Goal: Task Accomplishment & Management: Manage account settings

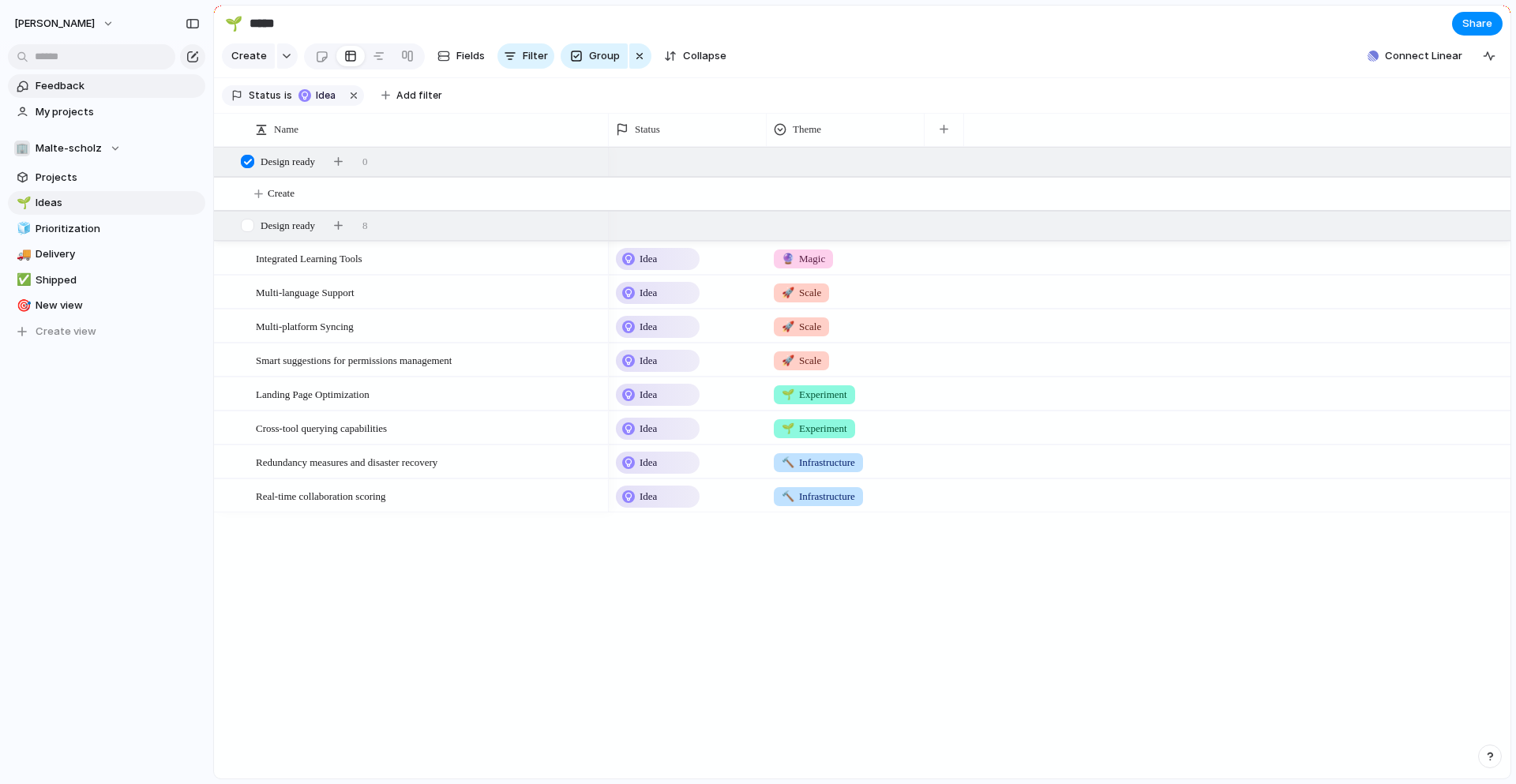
click at [81, 83] on span "Feedback" at bounding box center [117, 86] width 164 height 15
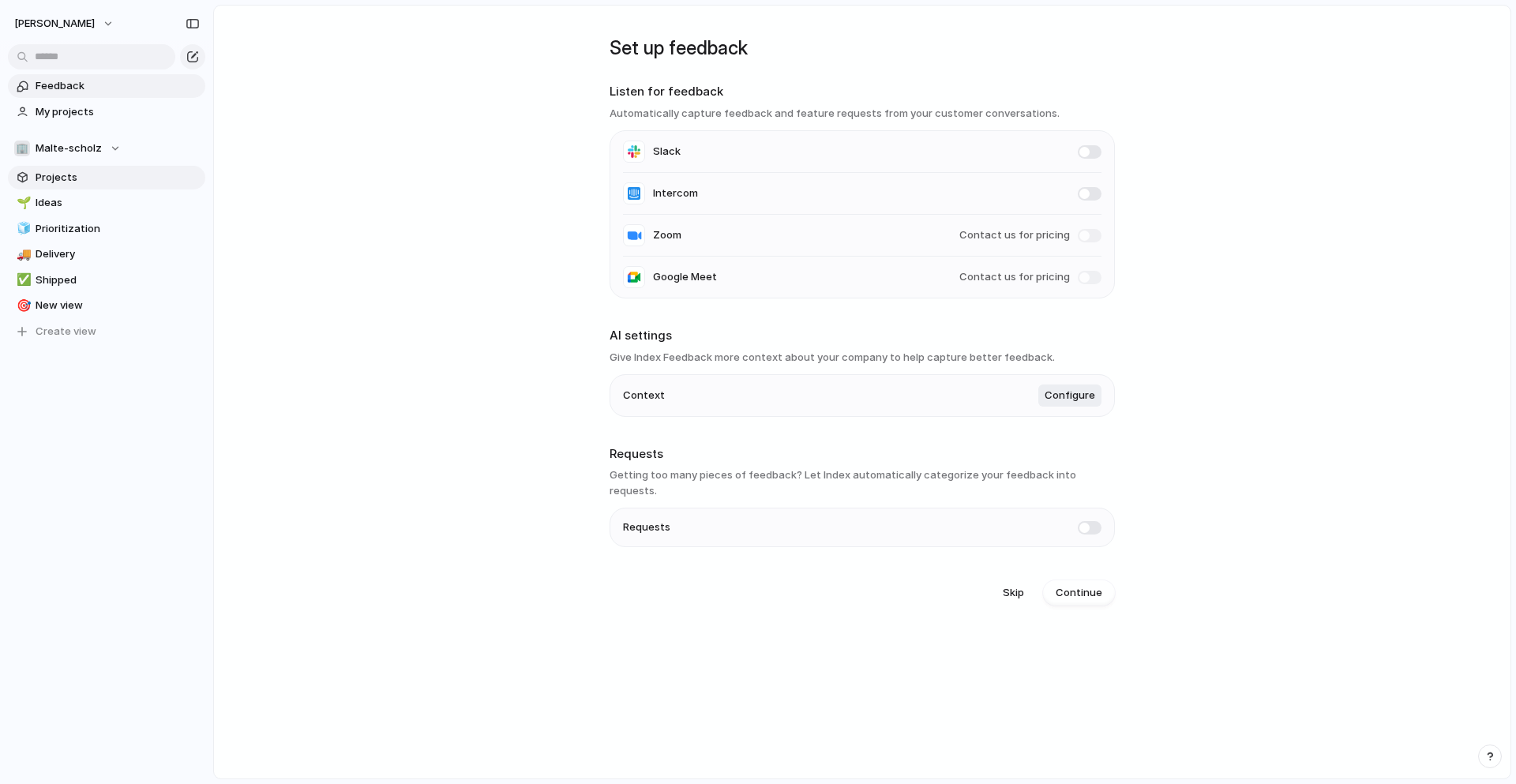
click at [68, 177] on span "Projects" at bounding box center [117, 177] width 164 height 15
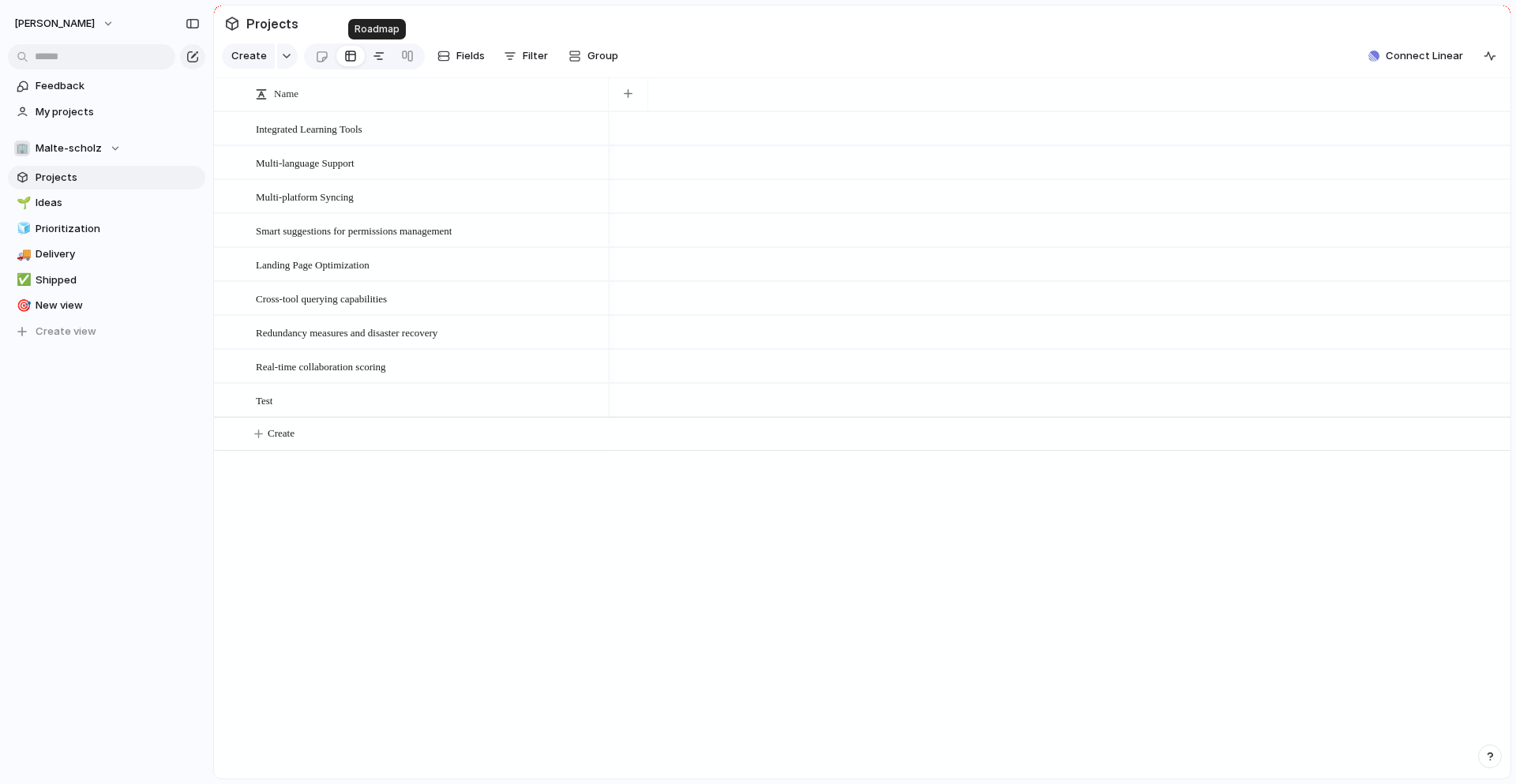
click at [378, 56] on div at bounding box center [379, 56] width 12 height 25
click at [411, 58] on link at bounding box center [408, 56] width 29 height 25
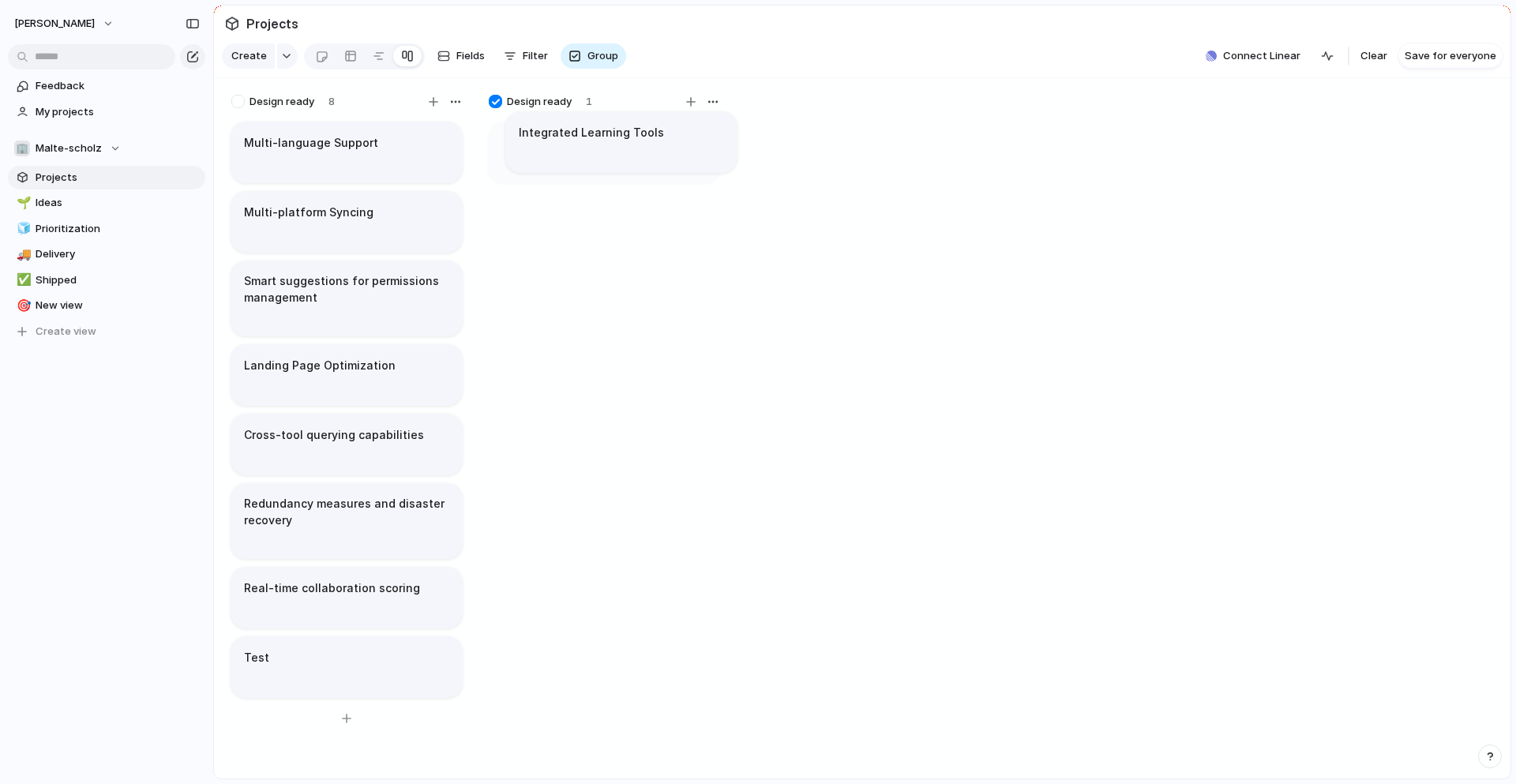
drag, startPoint x: 343, startPoint y: 162, endPoint x: 624, endPoint y: 158, distance: 281.0
click at [239, 103] on div at bounding box center [238, 102] width 13 height 13
click at [234, 101] on div at bounding box center [238, 102] width 13 height 13
click at [500, 103] on div at bounding box center [496, 102] width 13 height 13
click at [571, 52] on div "button" at bounding box center [574, 56] width 12 height 12
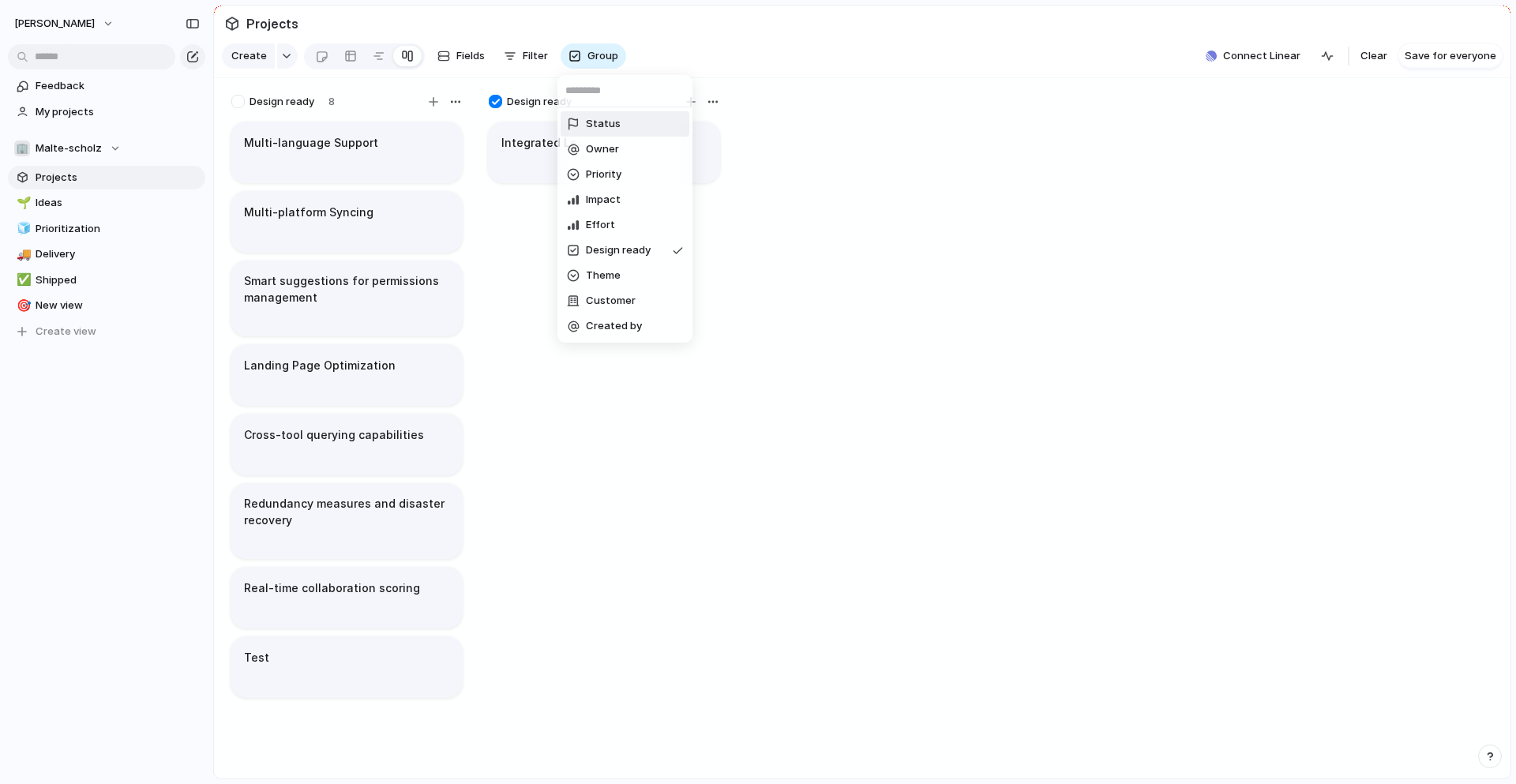
click at [602, 123] on span "Status" at bounding box center [603, 124] width 35 height 15
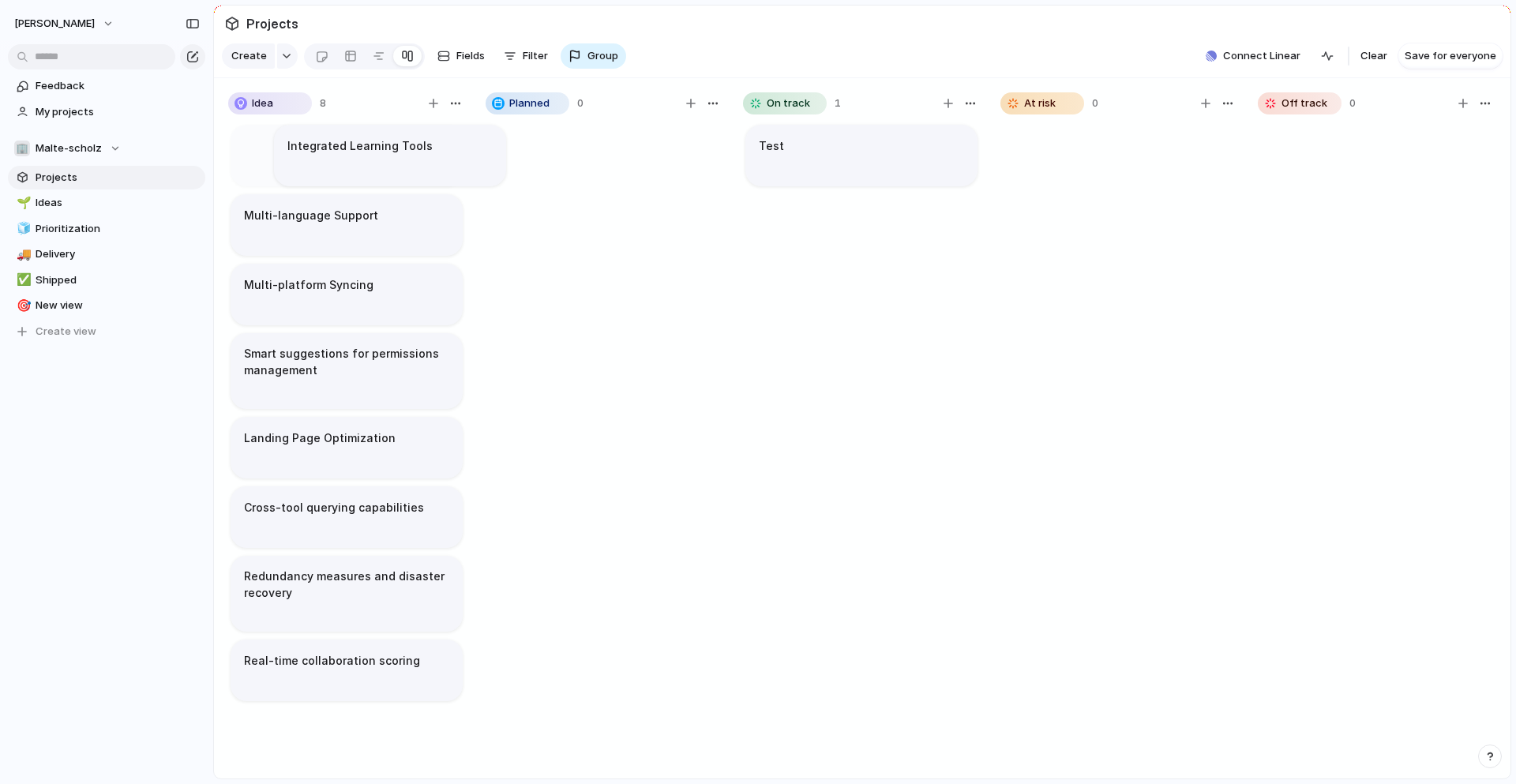
drag, startPoint x: 348, startPoint y: 158, endPoint x: 601, endPoint y: 168, distance: 253.2
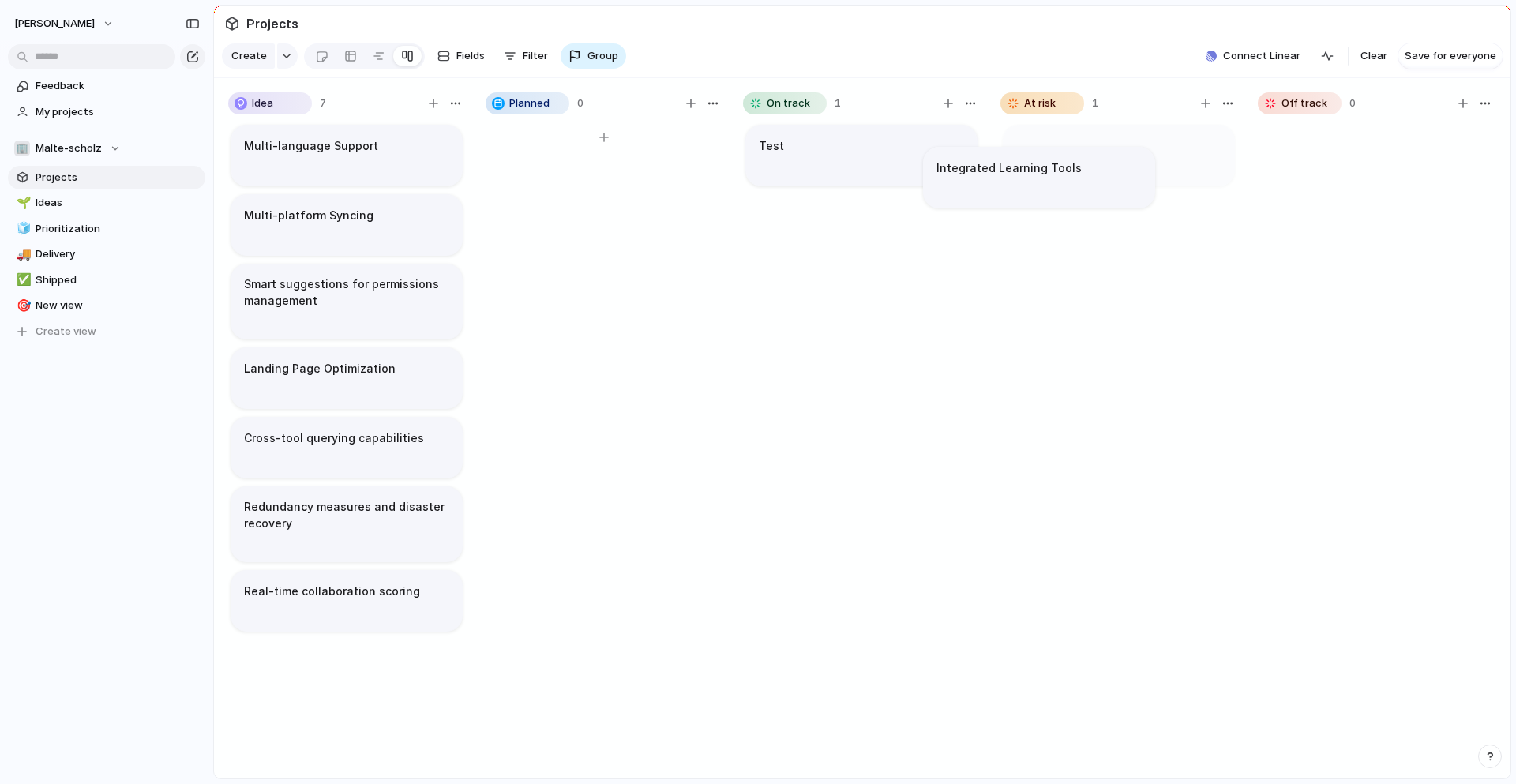
scroll to position [0, 12]
drag, startPoint x: 623, startPoint y: 155, endPoint x: 1098, endPoint y: 173, distance: 475.3
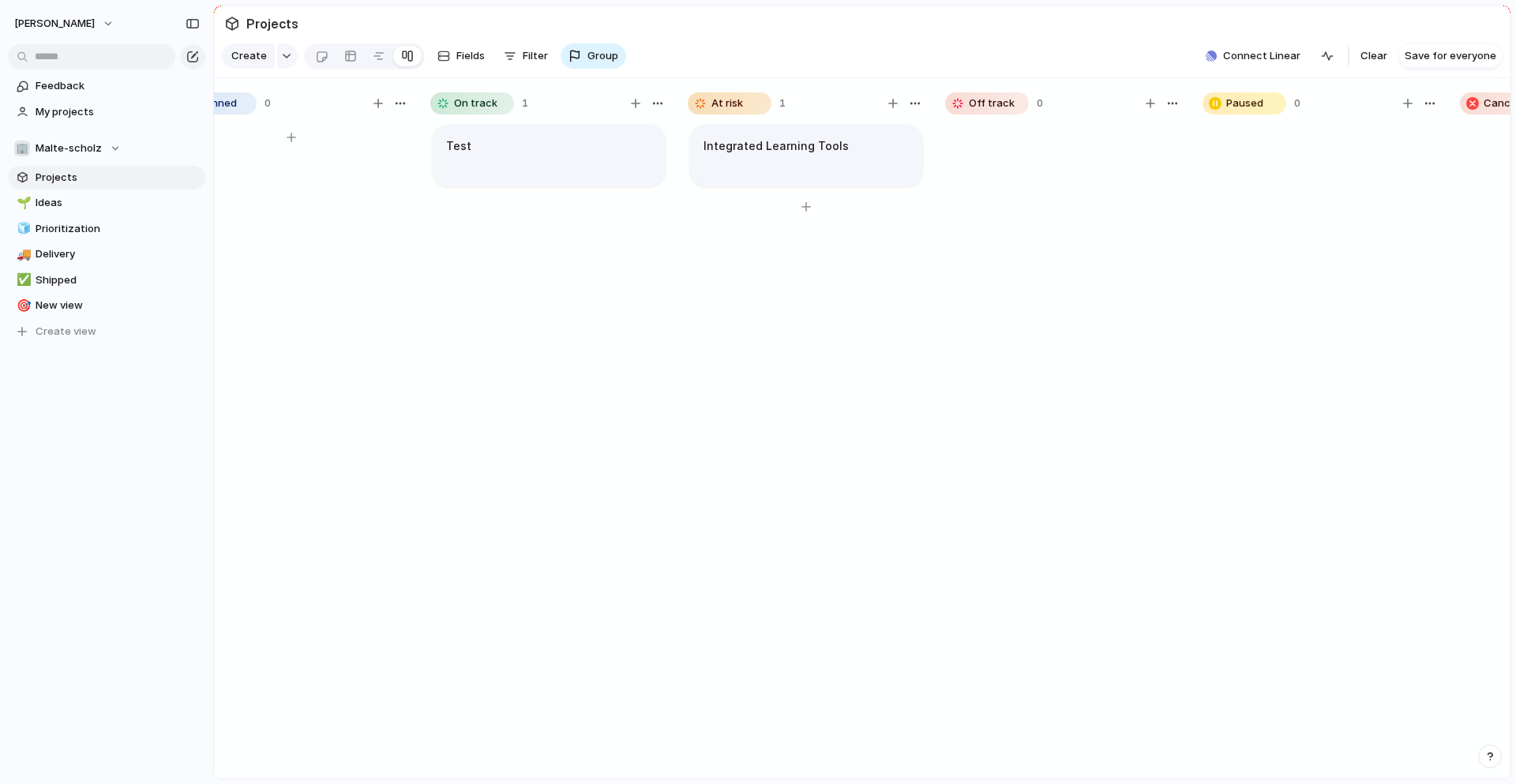
scroll to position [0, 0]
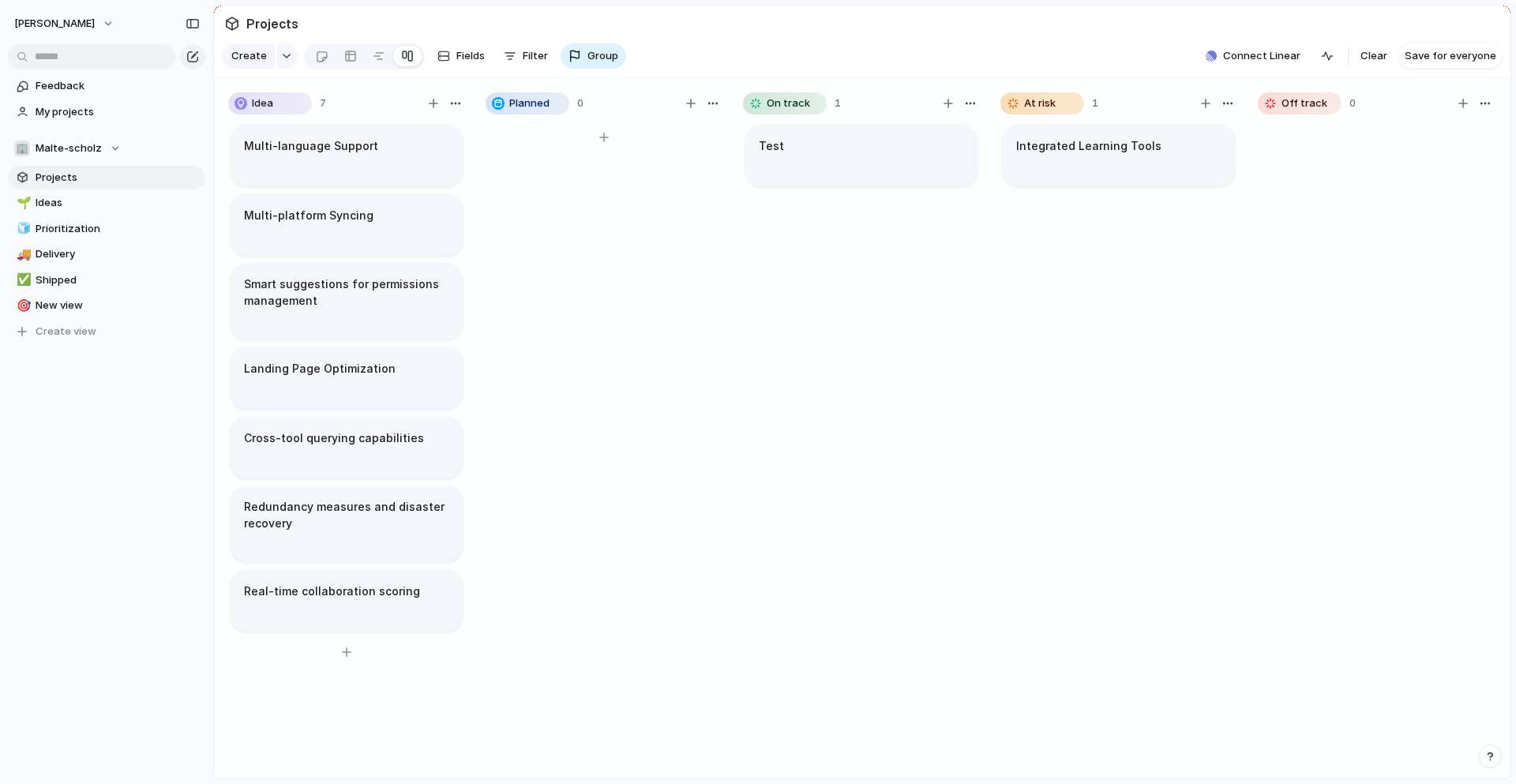
click at [353, 143] on h1 "Multi-language Support" at bounding box center [311, 146] width 134 height 17
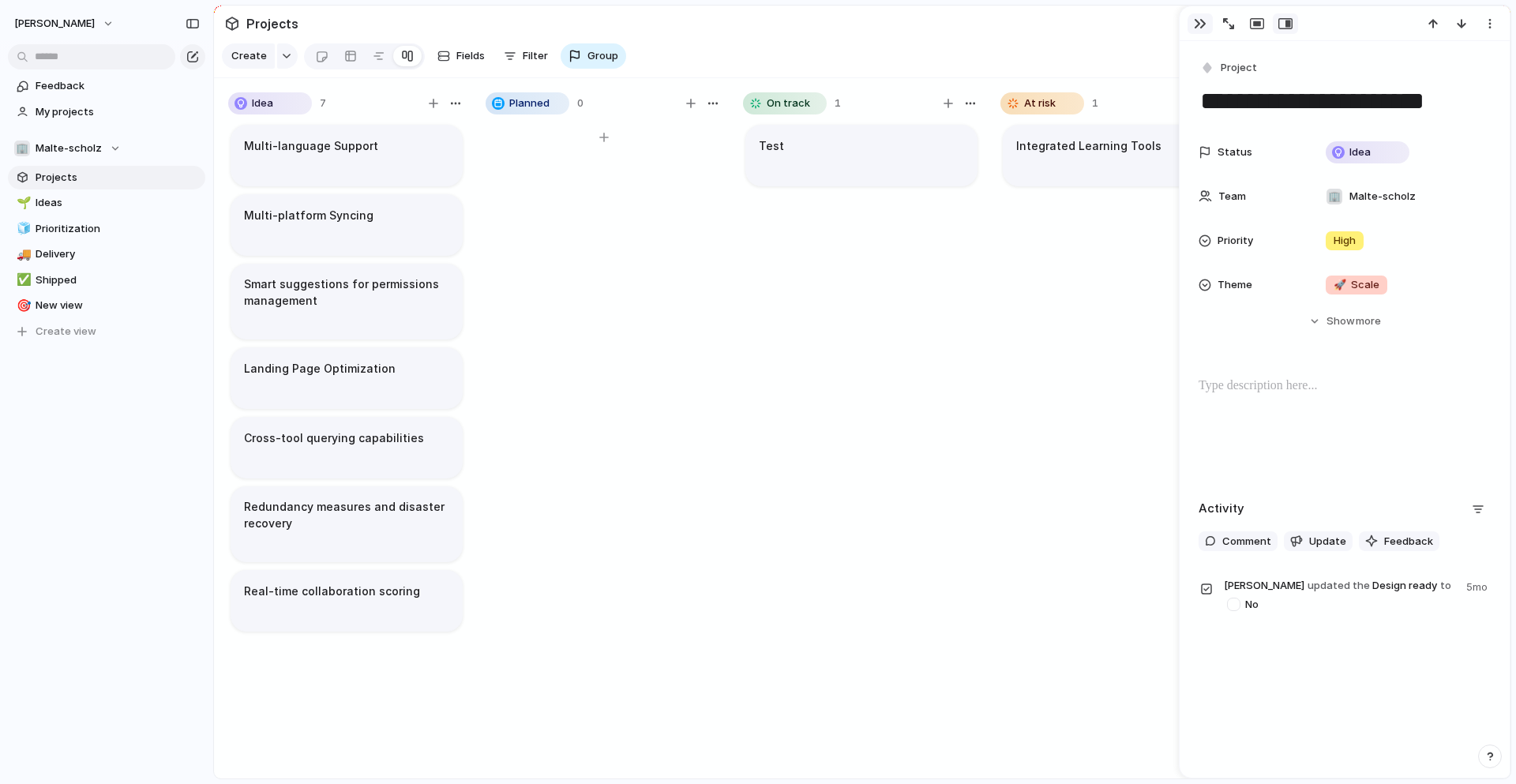
click at [1199, 15] on button "button" at bounding box center [1200, 23] width 25 height 20
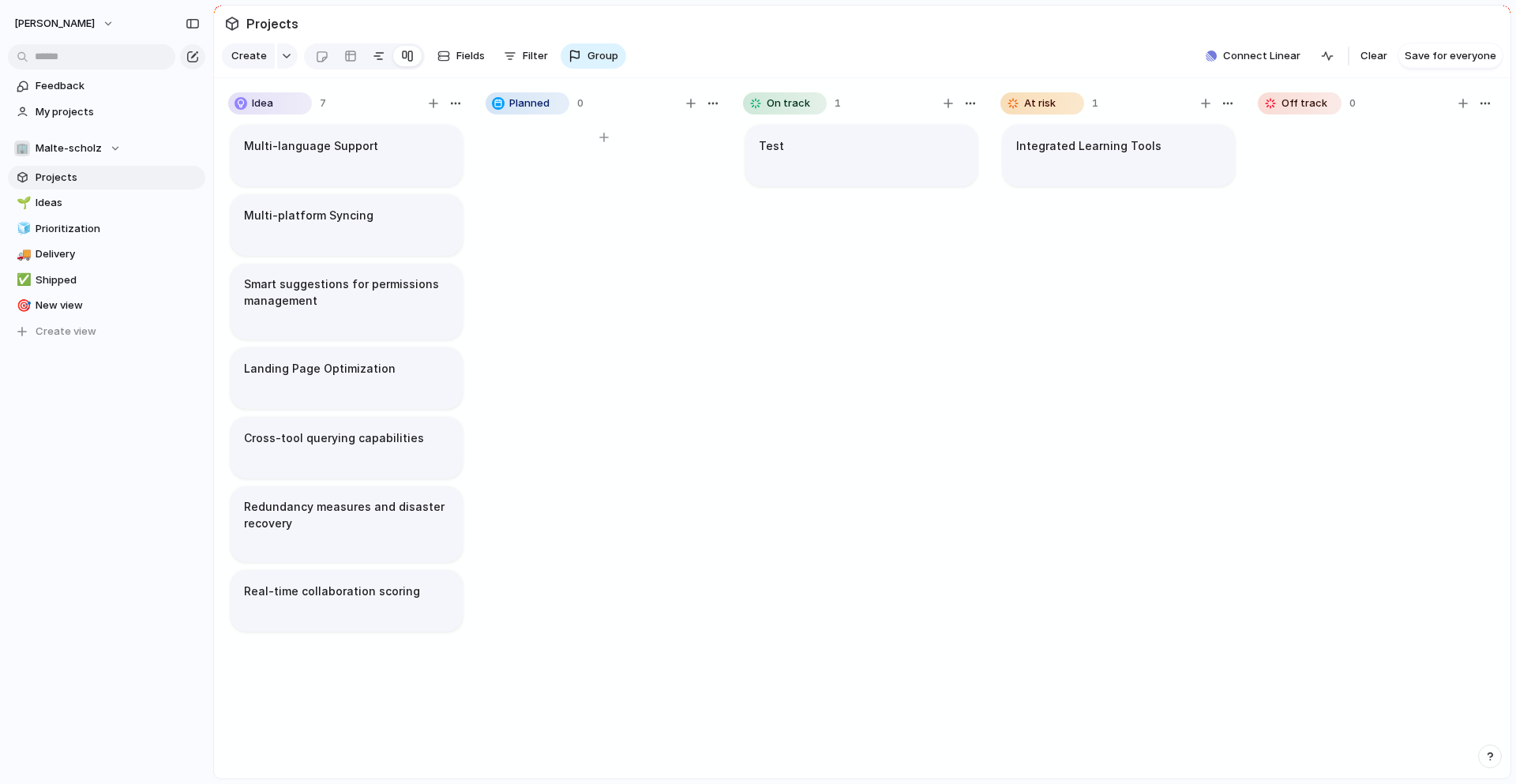
click at [367, 52] on link at bounding box center [379, 56] width 29 height 25
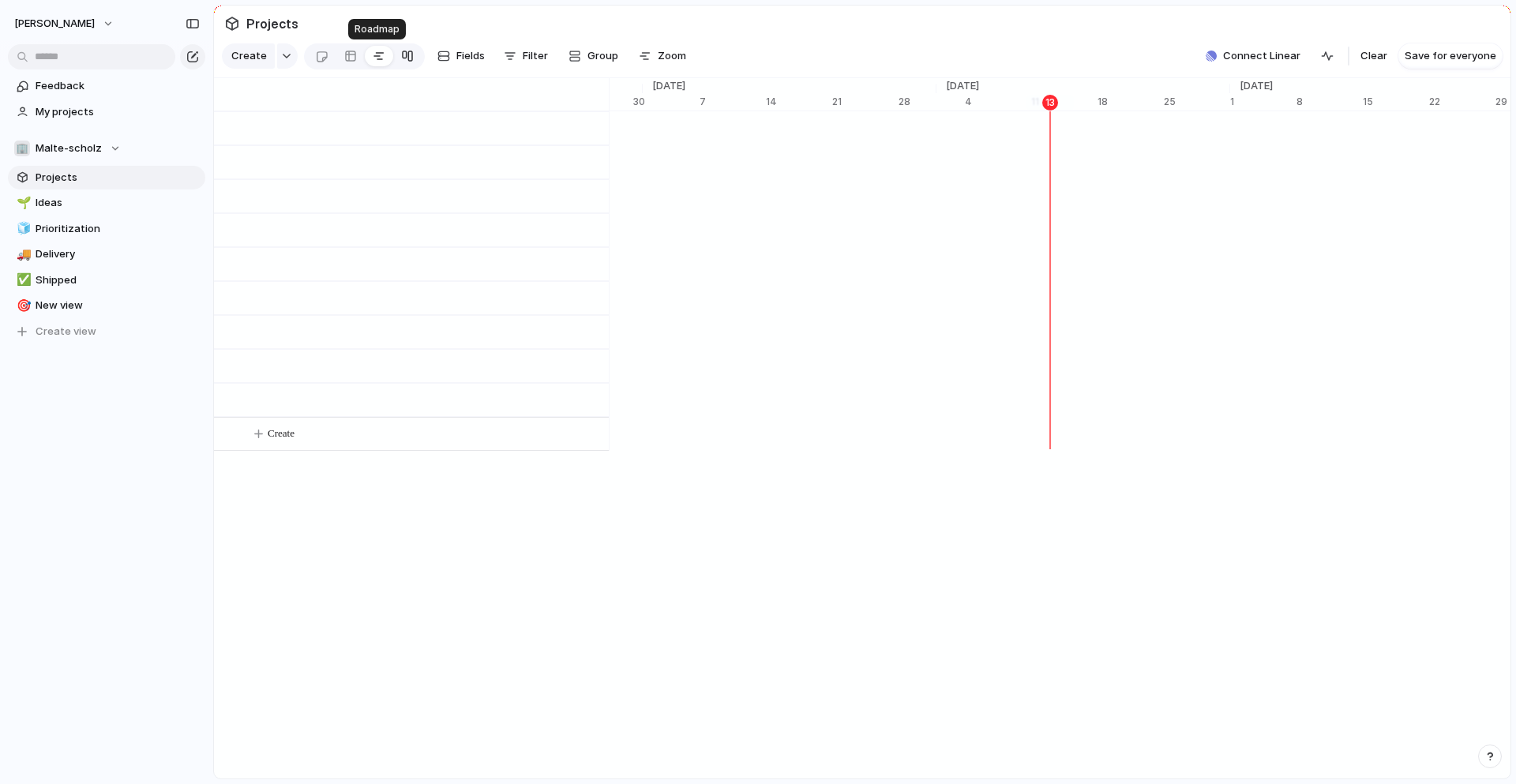
scroll to position [0, 10057]
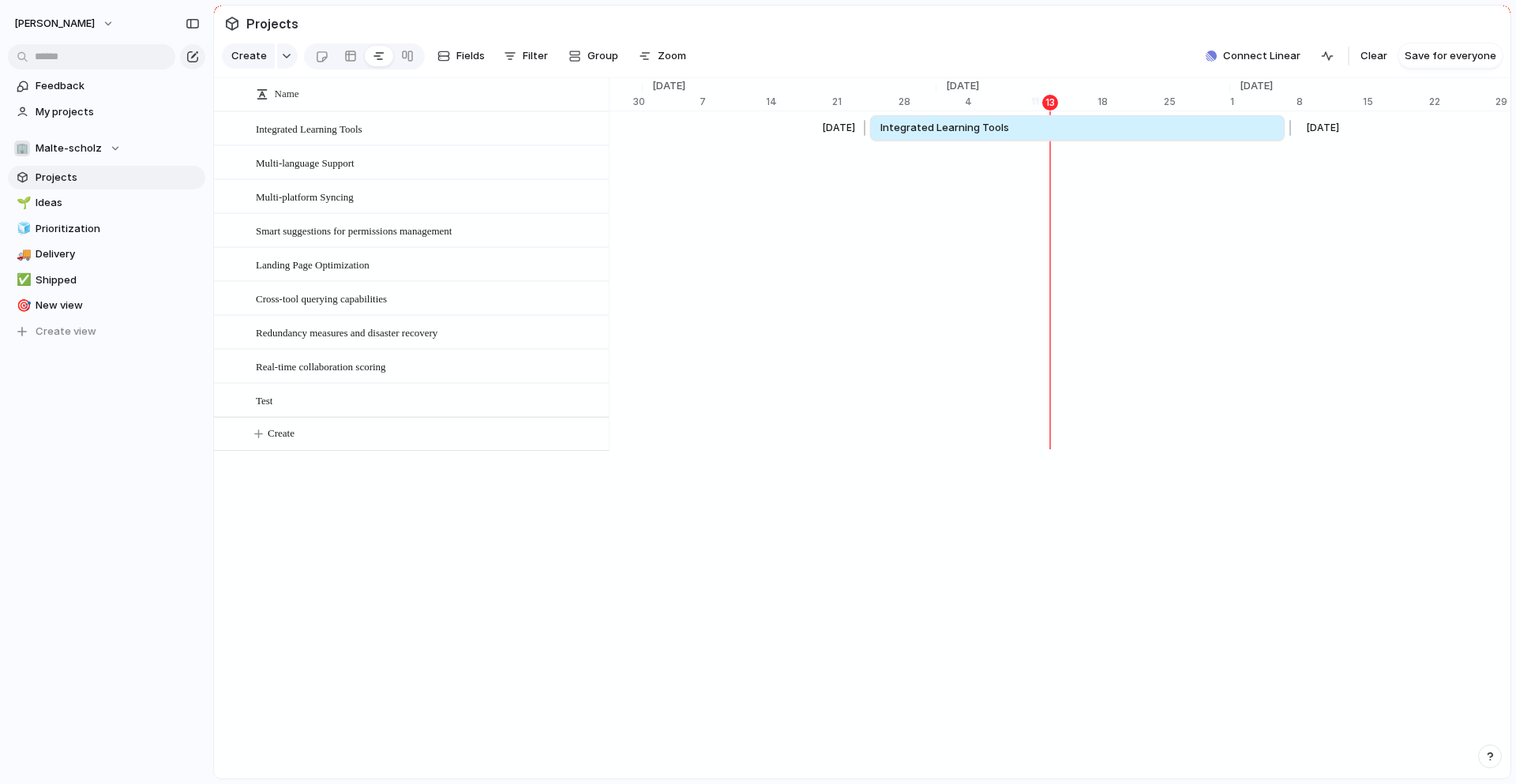
drag, startPoint x: 1101, startPoint y: 125, endPoint x: 1289, endPoint y: 140, distance: 188.6
click at [1289, 140] on div at bounding box center [1288, 127] width 19 height 25
click at [1422, 53] on span "Save for everyone" at bounding box center [1451, 56] width 92 height 15
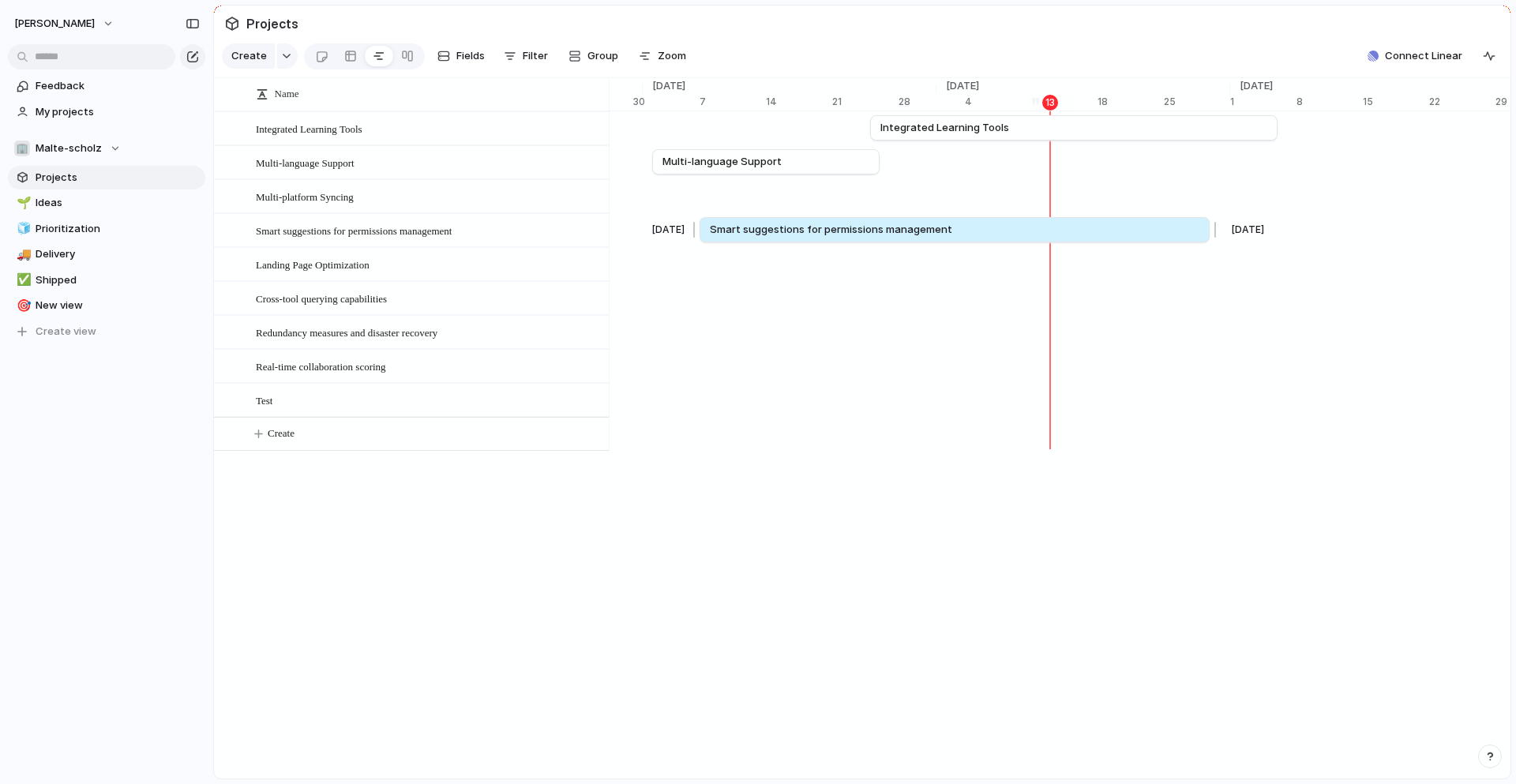
drag, startPoint x: 701, startPoint y: 232, endPoint x: 1237, endPoint y: 221, distance: 536.1
click at [767, 227] on span "Smart suggestions for permissions management" at bounding box center [823, 229] width 243 height 15
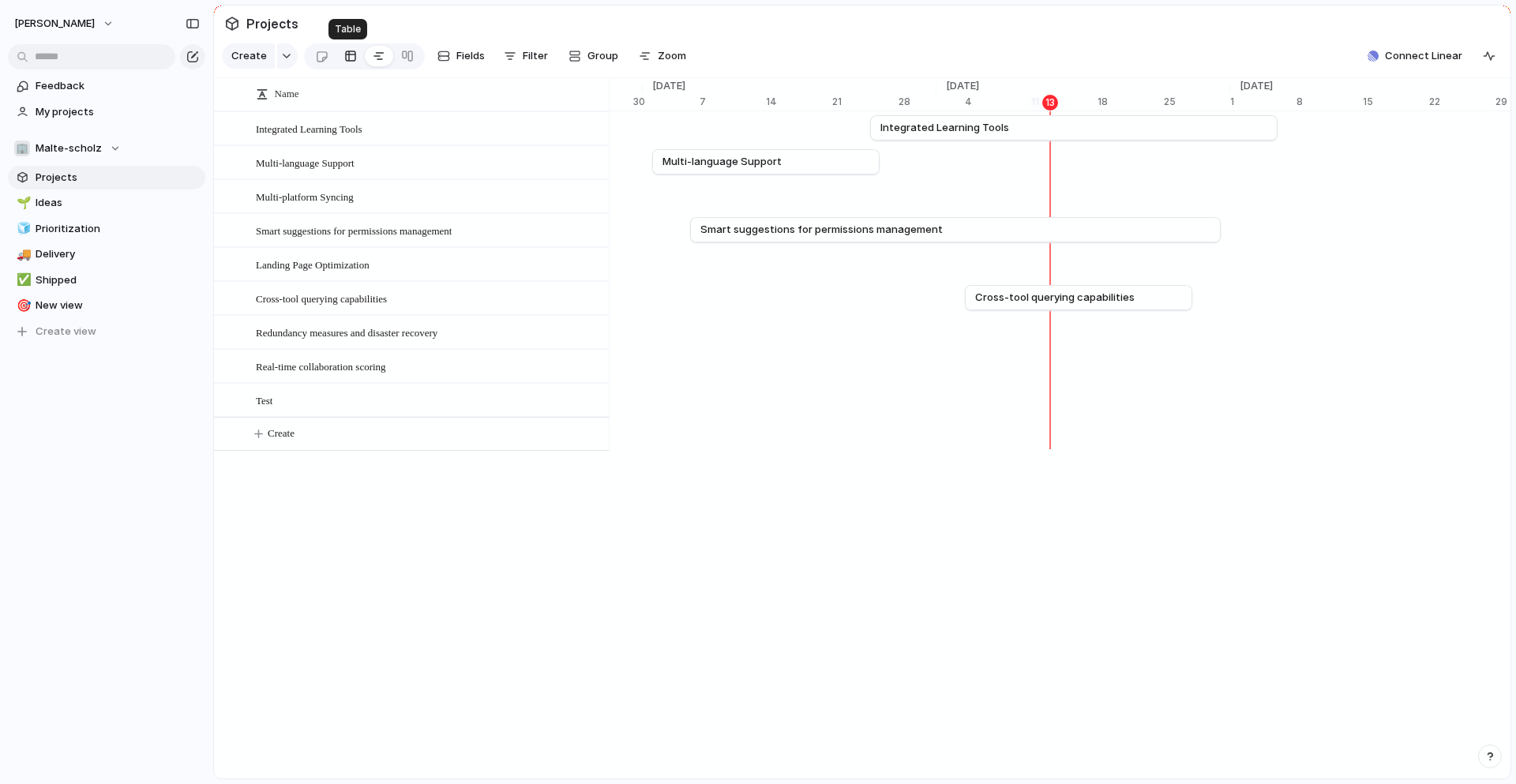
click at [344, 54] on div at bounding box center [350, 56] width 12 height 25
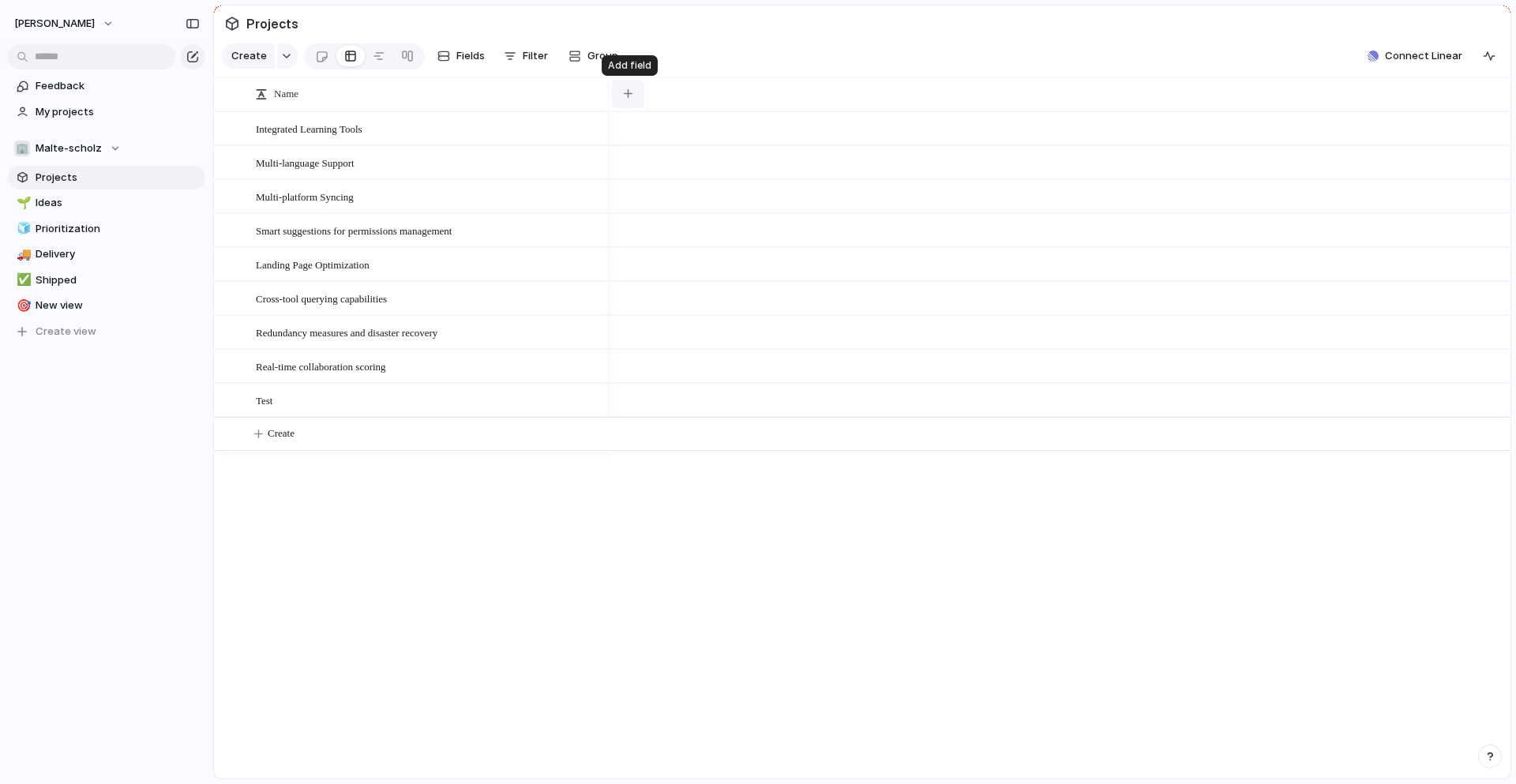
click at [628, 90] on div "button" at bounding box center [627, 93] width 9 height 9
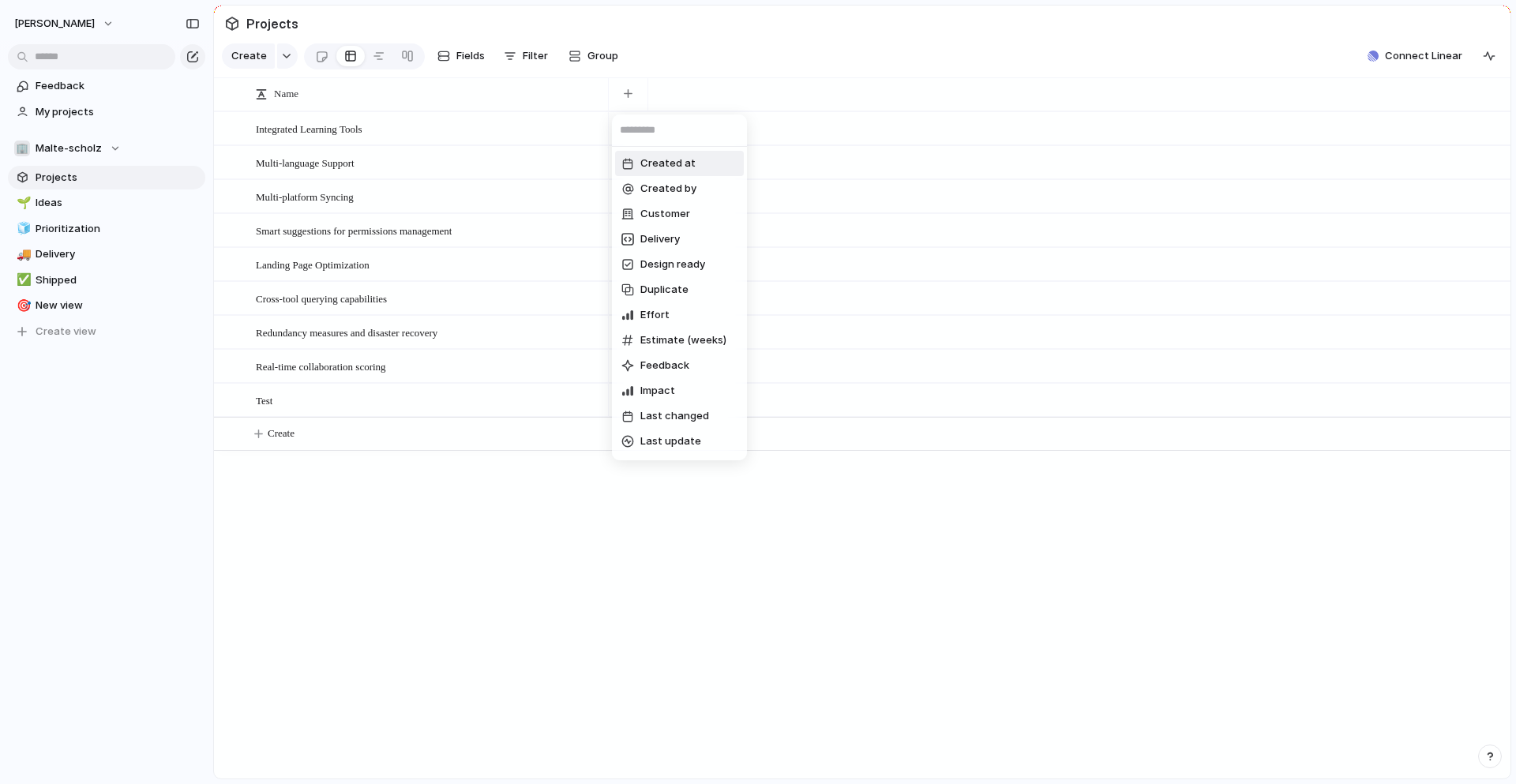
click at [664, 160] on span "Created at" at bounding box center [668, 163] width 56 height 15
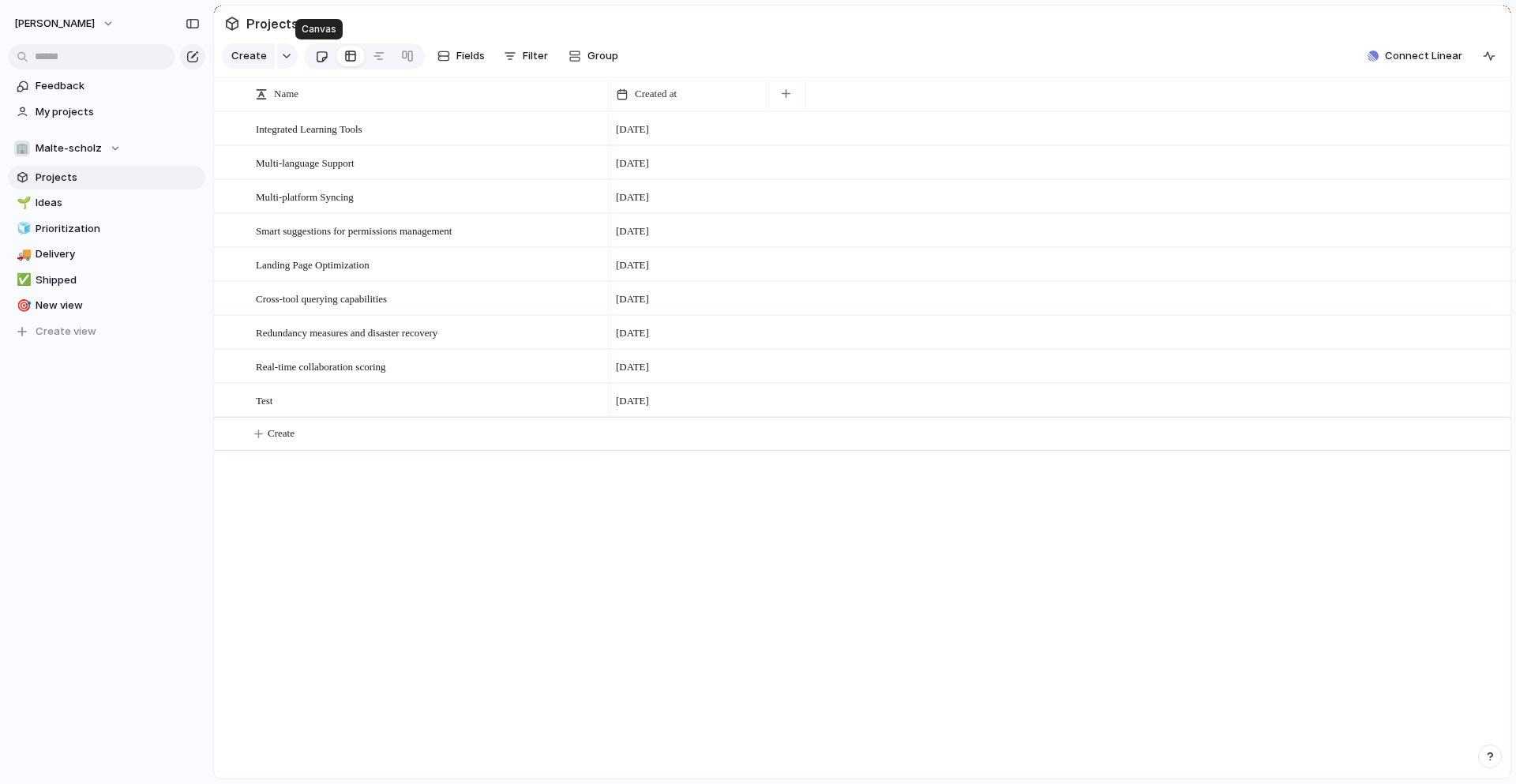
click at [320, 50] on div at bounding box center [322, 56] width 13 height 26
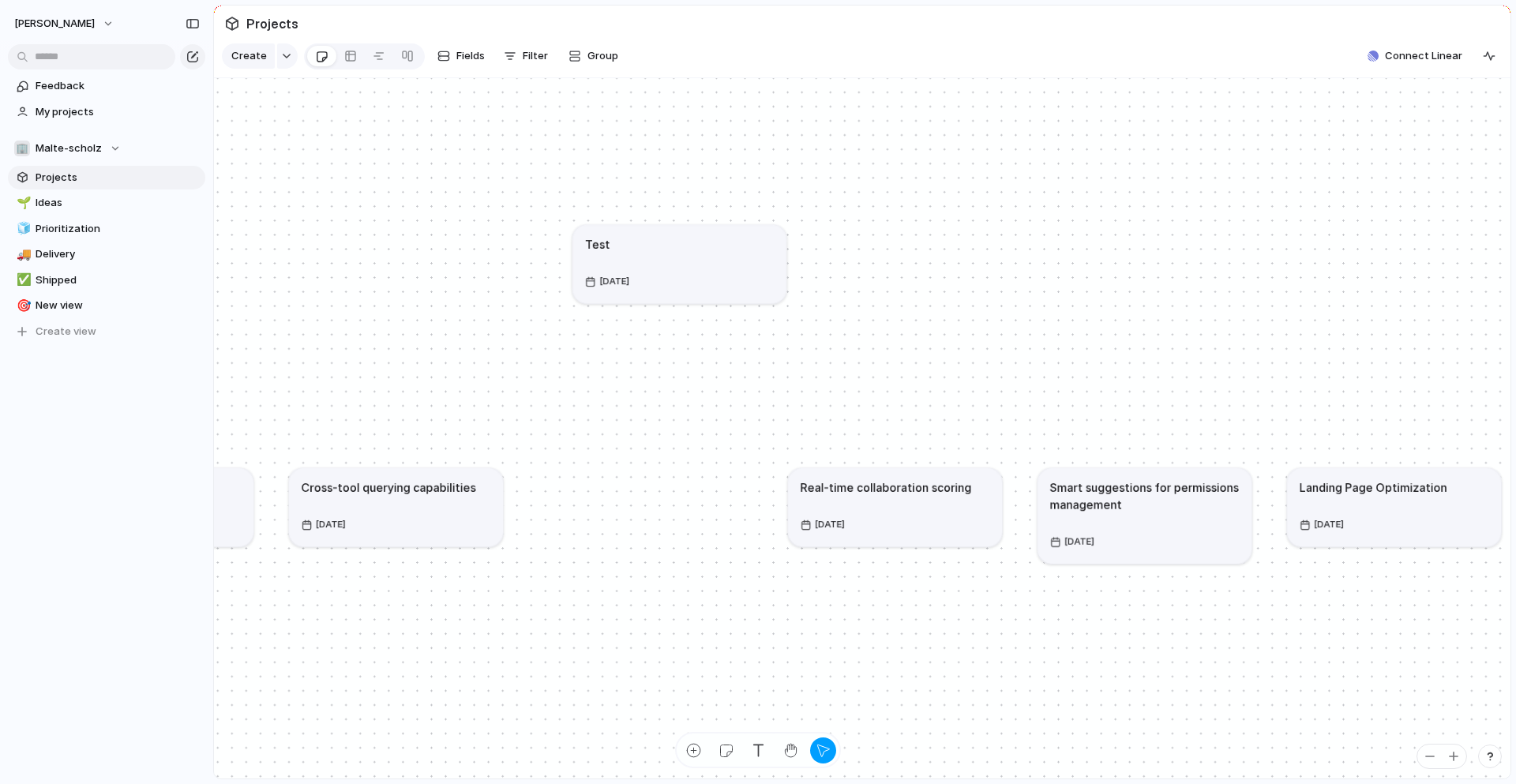
drag, startPoint x: 644, startPoint y: 495, endPoint x: 679, endPoint y: 235, distance: 262.3
click at [679, 235] on div "Test" at bounding box center [679, 243] width 190 height 17
drag, startPoint x: 683, startPoint y: 280, endPoint x: 647, endPoint y: 400, distance: 125.3
click at [647, 301] on article "Test 4 March" at bounding box center [670, 262] width 214 height 79
drag, startPoint x: 662, startPoint y: 343, endPoint x: 663, endPoint y: 146, distance: 197.0
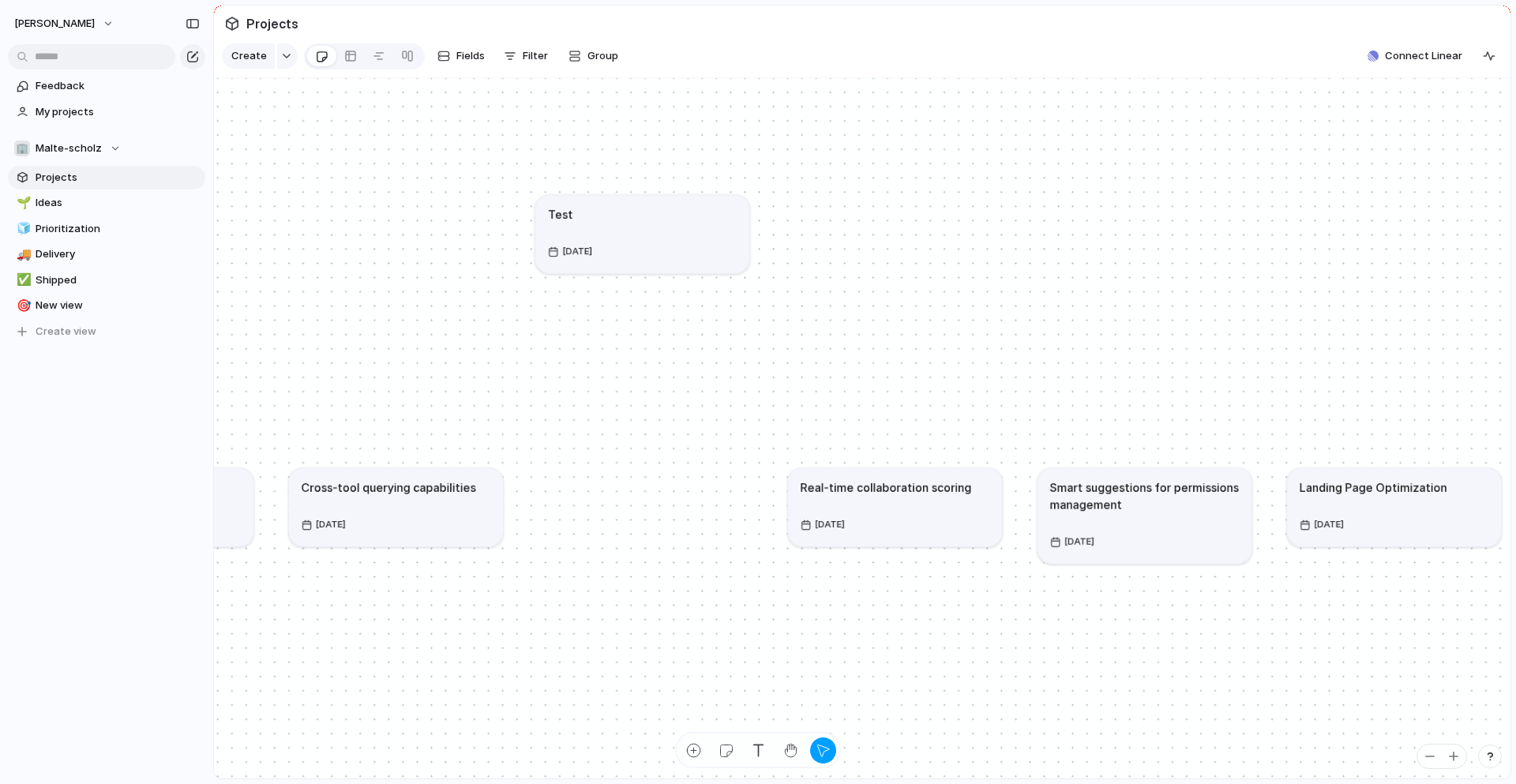
click at [663, 205] on div "Test" at bounding box center [642, 214] width 190 height 17
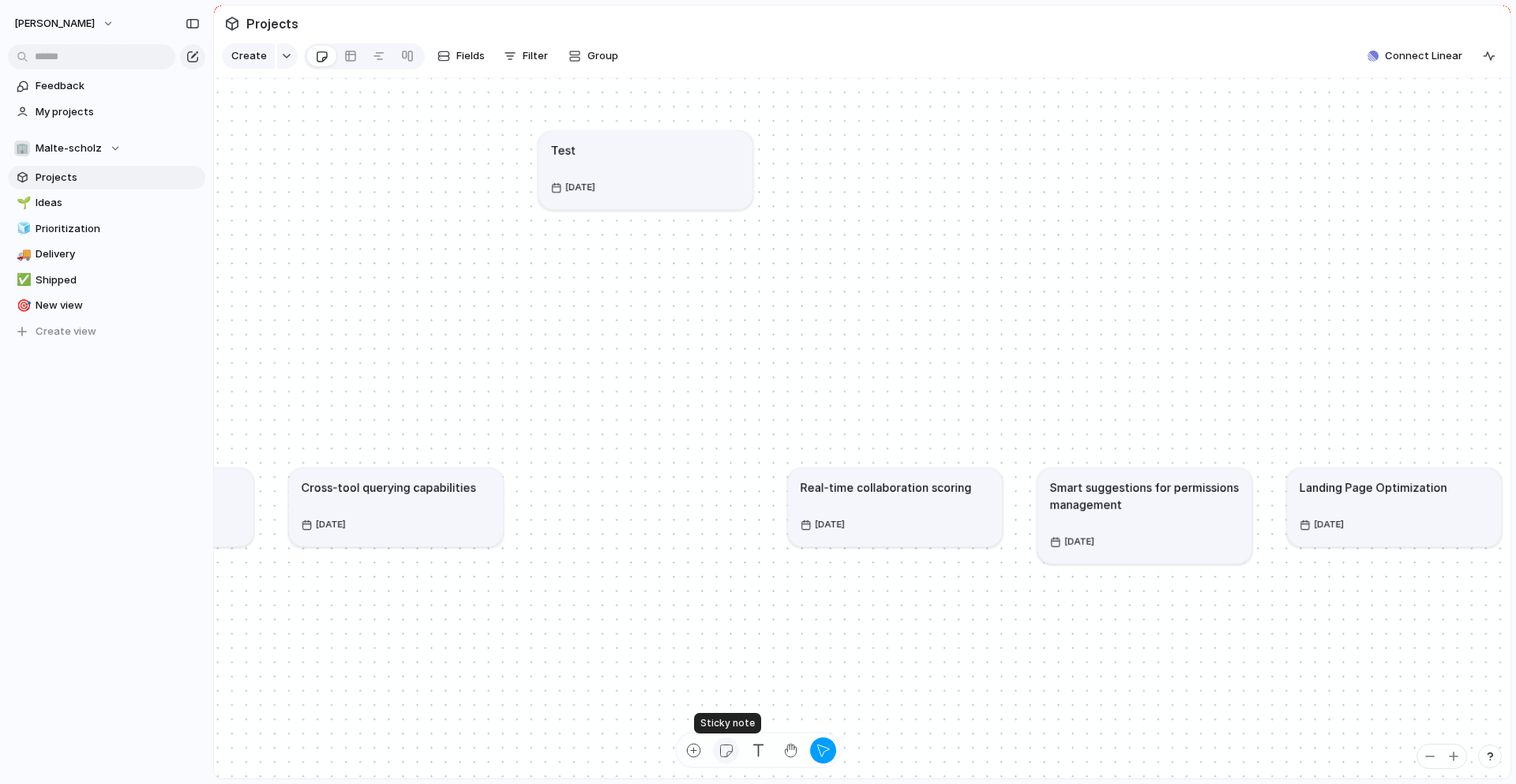
click at [727, 750] on div "button" at bounding box center [725, 749] width 16 height 16
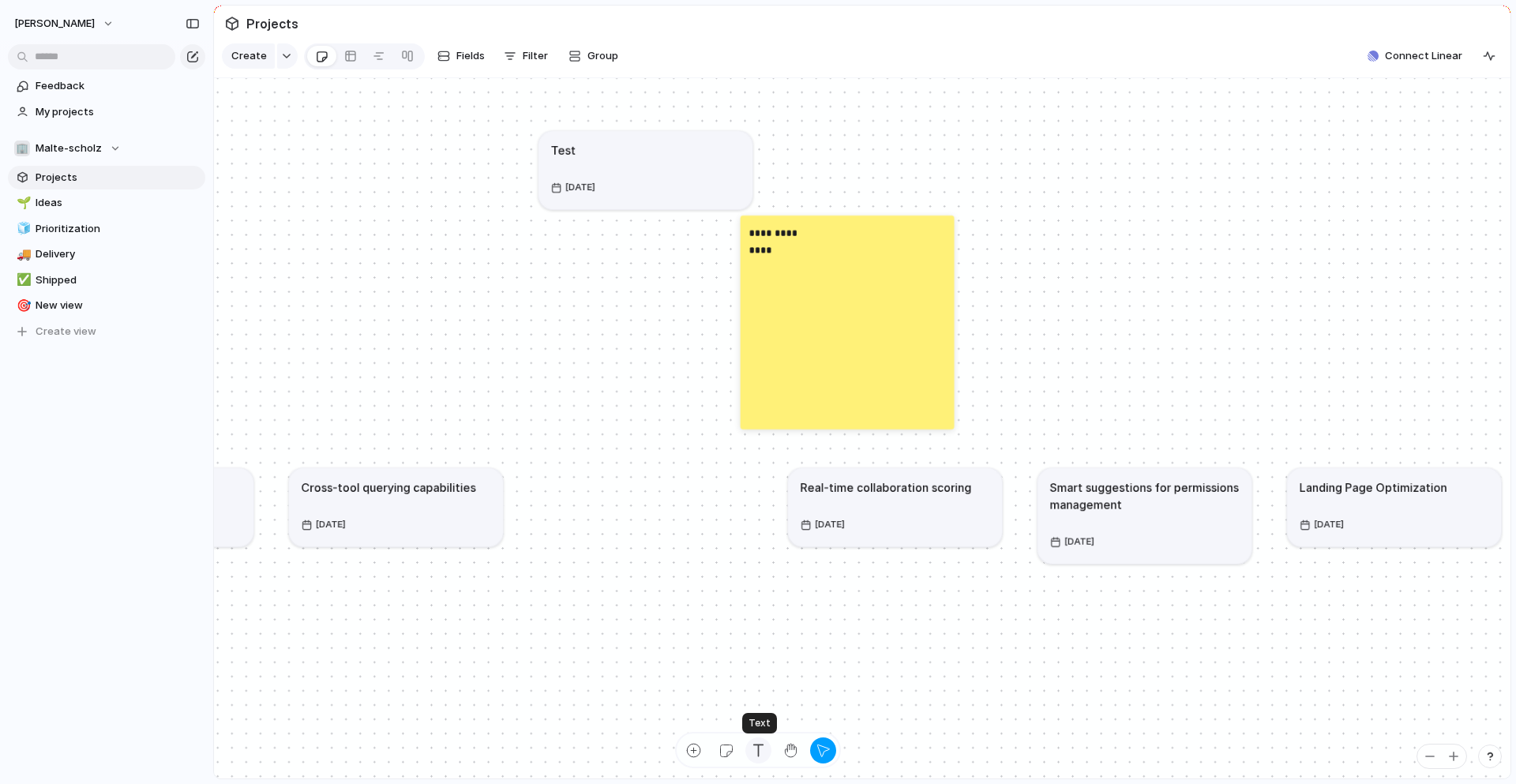
click at [750, 750] on div "button" at bounding box center [758, 749] width 16 height 16
click at [515, 297] on div "**********" at bounding box center [862, 428] width 1296 height 701
click at [694, 745] on div "button" at bounding box center [693, 749] width 16 height 16
type textarea "****"
click at [642, 424] on div "13 August" at bounding box center [624, 421] width 190 height 23
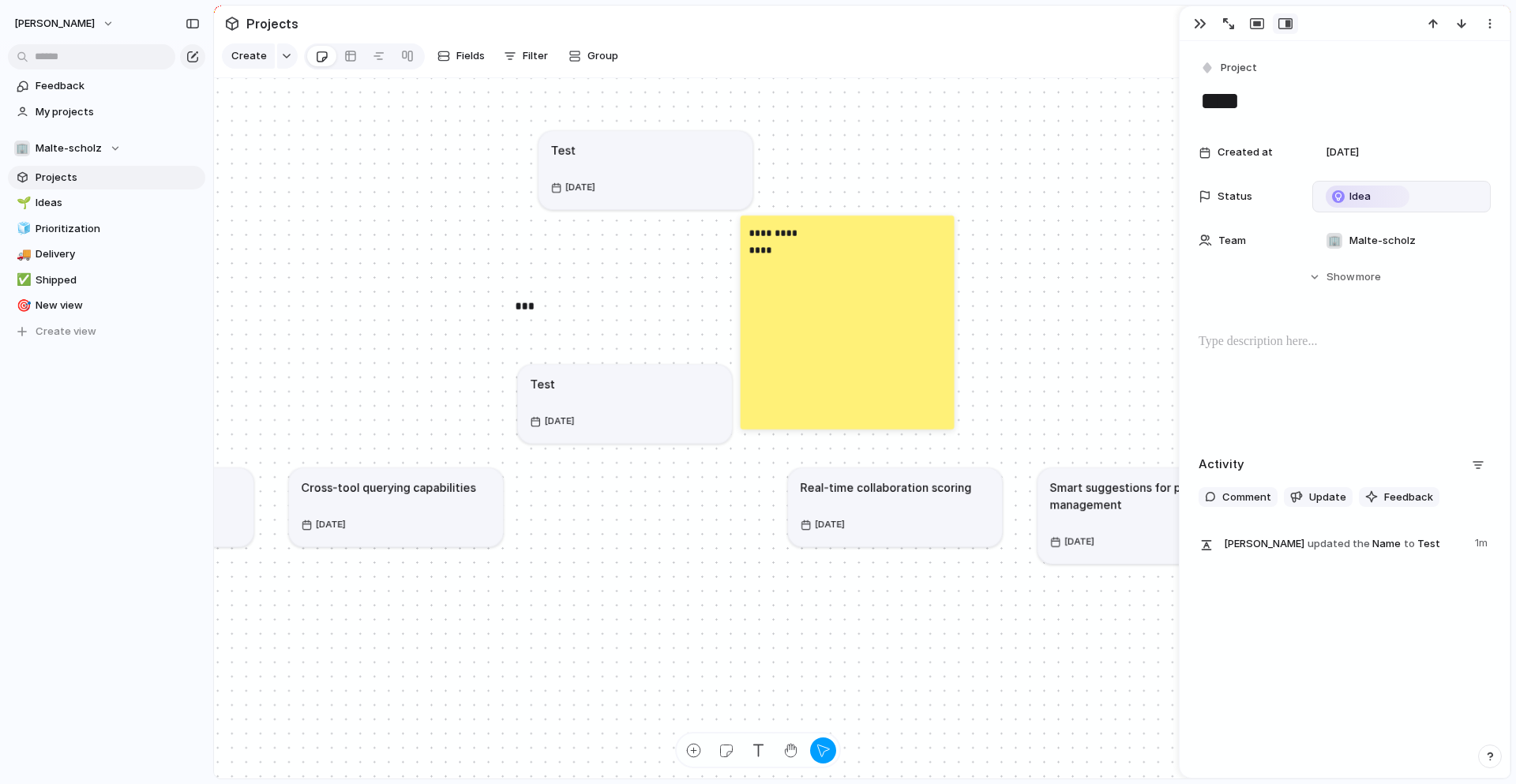
click at [1371, 194] on div "Idea" at bounding box center [1367, 196] width 81 height 19
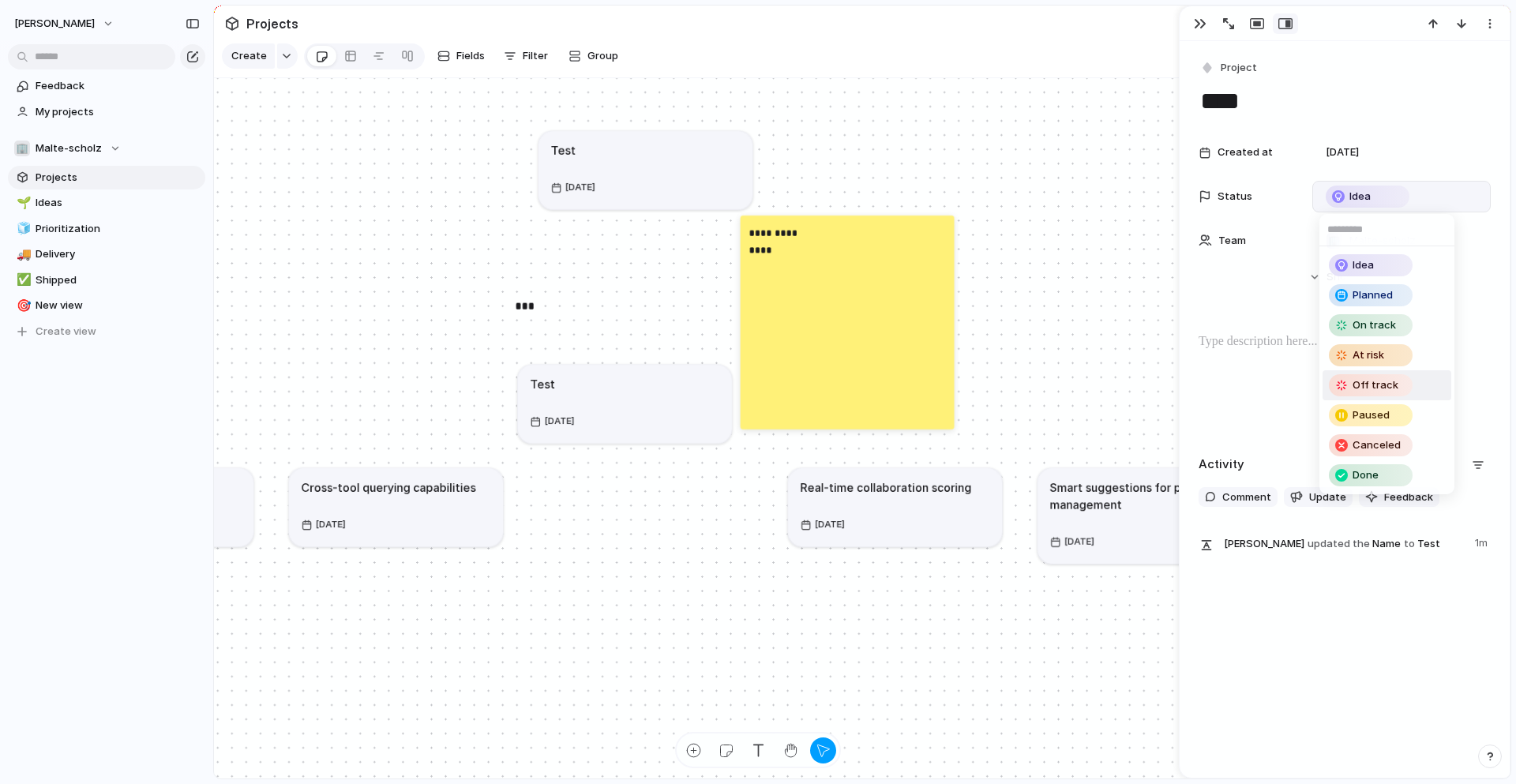
click at [1355, 386] on span "Off track" at bounding box center [1375, 385] width 46 height 15
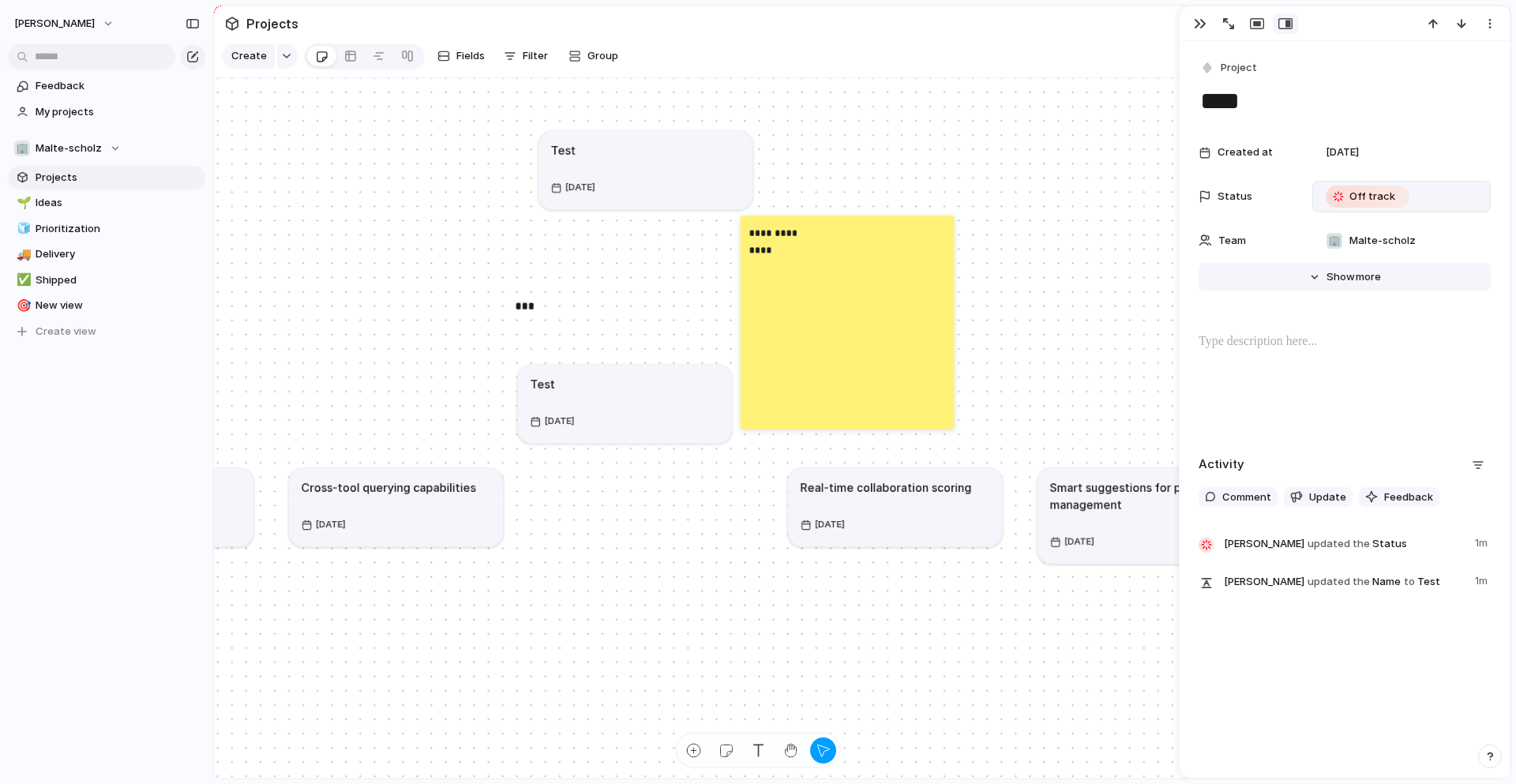
click at [1356, 279] on span "more" at bounding box center [1368, 277] width 25 height 15
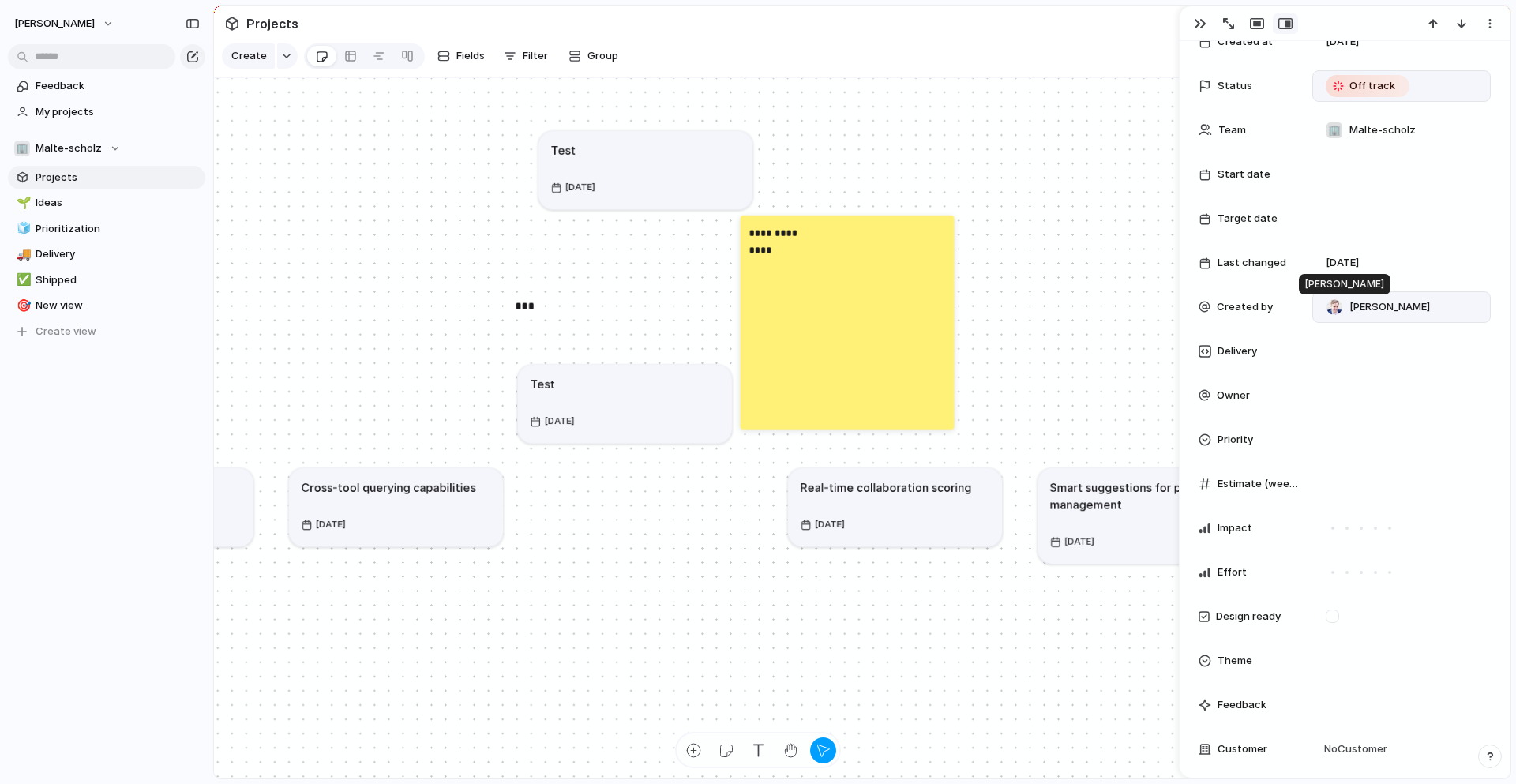
scroll to position [118, 0]
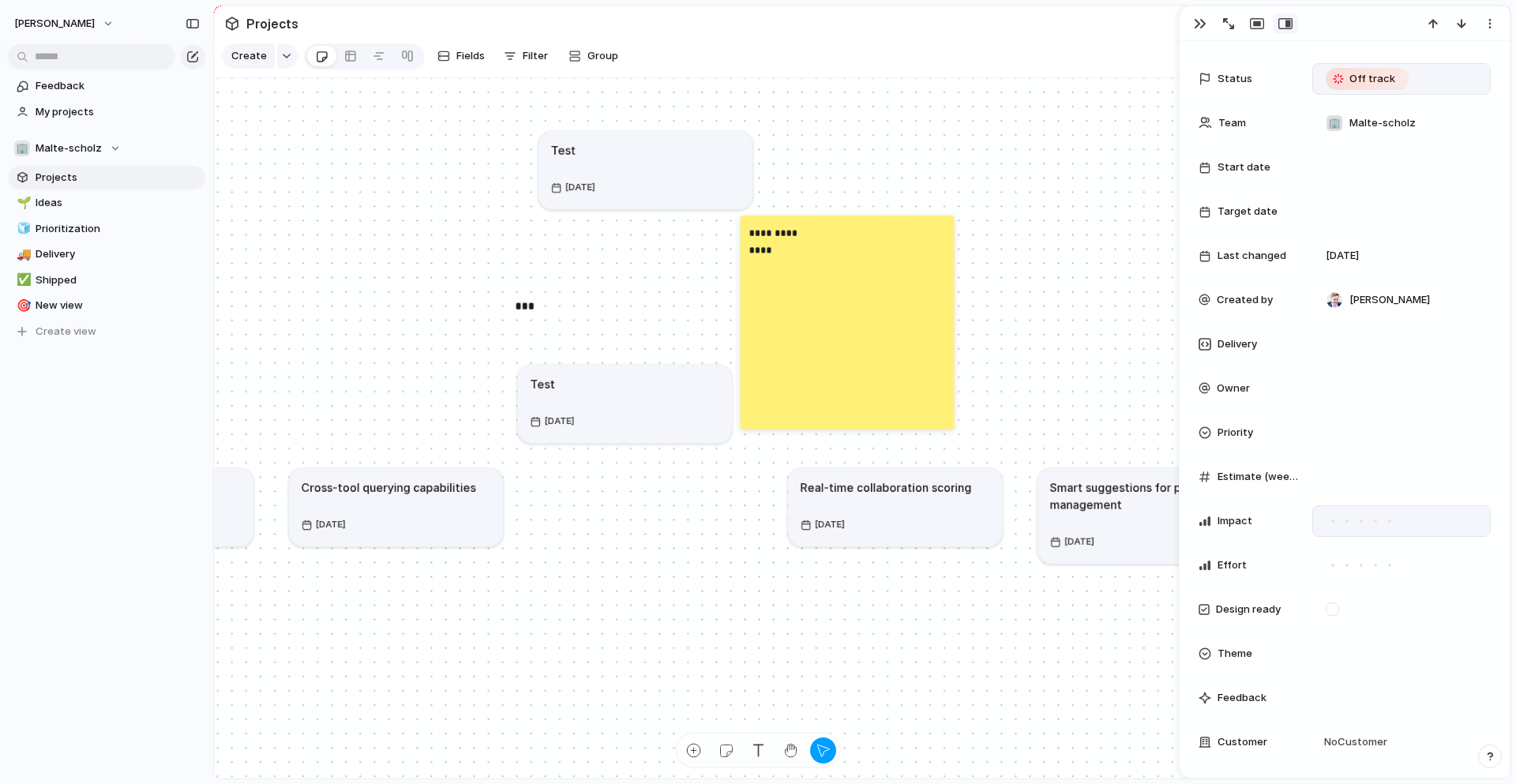
click at [1344, 525] on div at bounding box center [1346, 520] width 14 height 14
click at [1387, 565] on div at bounding box center [1389, 565] width 14 height 14
click at [1367, 621] on div at bounding box center [1401, 609] width 178 height 32
click at [1334, 610] on div at bounding box center [1332, 609] width 13 height 13
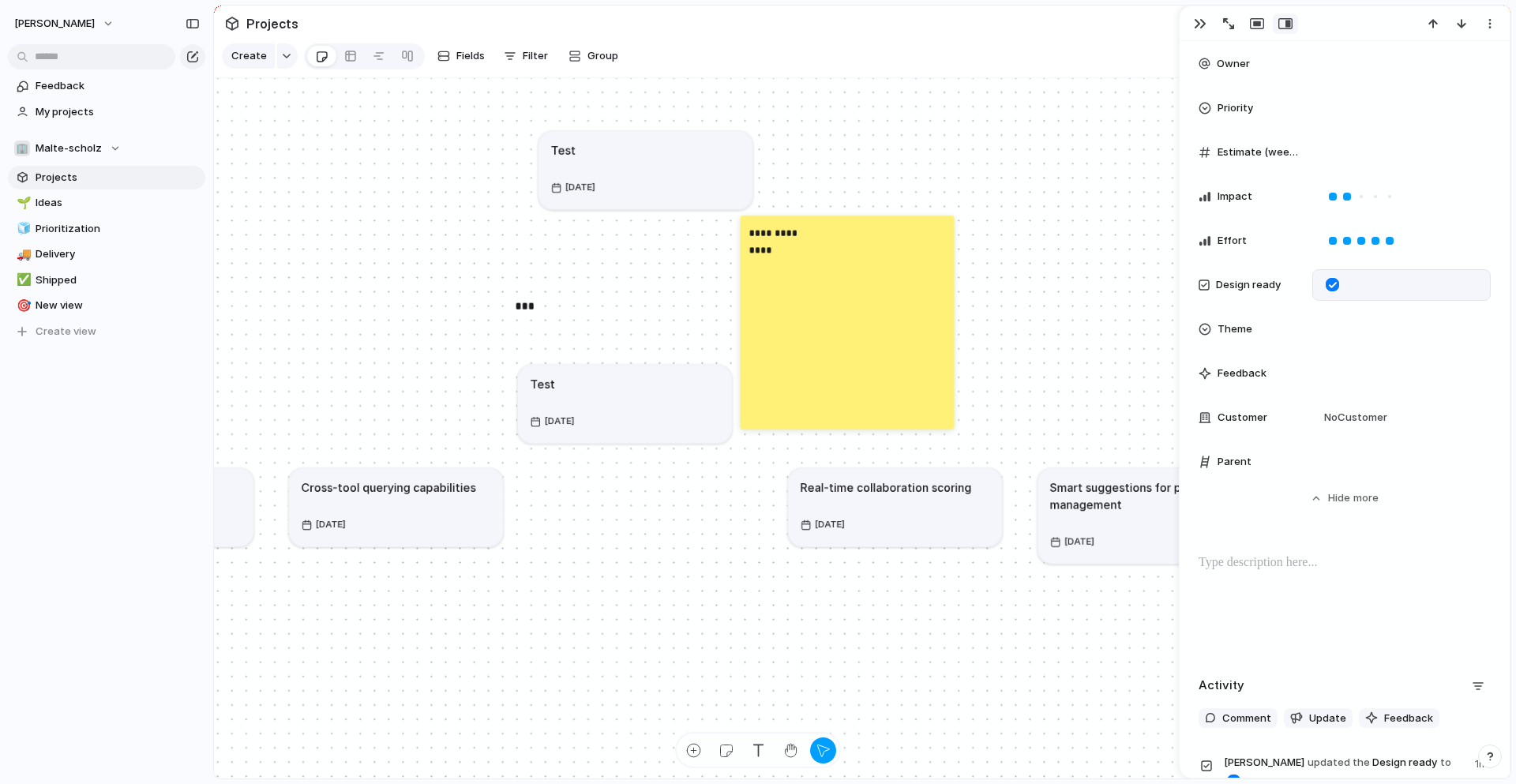
scroll to position [599, 0]
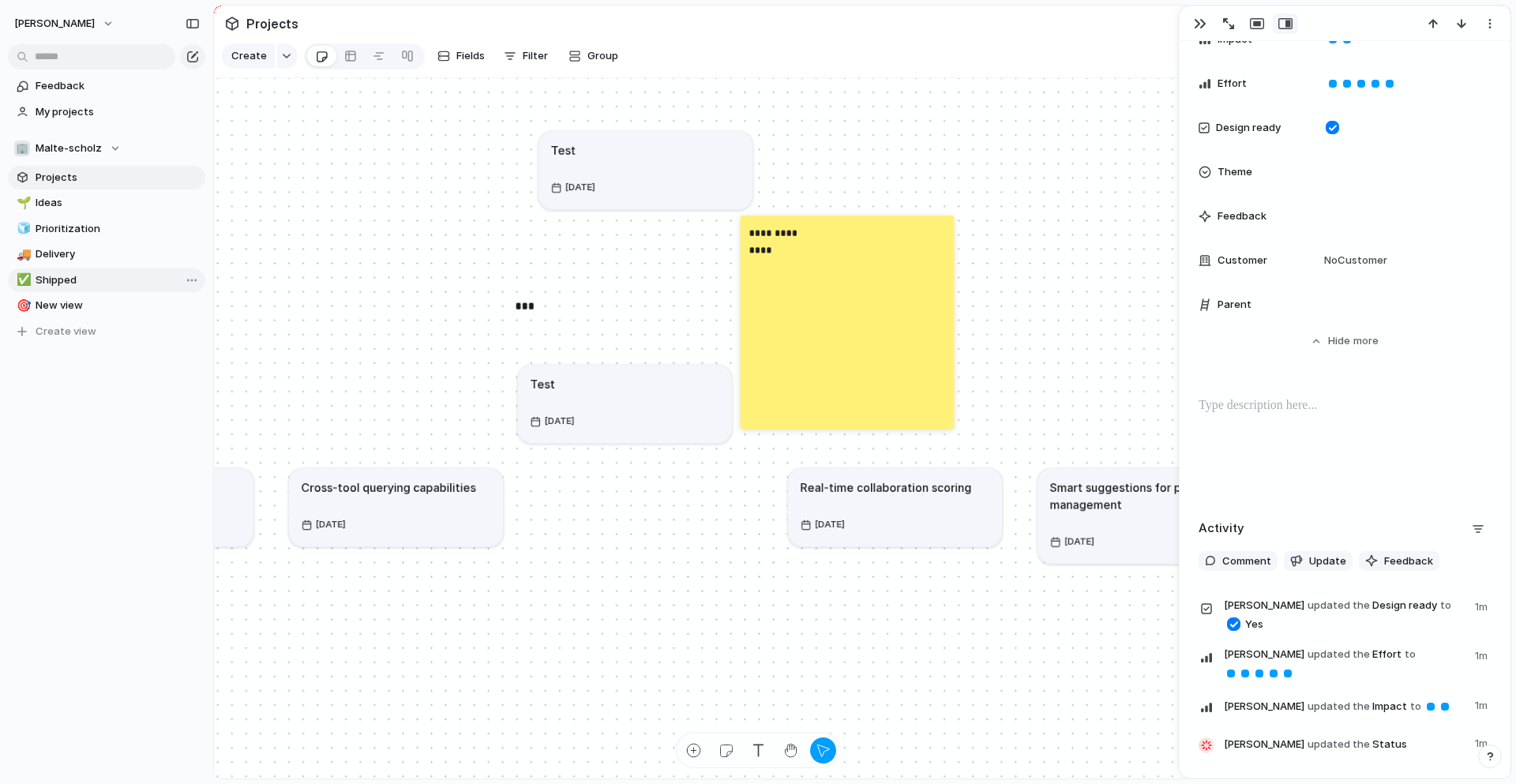
click at [65, 282] on span "Shipped" at bounding box center [117, 280] width 164 height 15
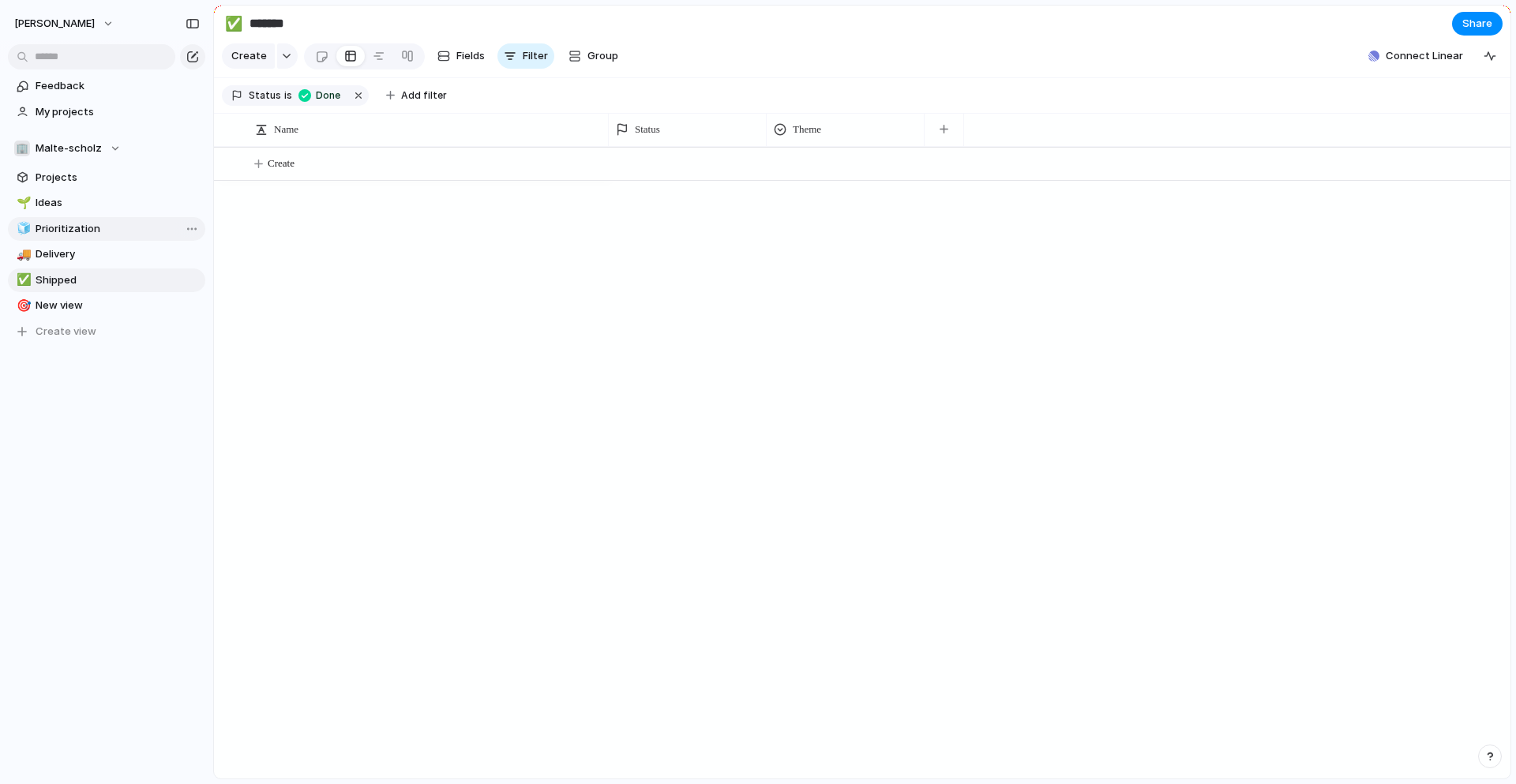
click at [71, 228] on span "Prioritization" at bounding box center [117, 229] width 164 height 15
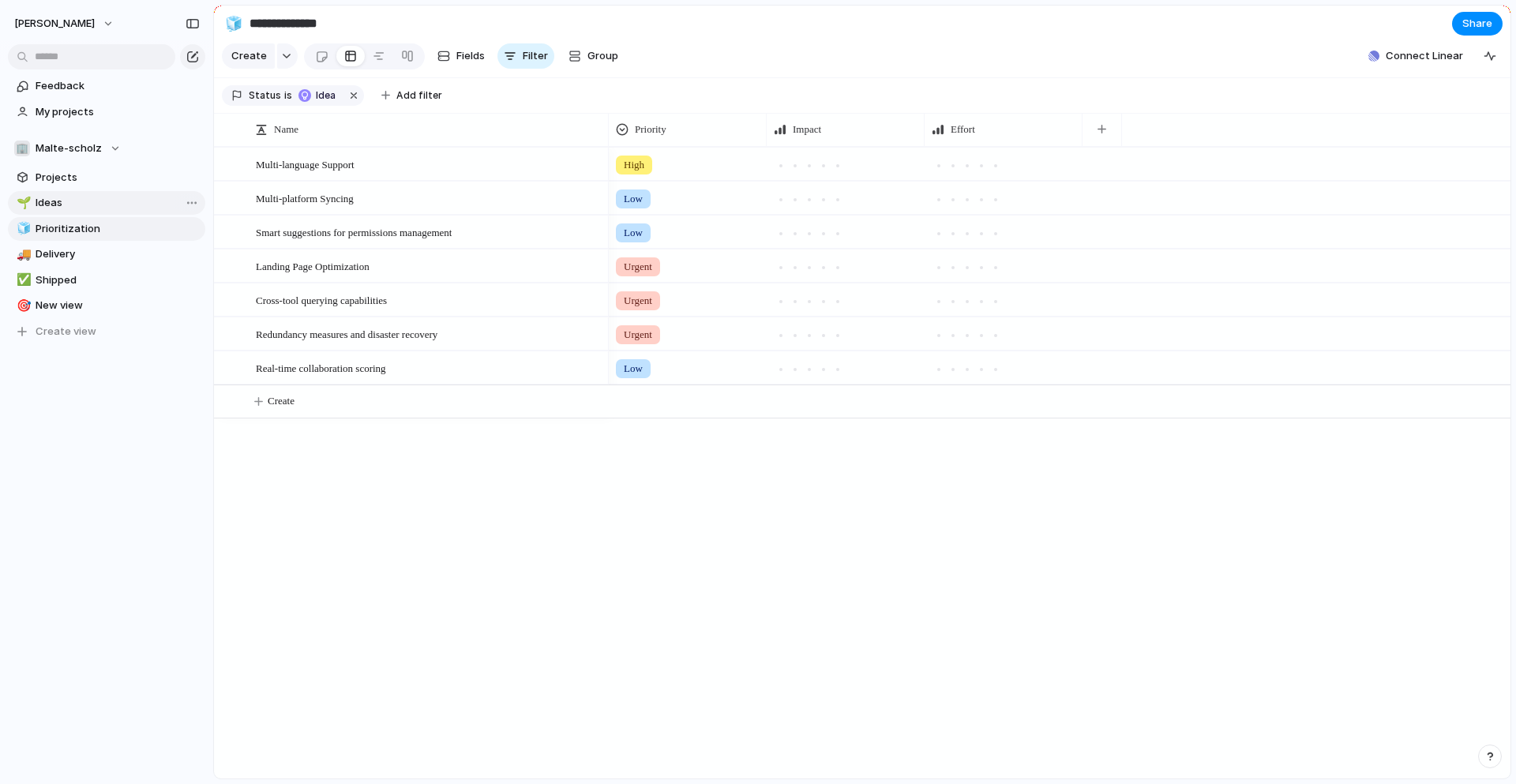
click at [73, 204] on span "Ideas" at bounding box center [117, 202] width 164 height 15
type input "*****"
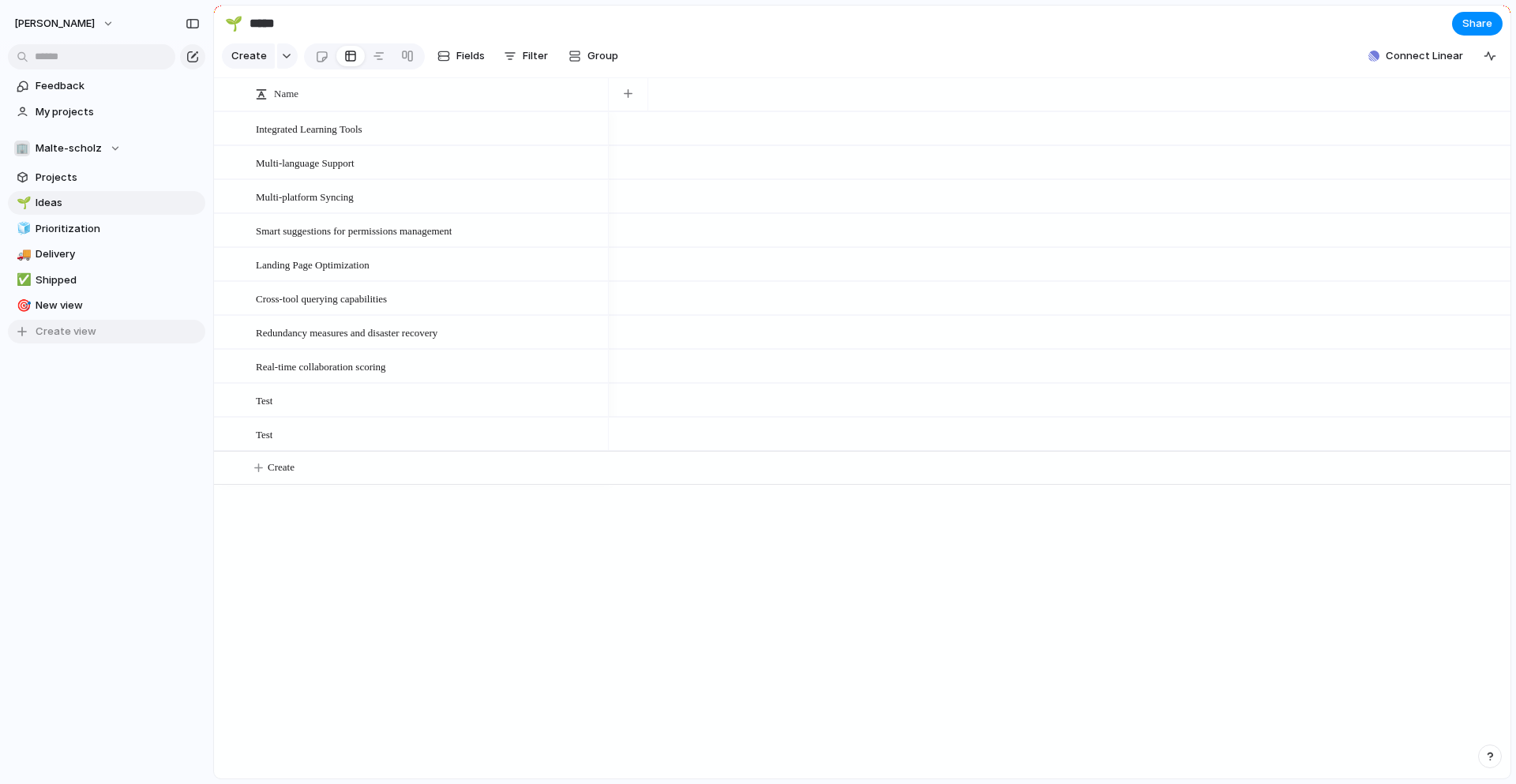
click at [69, 329] on span "Create view" at bounding box center [65, 332] width 60 height 15
type input "****"
click at [248, 359] on span "Open in new tab" at bounding box center [262, 356] width 82 height 15
click at [471, 54] on span "Fields" at bounding box center [471, 56] width 29 height 15
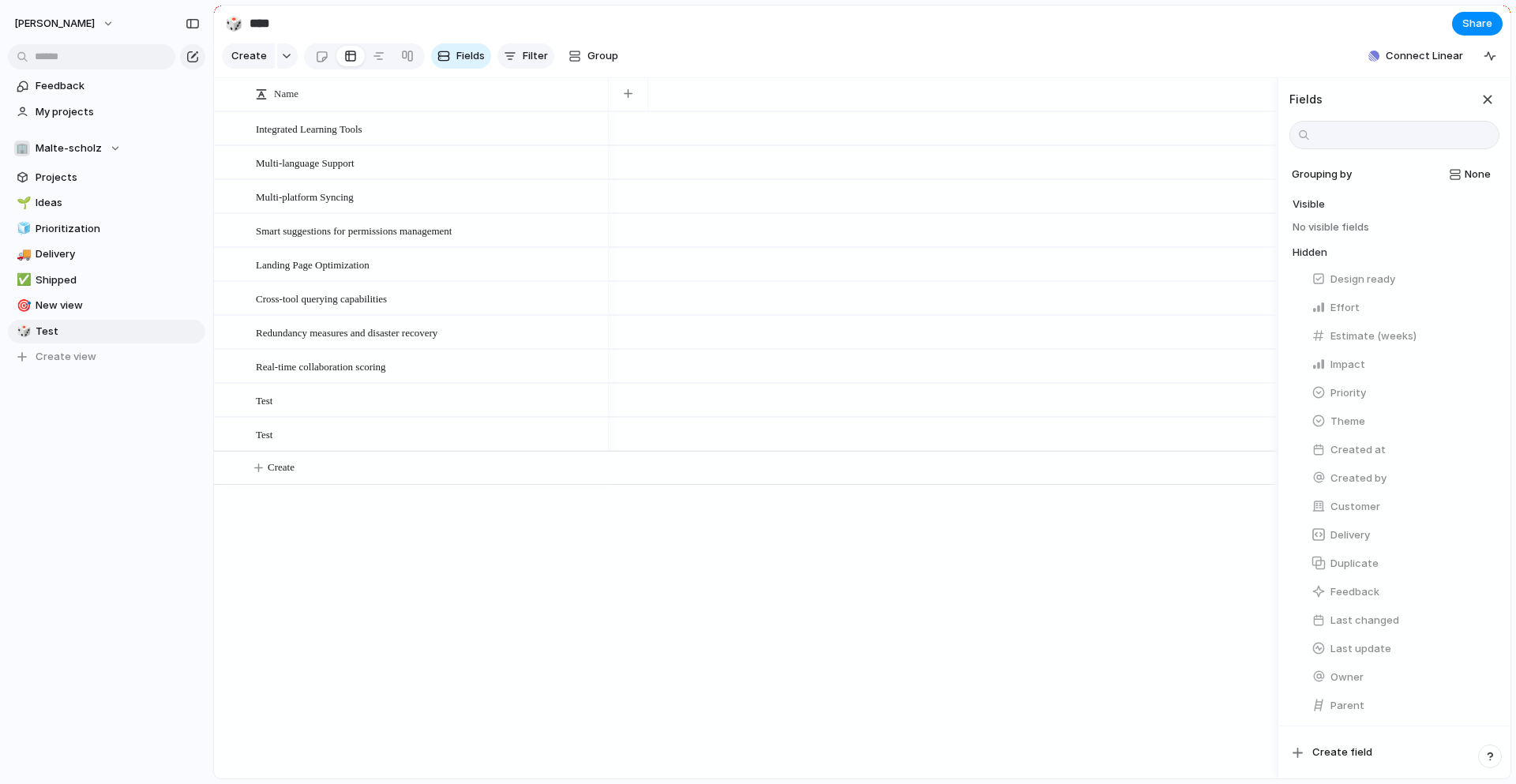
click at [525, 60] on span "Filter" at bounding box center [535, 56] width 25 height 15
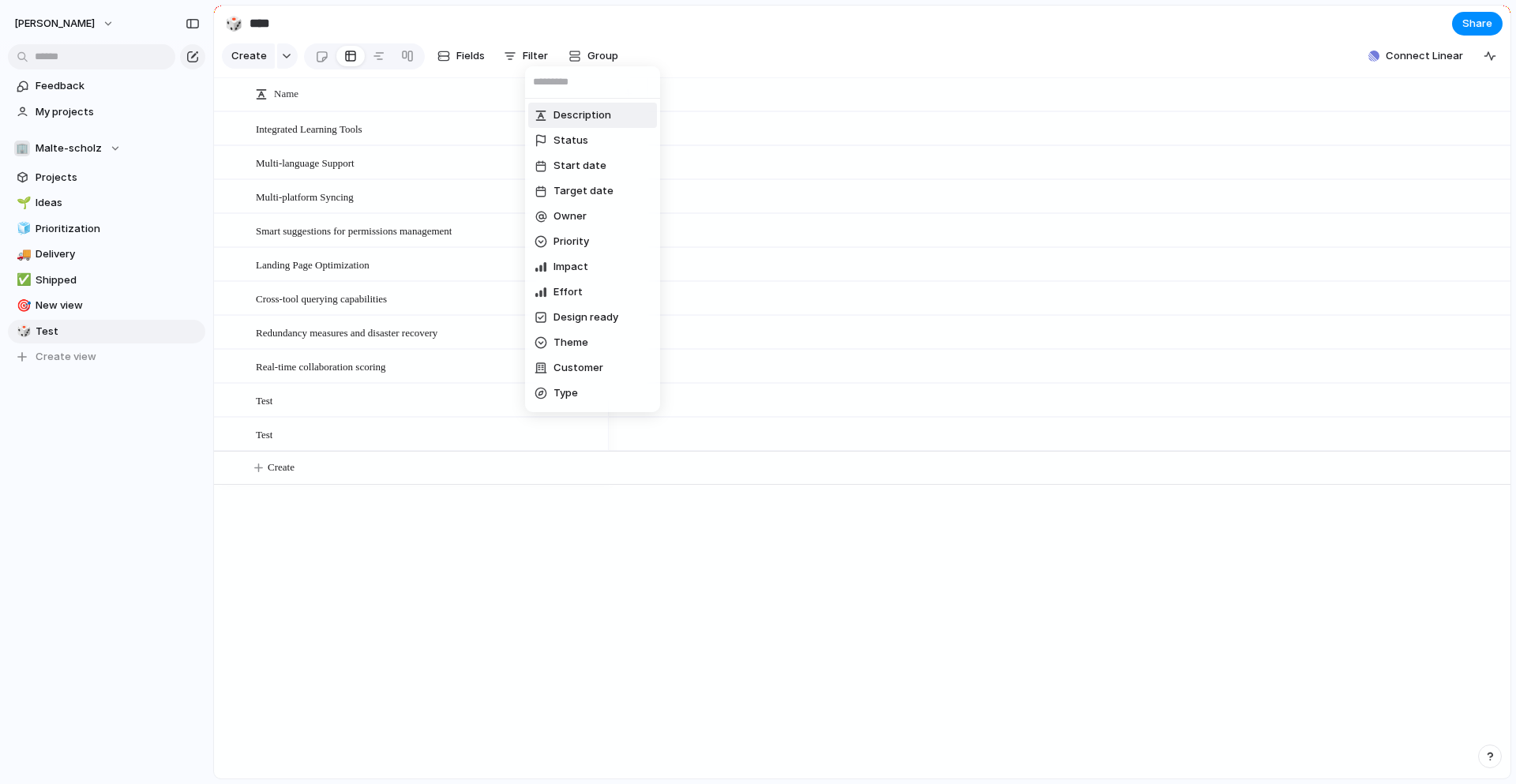
click at [587, 56] on div "Description Status Start date Target date Owner Priority Impact Effort Design r…" at bounding box center [758, 392] width 1516 height 784
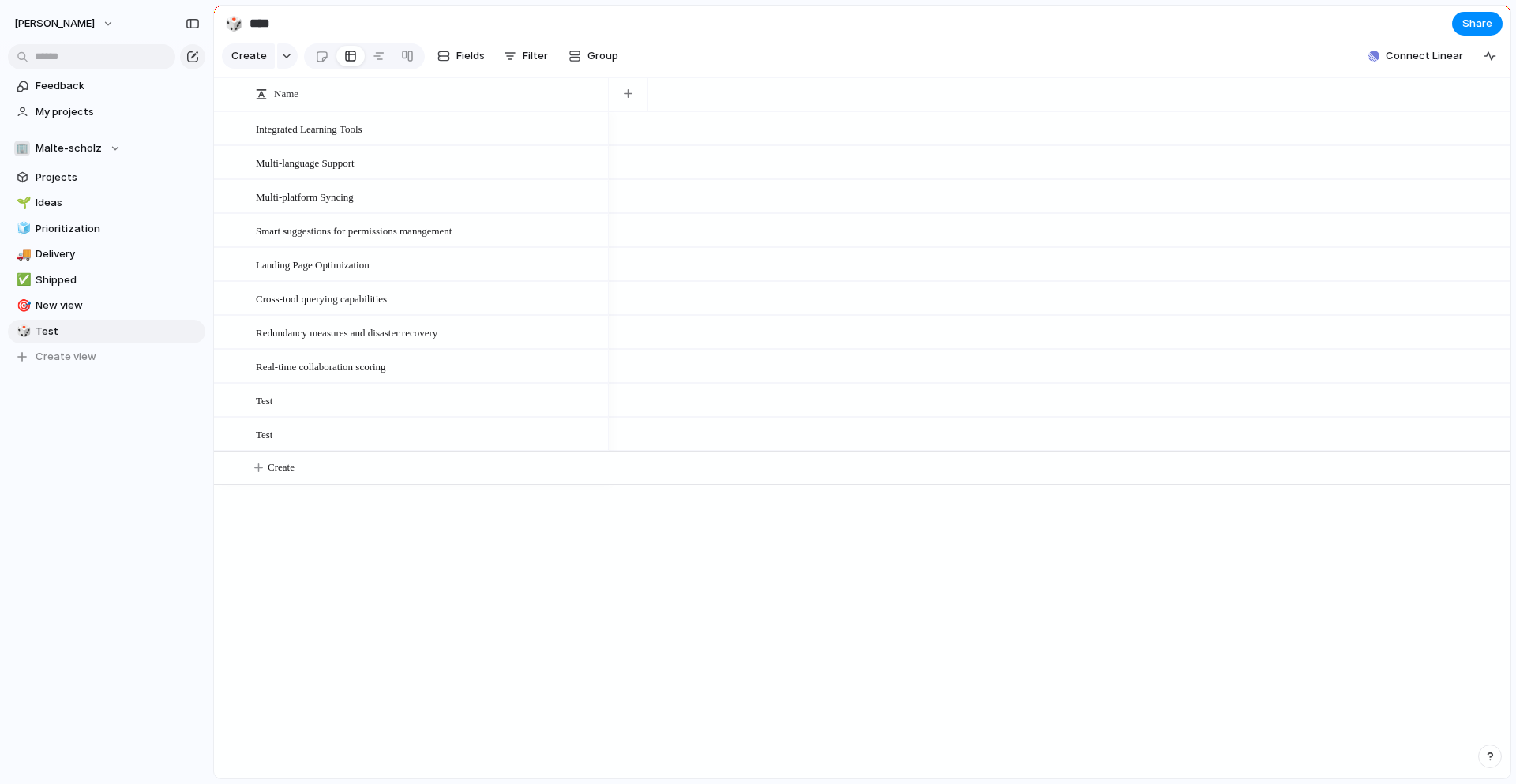
click at [588, 56] on span "Group" at bounding box center [603, 56] width 31 height 15
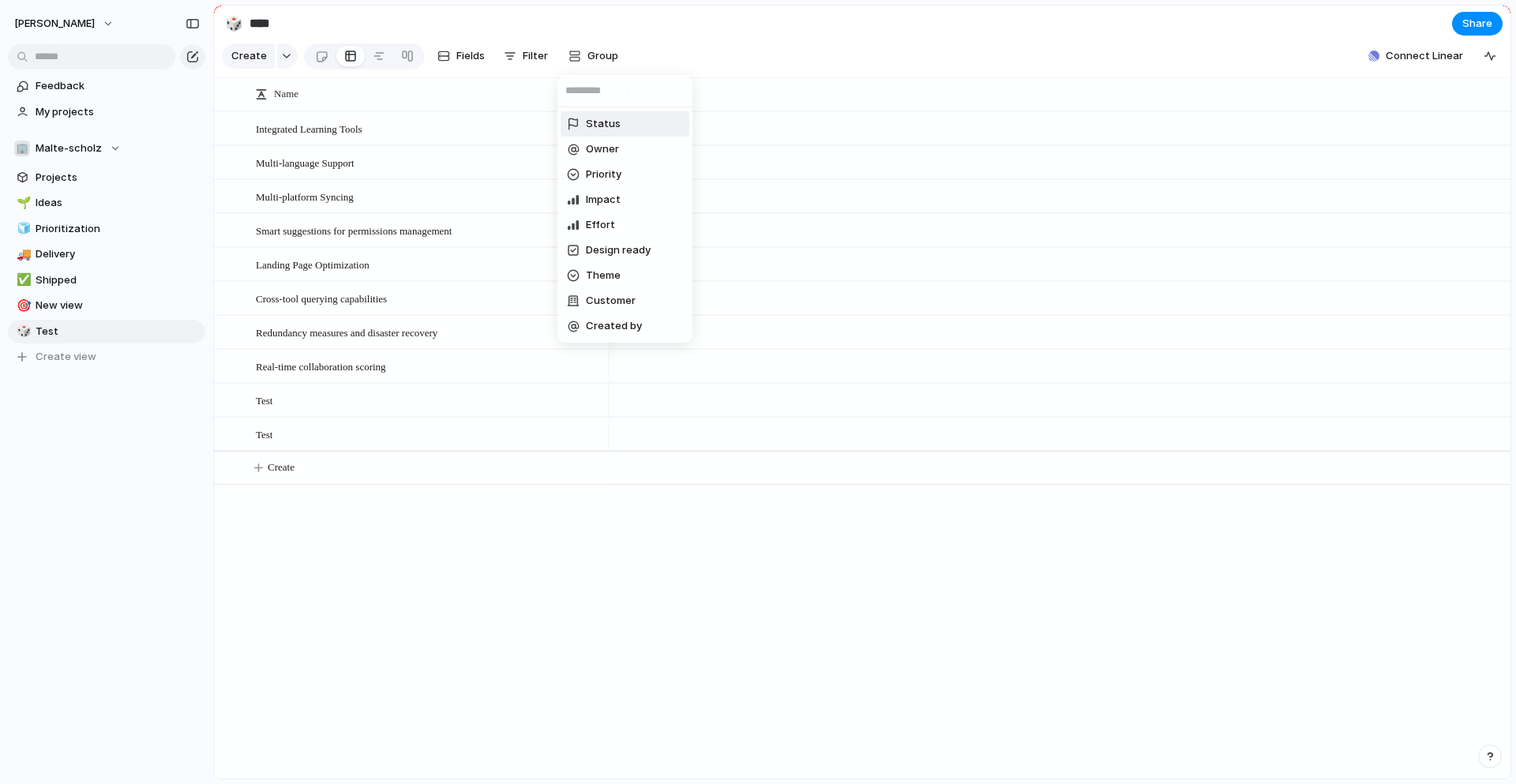
click at [1108, 52] on div "Status Owner Priority Impact Effort Design ready Theme Customer Created by" at bounding box center [758, 392] width 1516 height 784
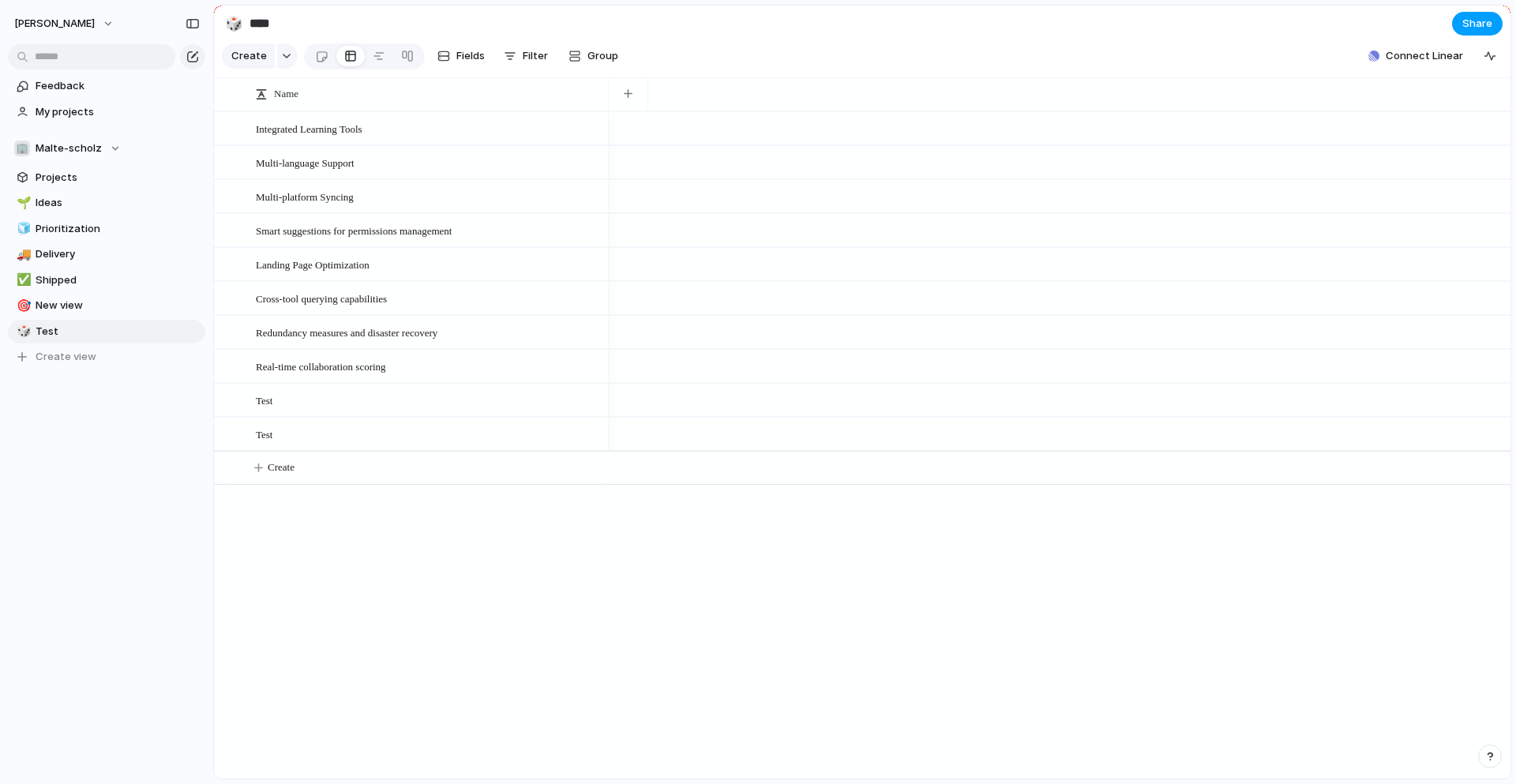
click at [1480, 18] on span "Share" at bounding box center [1477, 23] width 30 height 15
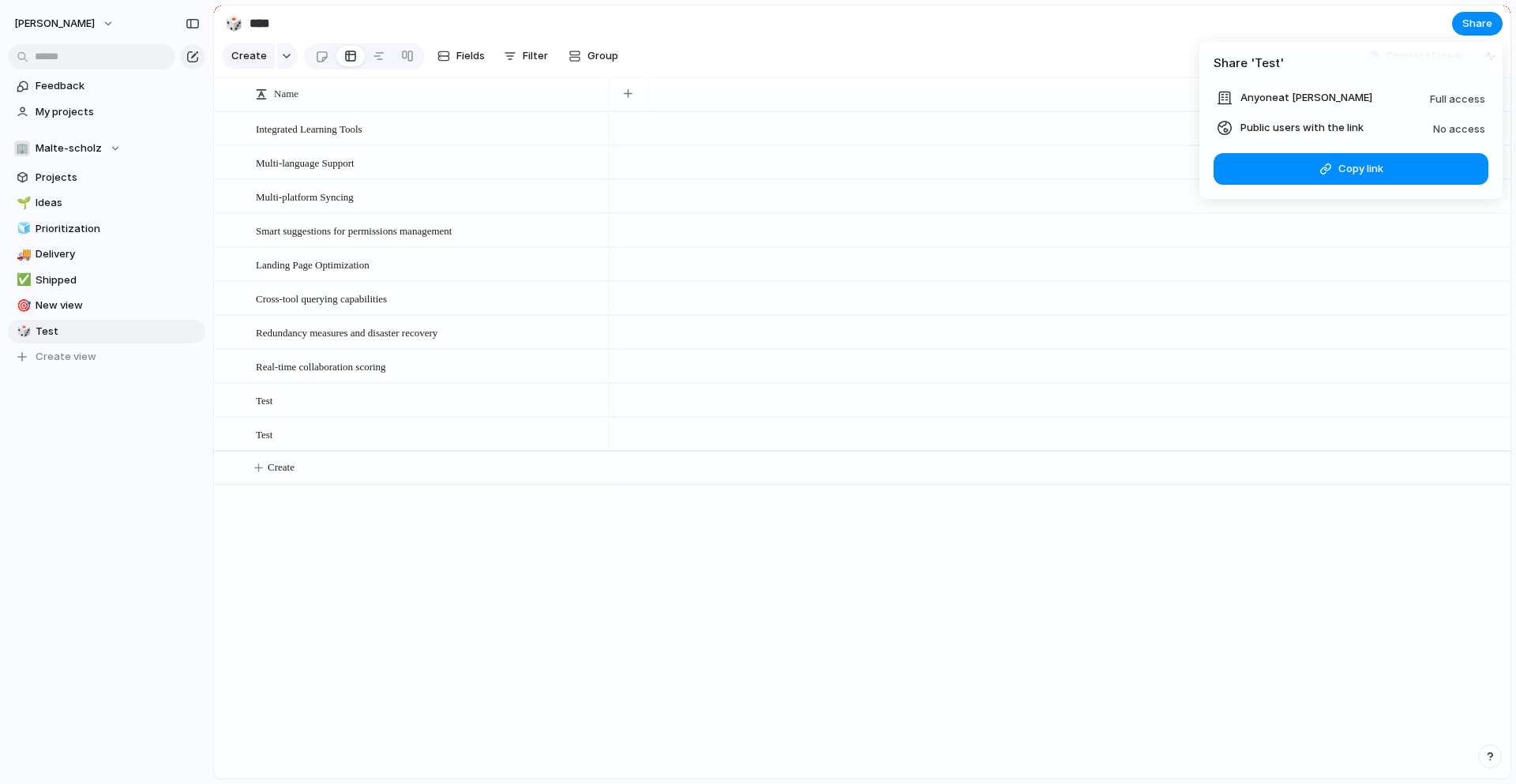
click at [1456, 125] on span "No access" at bounding box center [1458, 128] width 52 height 12
click at [1266, 125] on span "Public users with the link" at bounding box center [1301, 127] width 123 height 15
click at [1452, 129] on span "No access" at bounding box center [1458, 128] width 52 height 12
click at [1242, 246] on div "Share ' Test ' Anyone at Malte-scholz Full access Public users with the link No…" at bounding box center [758, 392] width 1516 height 784
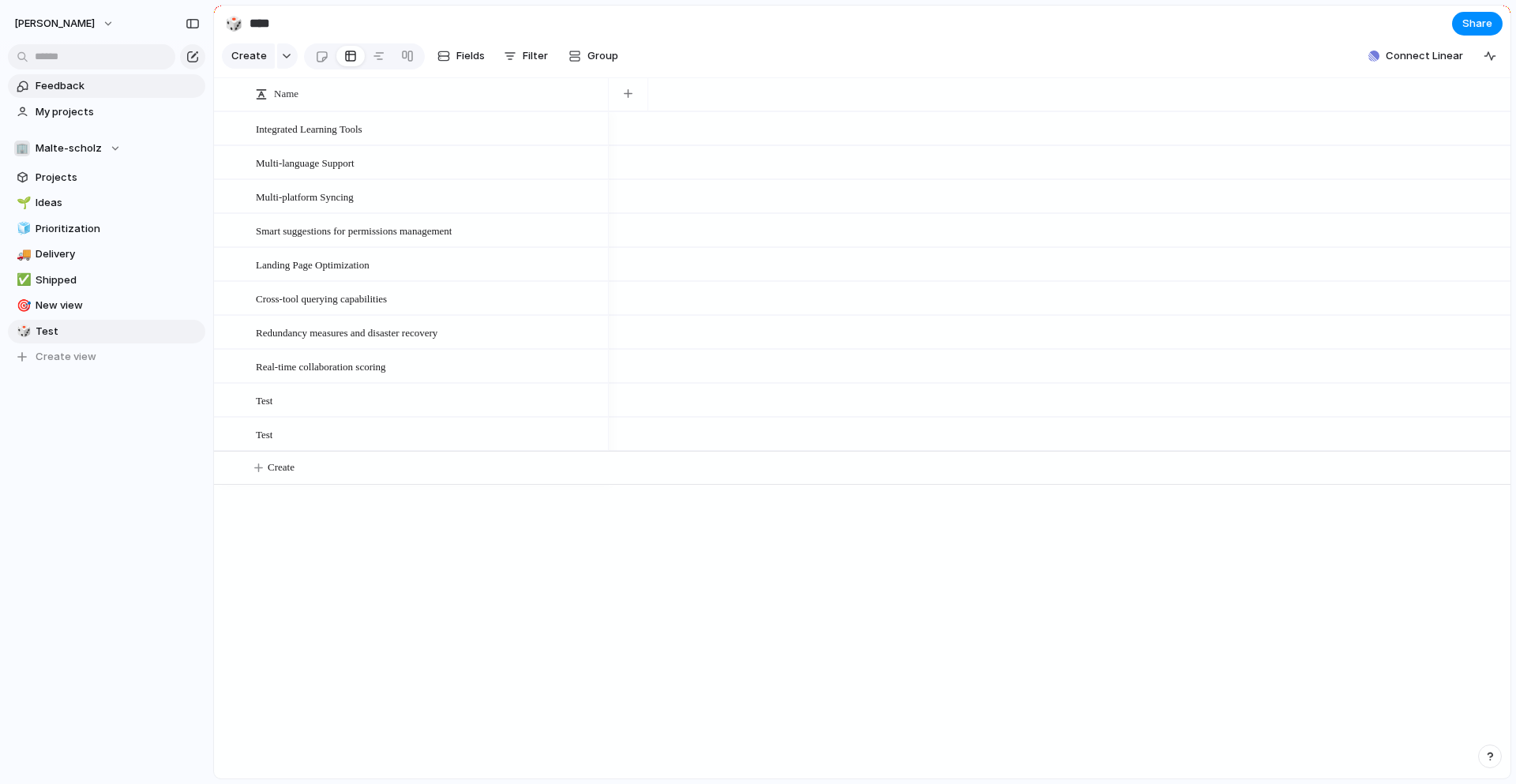
click at [56, 86] on span "Feedback" at bounding box center [117, 86] width 164 height 15
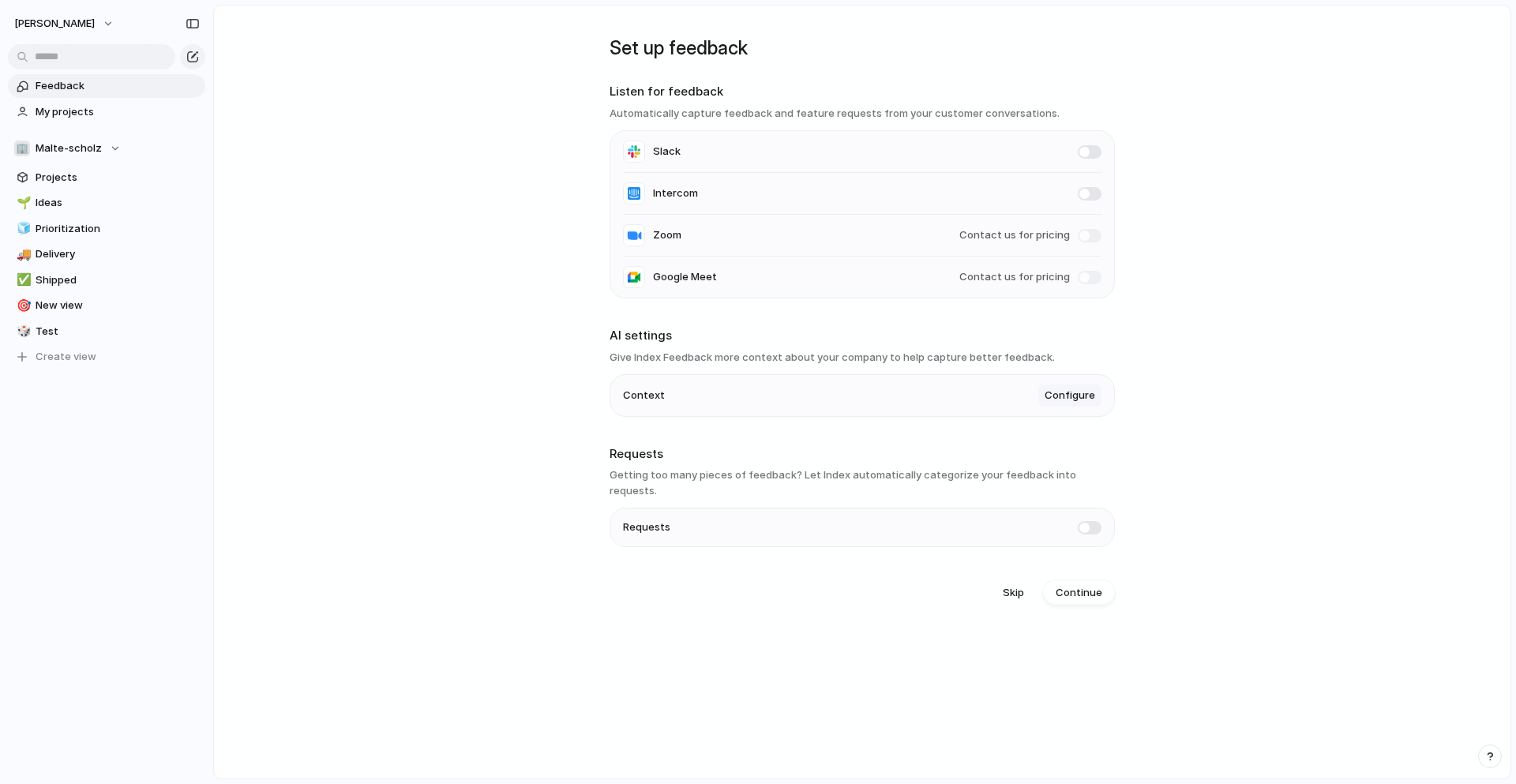
click at [1079, 400] on span "Configure" at bounding box center [1069, 395] width 51 height 15
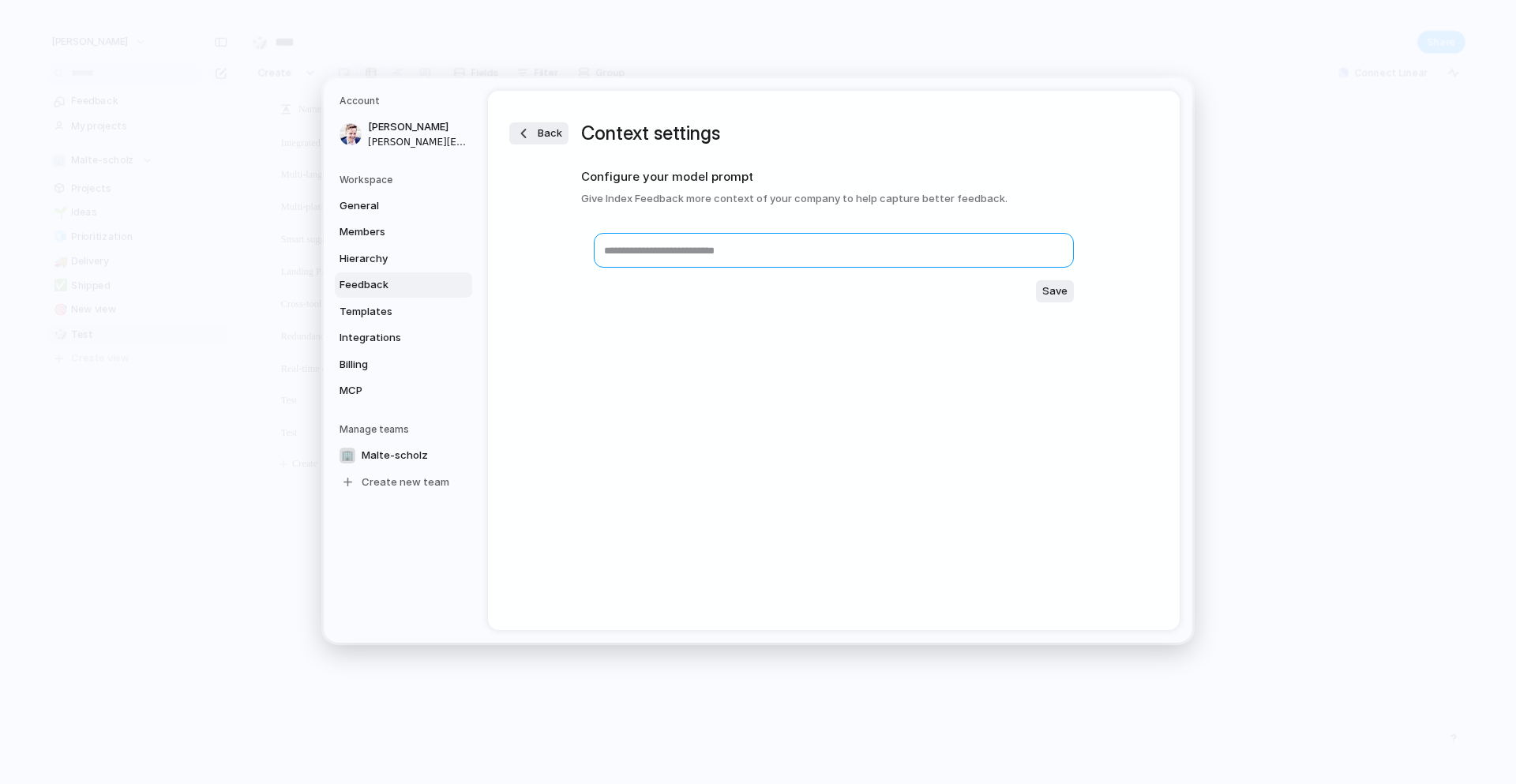
click at [774, 257] on textarea at bounding box center [833, 250] width 480 height 35
type textarea "**********"
click at [1048, 291] on span "Save" at bounding box center [1055, 291] width 25 height 15
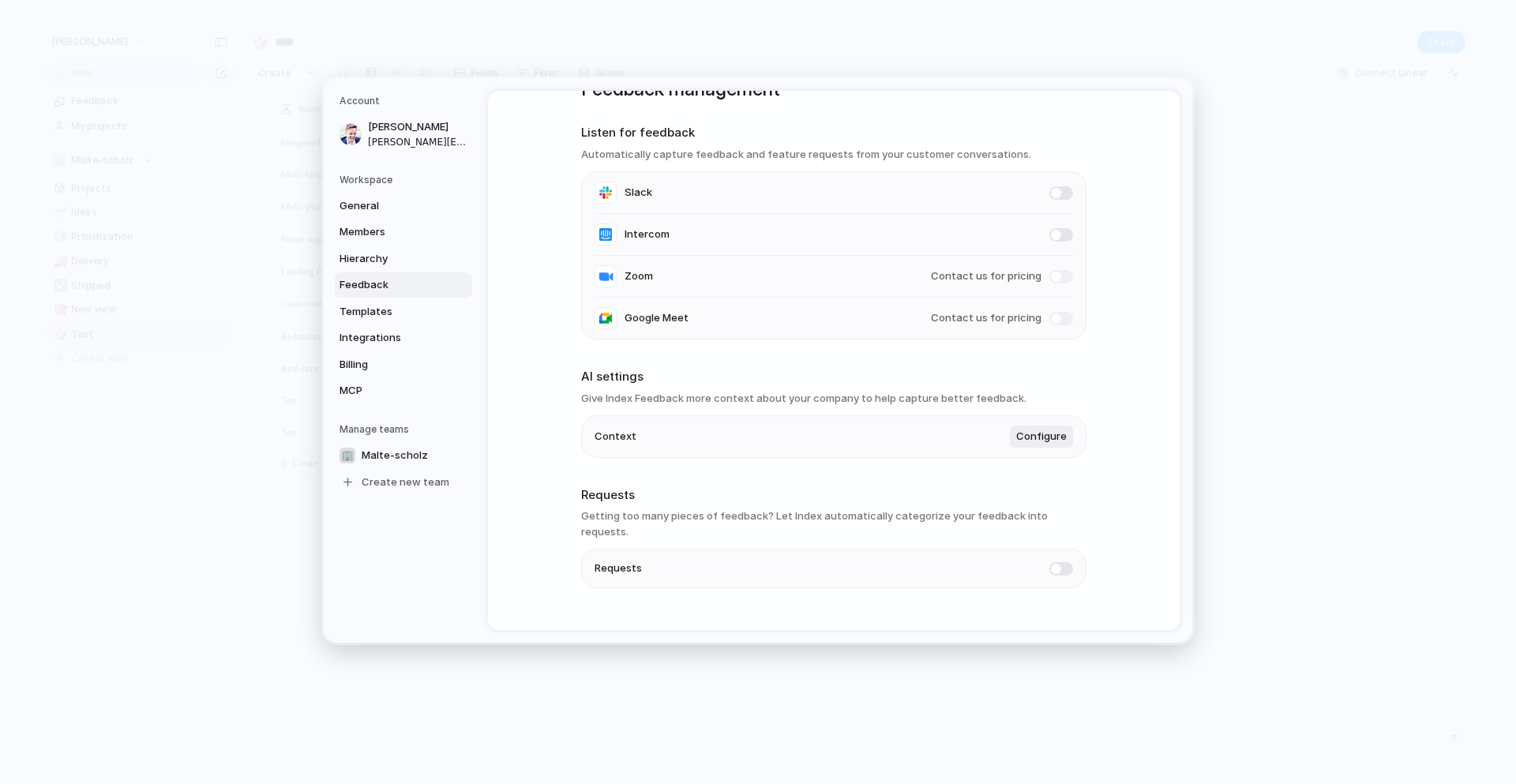
scroll to position [58, 0]
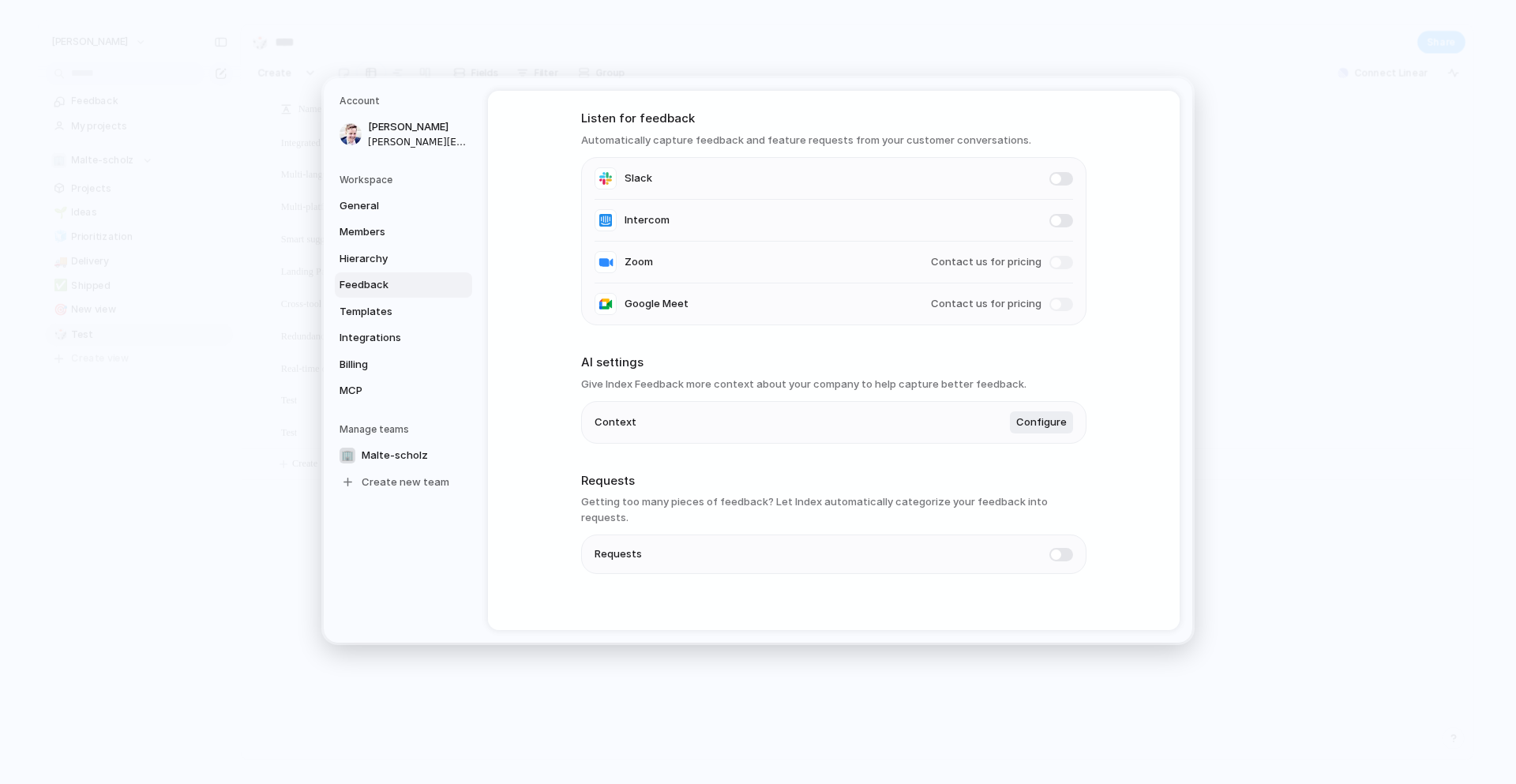
click at [1057, 547] on span at bounding box center [1061, 554] width 24 height 13
click at [367, 203] on span "General" at bounding box center [389, 206] width 101 height 15
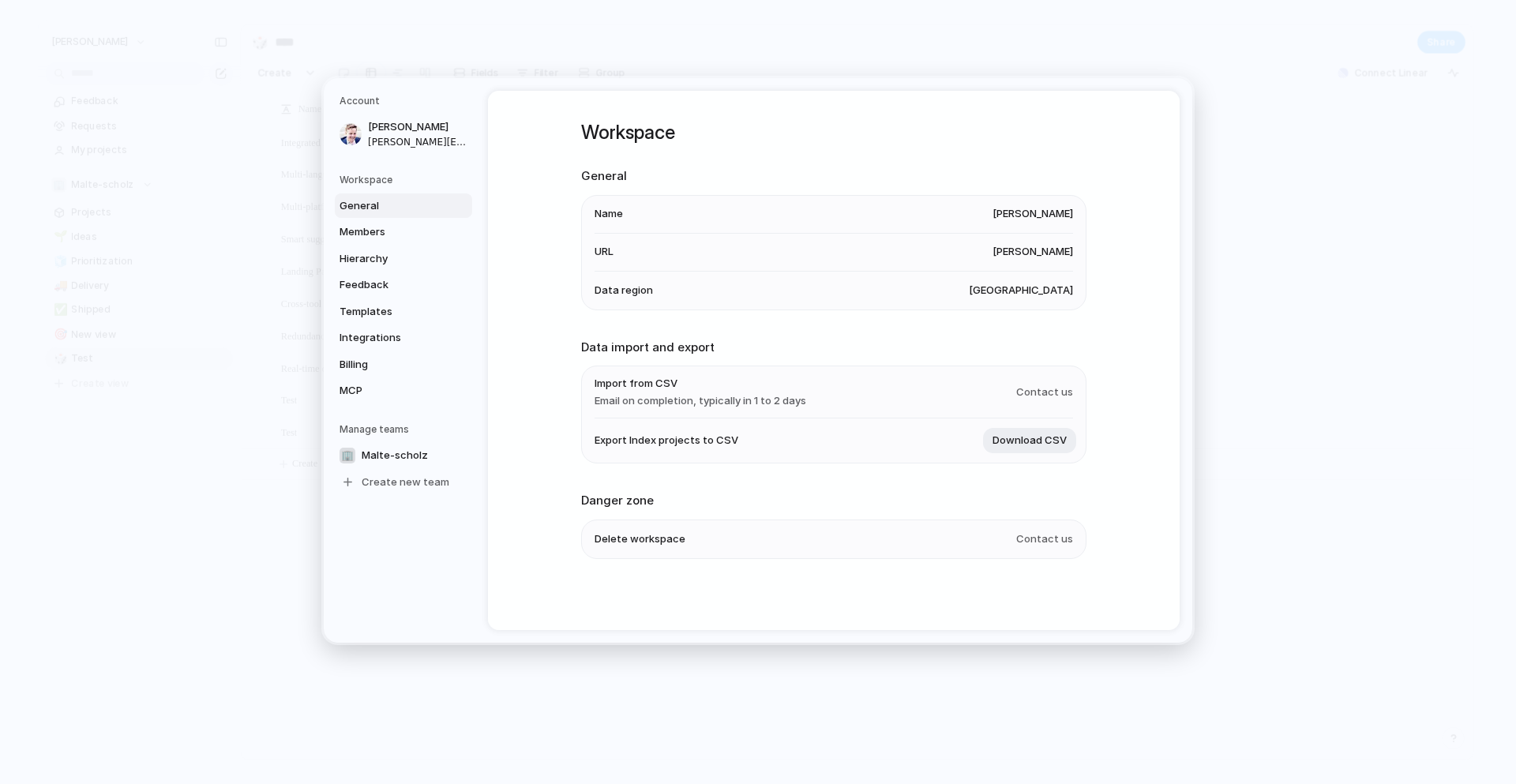
scroll to position [1, 0]
click at [367, 231] on span "Members" at bounding box center [389, 232] width 101 height 15
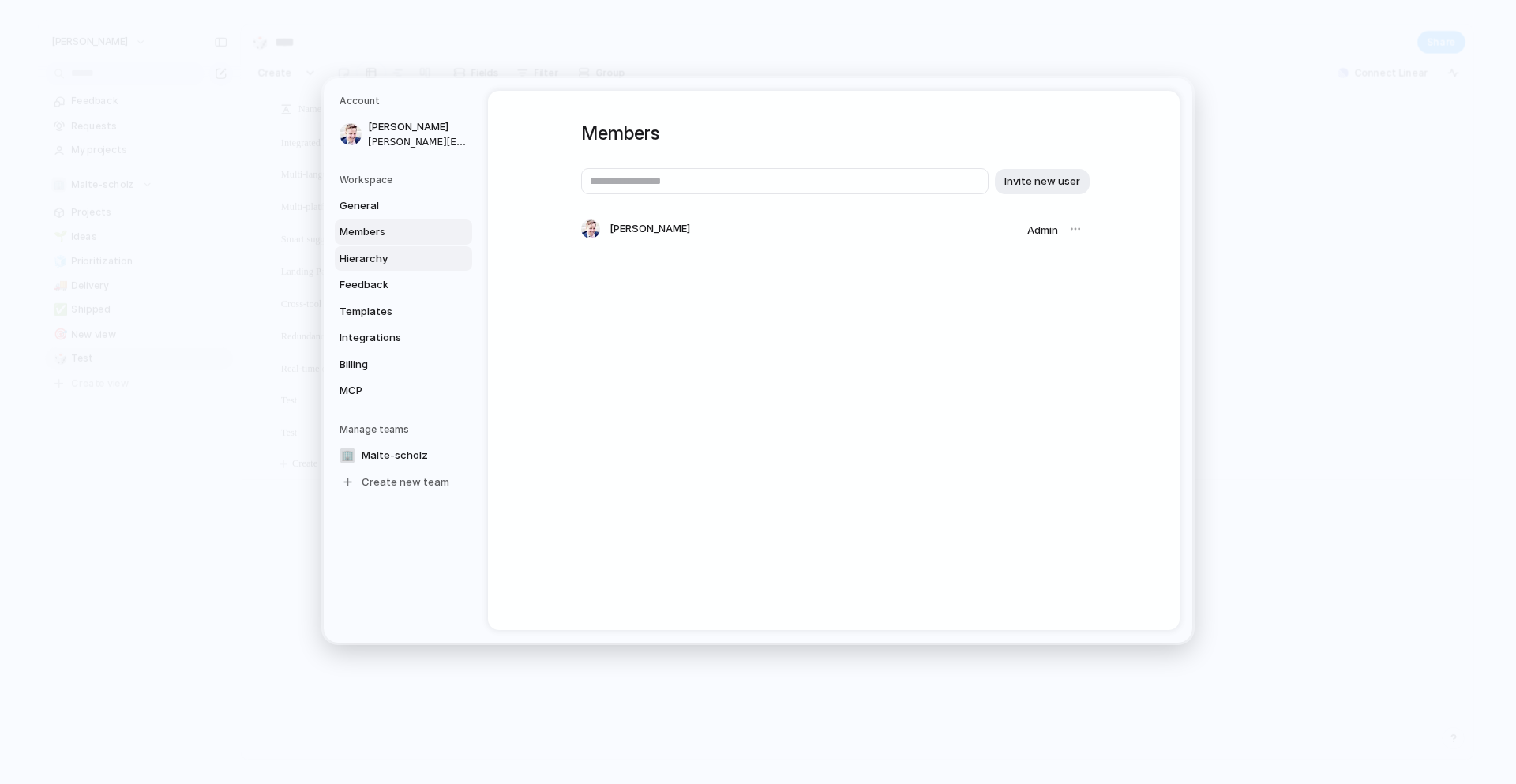
click at [368, 246] on link "Hierarchy" at bounding box center [403, 259] width 137 height 25
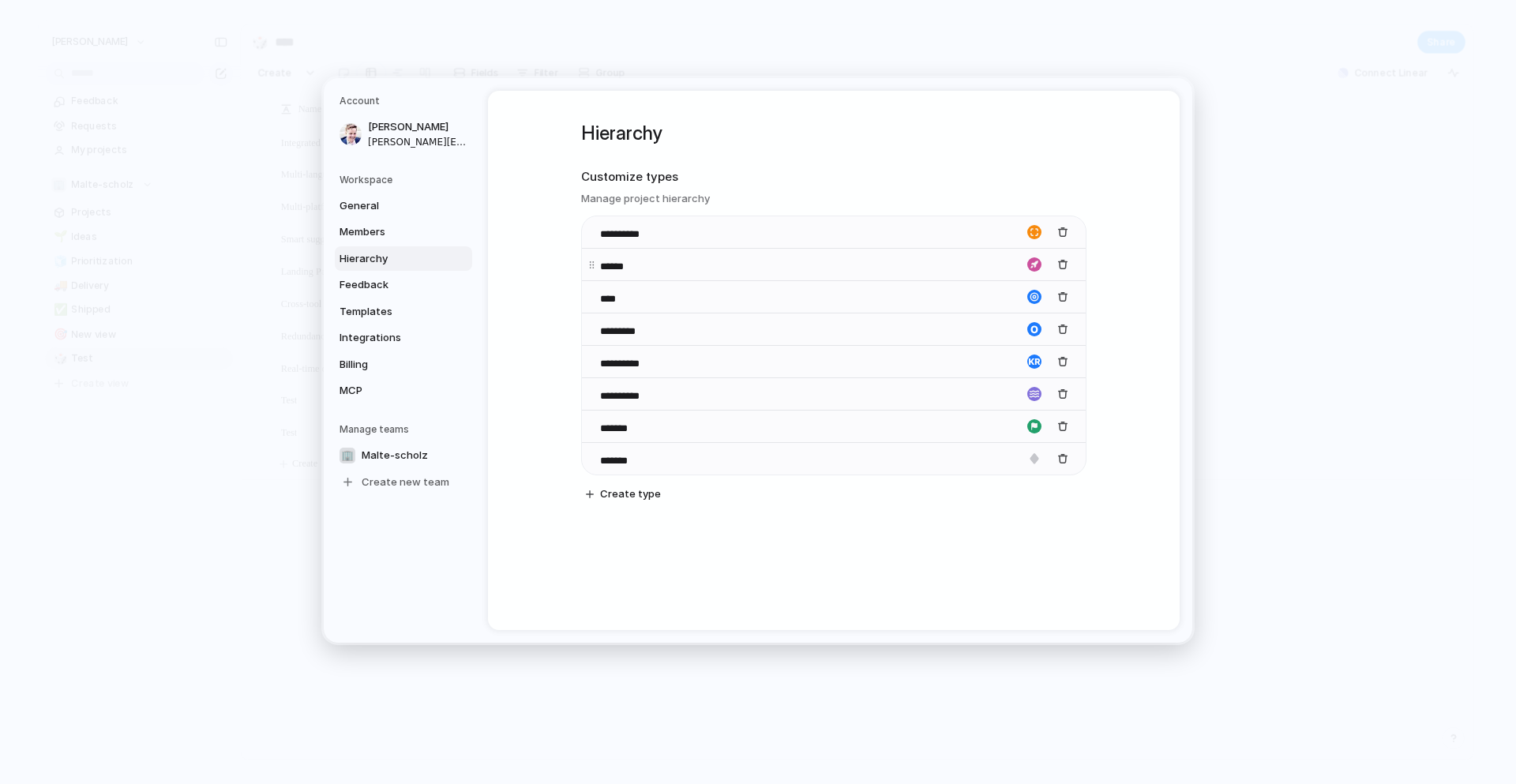
click at [628, 268] on input "******" at bounding box center [628, 266] width 56 height 15
click at [1035, 265] on div "button" at bounding box center [1034, 264] width 14 height 14
click at [1035, 265] on div at bounding box center [758, 392] width 1516 height 784
click at [604, 269] on input "******" at bounding box center [628, 266] width 56 height 15
click at [373, 280] on span "Feedback" at bounding box center [389, 285] width 101 height 15
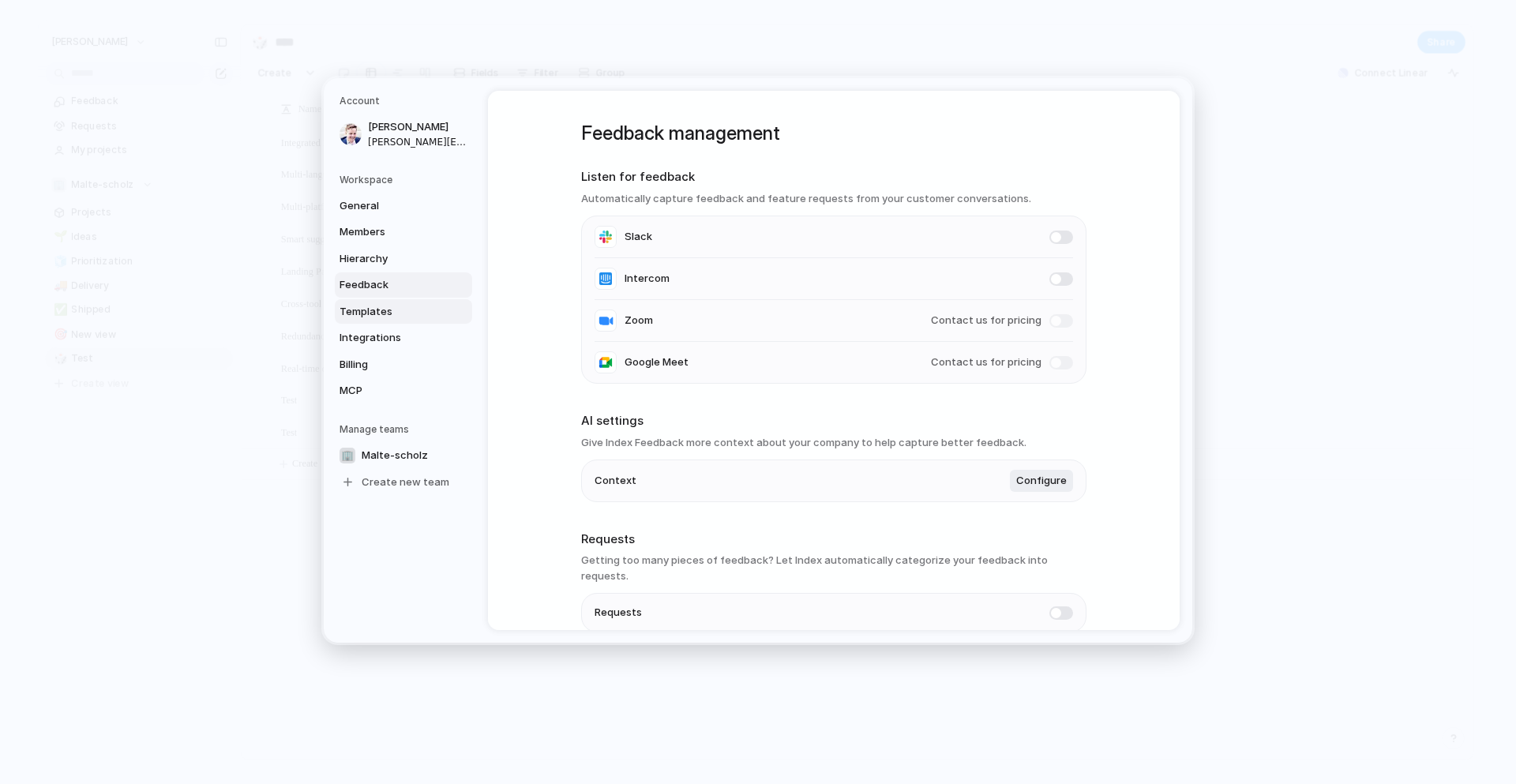
click at [381, 314] on span "Templates" at bounding box center [389, 311] width 101 height 15
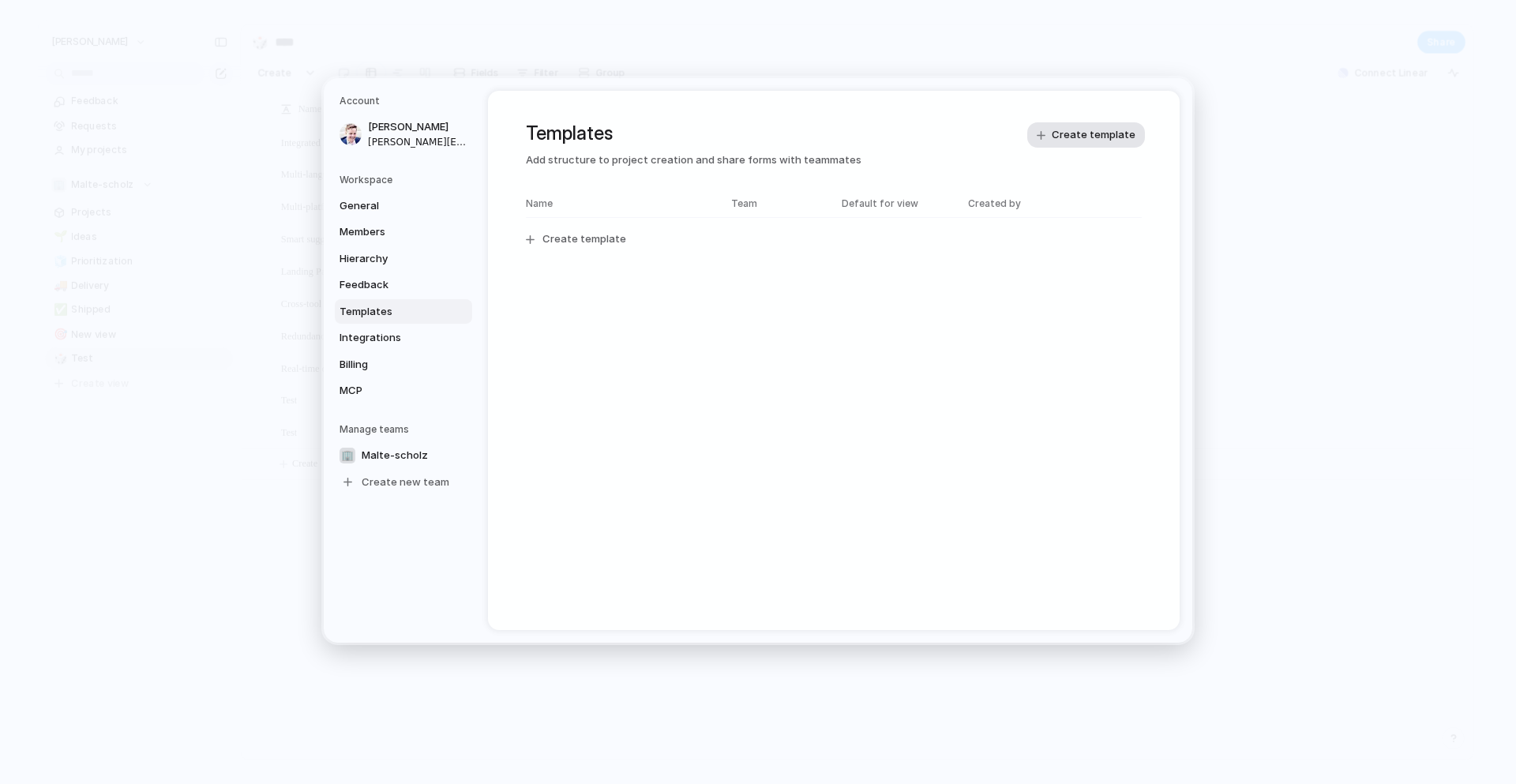
click at [1080, 134] on span "Create template" at bounding box center [1093, 135] width 83 height 15
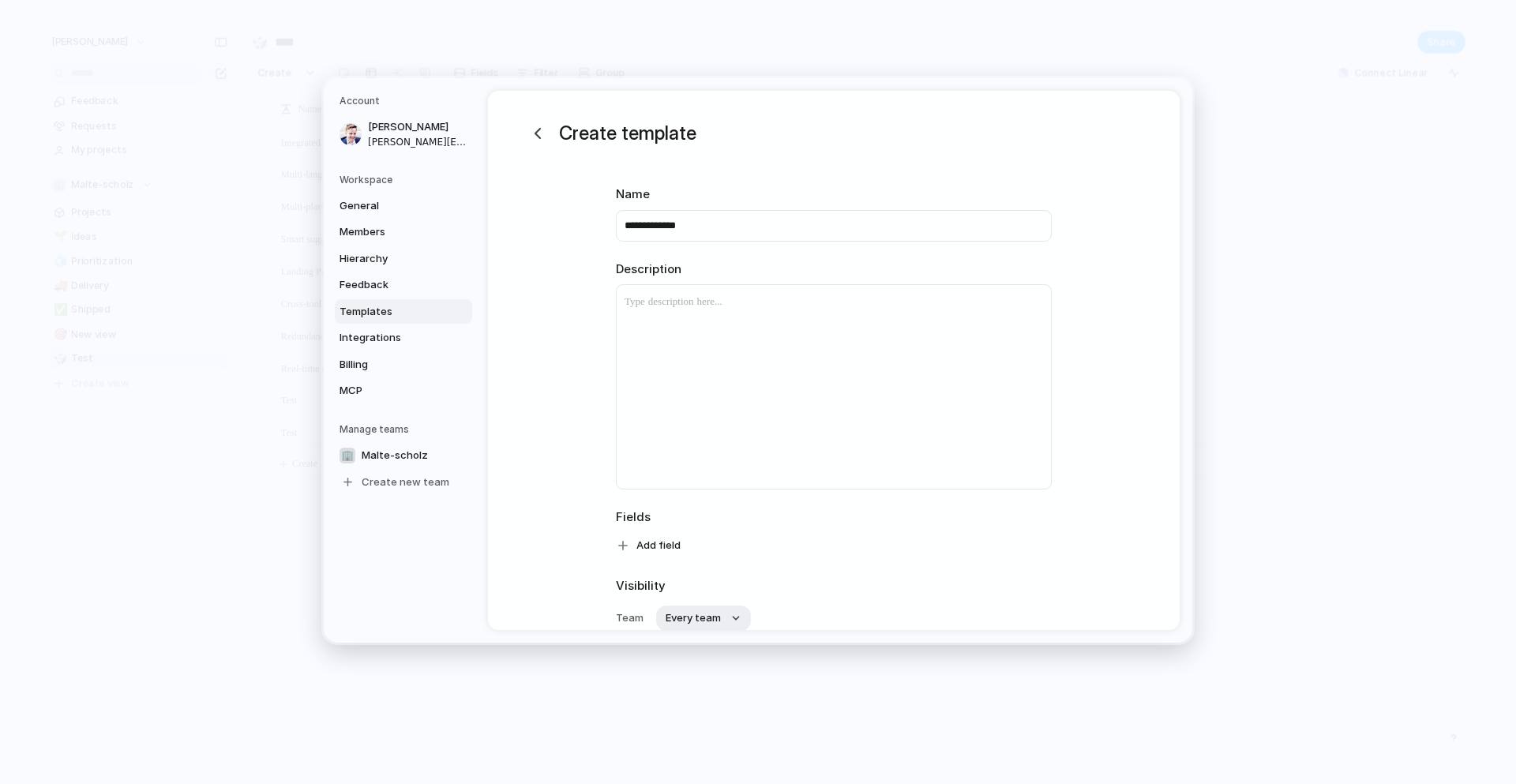
type input "**********"
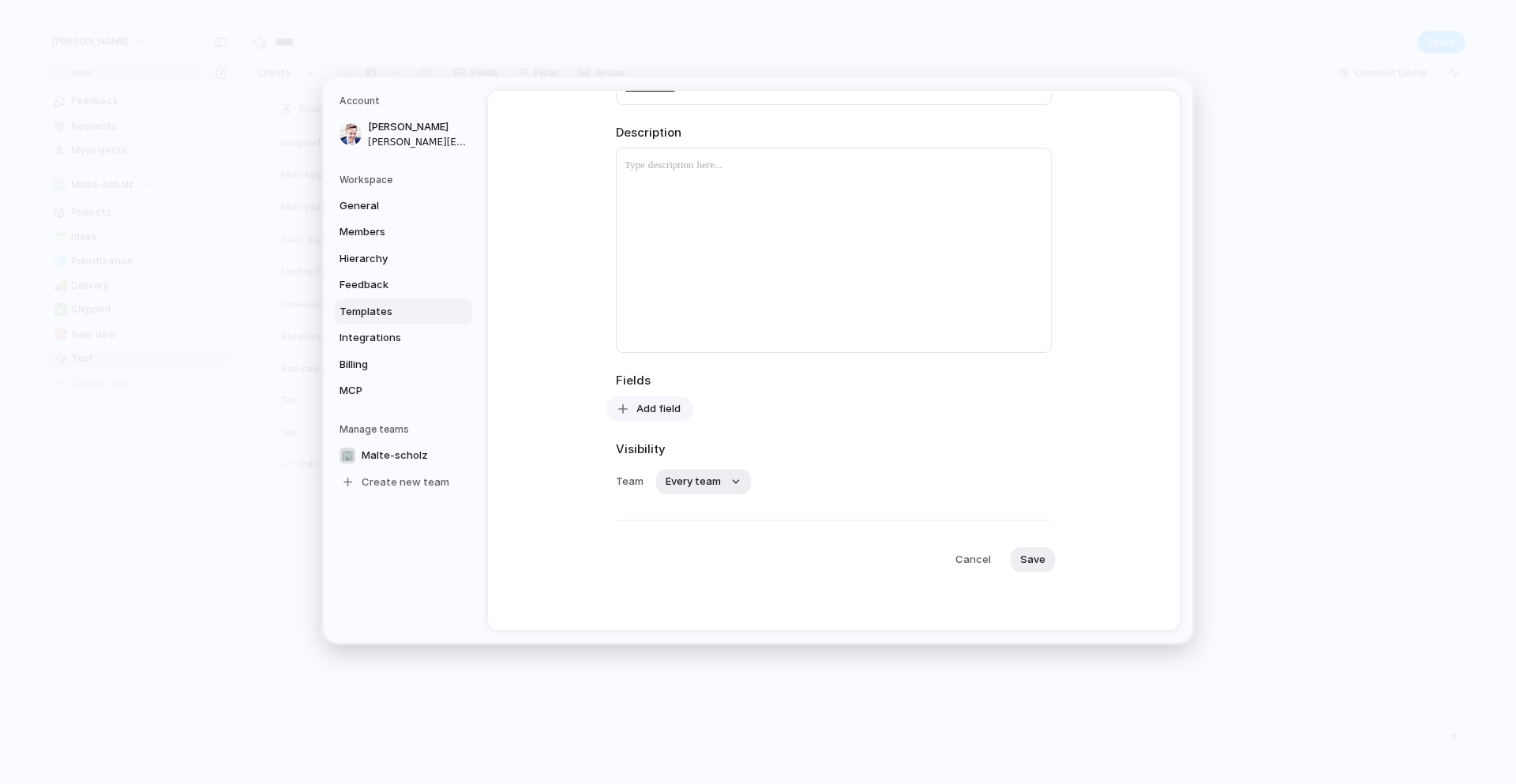
click at [656, 405] on span "Add field" at bounding box center [659, 408] width 44 height 15
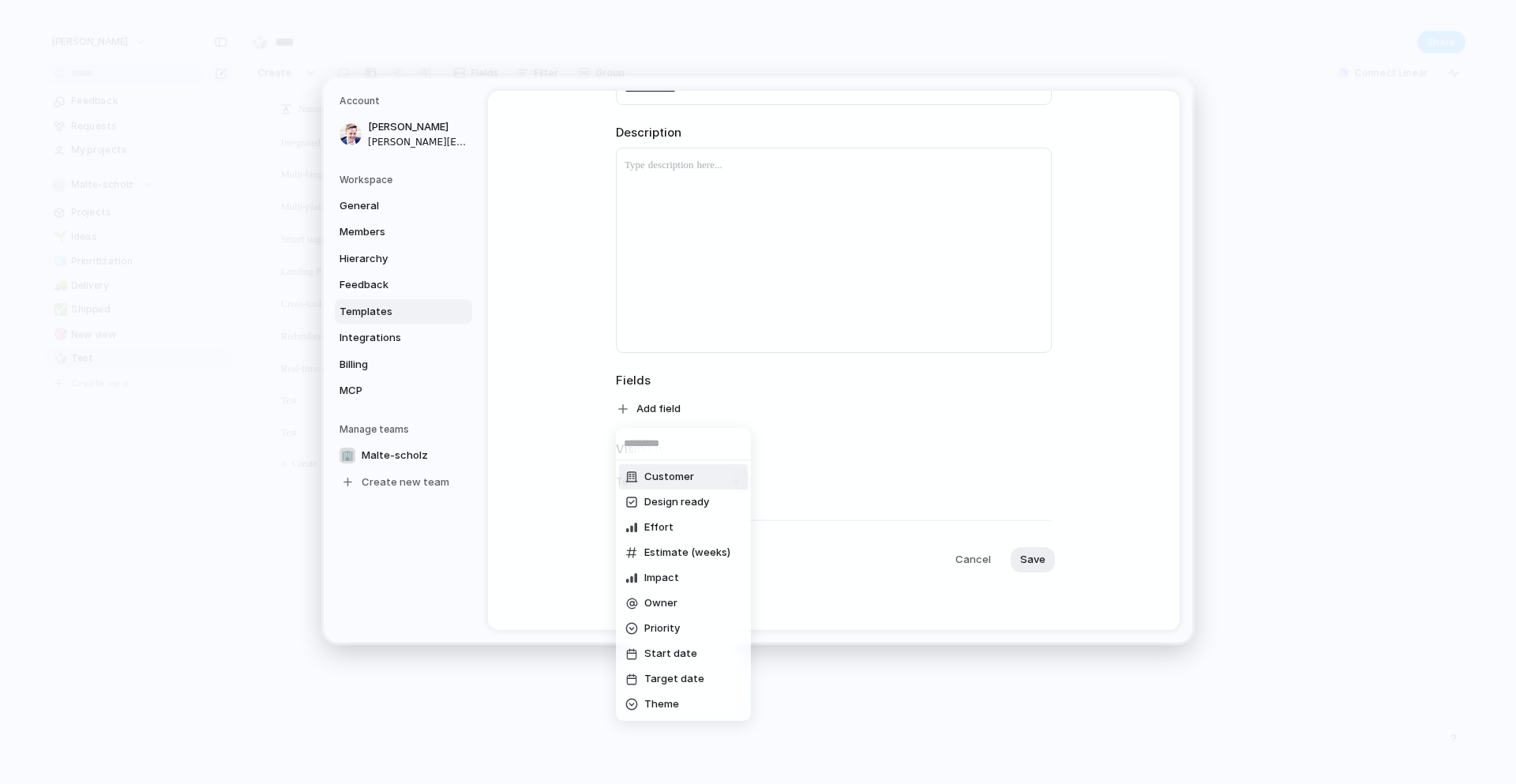
click at [657, 475] on span "Customer" at bounding box center [669, 476] width 50 height 15
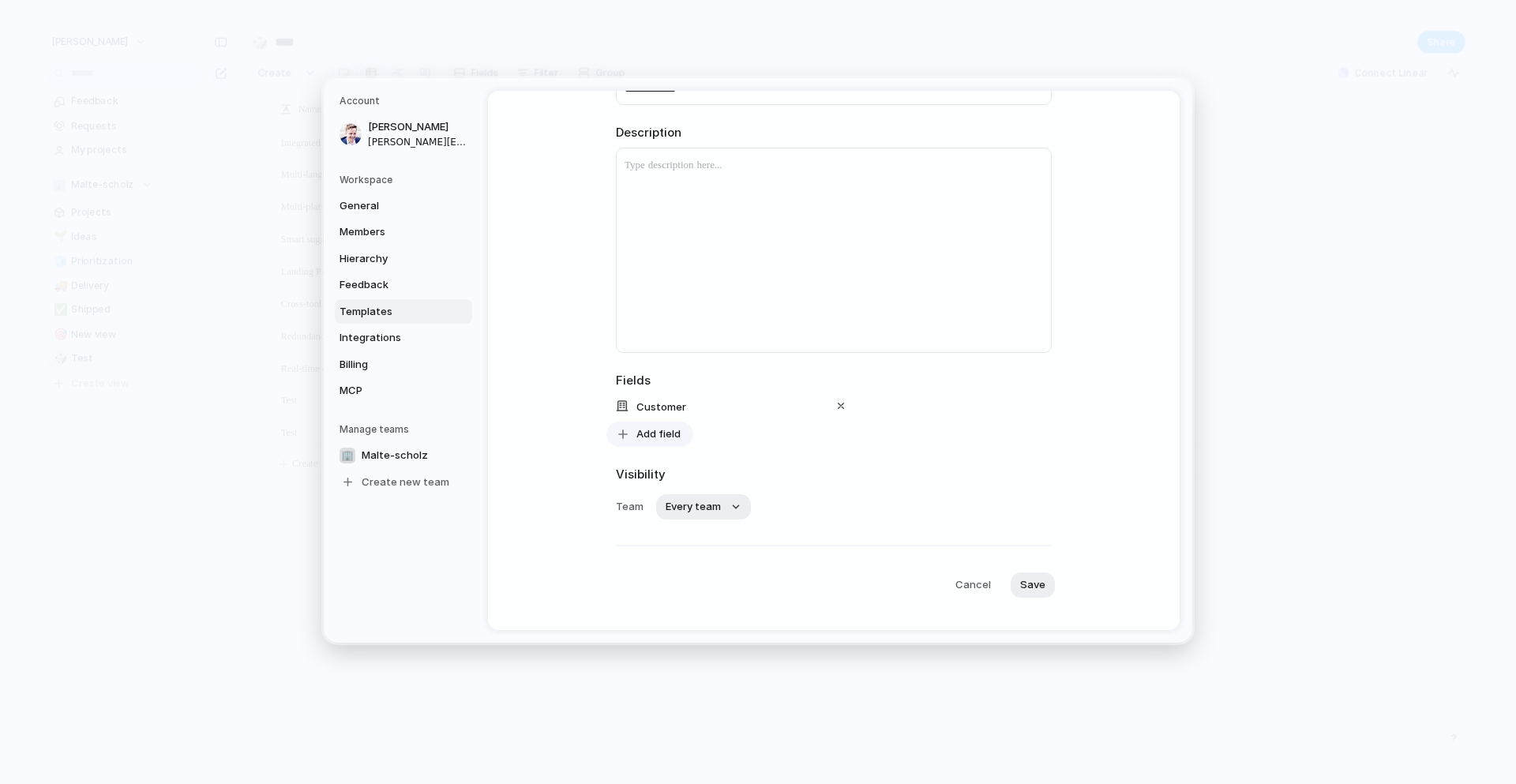
click at [661, 433] on span "Add field" at bounding box center [659, 434] width 44 height 15
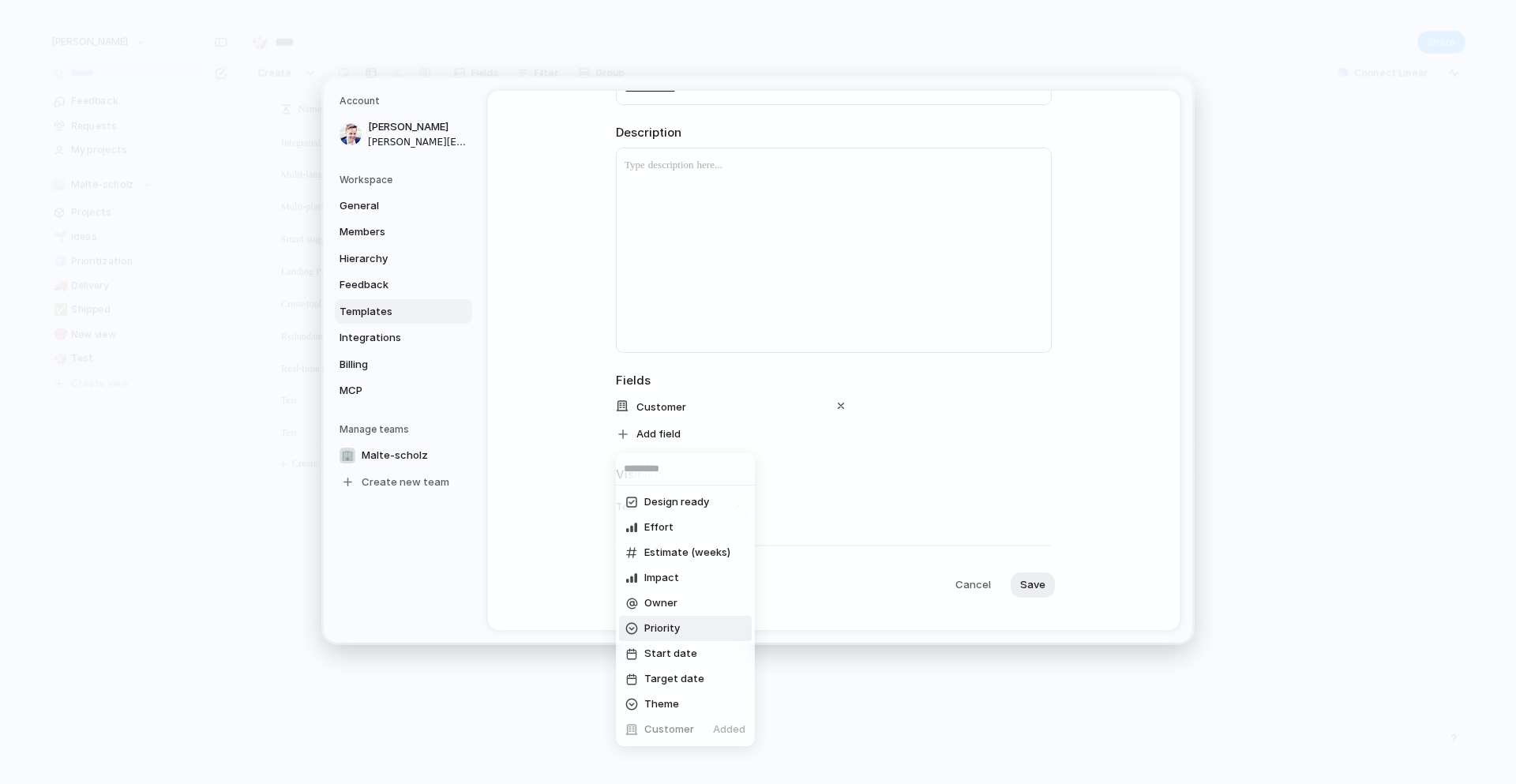
click at [650, 634] on span "Priority" at bounding box center [662, 628] width 35 height 15
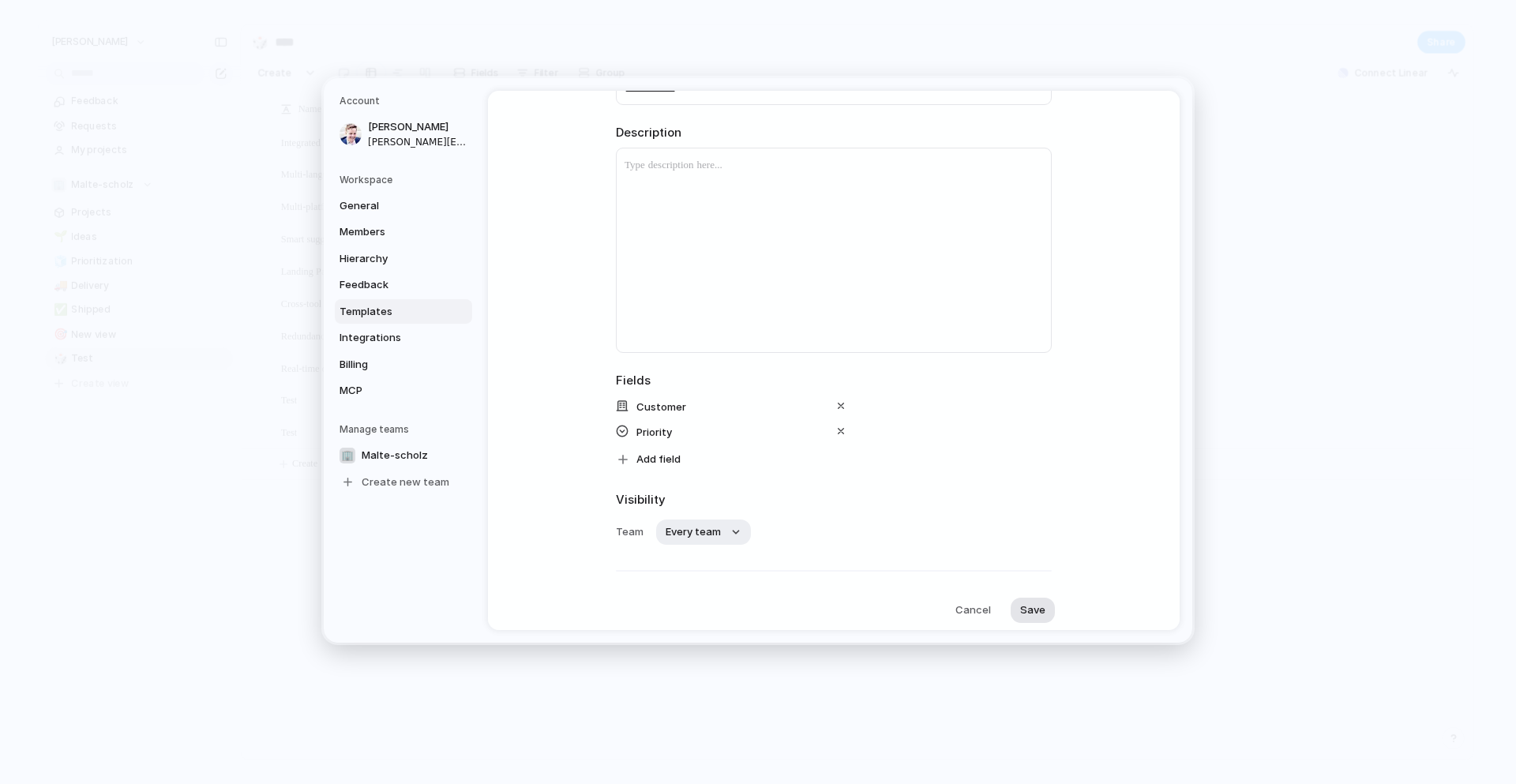
click at [1048, 611] on button "Save" at bounding box center [1033, 610] width 44 height 25
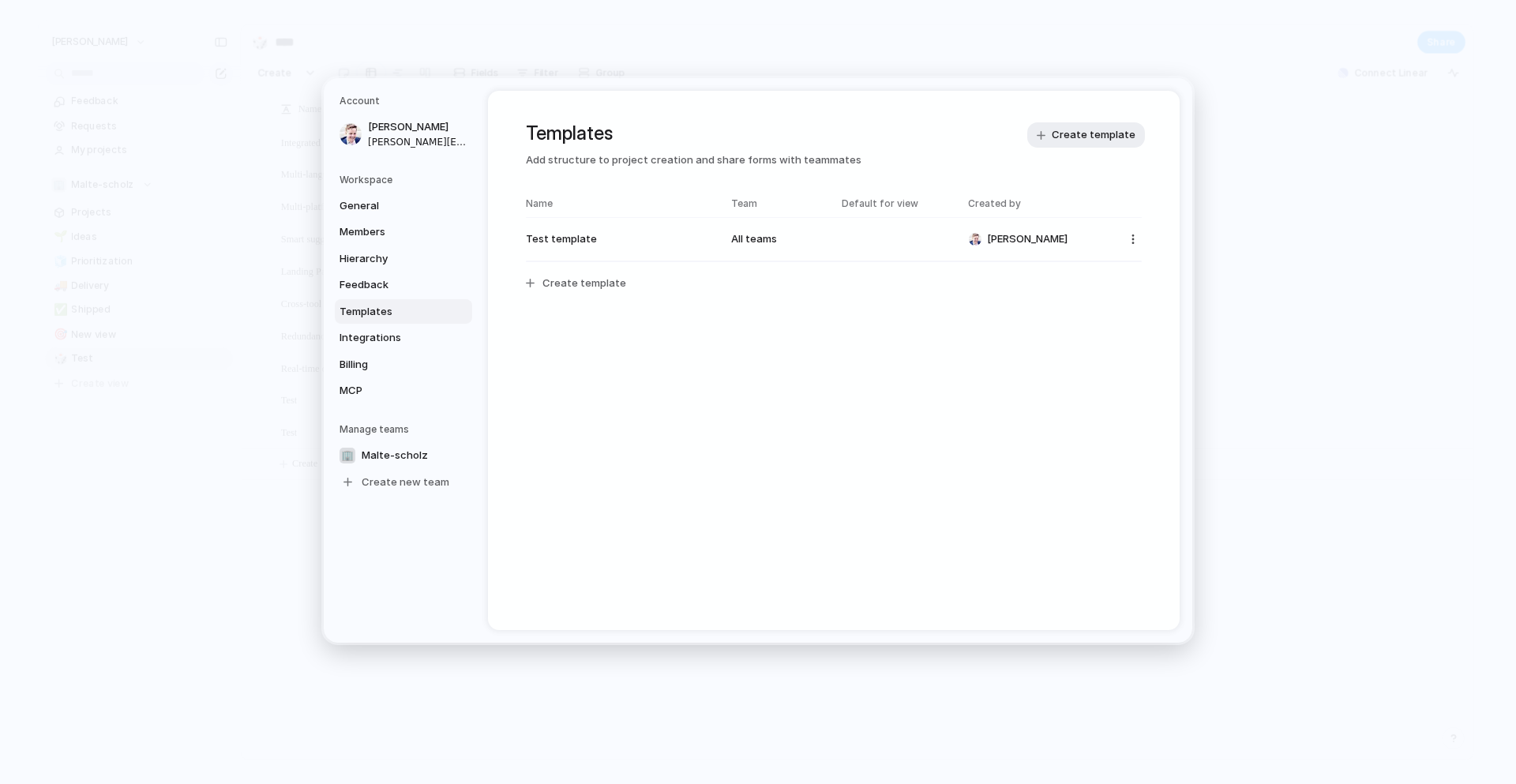
click at [875, 306] on div "Name Team Default for view Created by Test template All teams Malte Scholz Crea…" at bounding box center [833, 253] width 616 height 114
click at [393, 334] on span "Integrations" at bounding box center [389, 337] width 101 height 15
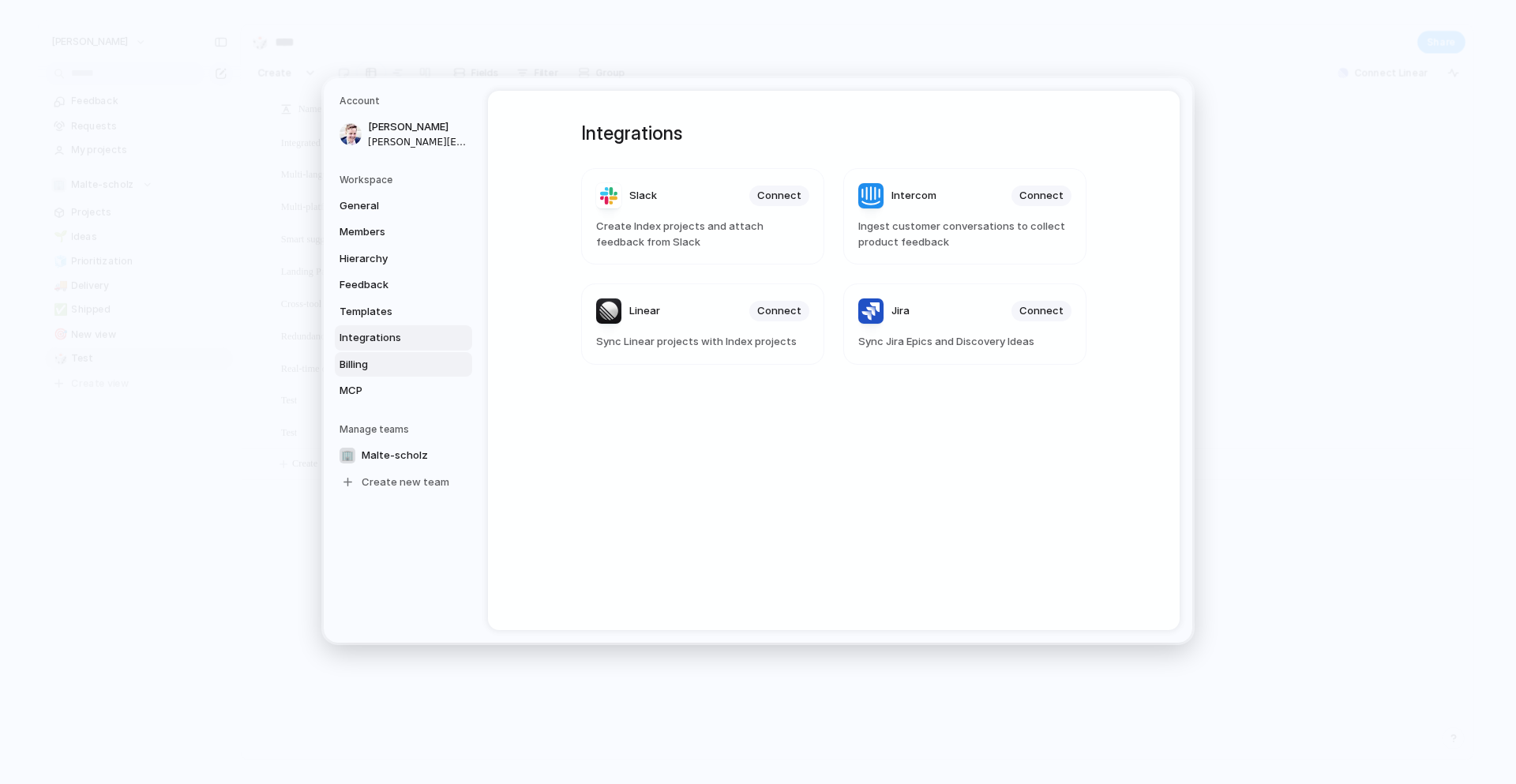
click at [382, 366] on span "Billing" at bounding box center [389, 364] width 101 height 15
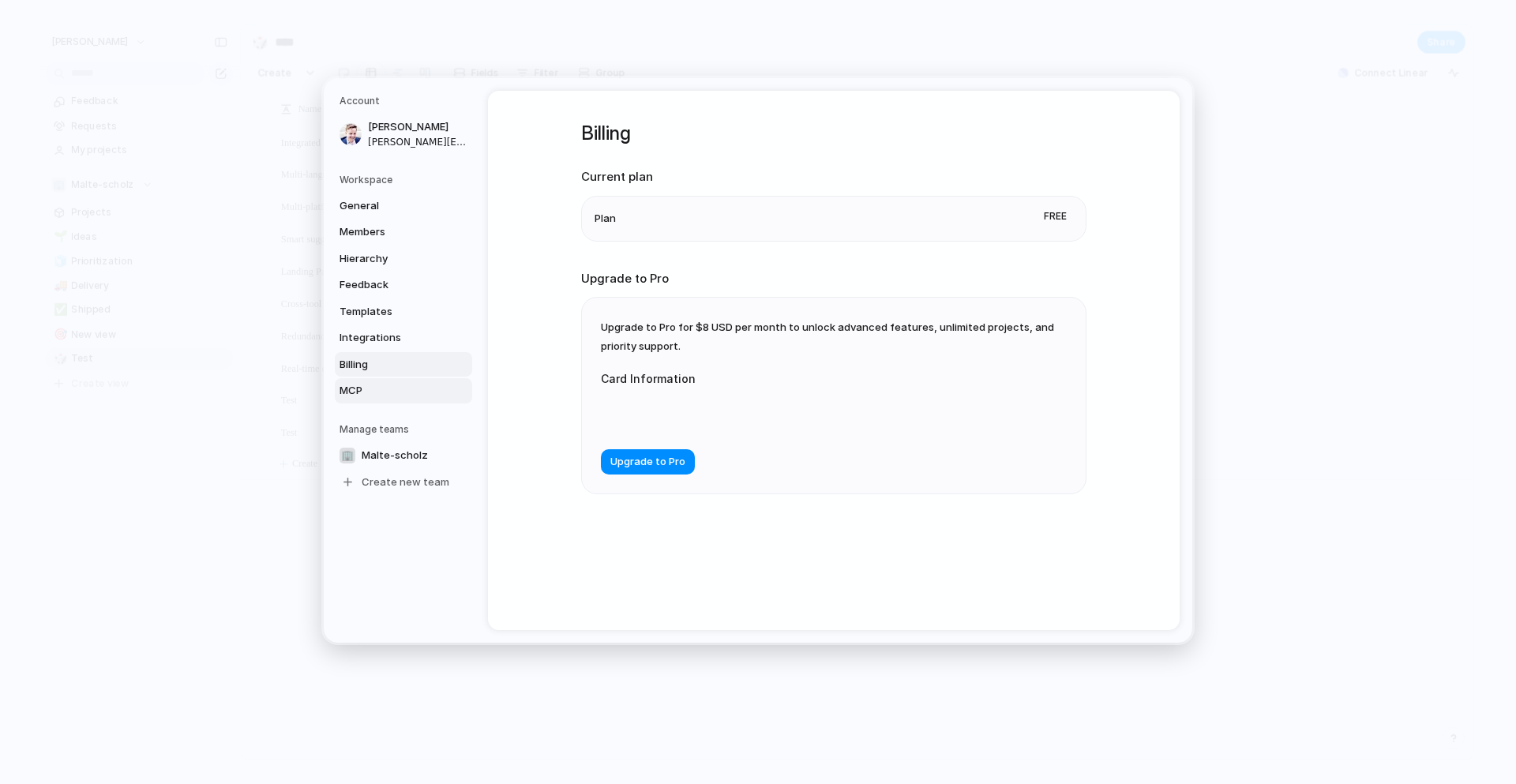
click at [381, 386] on span "MCP" at bounding box center [389, 390] width 101 height 15
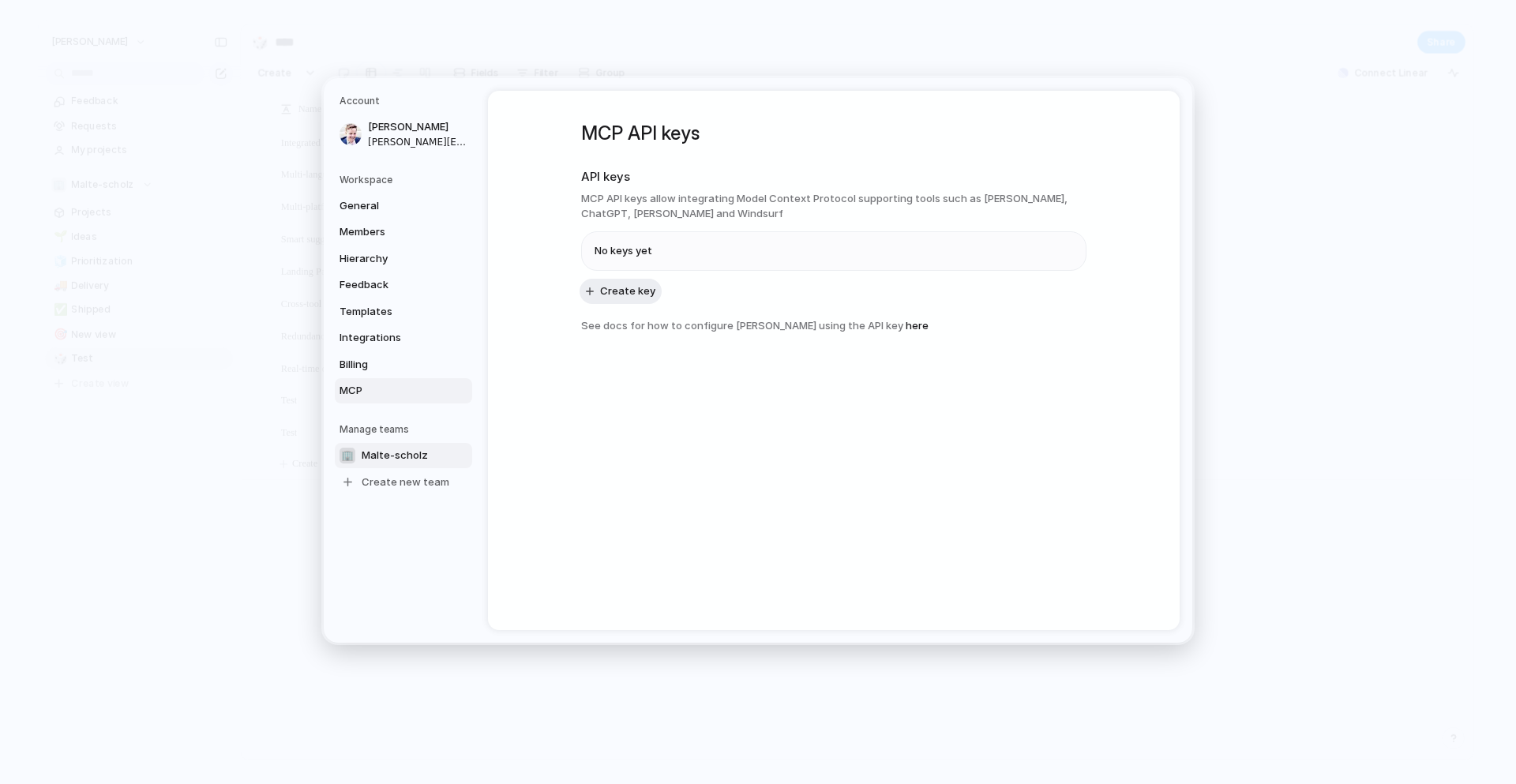
click at [382, 453] on span "Malte-scholz" at bounding box center [394, 455] width 66 height 15
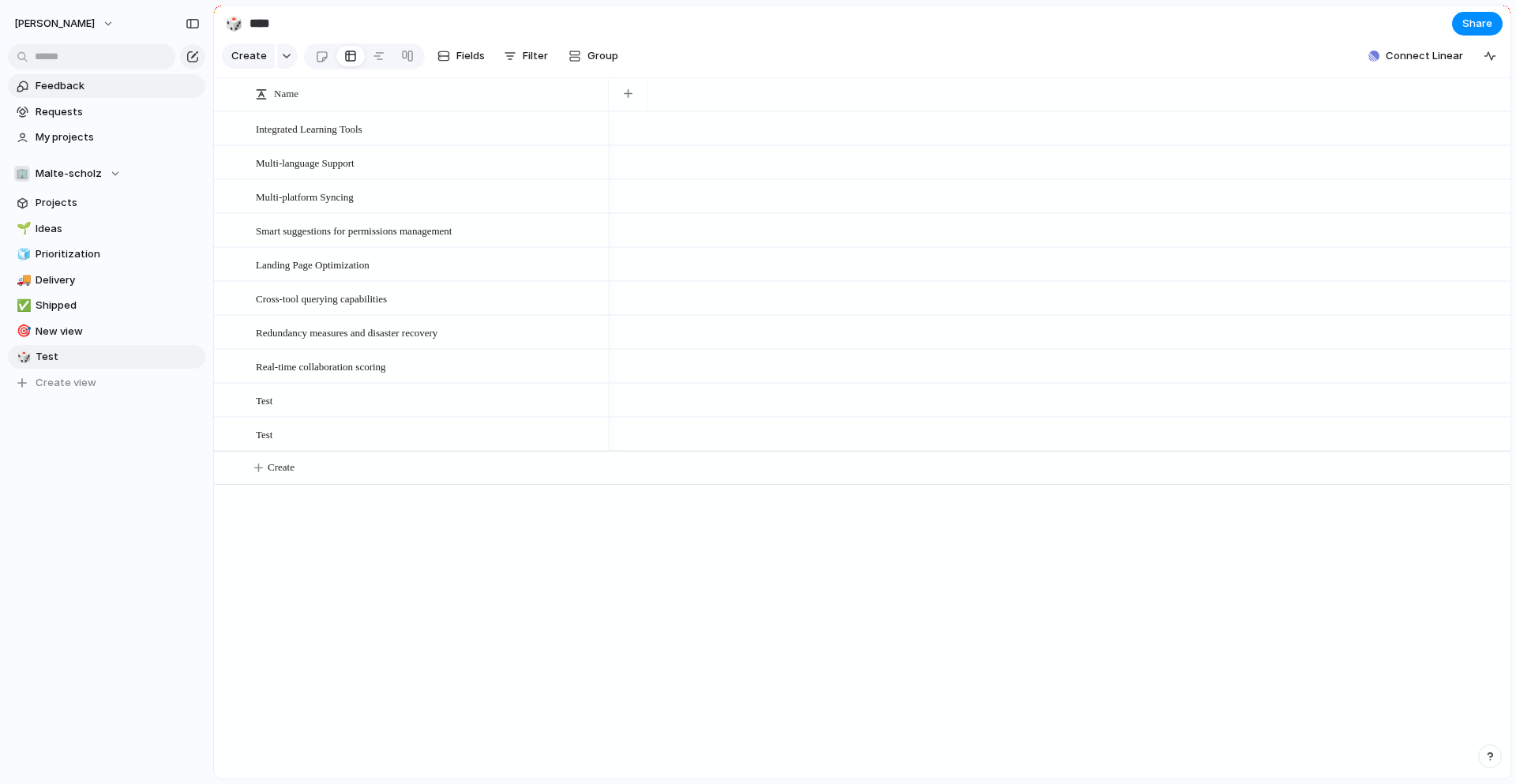
click at [96, 86] on span "Feedback" at bounding box center [117, 86] width 164 height 15
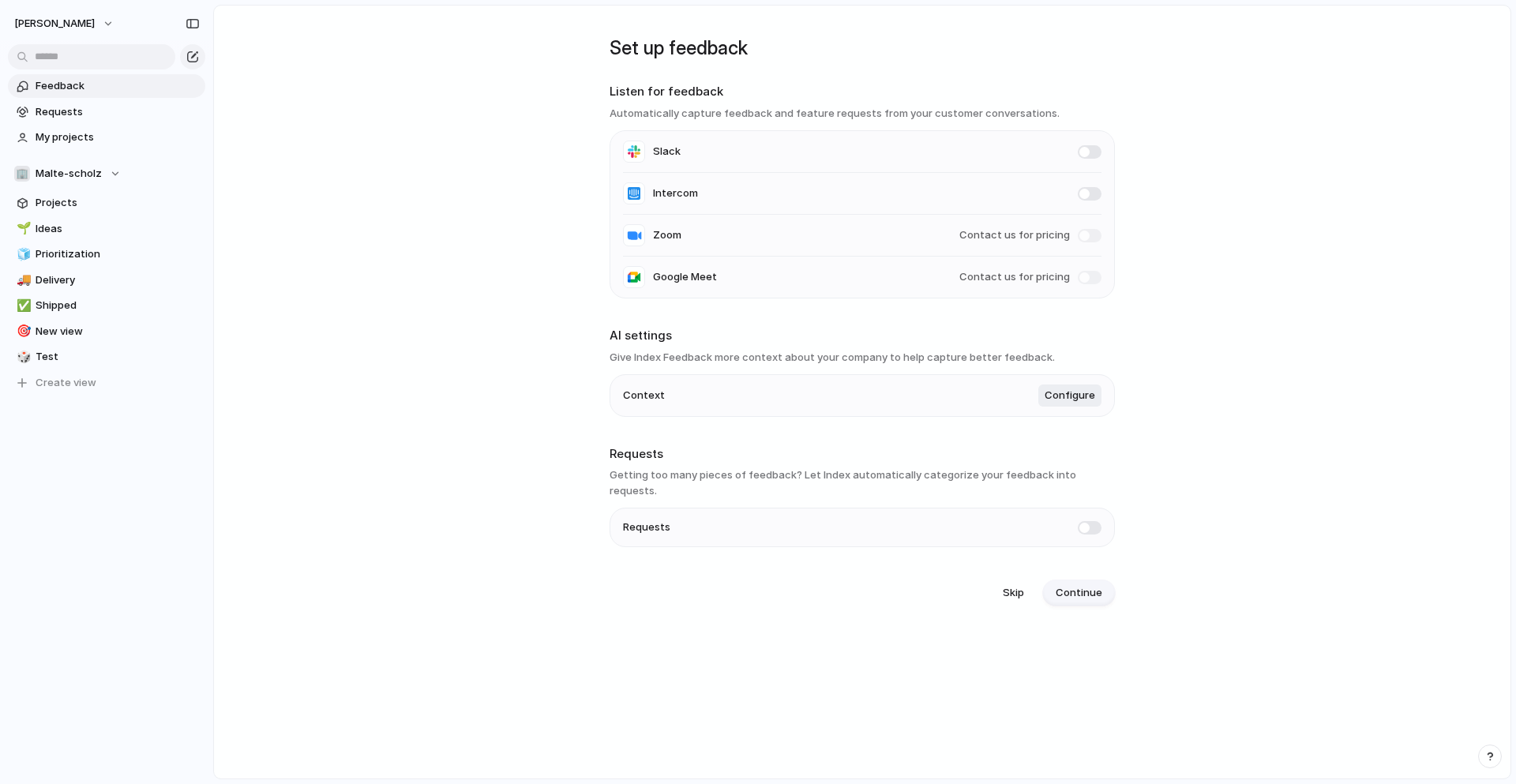
click at [1080, 585] on span "Continue" at bounding box center [1079, 592] width 47 height 15
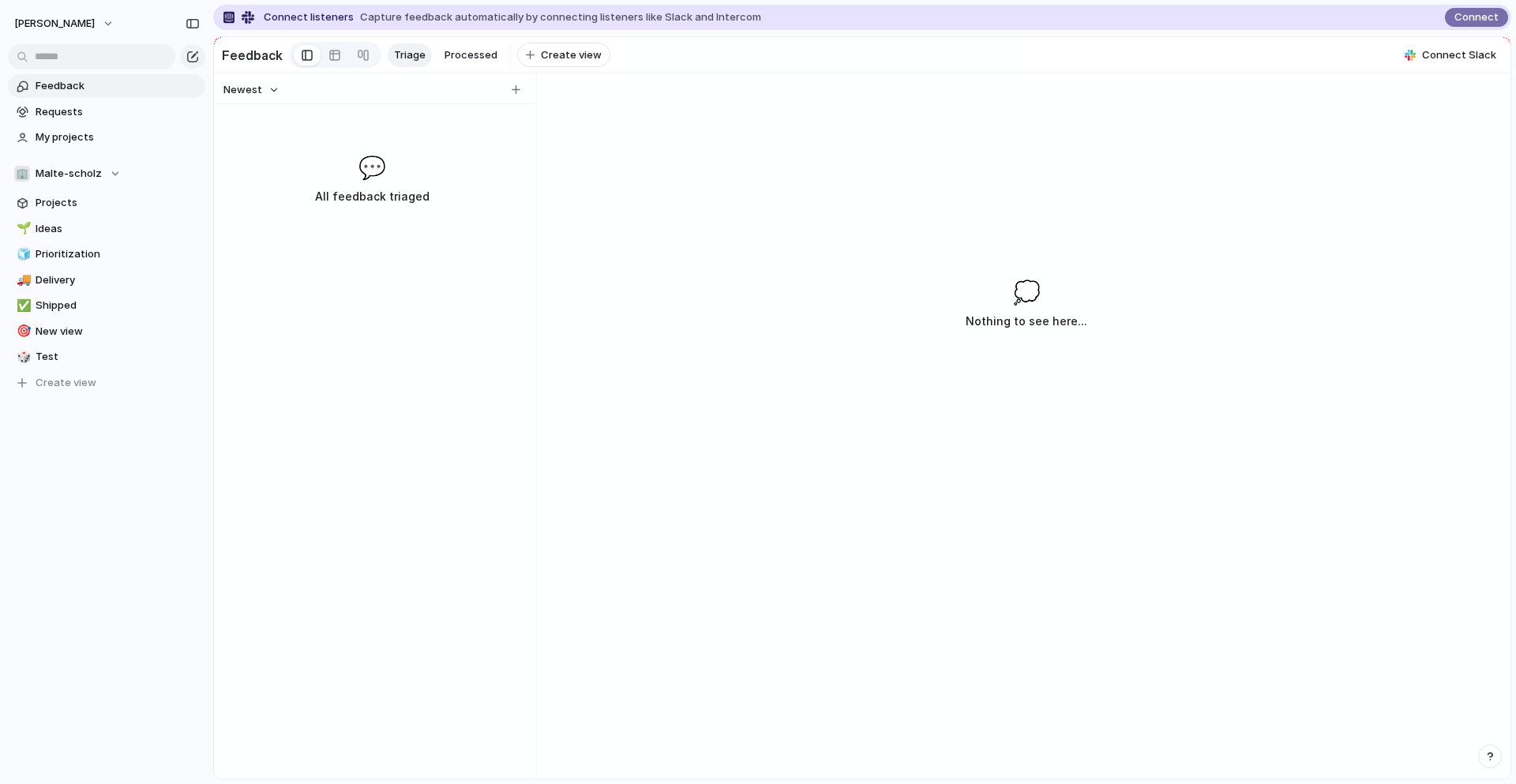
click at [376, 184] on div "💬 All feedback triaged" at bounding box center [371, 178] width 310 height 56
click at [193, 52] on div "button" at bounding box center [192, 57] width 12 height 12
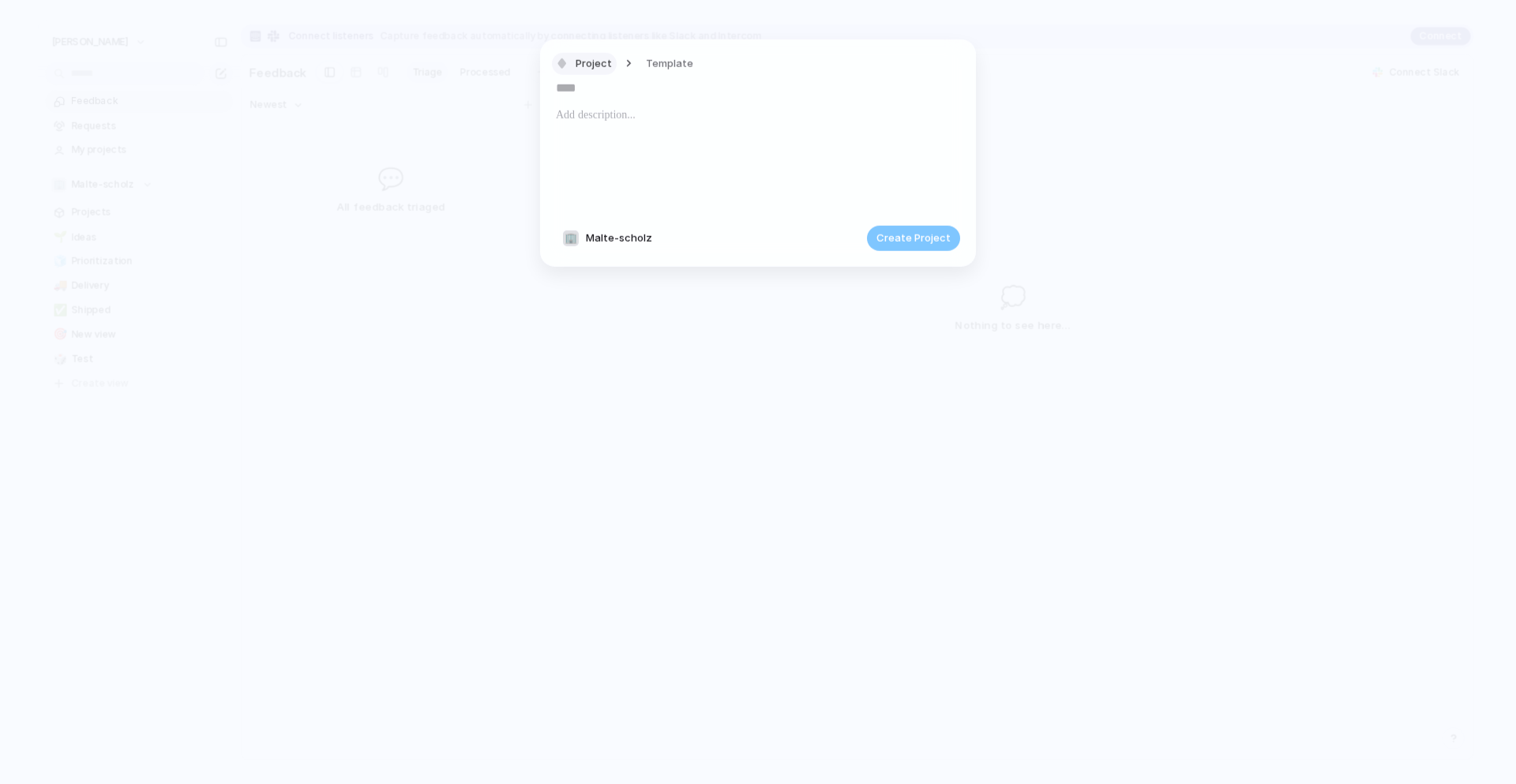
click at [598, 63] on span "Project" at bounding box center [594, 63] width 36 height 15
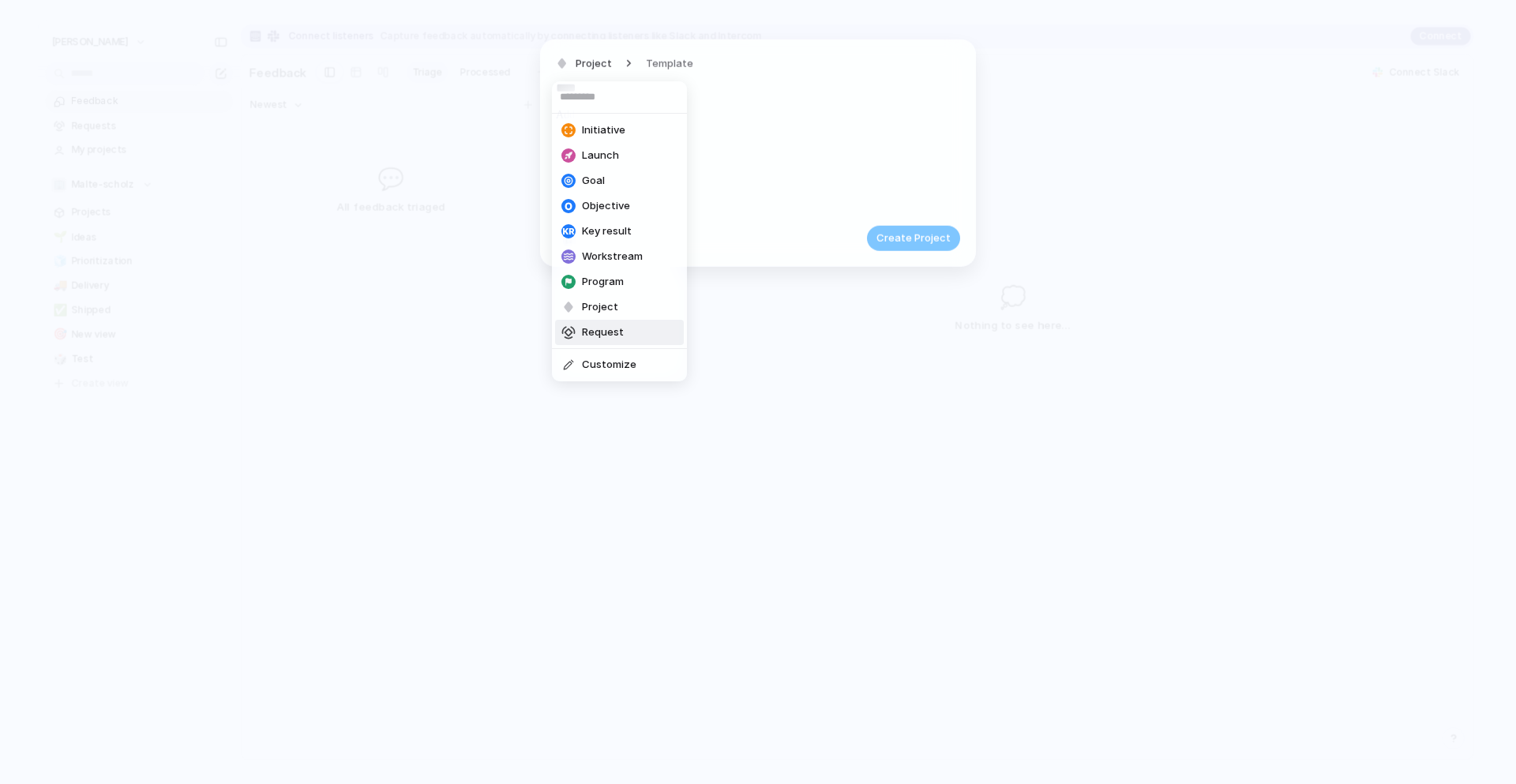
click at [620, 334] on span "Request" at bounding box center [603, 332] width 42 height 15
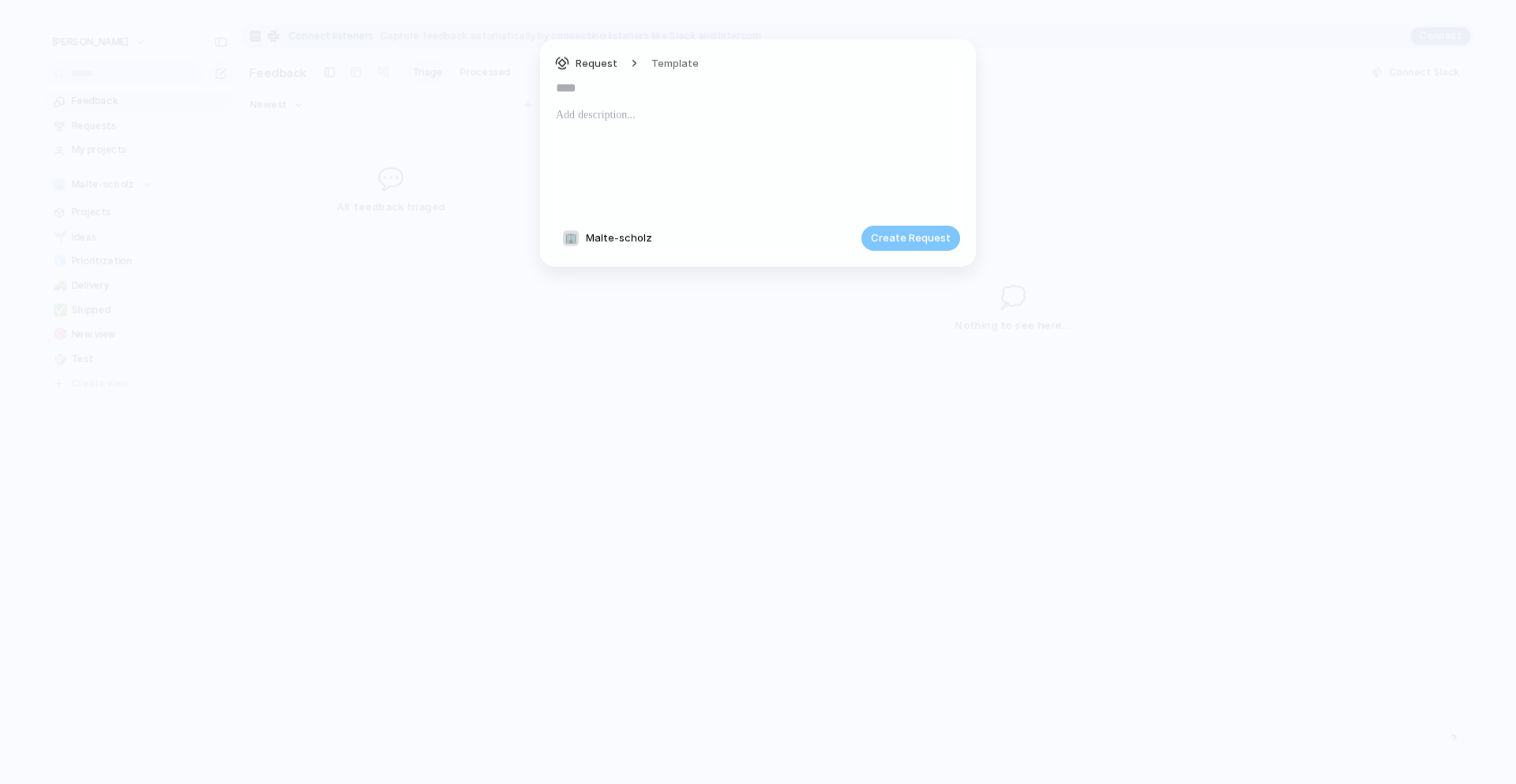
click at [615, 78] on input "text" at bounding box center [758, 88] width 405 height 25
type input "**********"
click at [637, 131] on div at bounding box center [758, 159] width 405 height 107
click at [677, 65] on span "Template" at bounding box center [674, 63] width 47 height 15
click at [677, 65] on div "Test template" at bounding box center [758, 392] width 1516 height 784
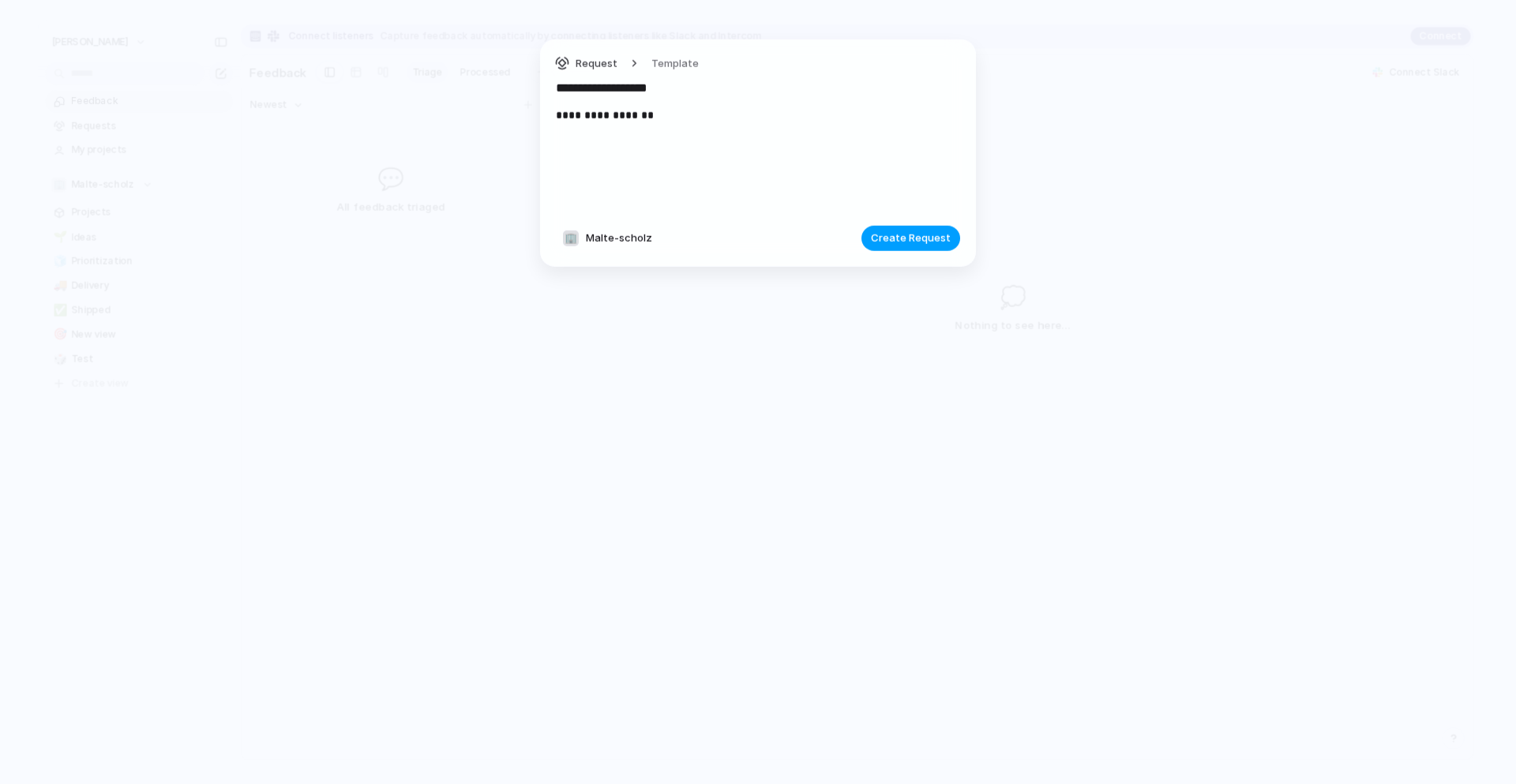
click at [910, 235] on span "Create Request" at bounding box center [910, 238] width 80 height 15
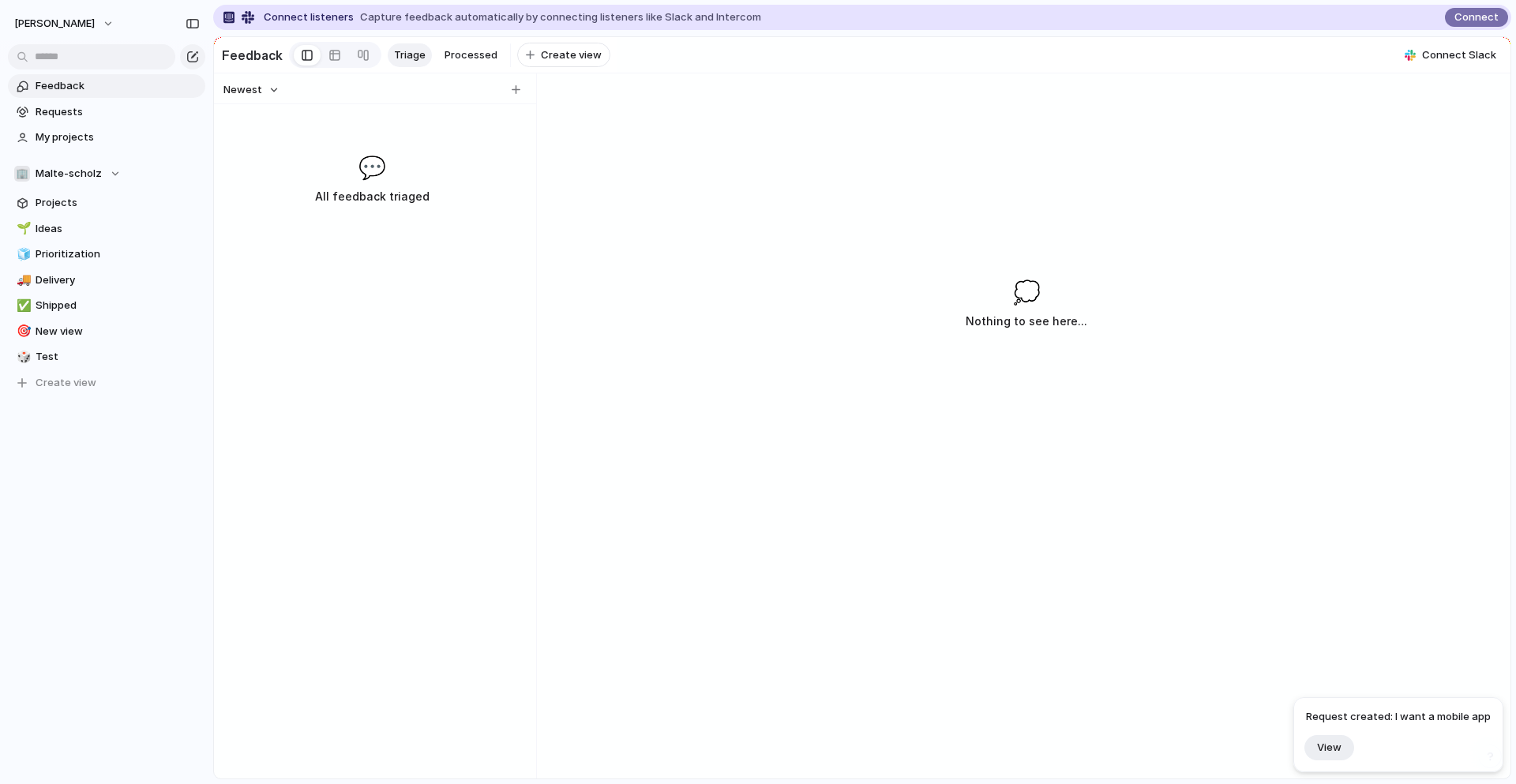
click at [345, 138] on div "Newest 💬 All feedback triaged" at bounding box center [371, 426] width 315 height 704
click at [329, 56] on div at bounding box center [335, 55] width 12 height 25
click at [309, 51] on link at bounding box center [307, 55] width 27 height 25
click at [329, 52] on div at bounding box center [335, 55] width 12 height 25
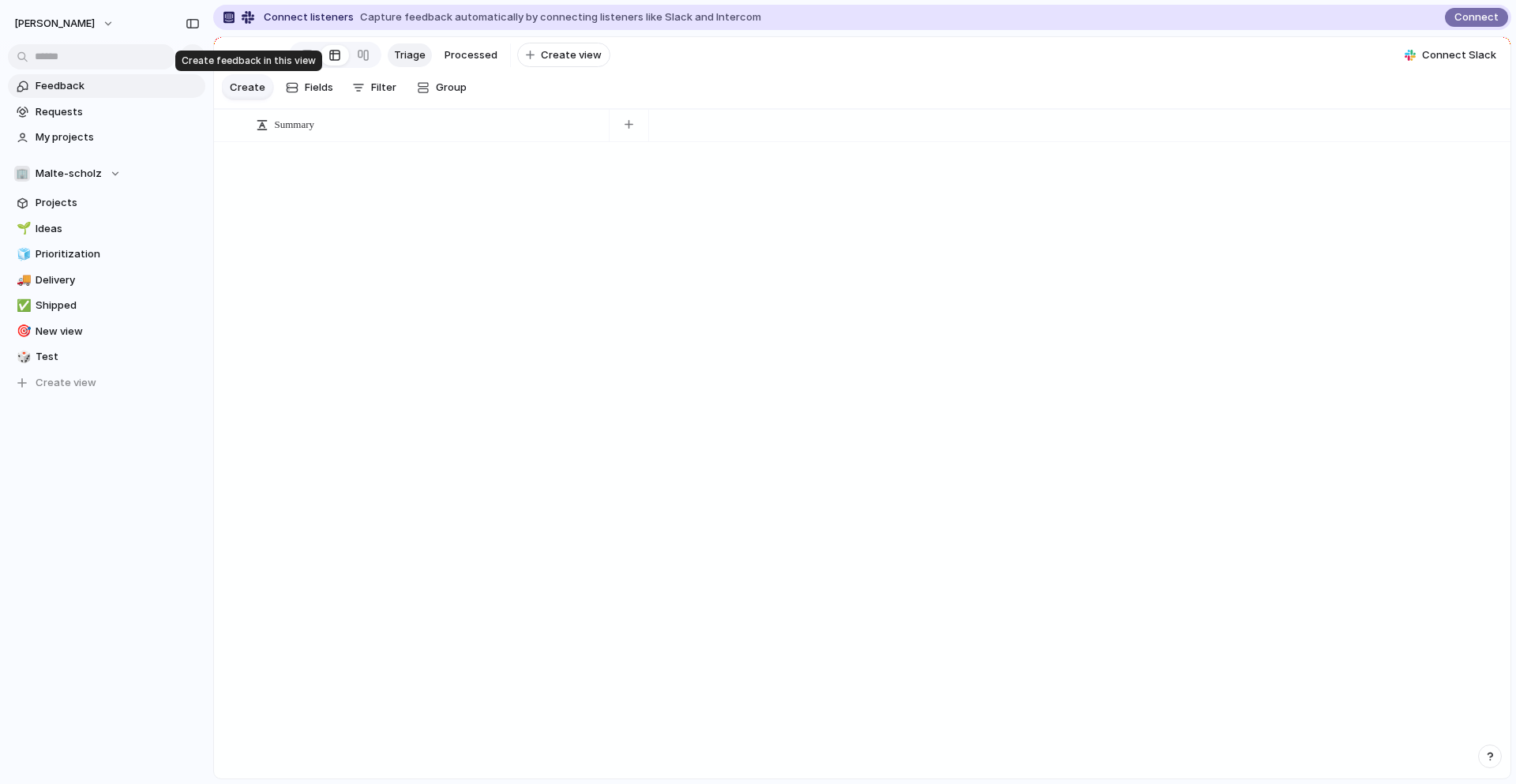
click at [248, 80] on span "Create" at bounding box center [247, 87] width 35 height 15
type textarea "**********"
click at [242, 87] on span "Create" at bounding box center [247, 87] width 35 height 15
type textarea "**********"
click at [101, 109] on span "Requests" at bounding box center [117, 112] width 164 height 15
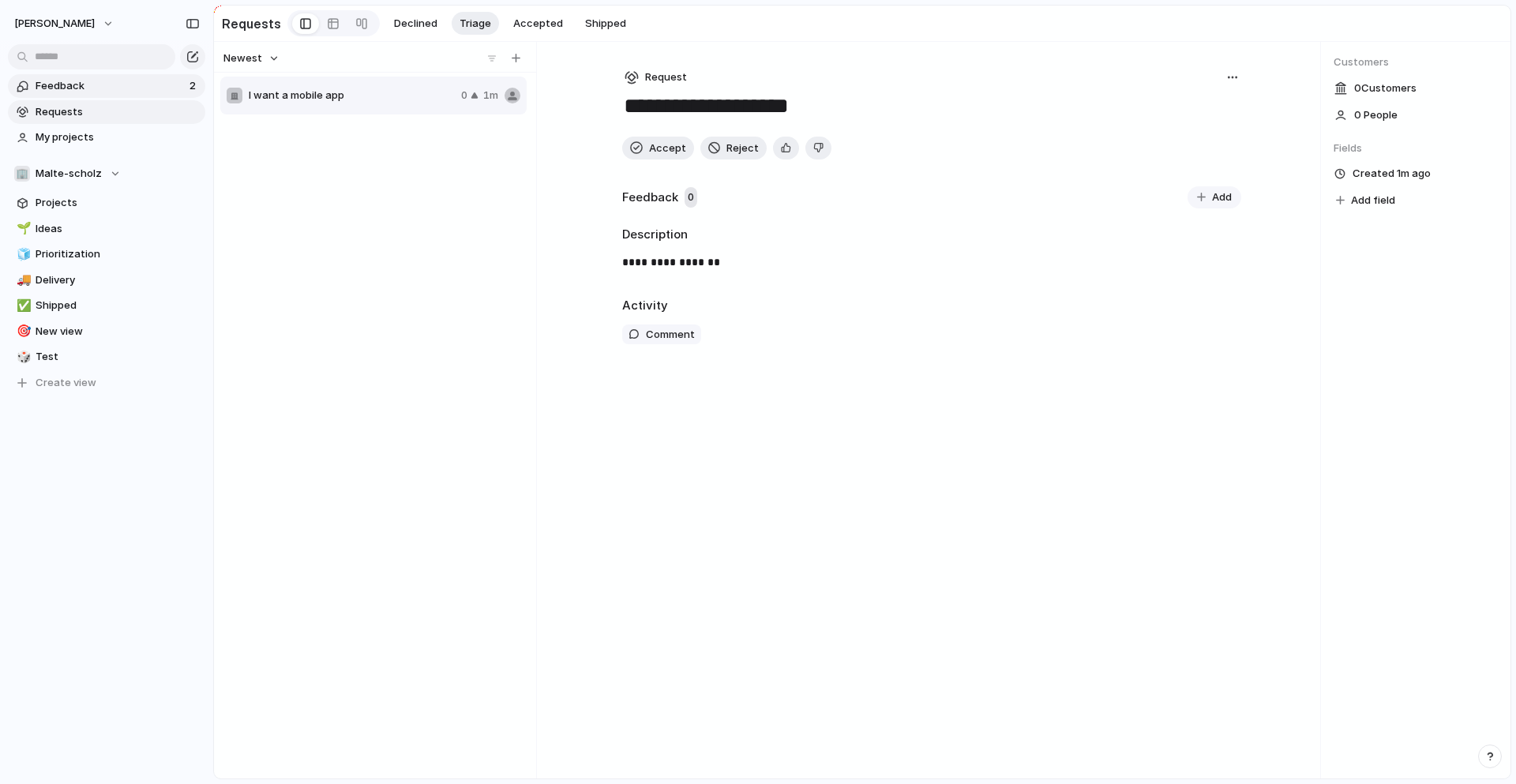
click at [101, 87] on span "Feedback" at bounding box center [110, 86] width 150 height 15
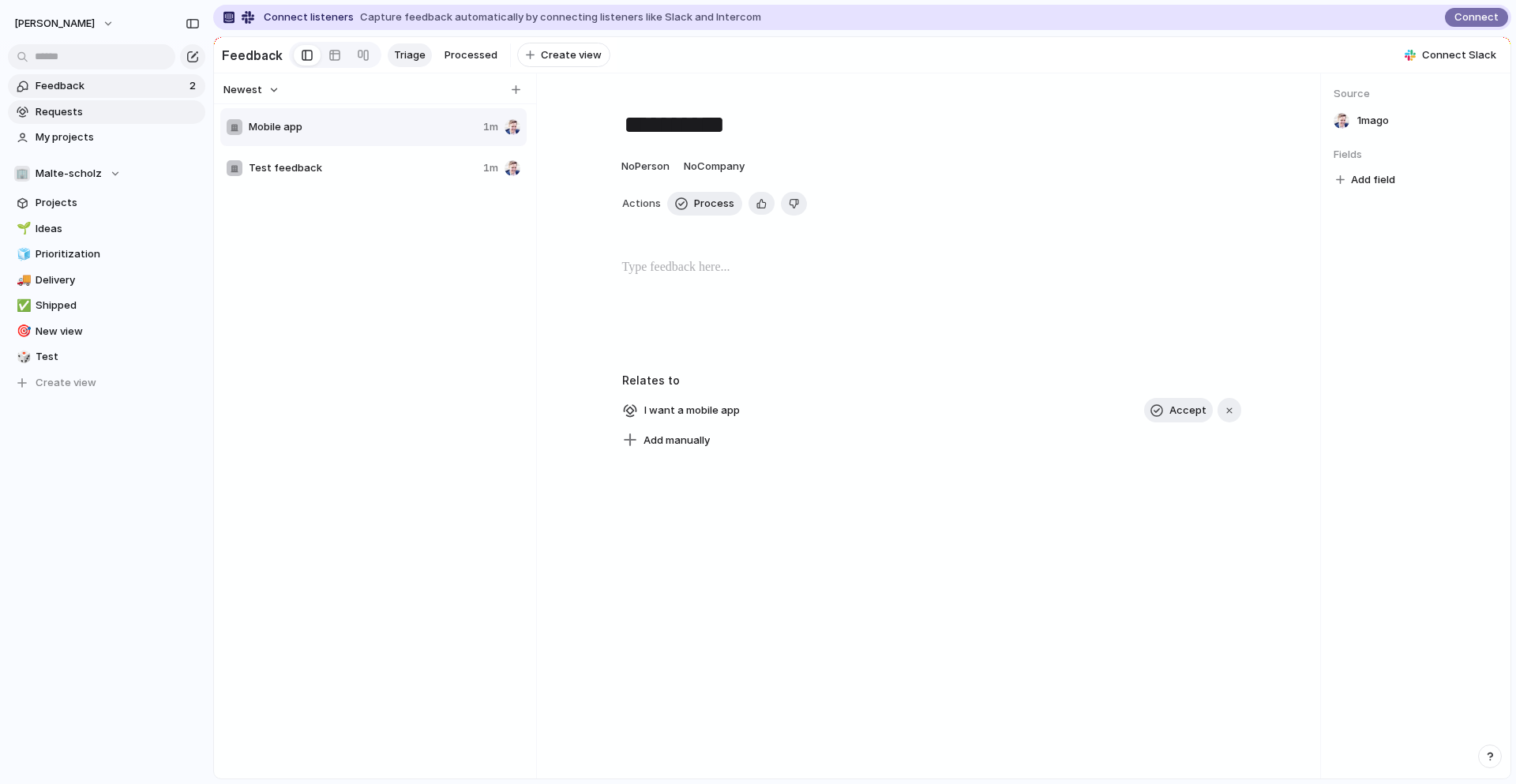
click at [99, 121] on link "Requests" at bounding box center [106, 112] width 198 height 24
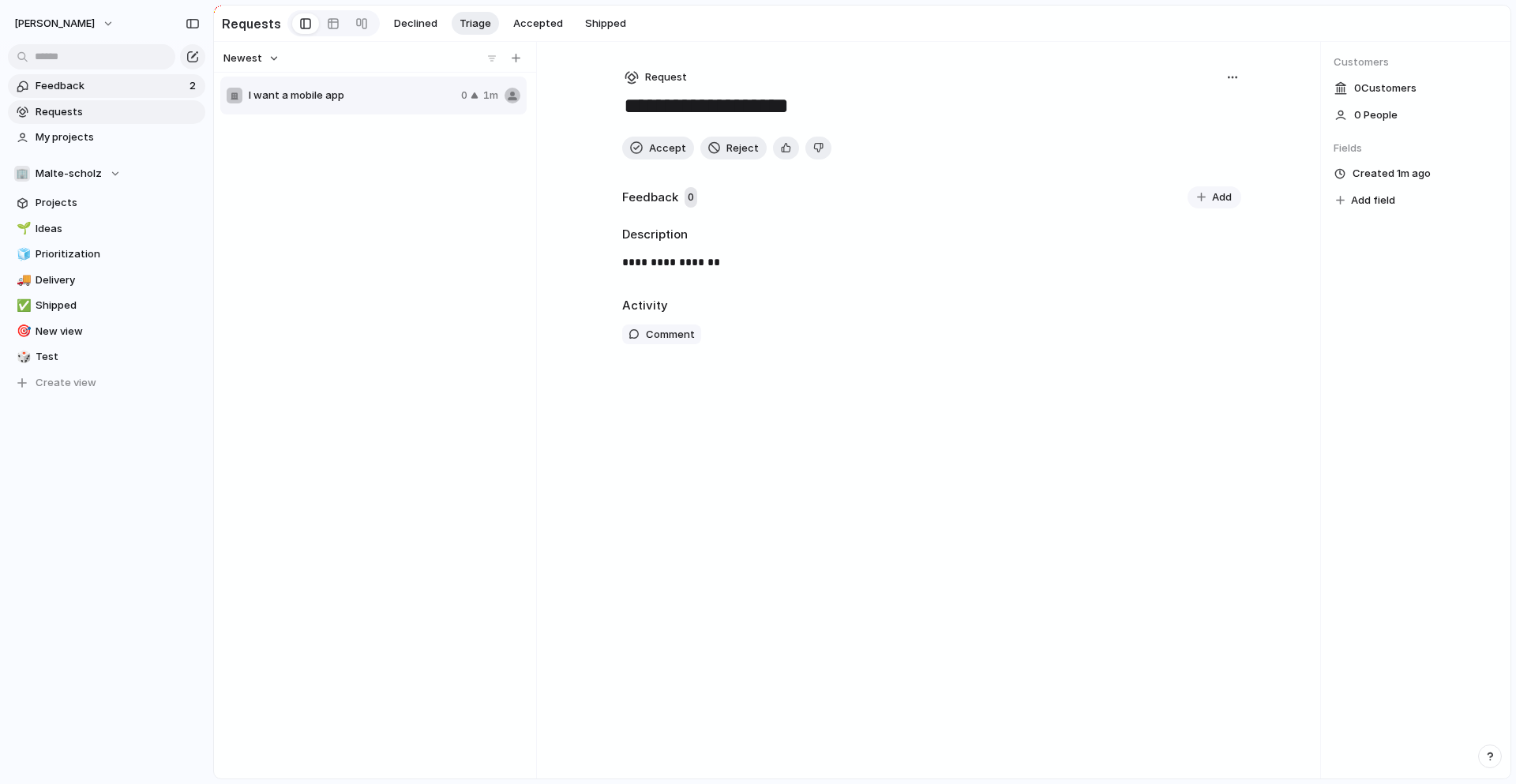
click at [99, 80] on span "Feedback" at bounding box center [110, 86] width 150 height 15
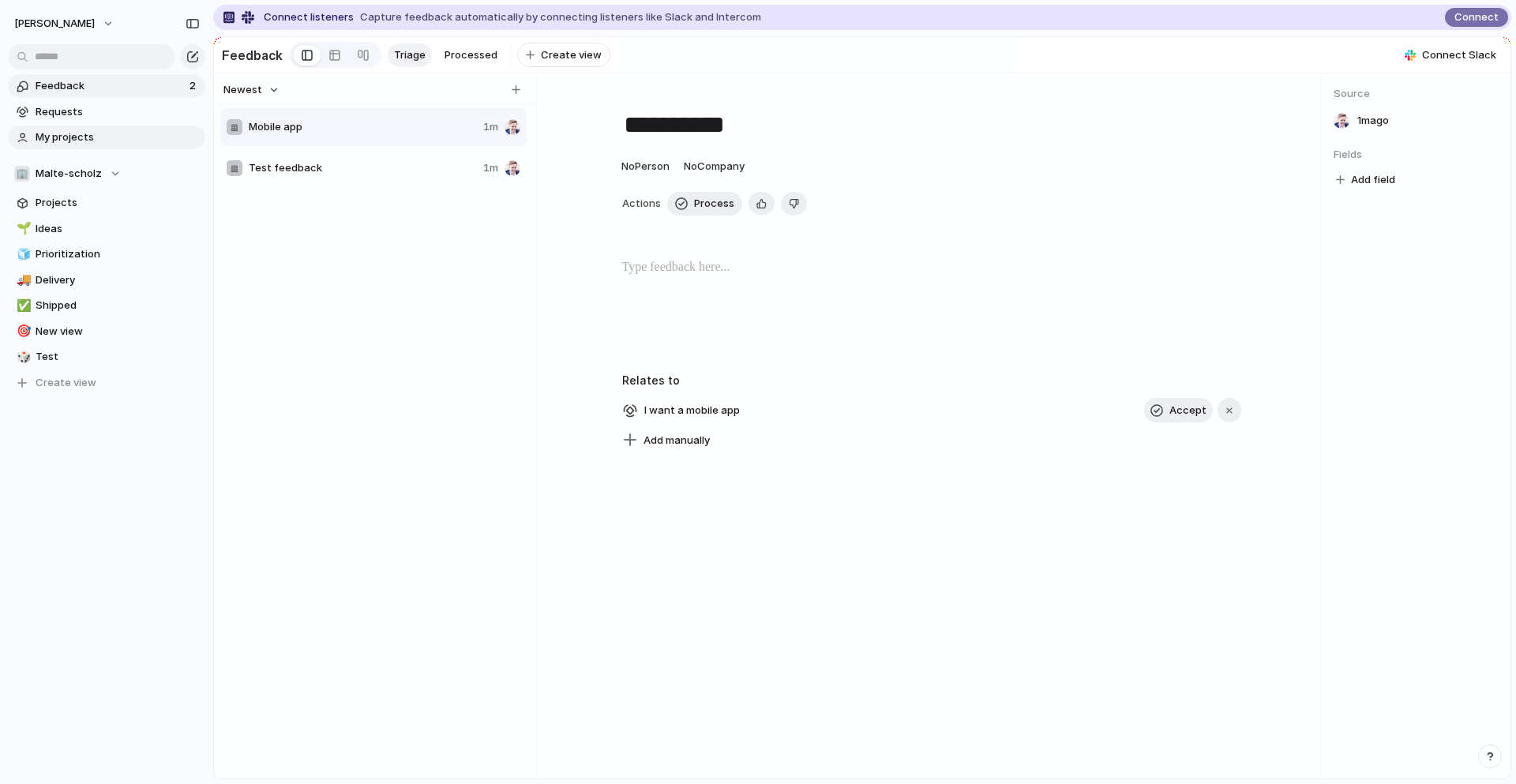
click at [94, 136] on span "My projects" at bounding box center [117, 137] width 164 height 15
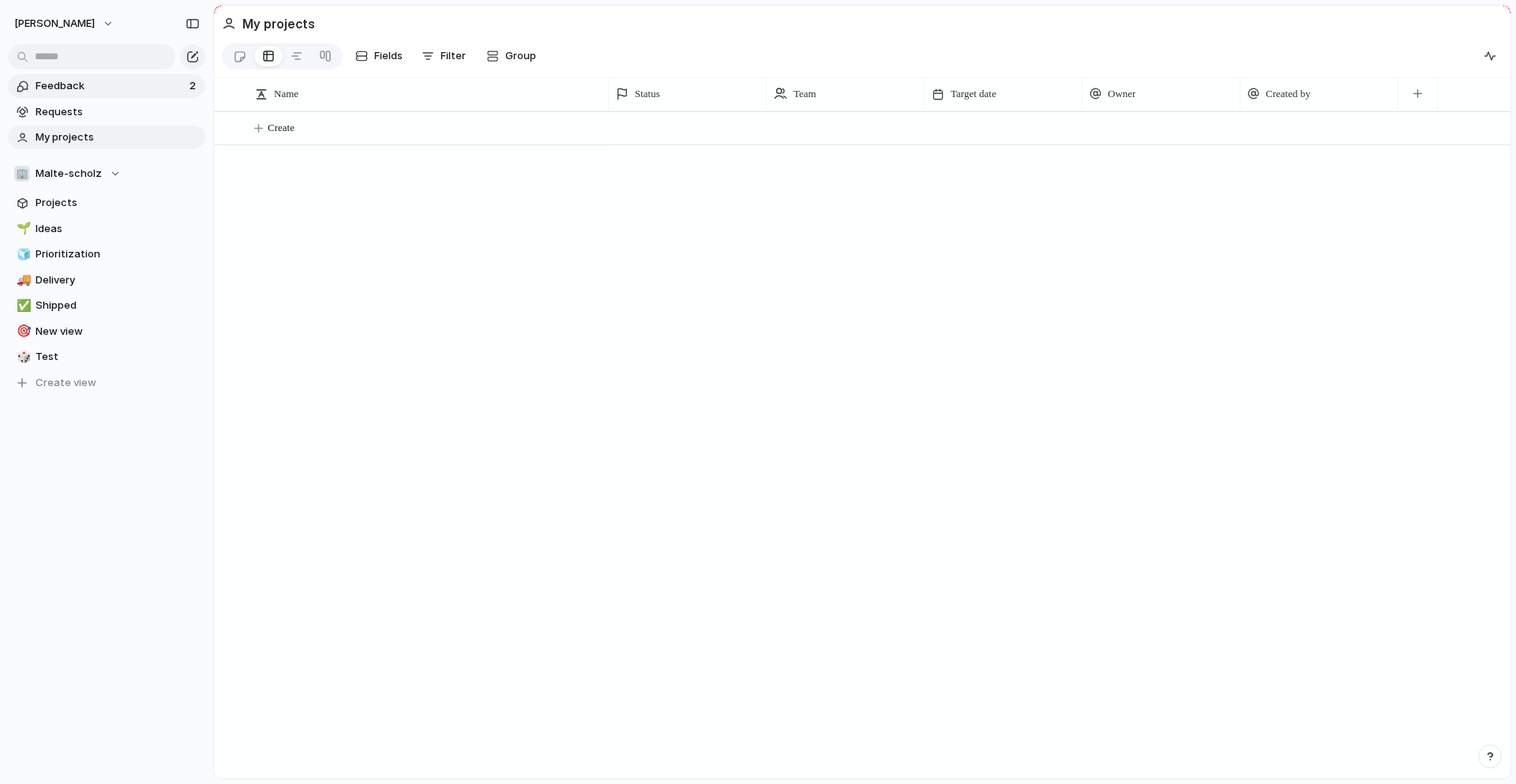
click at [97, 79] on span "Feedback" at bounding box center [110, 86] width 150 height 15
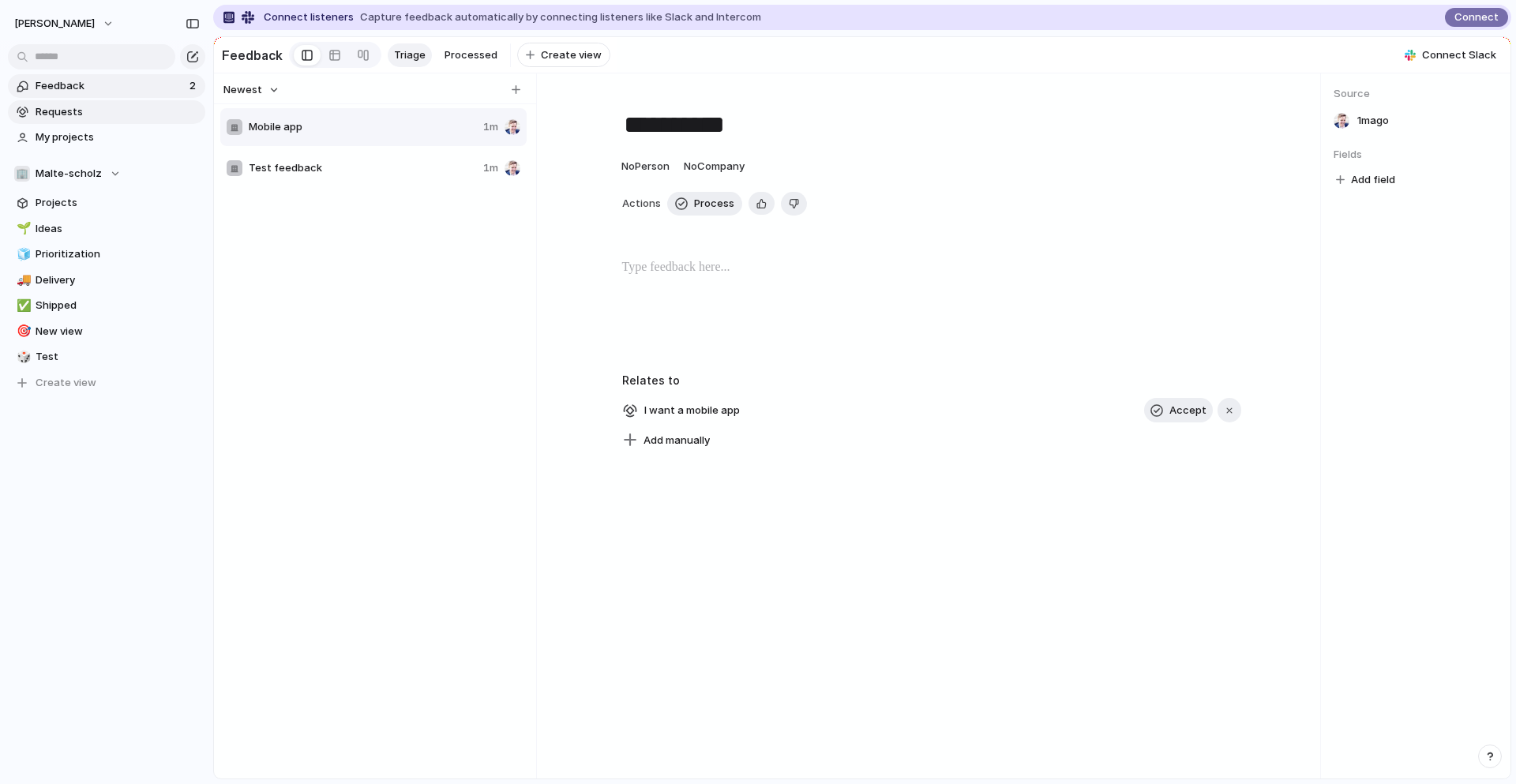
click at [134, 120] on link "Requests" at bounding box center [106, 112] width 198 height 24
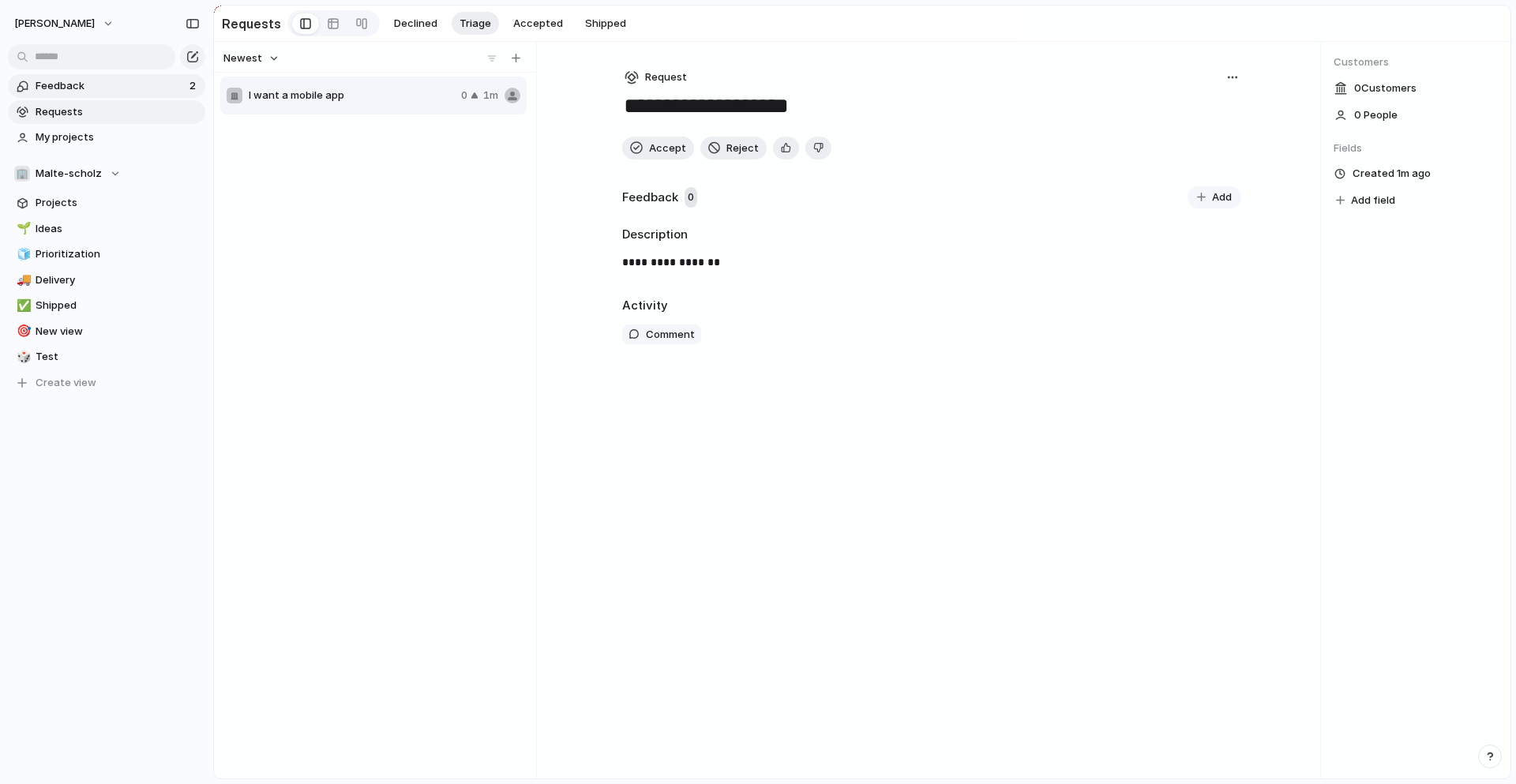
click at [67, 87] on span "Feedback" at bounding box center [110, 86] width 150 height 15
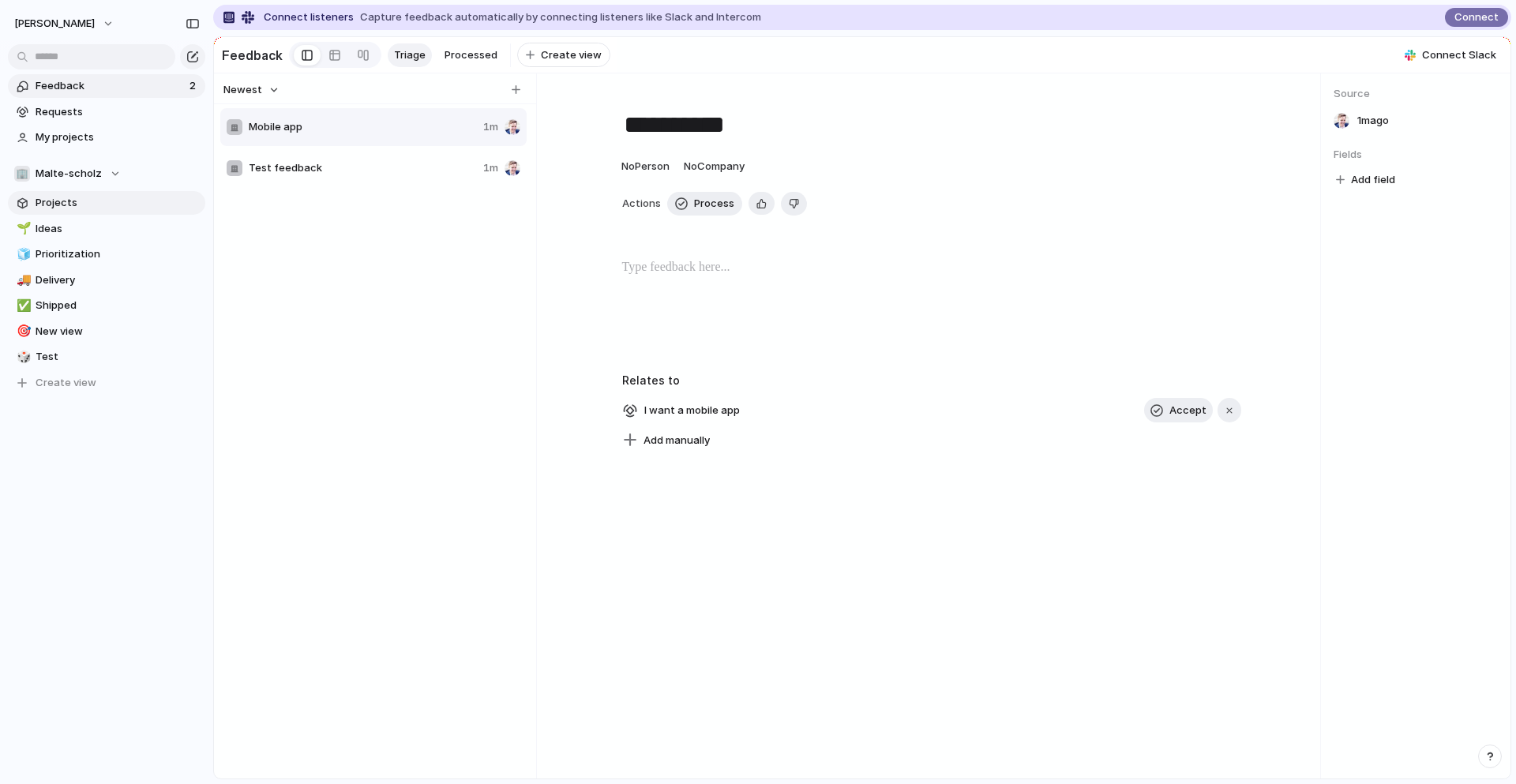
click at [67, 192] on link "Projects" at bounding box center [106, 202] width 198 height 24
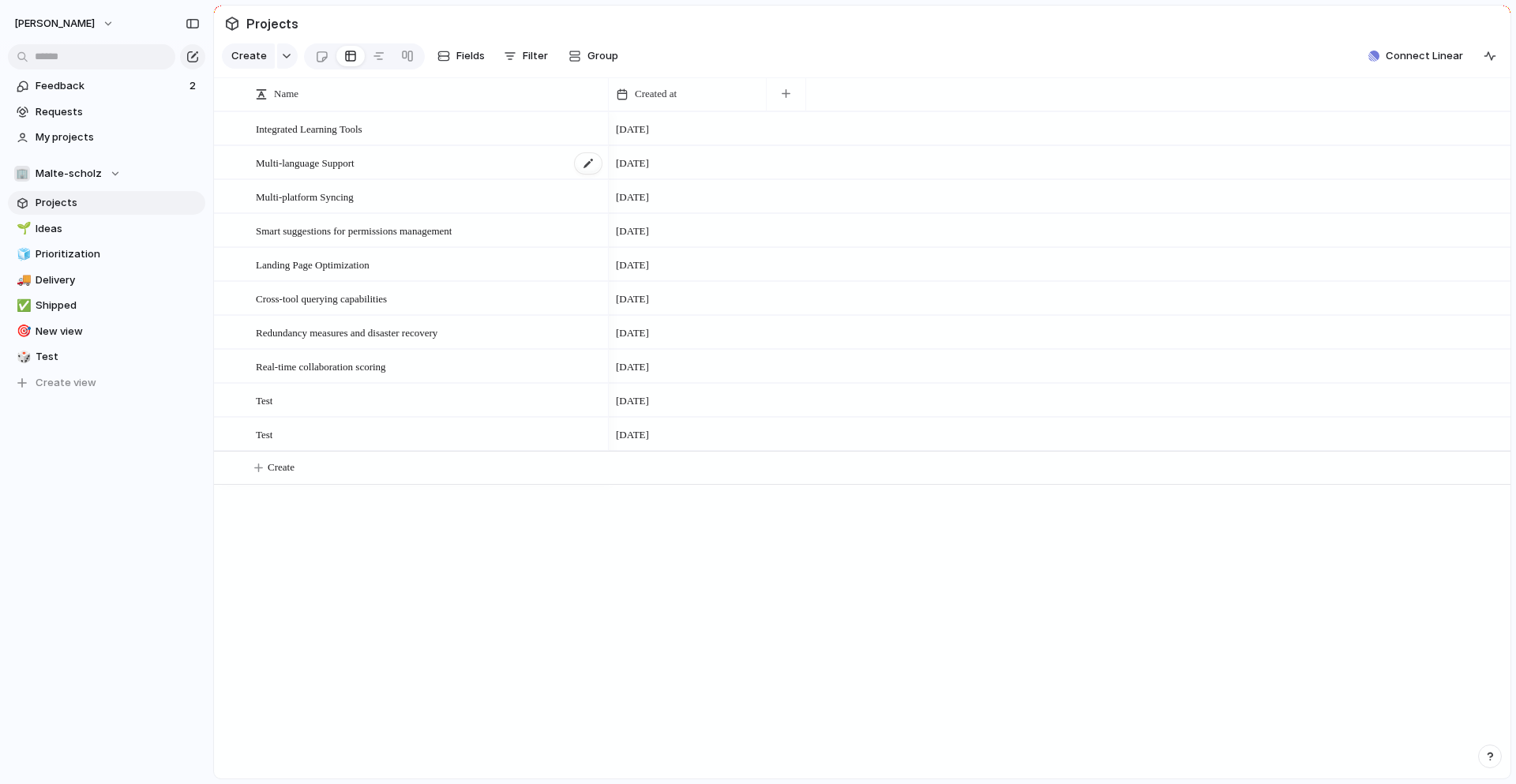
click at [351, 167] on span "Multi-language Support" at bounding box center [305, 162] width 99 height 18
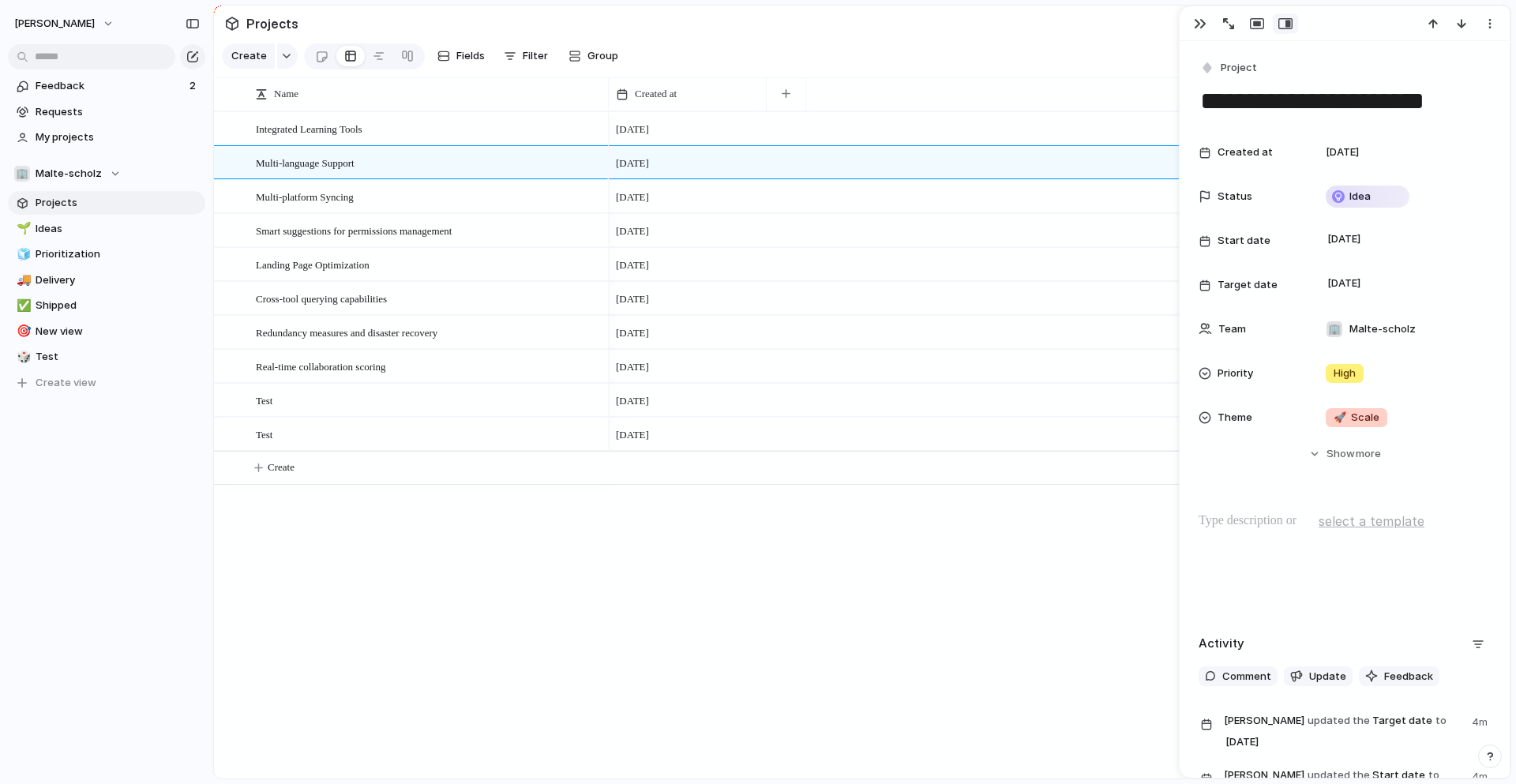
click at [94, 491] on div "Feedback 2 Requests My projects 🏢 Malte-scholz Projects 🌱 Ideas 🧊 Prioritizatio…" at bounding box center [106, 261] width 213 height 522
click at [55, 78] on link "Feedback 2" at bounding box center [106, 85] width 198 height 24
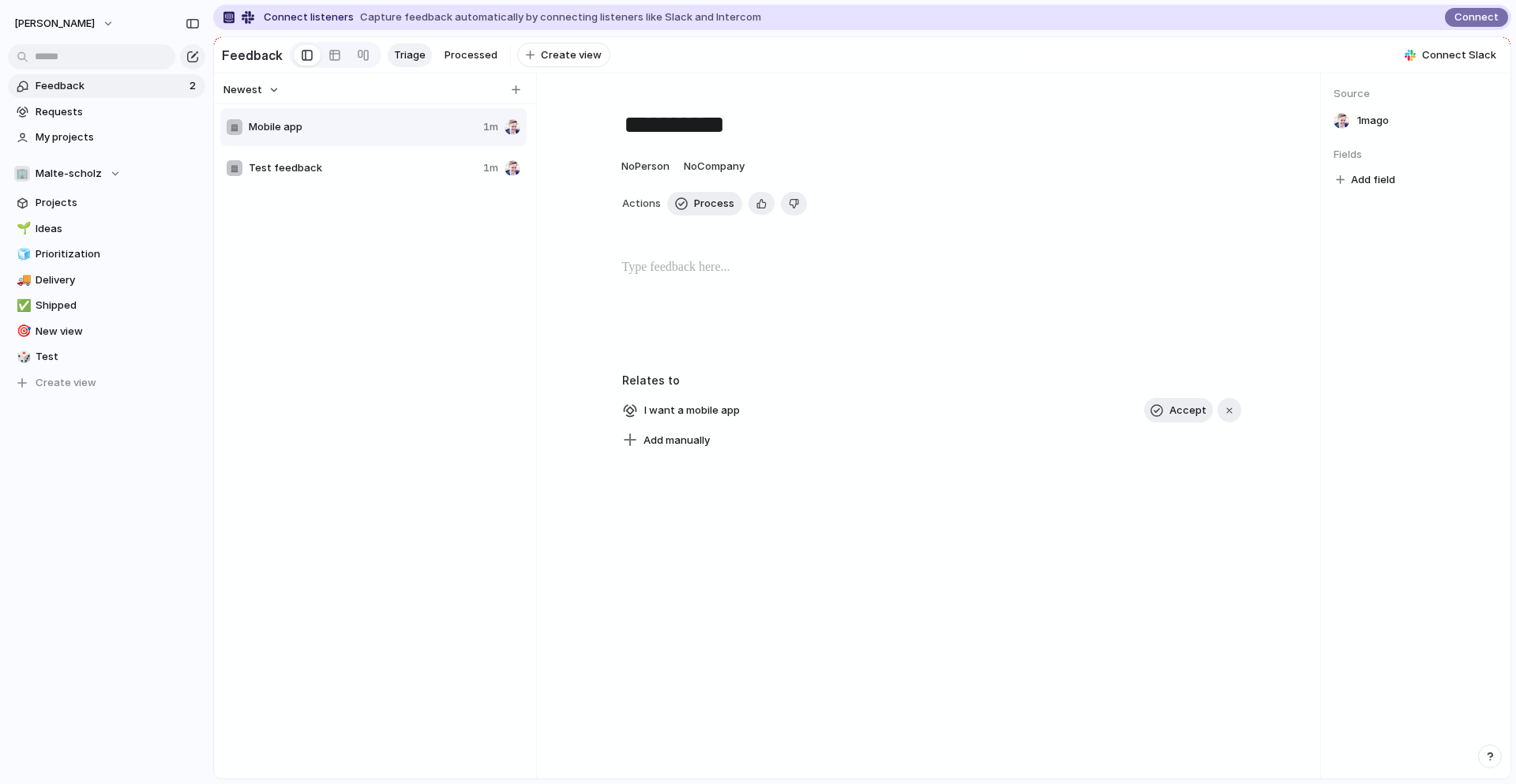
click at [283, 259] on div "Mobile app 1m Test feedback 1m" at bounding box center [375, 456] width 310 height 700
click at [350, 213] on div "Mobile app 1m Test feedback 1m" at bounding box center [375, 456] width 310 height 700
click at [251, 55] on h2 "Feedback" at bounding box center [251, 56] width 60 height 19
click at [516, 88] on div "button" at bounding box center [516, 89] width 9 height 9
type input "**********"
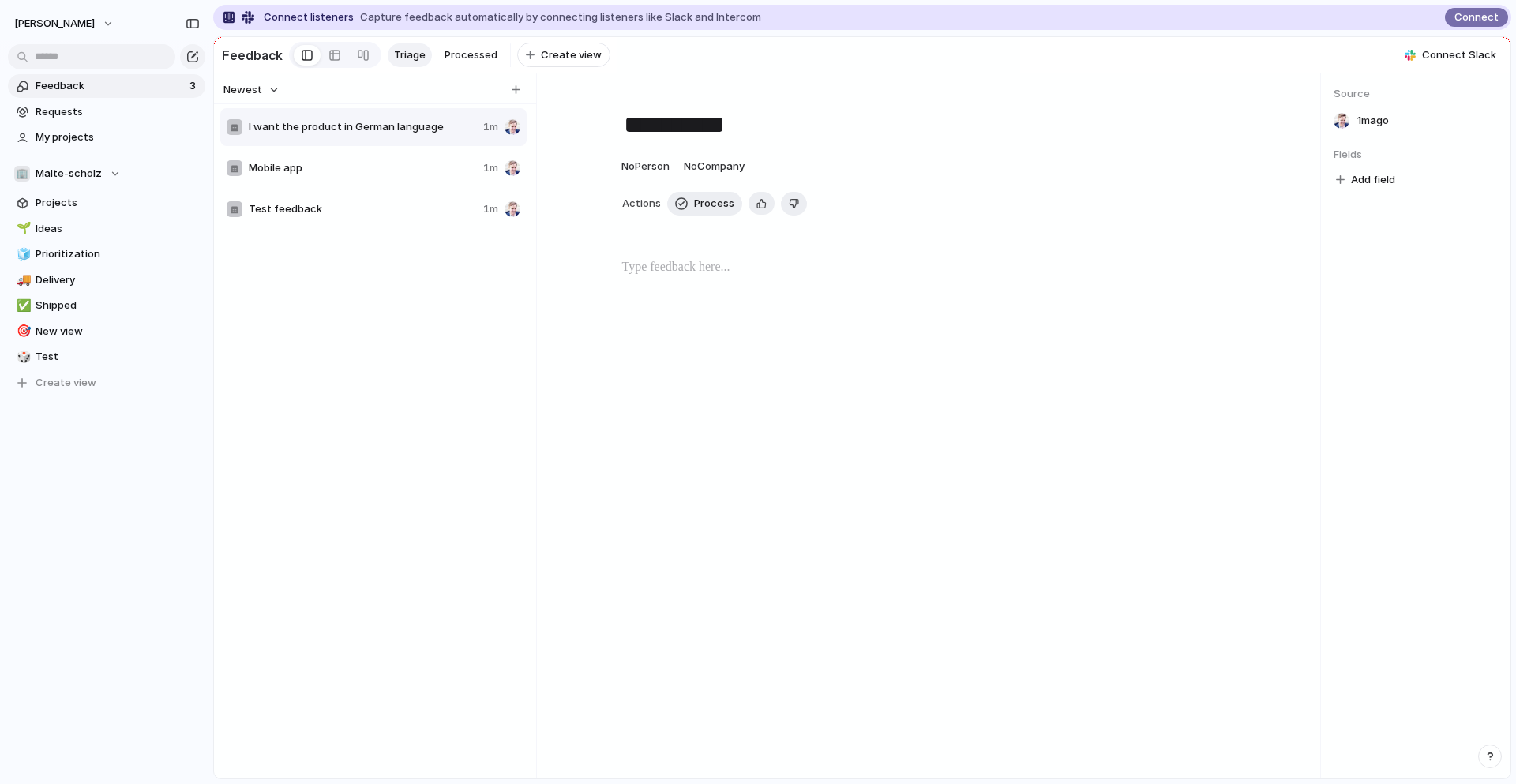
type textarea "**********"
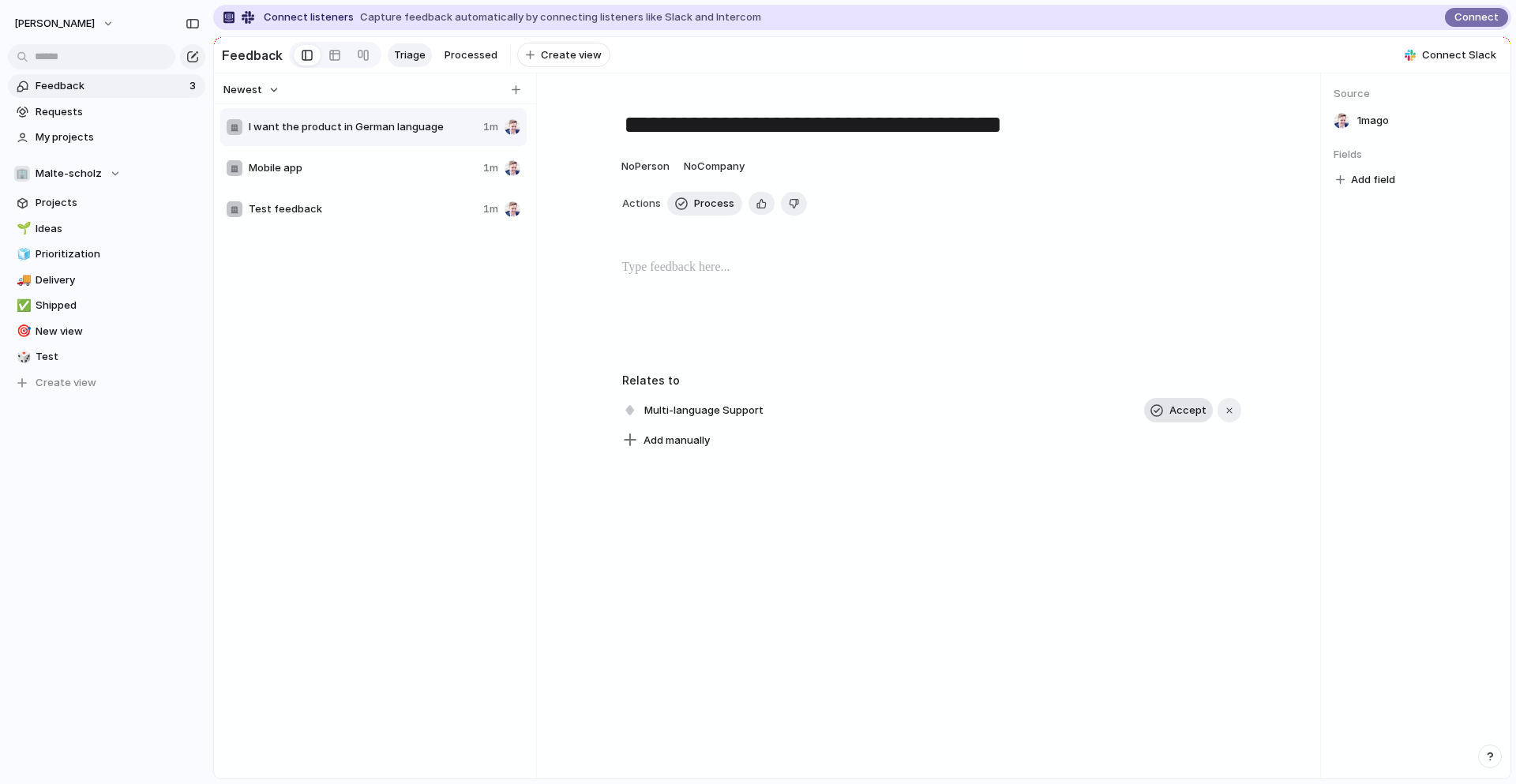
click at [1176, 406] on span "Accept" at bounding box center [1187, 410] width 37 height 15
click at [330, 49] on div at bounding box center [335, 55] width 12 height 25
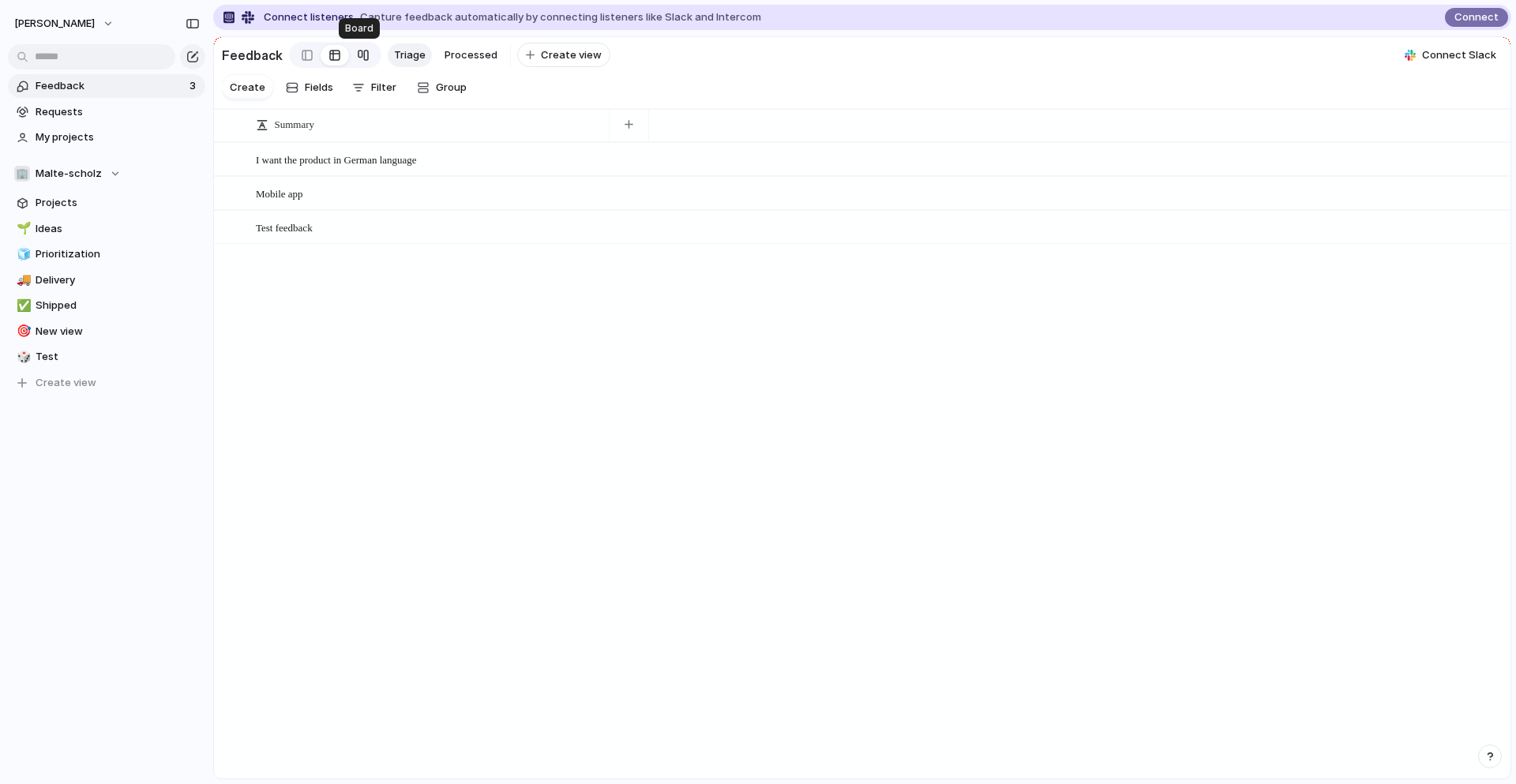
click at [364, 52] on link at bounding box center [363, 55] width 29 height 25
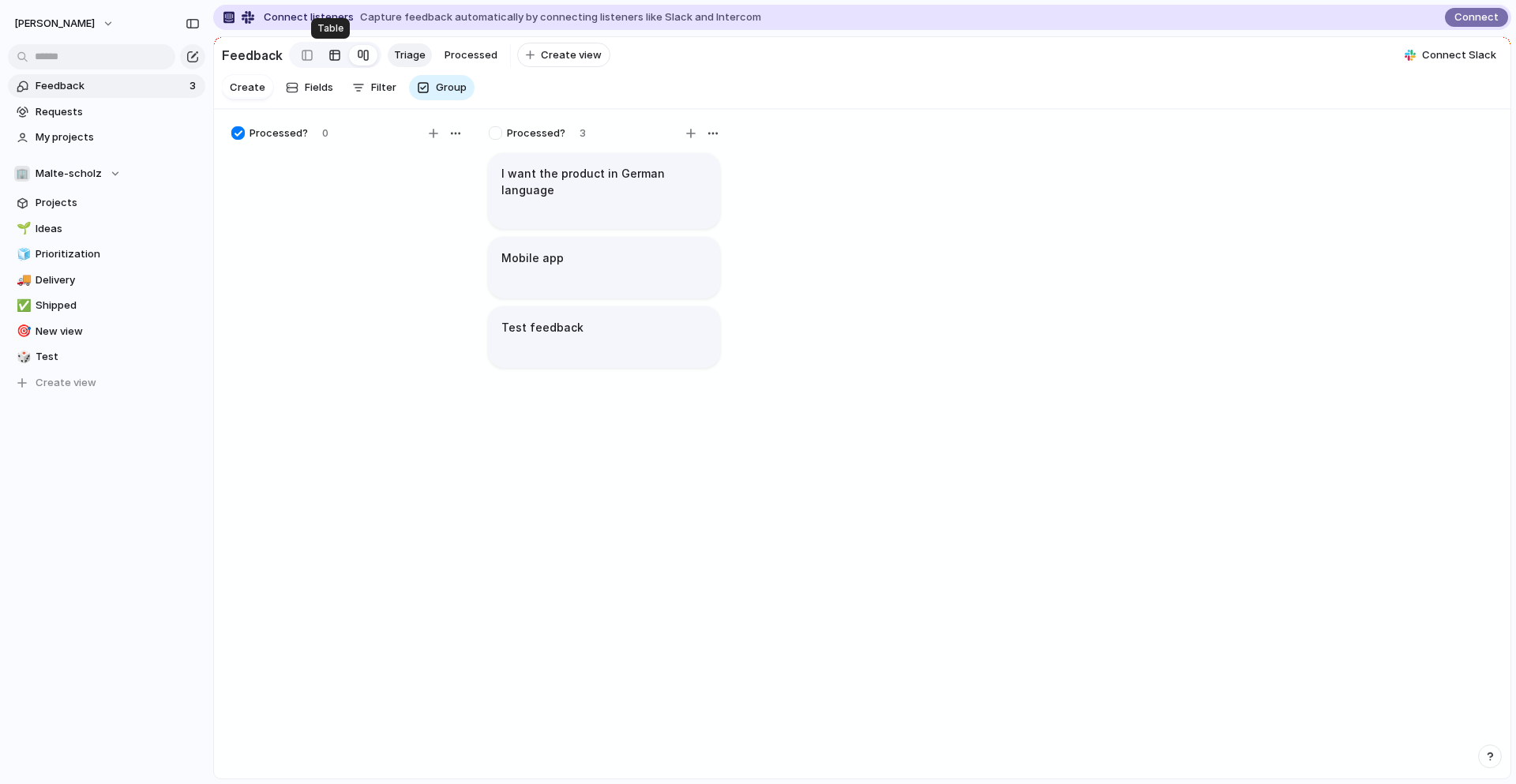
click at [322, 52] on link at bounding box center [335, 55] width 29 height 25
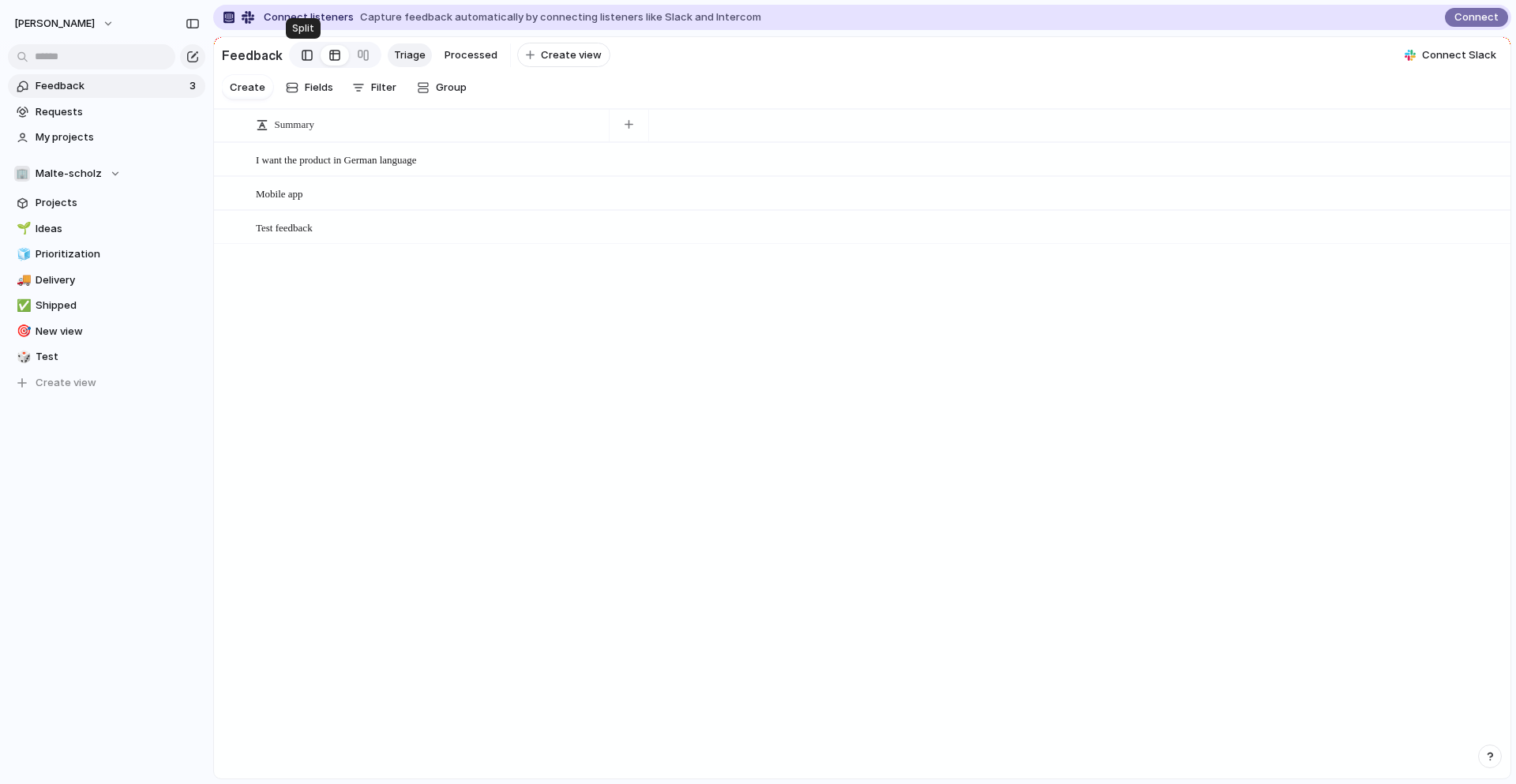
click at [302, 55] on div at bounding box center [308, 55] width 12 height 24
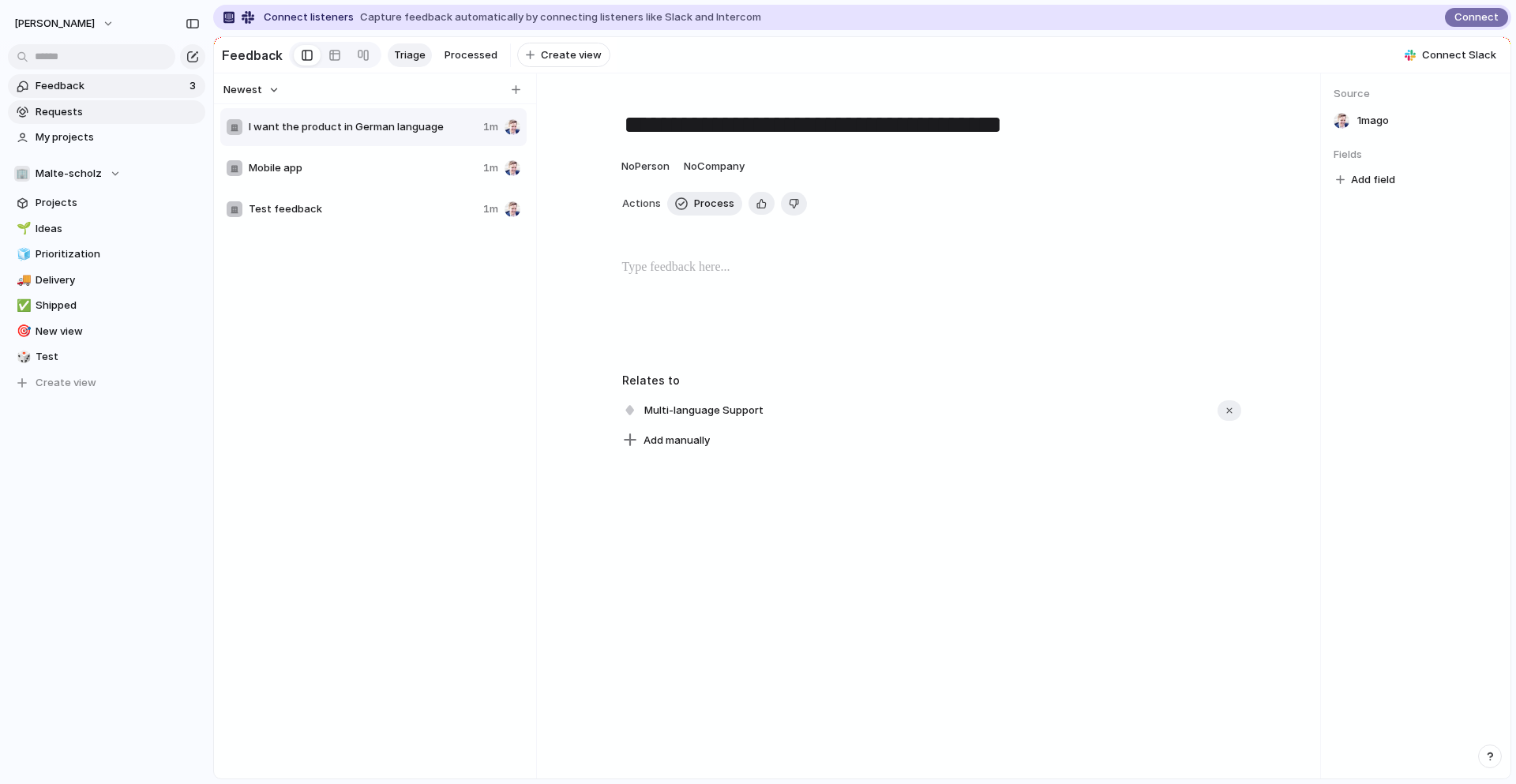
click at [123, 108] on span "Requests" at bounding box center [117, 112] width 164 height 15
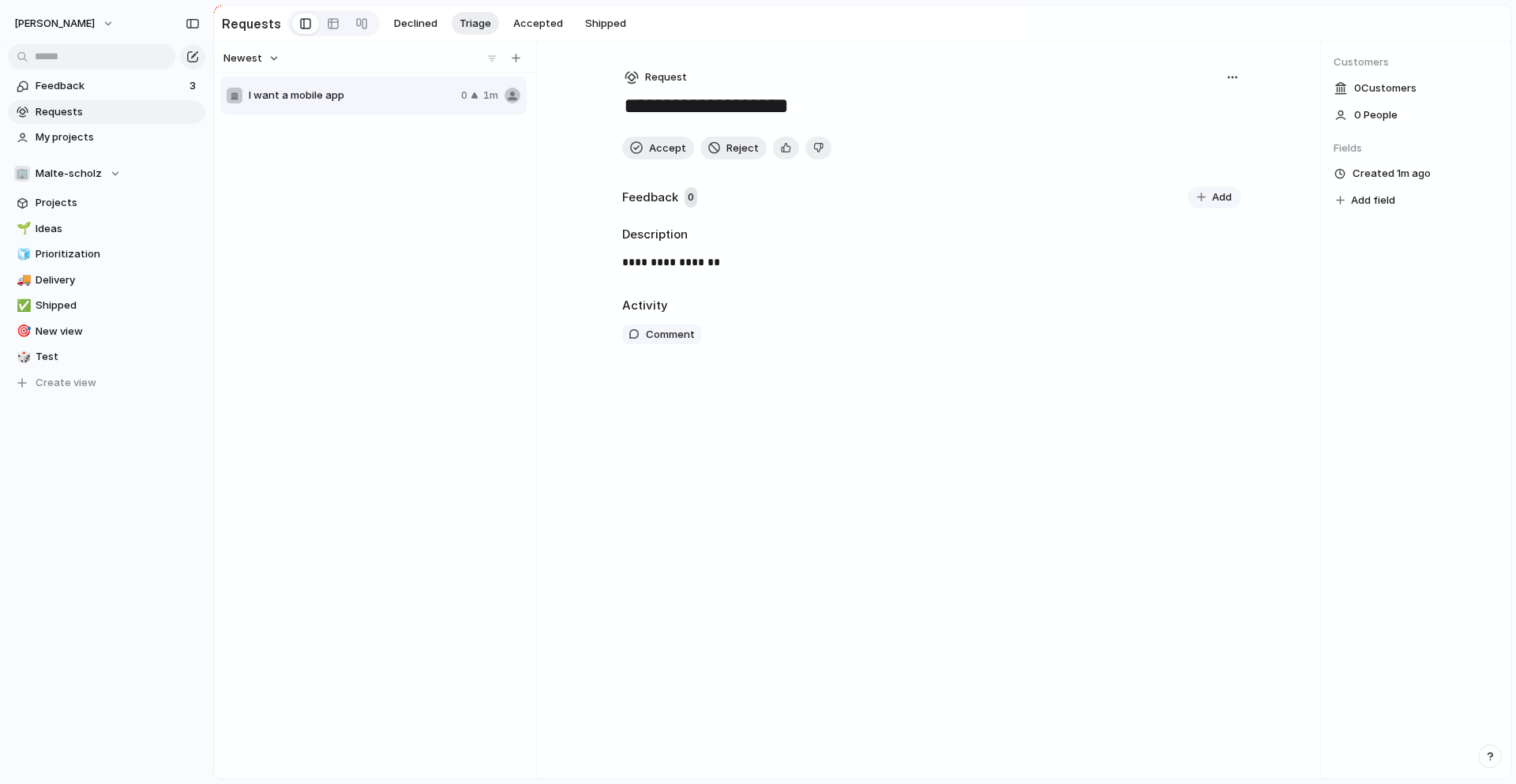
click at [1204, 193] on button "Add" at bounding box center [1214, 196] width 54 height 22
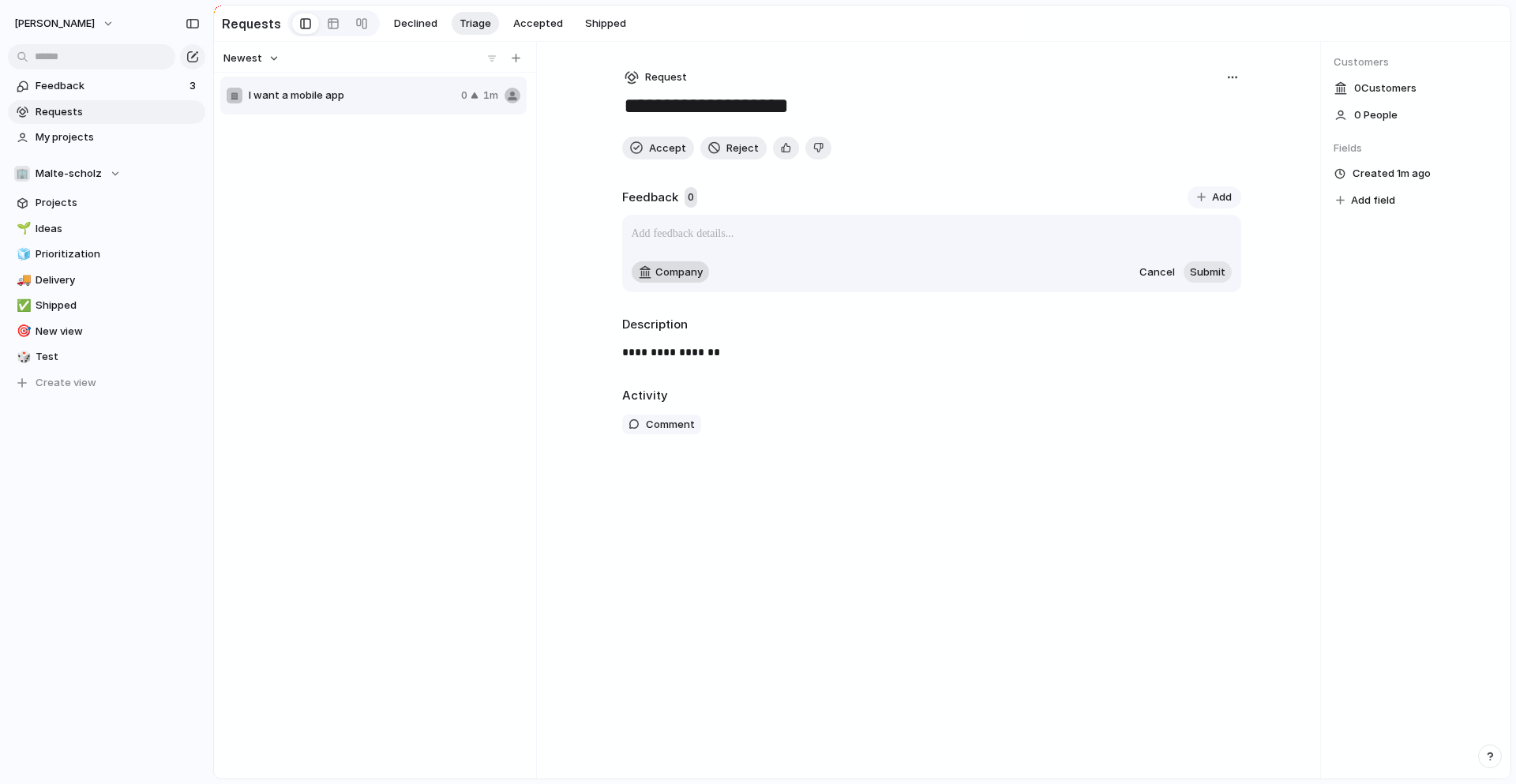
click at [690, 269] on span "Company" at bounding box center [678, 272] width 47 height 15
type input "******"
click at [660, 270] on span "Adidas" at bounding box center [676, 272] width 34 height 15
click at [668, 342] on span "Adidas" at bounding box center [682, 339] width 34 height 15
click at [778, 391] on div "Activity" at bounding box center [931, 395] width 618 height 18
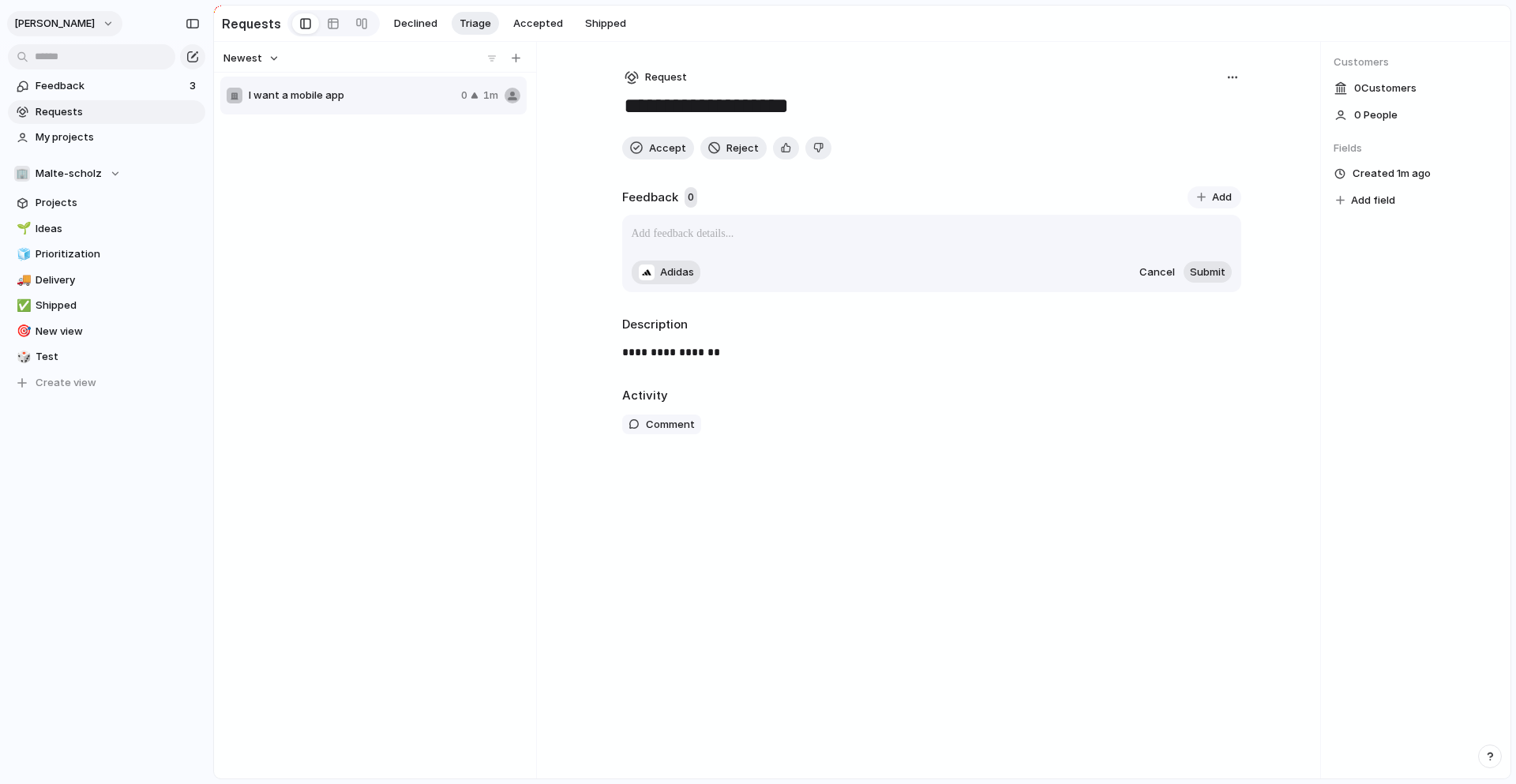
click at [82, 16] on button "malte-scholz" at bounding box center [64, 24] width 115 height 25
click at [382, 246] on div "Settings Invite members Change theme Sign out" at bounding box center [758, 392] width 1516 height 784
click at [1213, 266] on span "Submit" at bounding box center [1207, 272] width 35 height 15
click at [959, 225] on p at bounding box center [932, 234] width 600 height 19
click at [959, 547] on div "**********" at bounding box center [931, 410] width 669 height 736
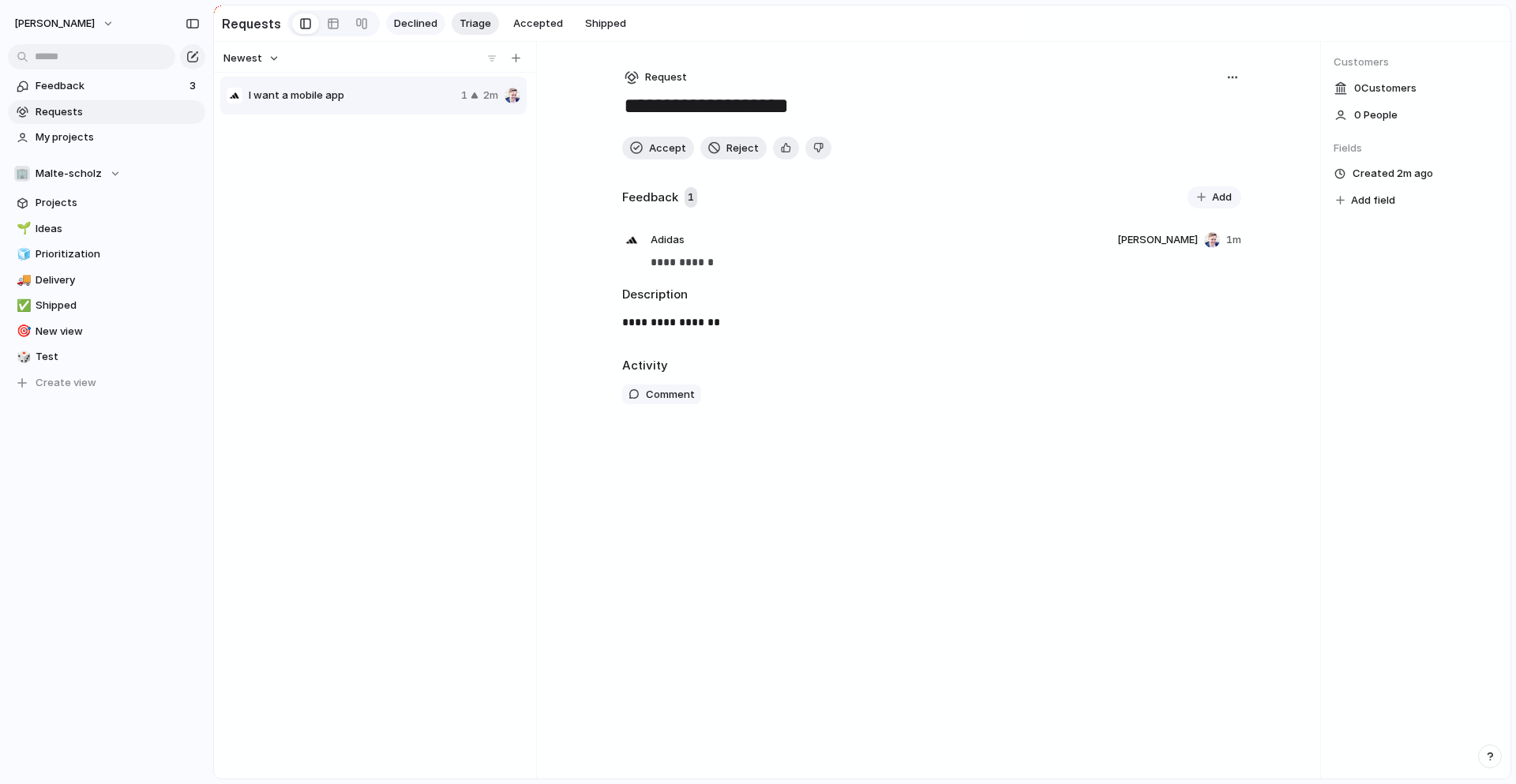
click at [417, 25] on span "Declined" at bounding box center [415, 23] width 43 height 15
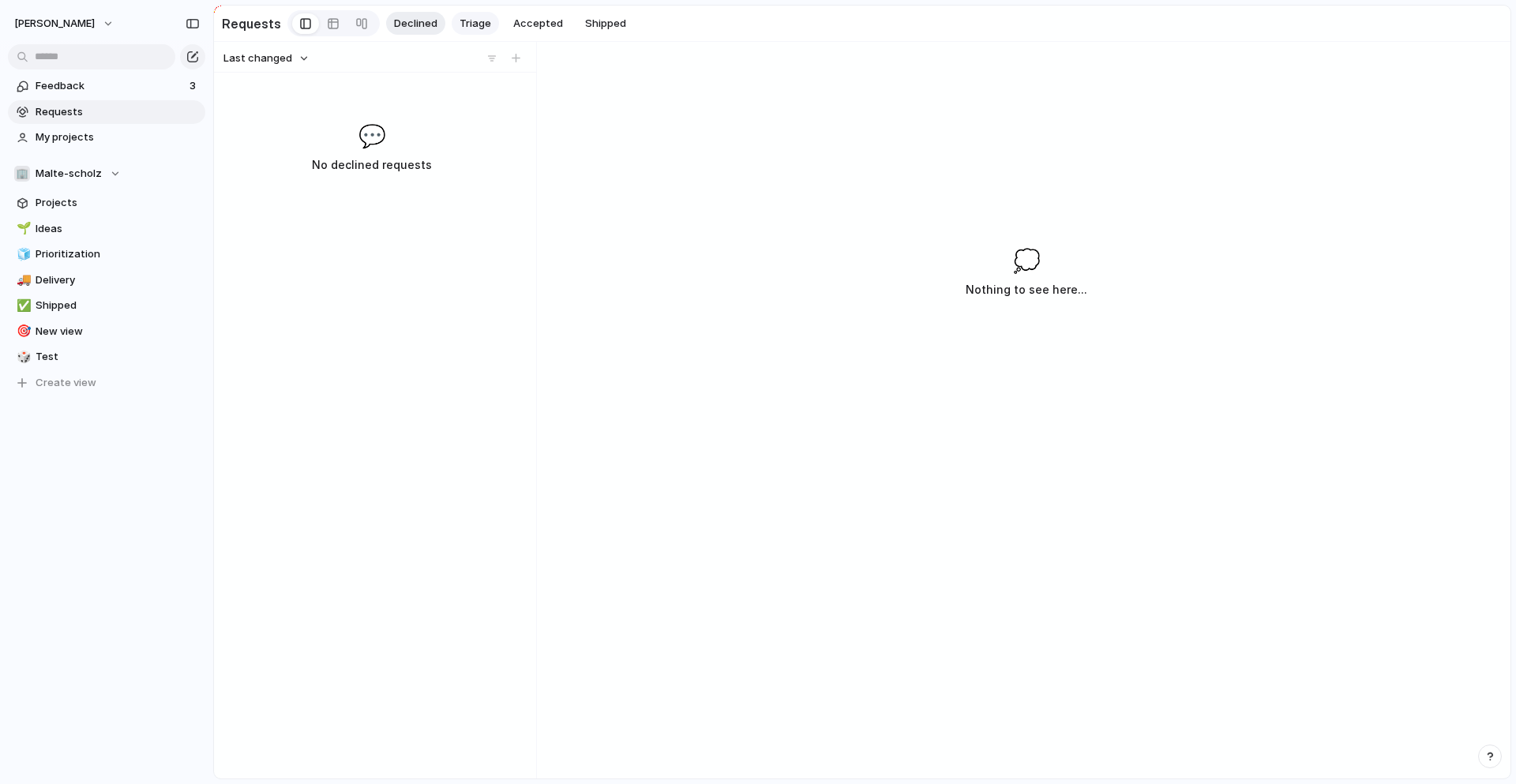
click at [470, 26] on span "Triage" at bounding box center [475, 23] width 32 height 15
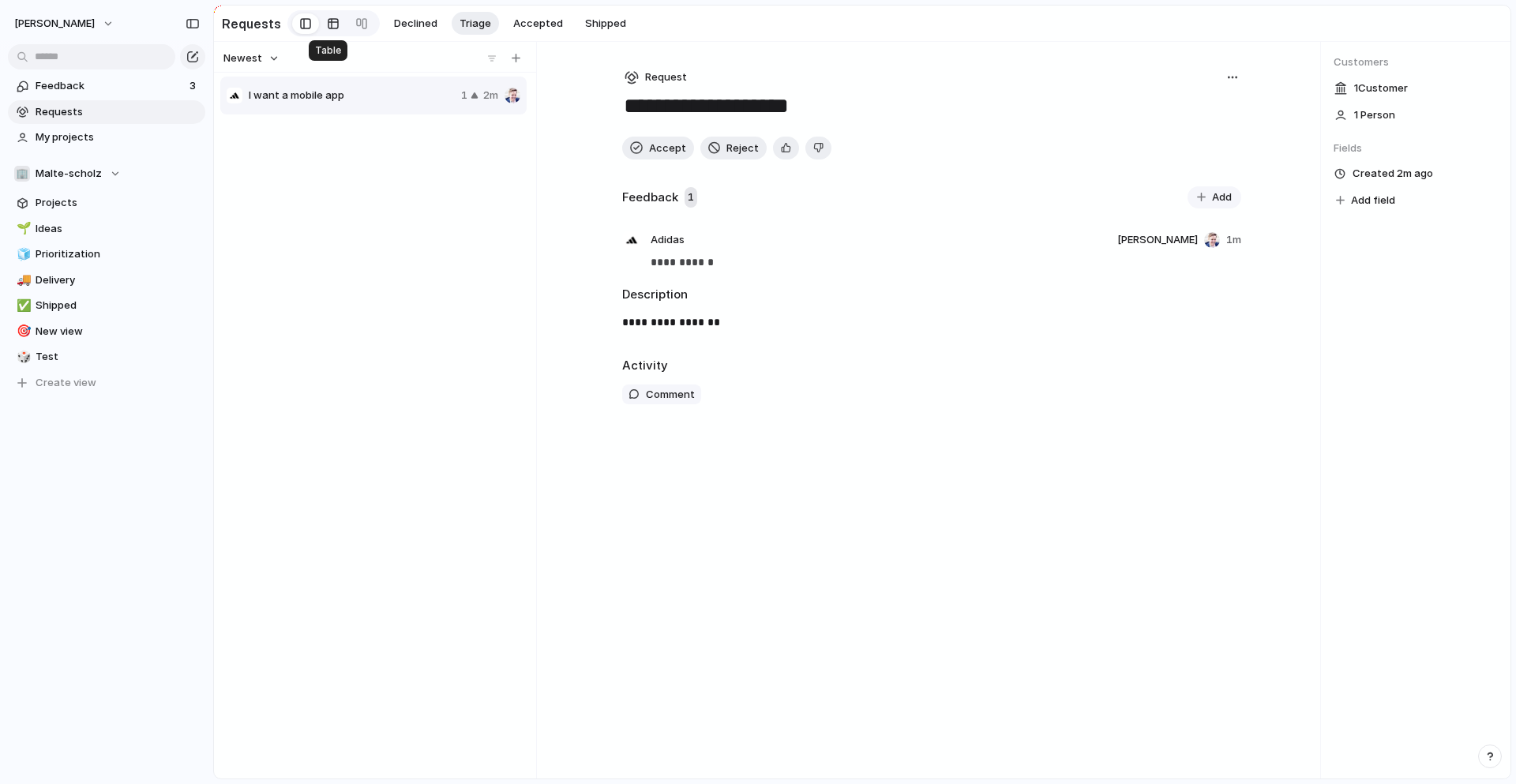
click at [327, 25] on div at bounding box center [333, 24] width 12 height 25
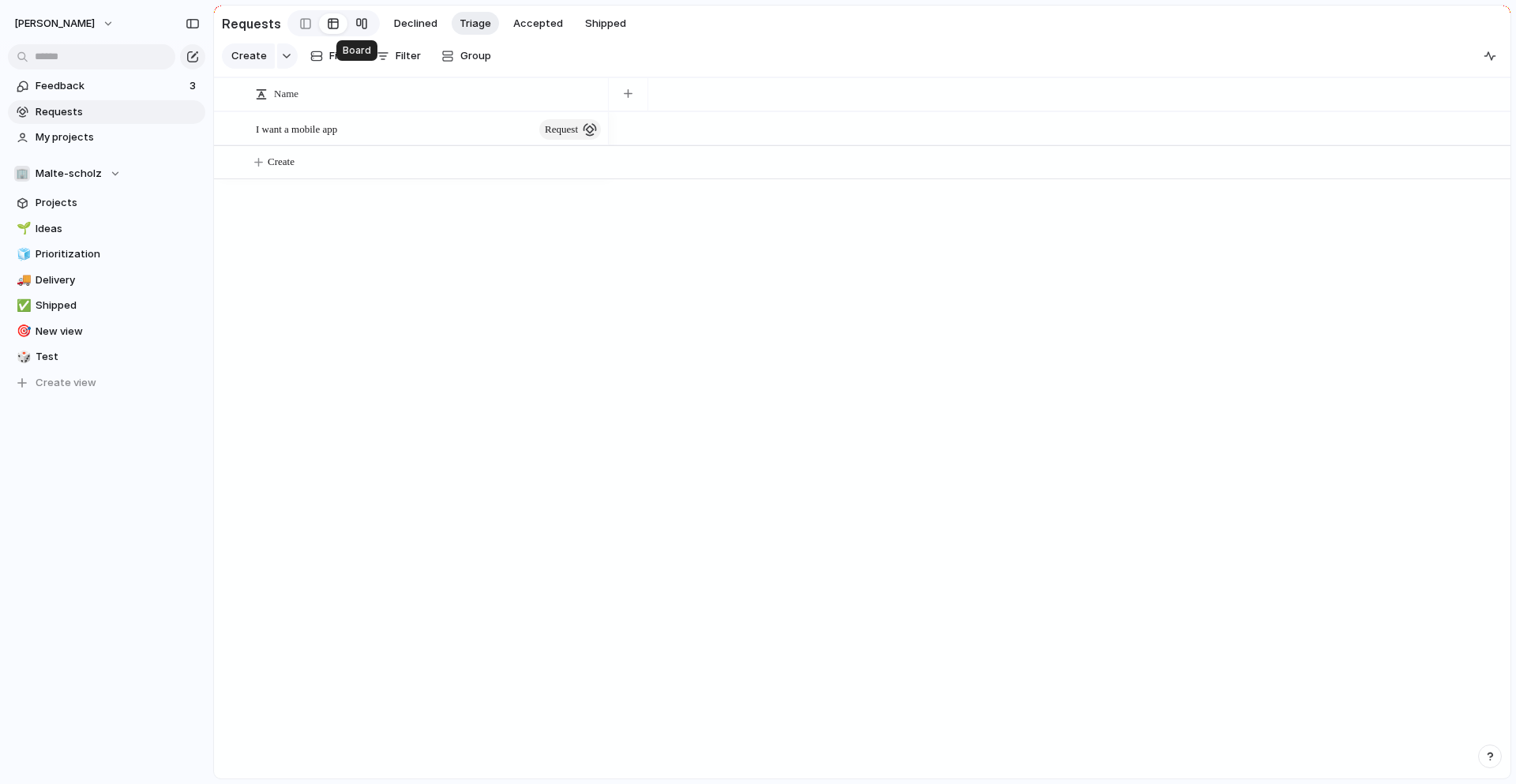
click at [356, 25] on div at bounding box center [362, 24] width 12 height 25
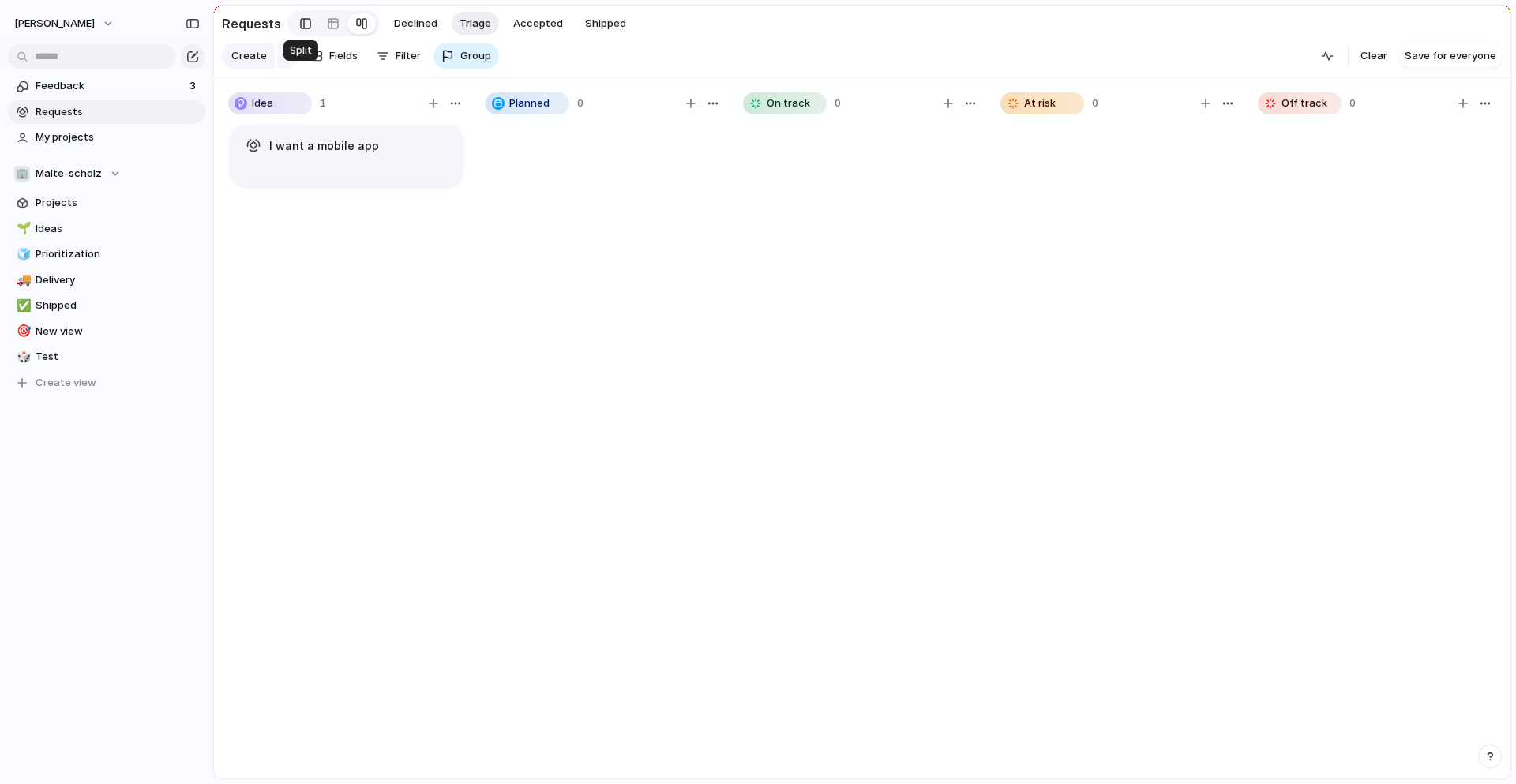
click at [300, 22] on div at bounding box center [306, 23] width 12 height 24
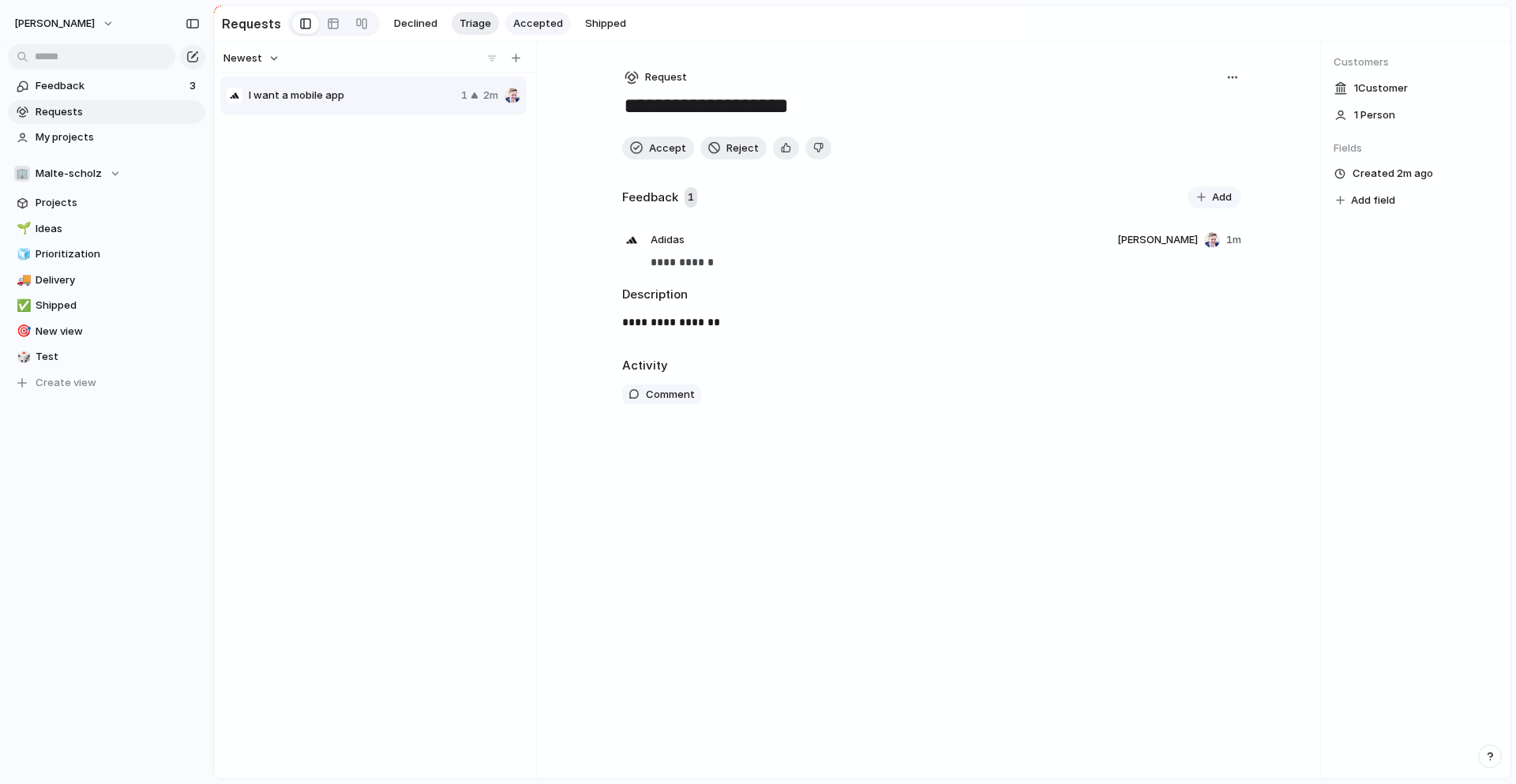
click at [532, 25] on span "Accepted" at bounding box center [538, 23] width 50 height 15
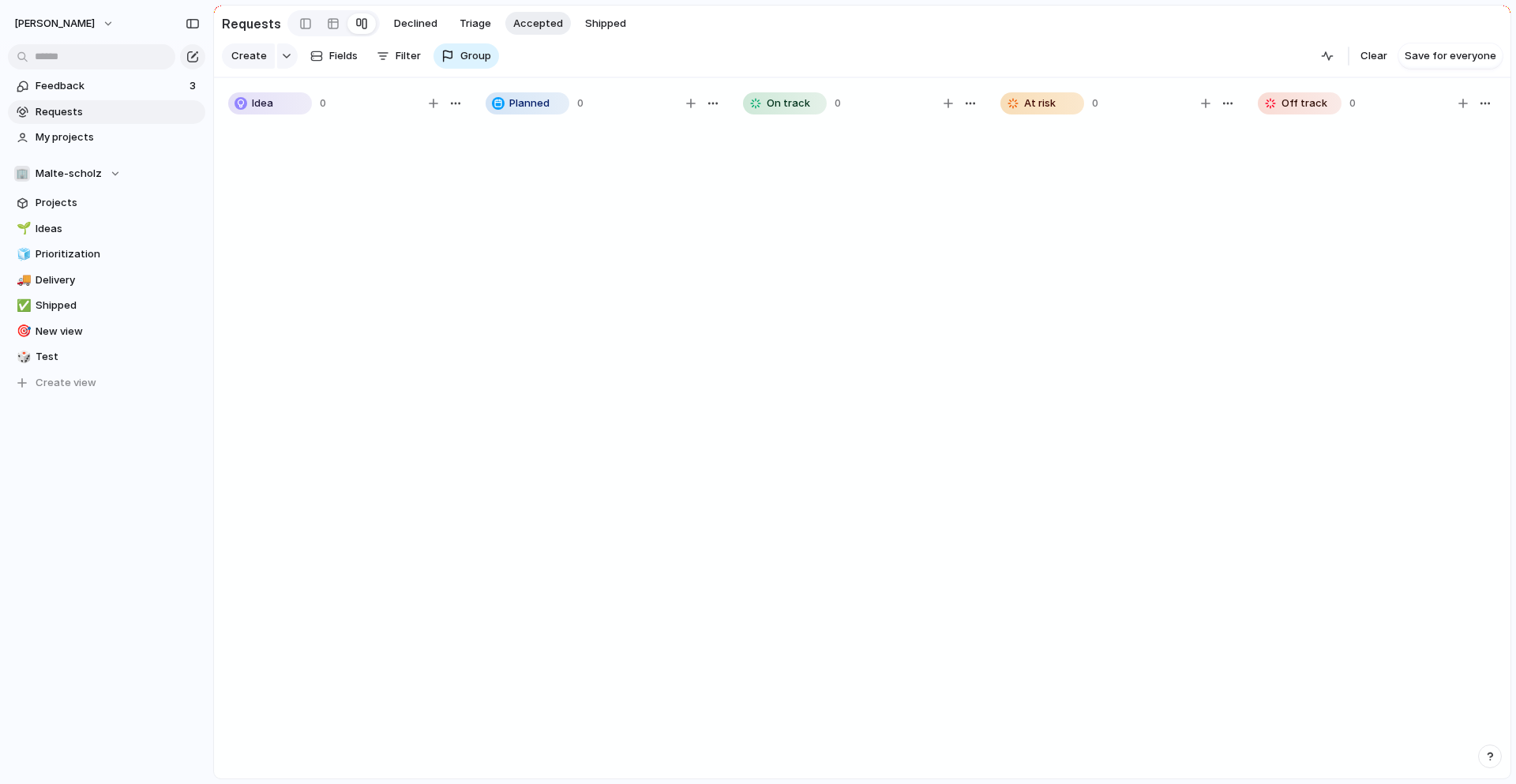
click at [629, 25] on section "Requests Declined Triage Accepted Shipped" at bounding box center [862, 23] width 1296 height 35
click at [472, 23] on span "Triage" at bounding box center [475, 23] width 32 height 15
click at [396, 20] on span "Declined" at bounding box center [415, 23] width 43 height 15
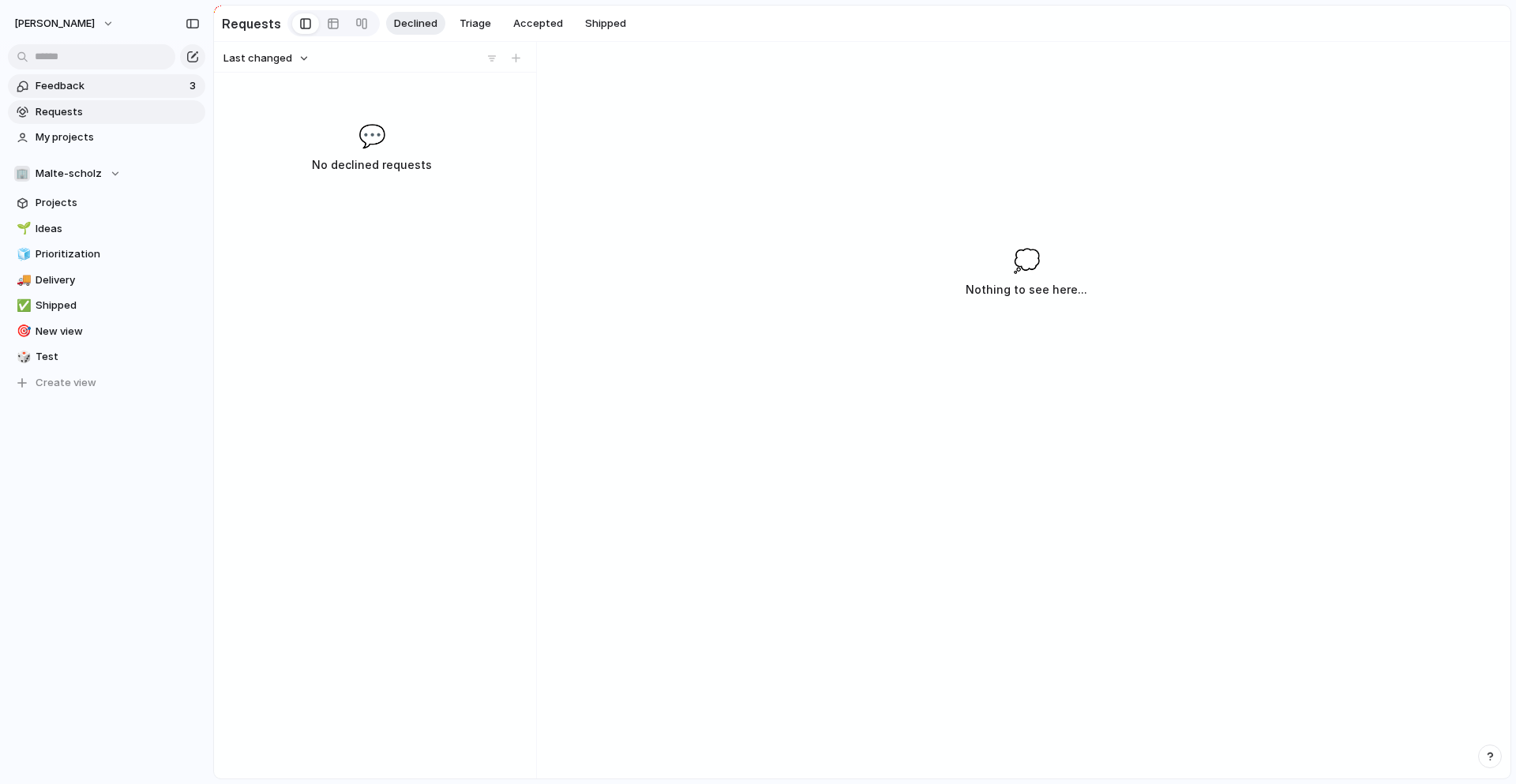
click at [115, 86] on span "Feedback" at bounding box center [110, 86] width 150 height 15
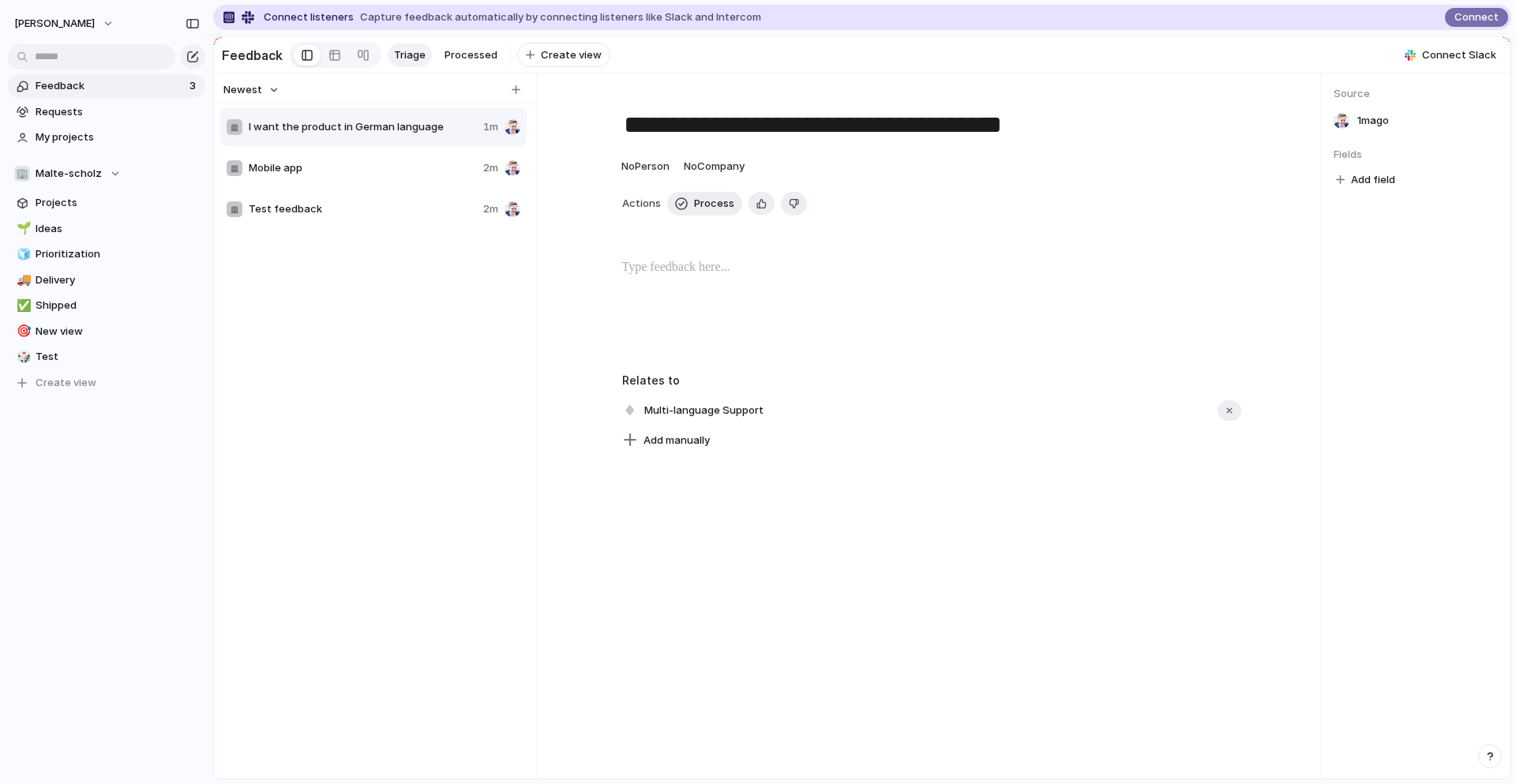
click at [455, 286] on div "I want the product in German language 1m Mobile app 2m Test feedback 2m" at bounding box center [375, 456] width 310 height 700
click at [1361, 170] on button "Add field" at bounding box center [1365, 179] width 64 height 20
click at [1303, 214] on input "text" at bounding box center [1330, 212] width 135 height 32
type input "****"
click at [1366, 179] on div "**** No results found" at bounding box center [758, 392] width 1516 height 784
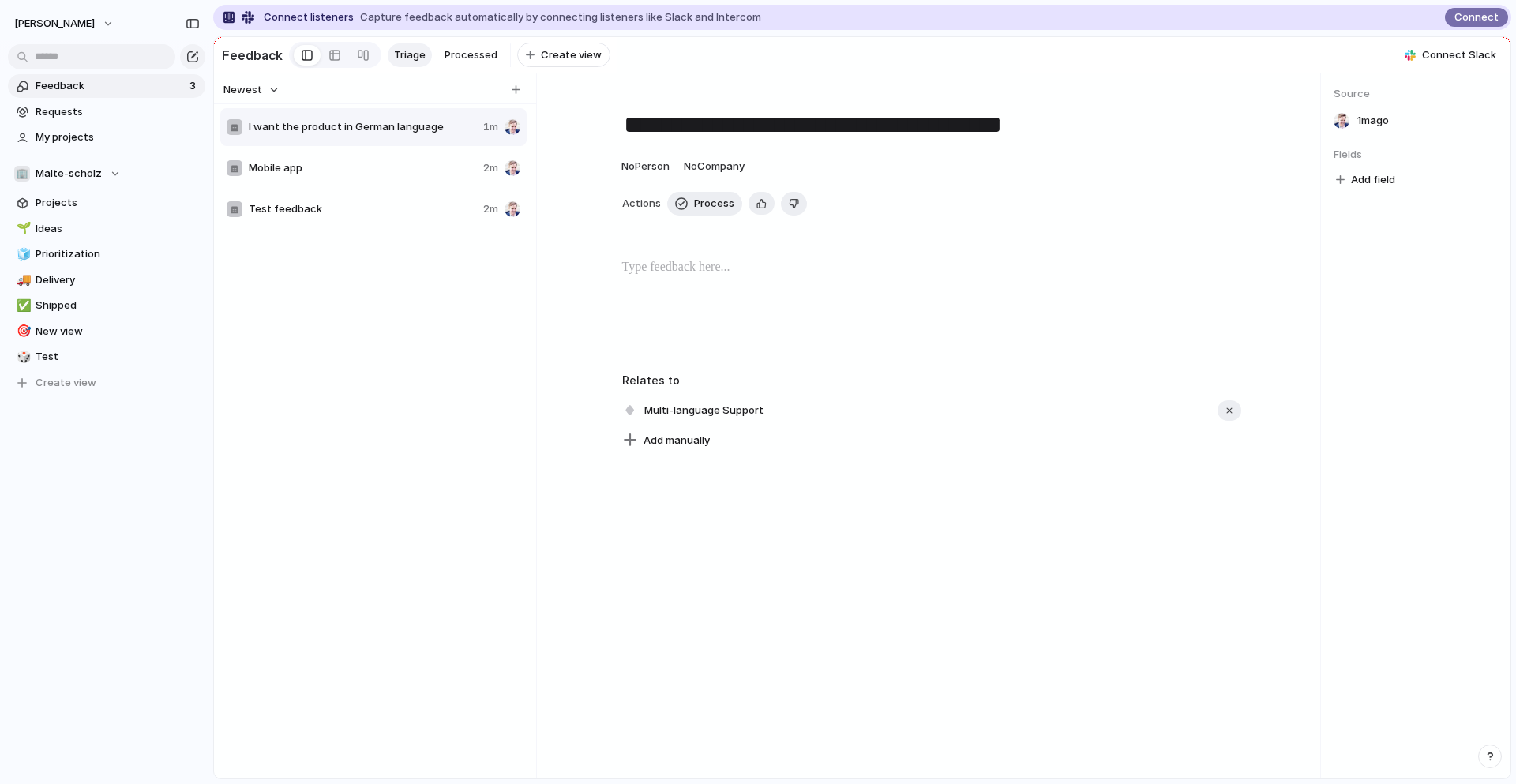
click at [1378, 172] on span "Add field" at bounding box center [1373, 179] width 44 height 15
click at [1327, 247] on span "No results found" at bounding box center [1330, 245] width 128 height 25
click at [1053, 201] on div "No results found" at bounding box center [758, 392] width 1516 height 784
click at [65, 109] on span "Requests" at bounding box center [117, 112] width 164 height 15
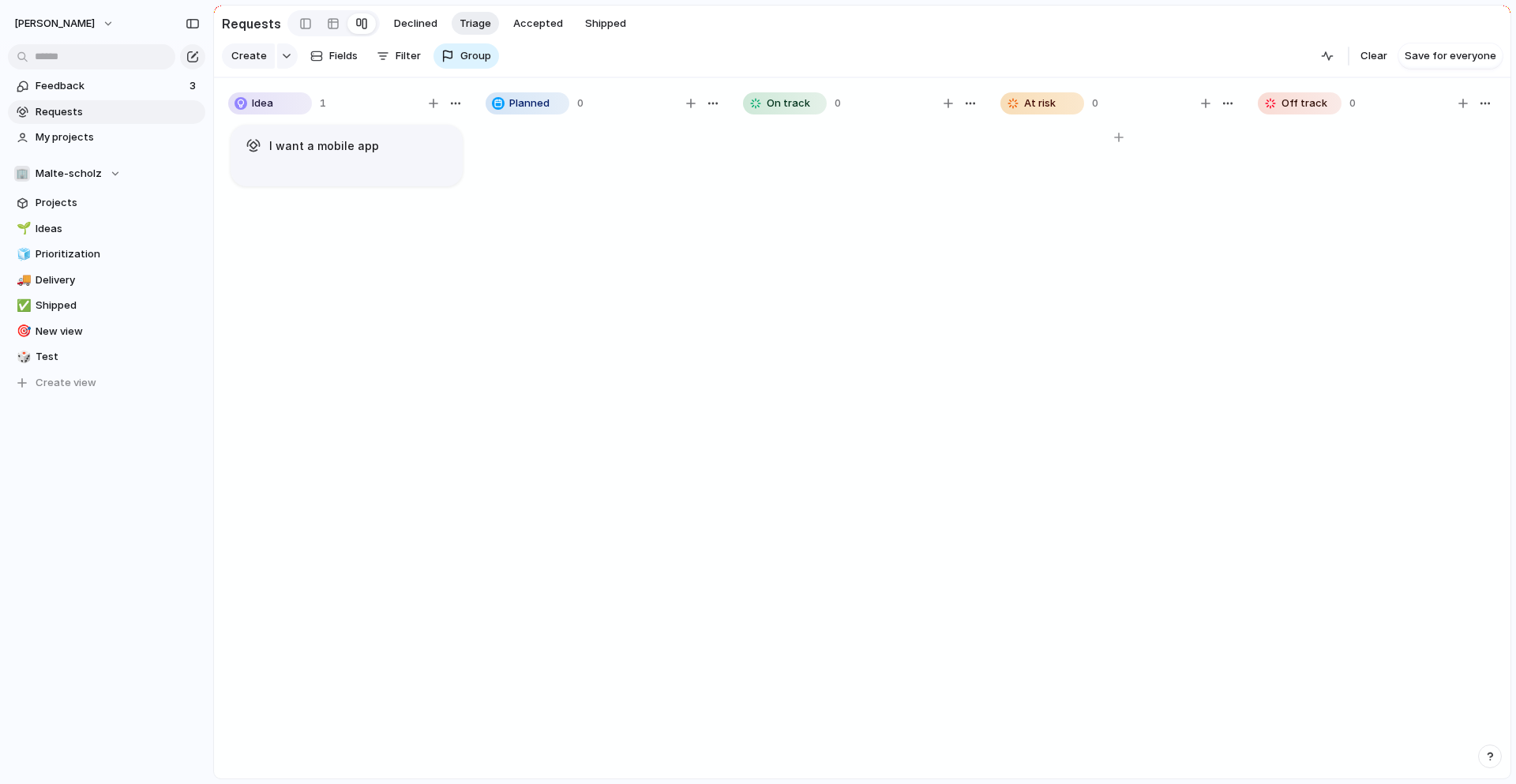
click at [1028, 109] on span "At risk" at bounding box center [1039, 104] width 32 height 15
click at [365, 134] on article "I want a mobile app" at bounding box center [346, 155] width 232 height 61
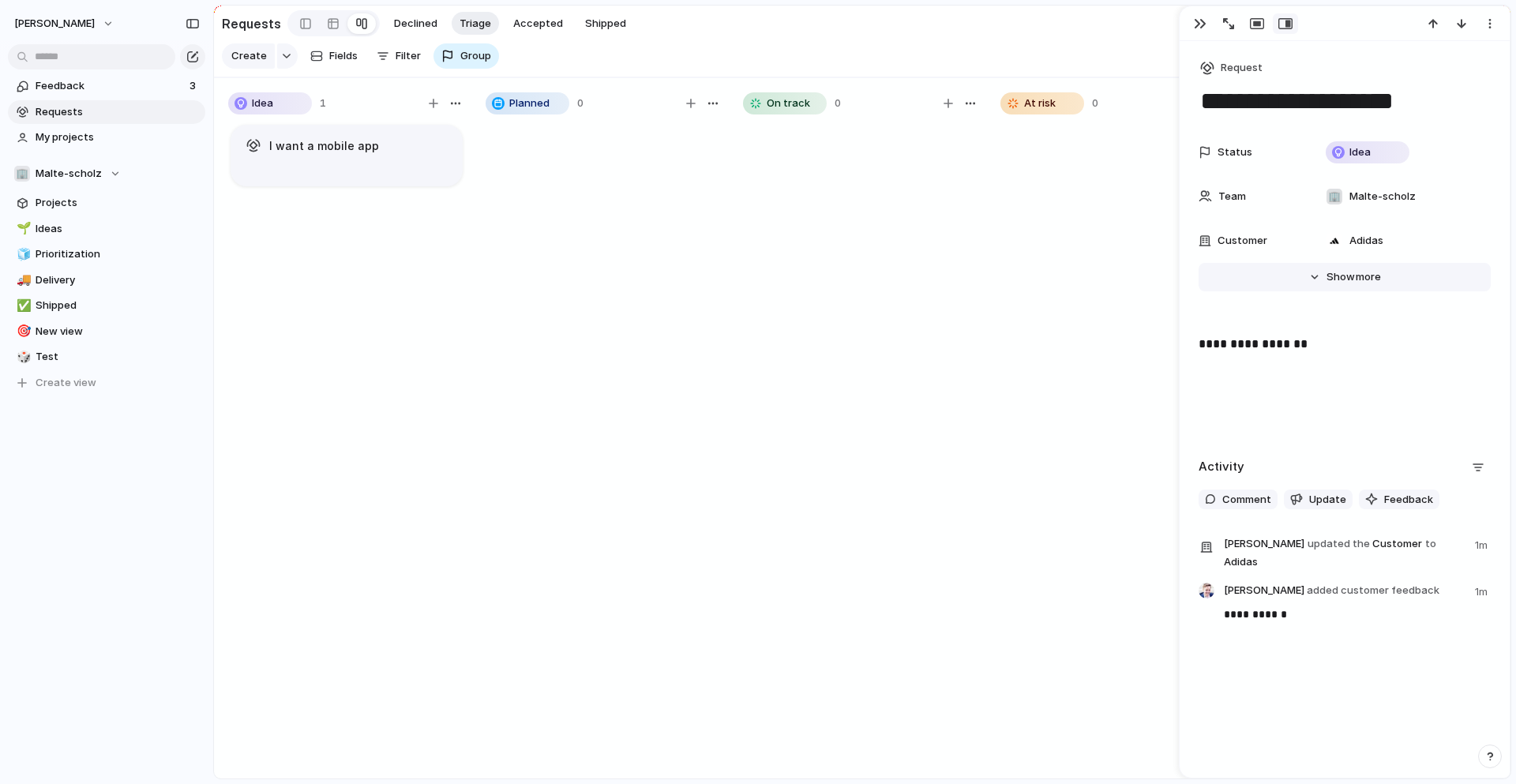
click at [1341, 274] on span "Show" at bounding box center [1341, 277] width 29 height 15
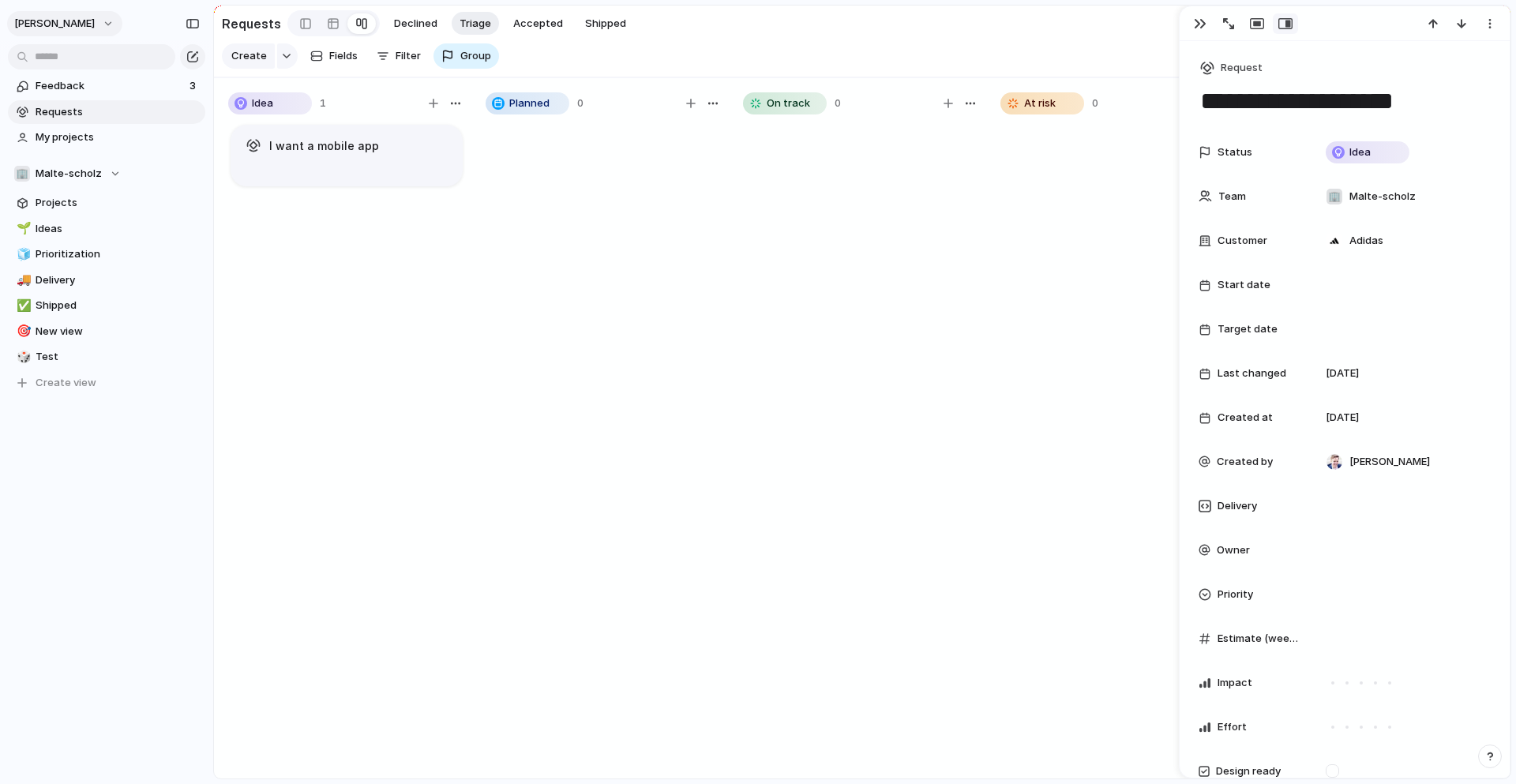
click at [81, 12] on button "malte-scholz" at bounding box center [64, 24] width 115 height 25
click at [82, 64] on li "Settings" at bounding box center [77, 59] width 131 height 25
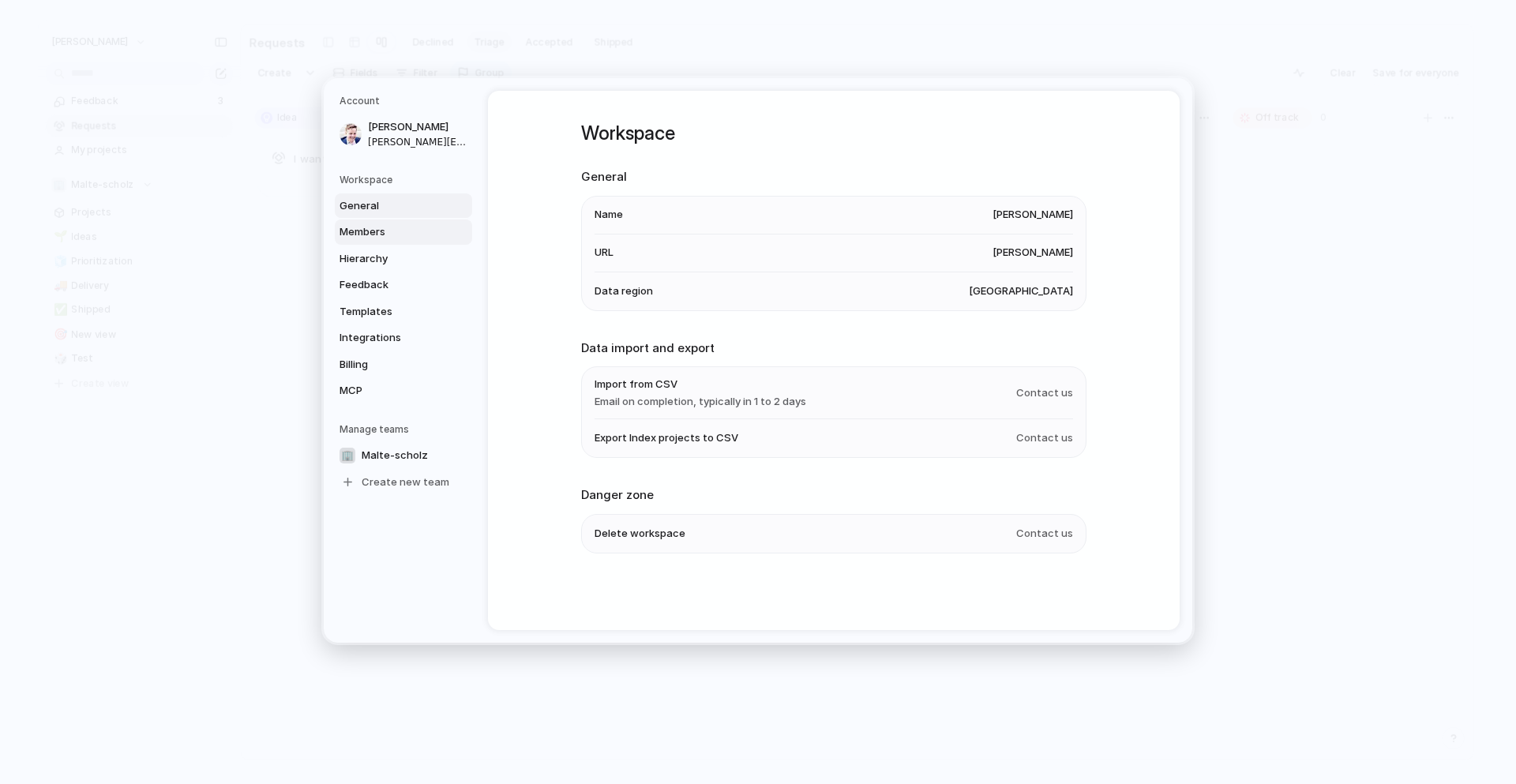
click at [400, 220] on link "Members" at bounding box center [403, 232] width 137 height 25
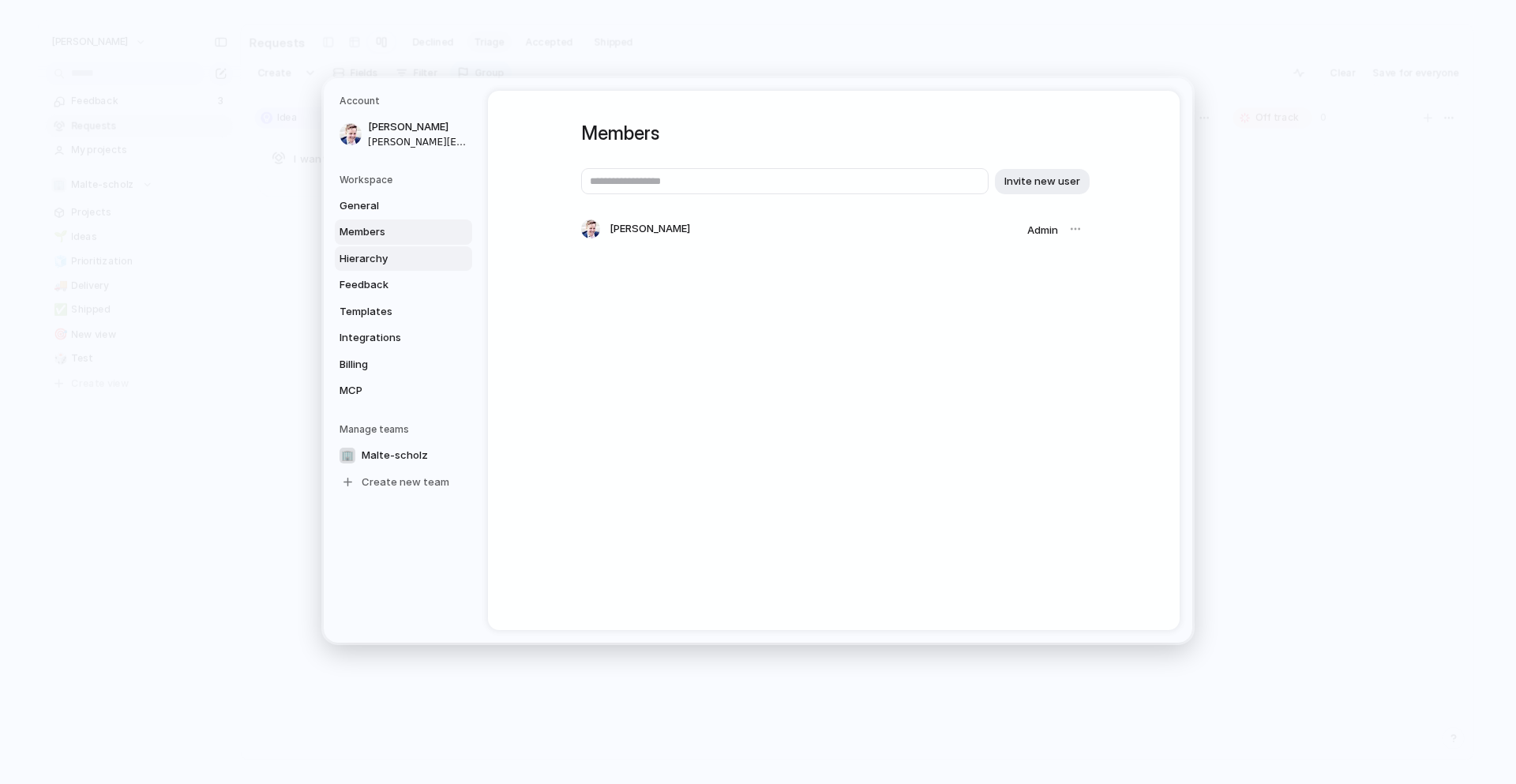
click at [395, 252] on span "Hierarchy" at bounding box center [389, 259] width 101 height 15
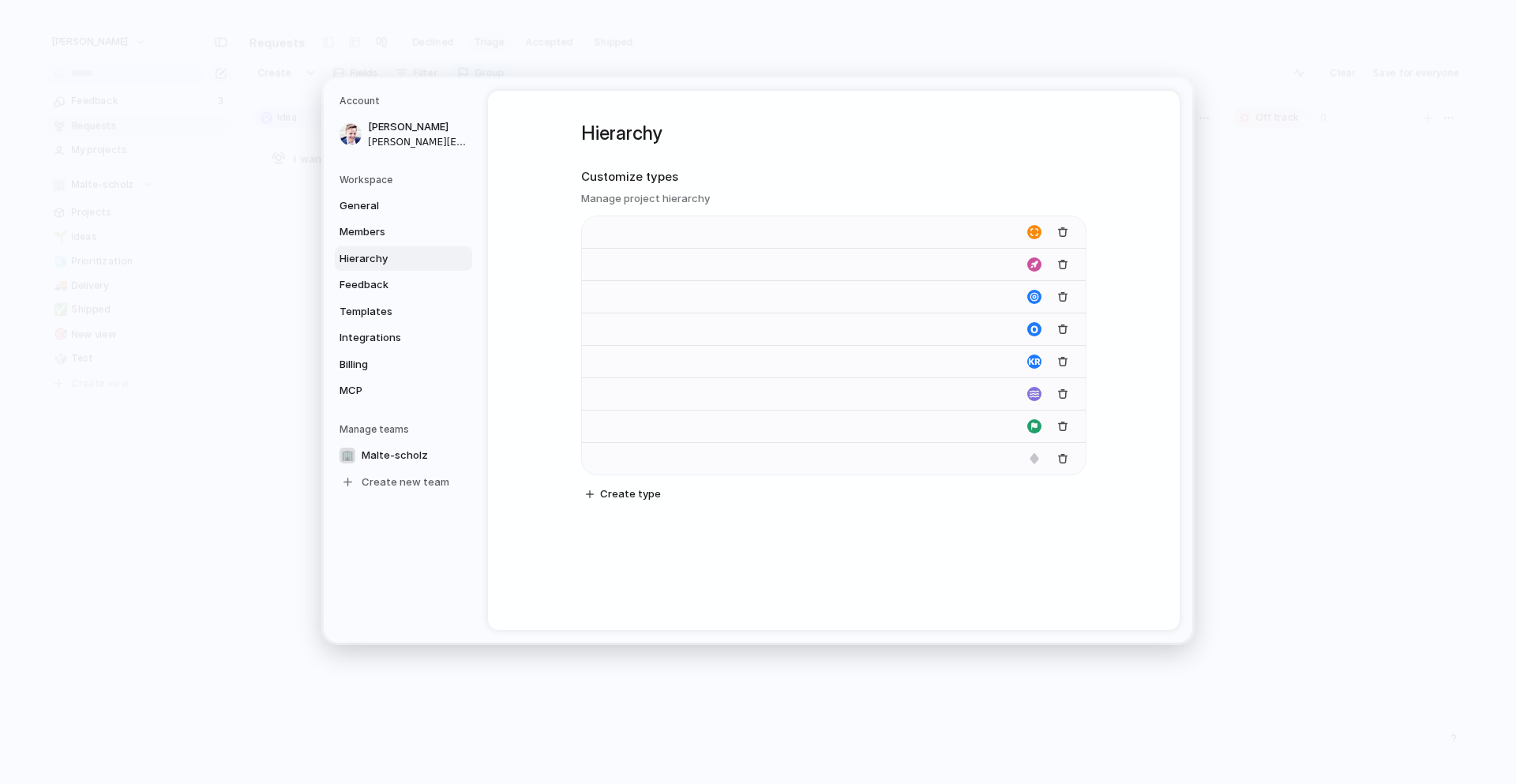
type input "**********"
type input "****"
type input "*********"
type input "**********"
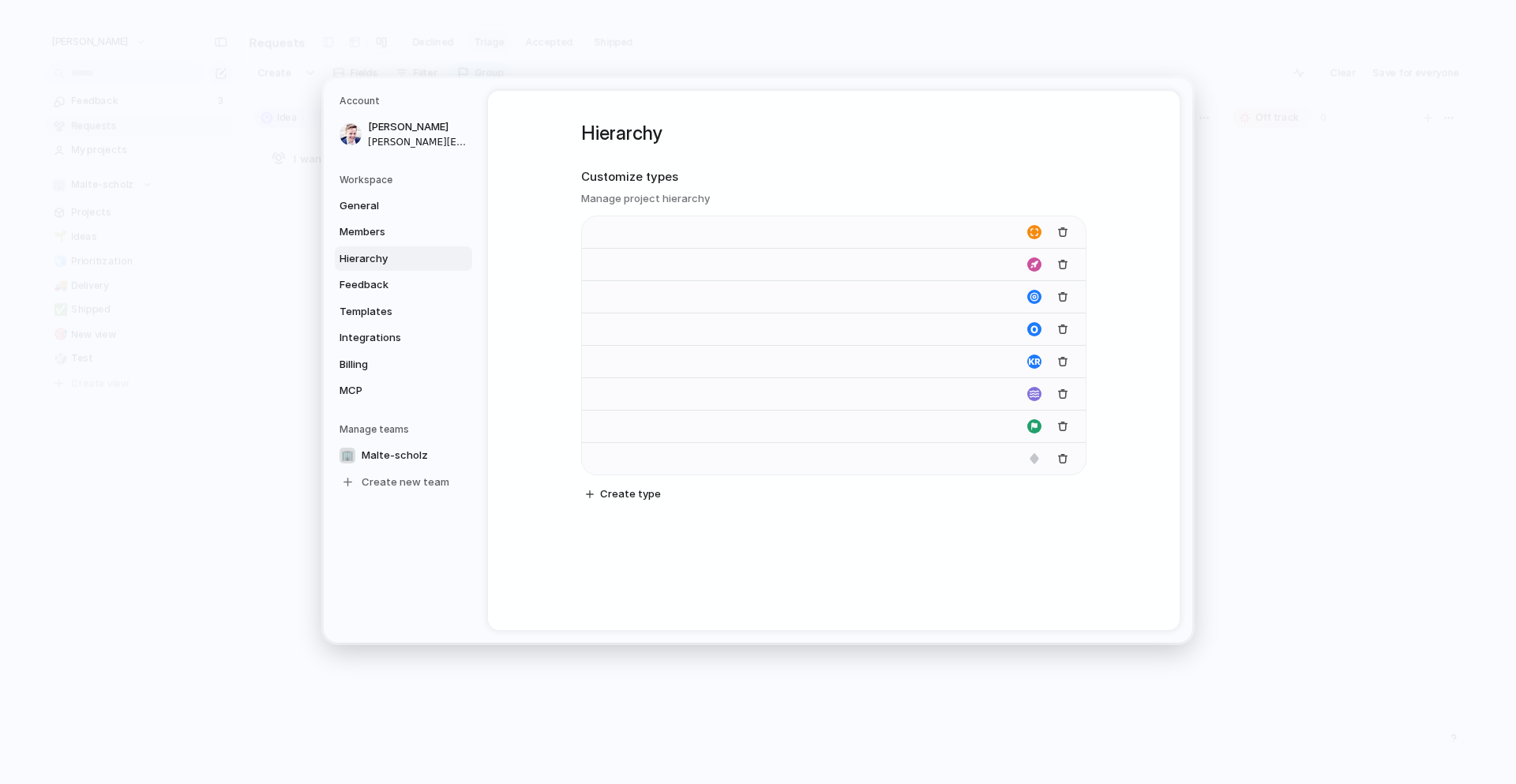
type input "*******"
click at [622, 498] on span "Create type" at bounding box center [630, 494] width 60 height 15
click at [401, 282] on span "Feedback" at bounding box center [389, 285] width 101 height 15
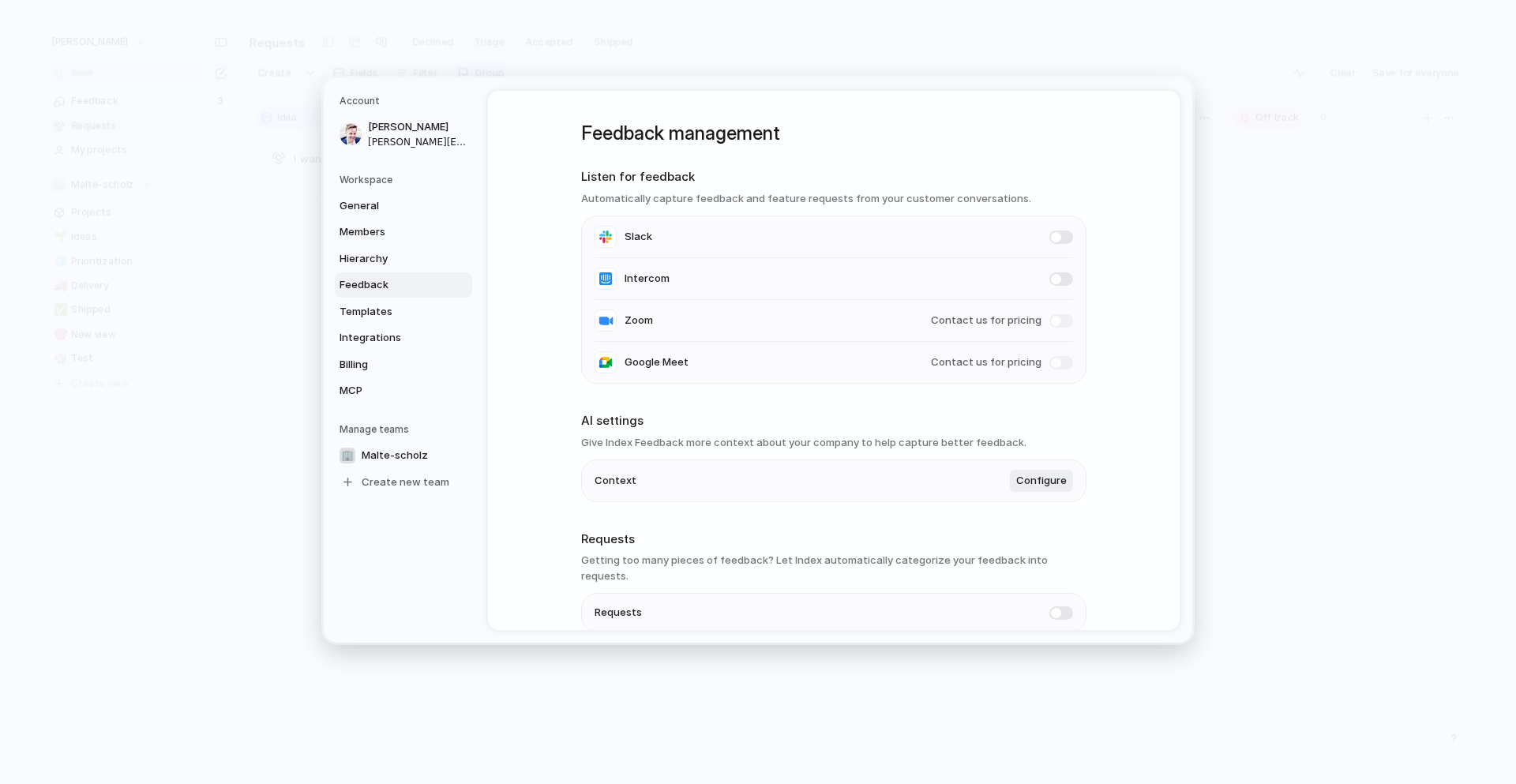
scroll to position [58, 0]
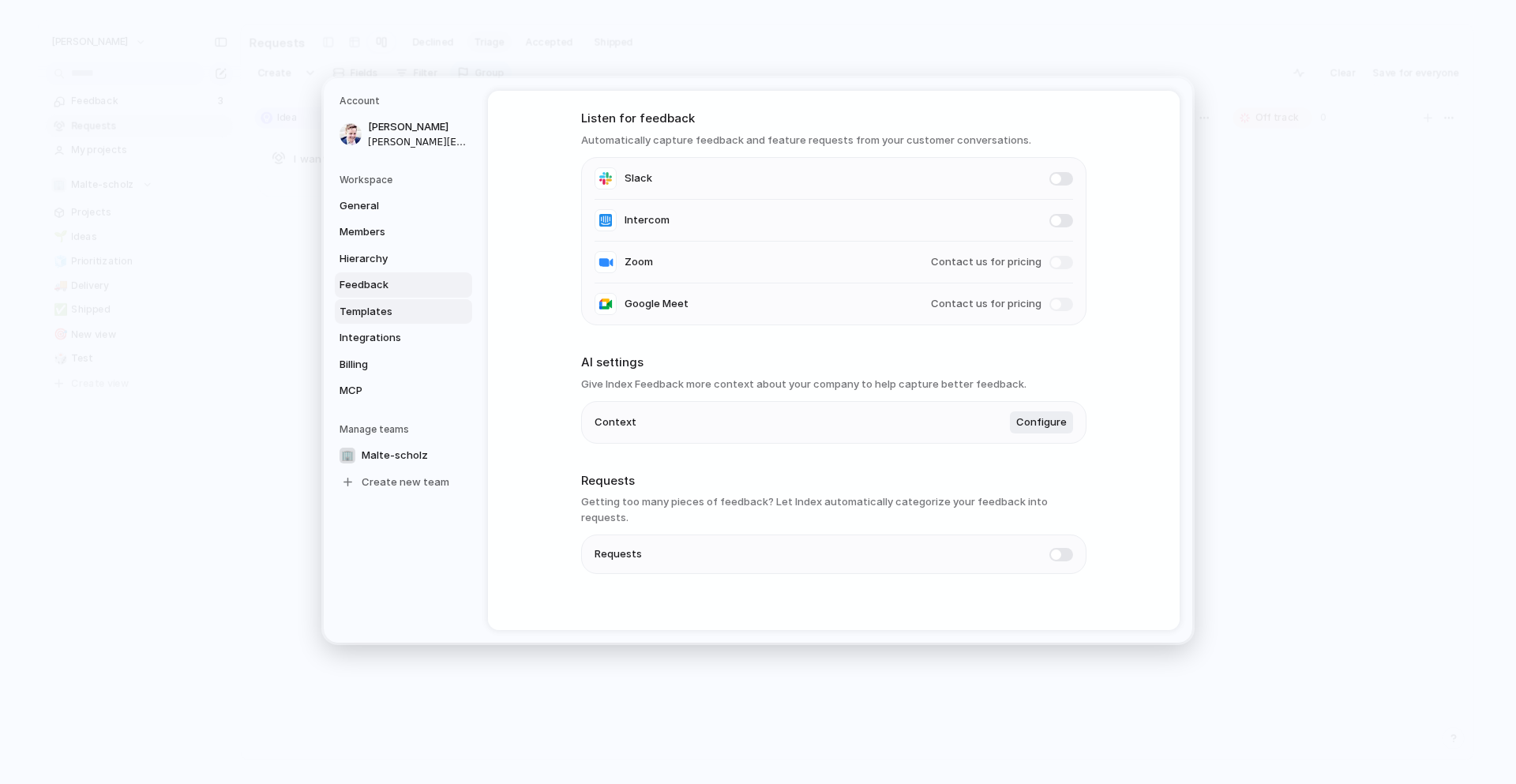
click at [359, 311] on span "Templates" at bounding box center [389, 311] width 101 height 15
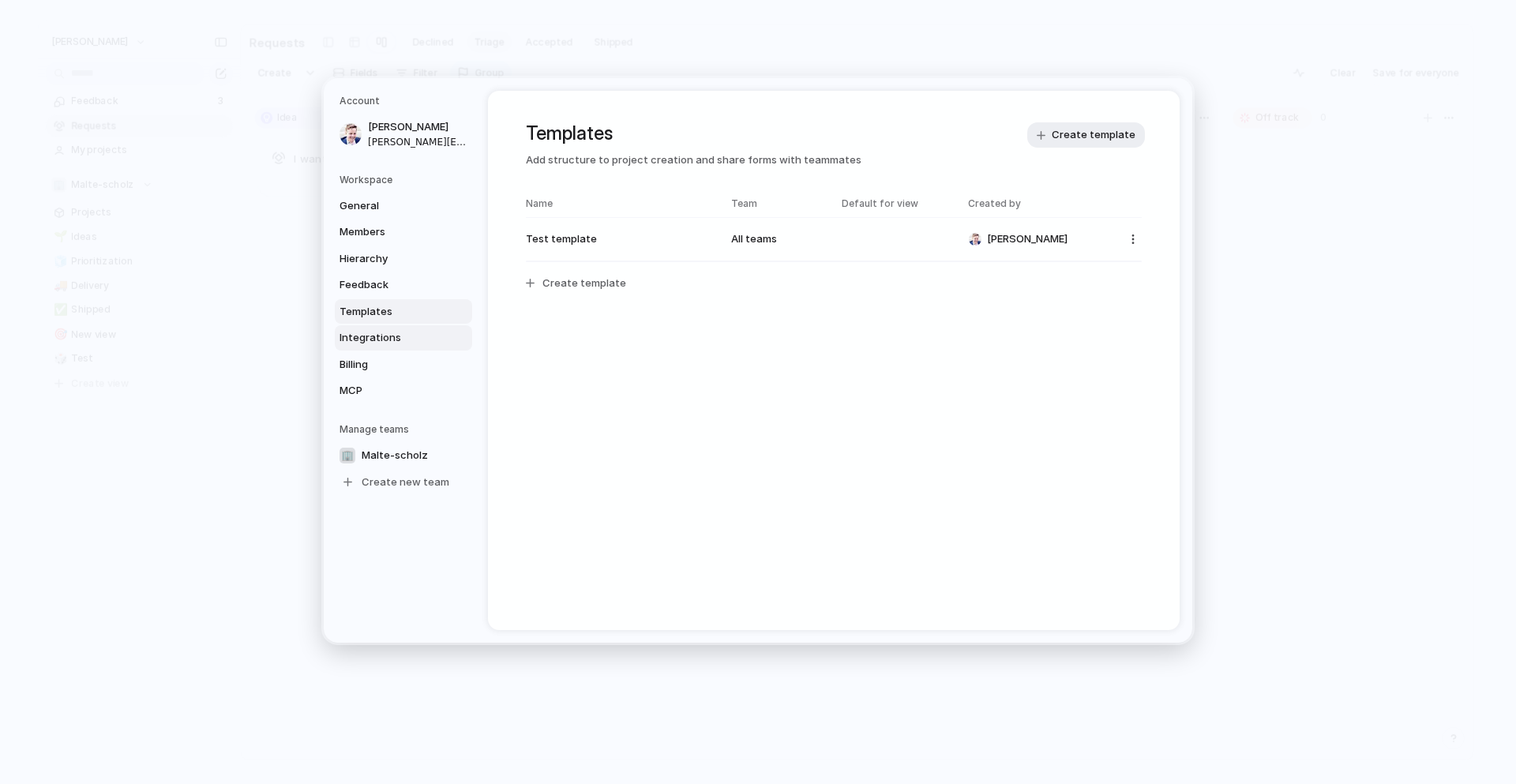
click at [377, 334] on span "Integrations" at bounding box center [389, 337] width 101 height 15
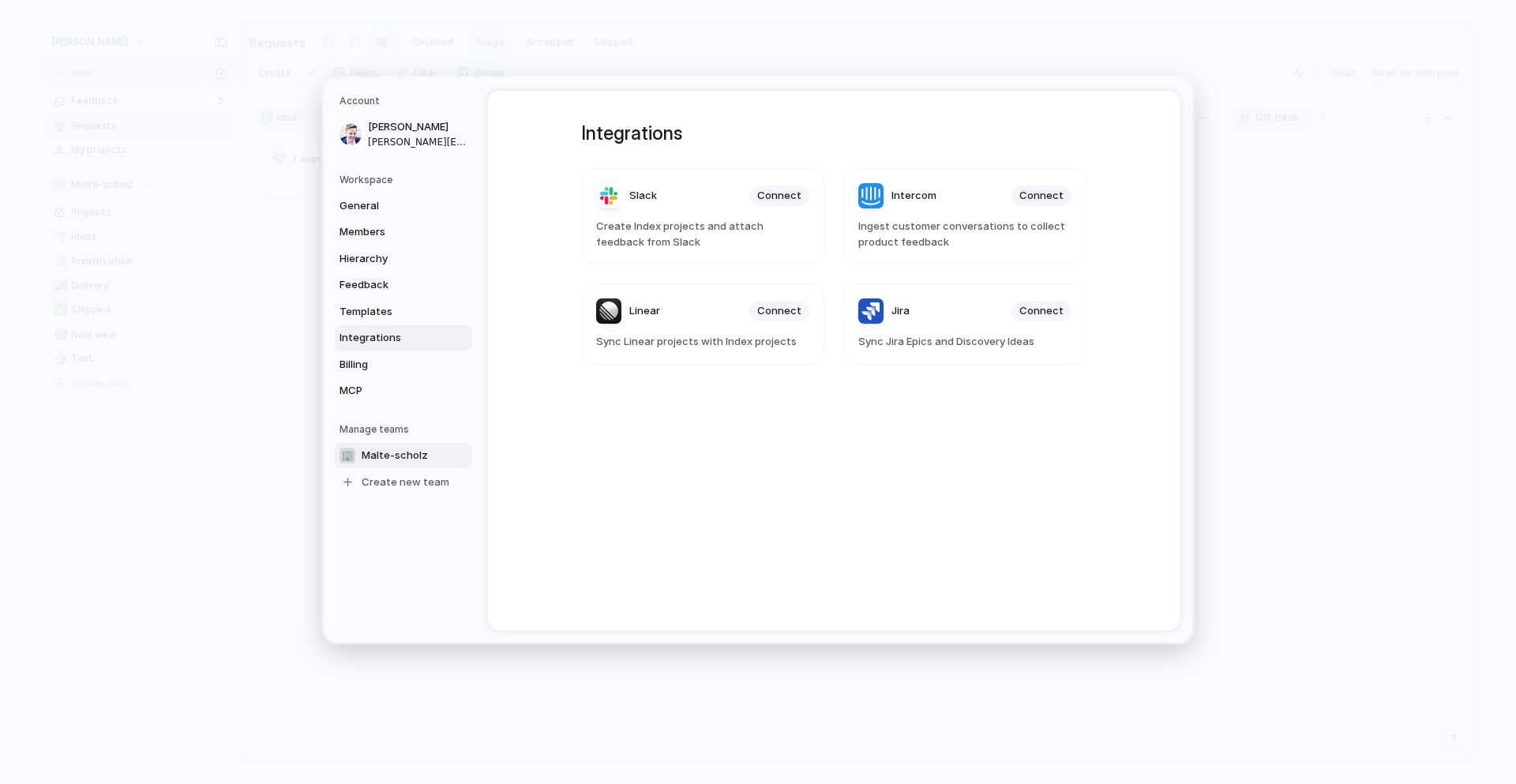
click at [385, 454] on span "Malte-scholz" at bounding box center [394, 455] width 66 height 15
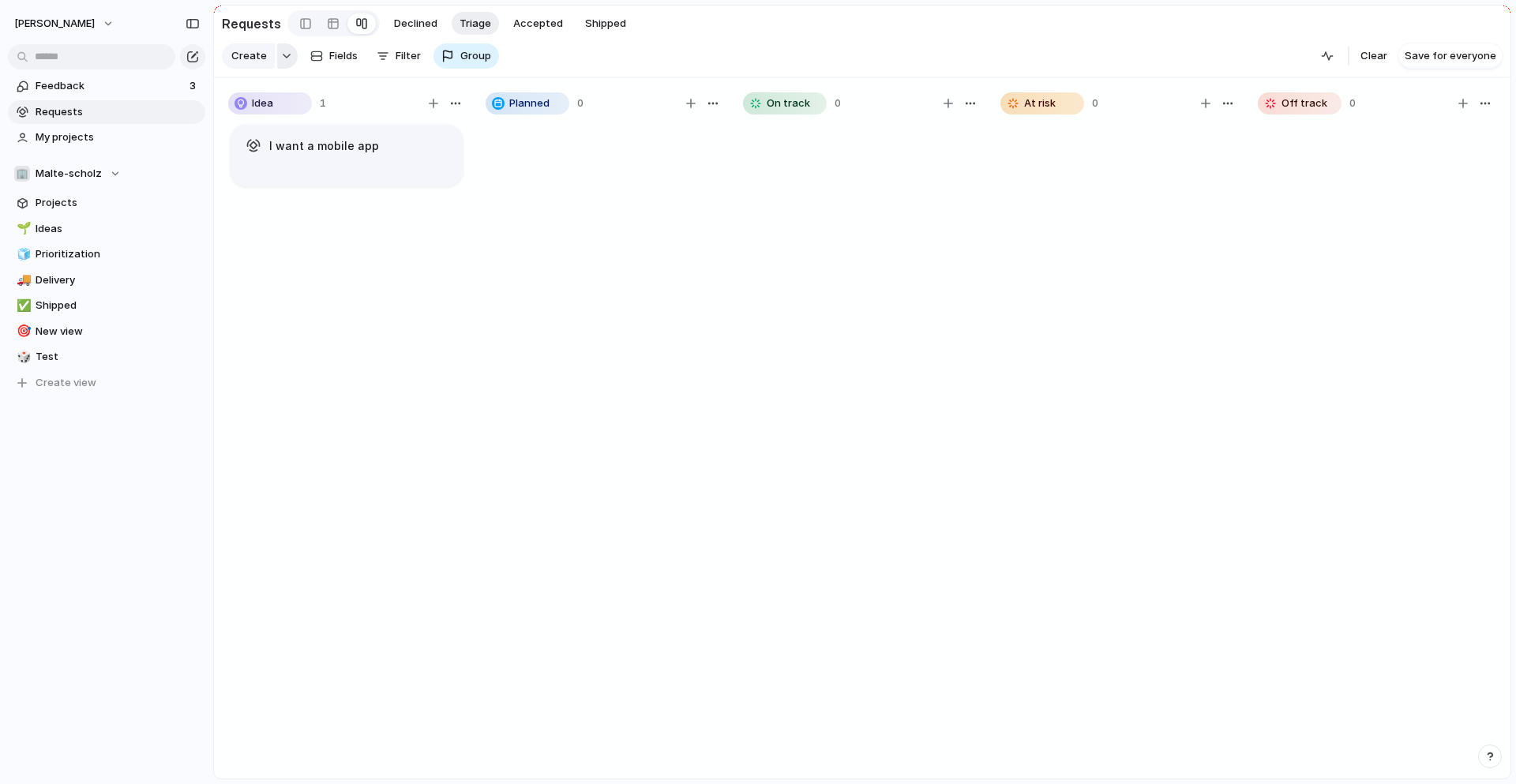
click at [288, 54] on div "button" at bounding box center [287, 56] width 12 height 7
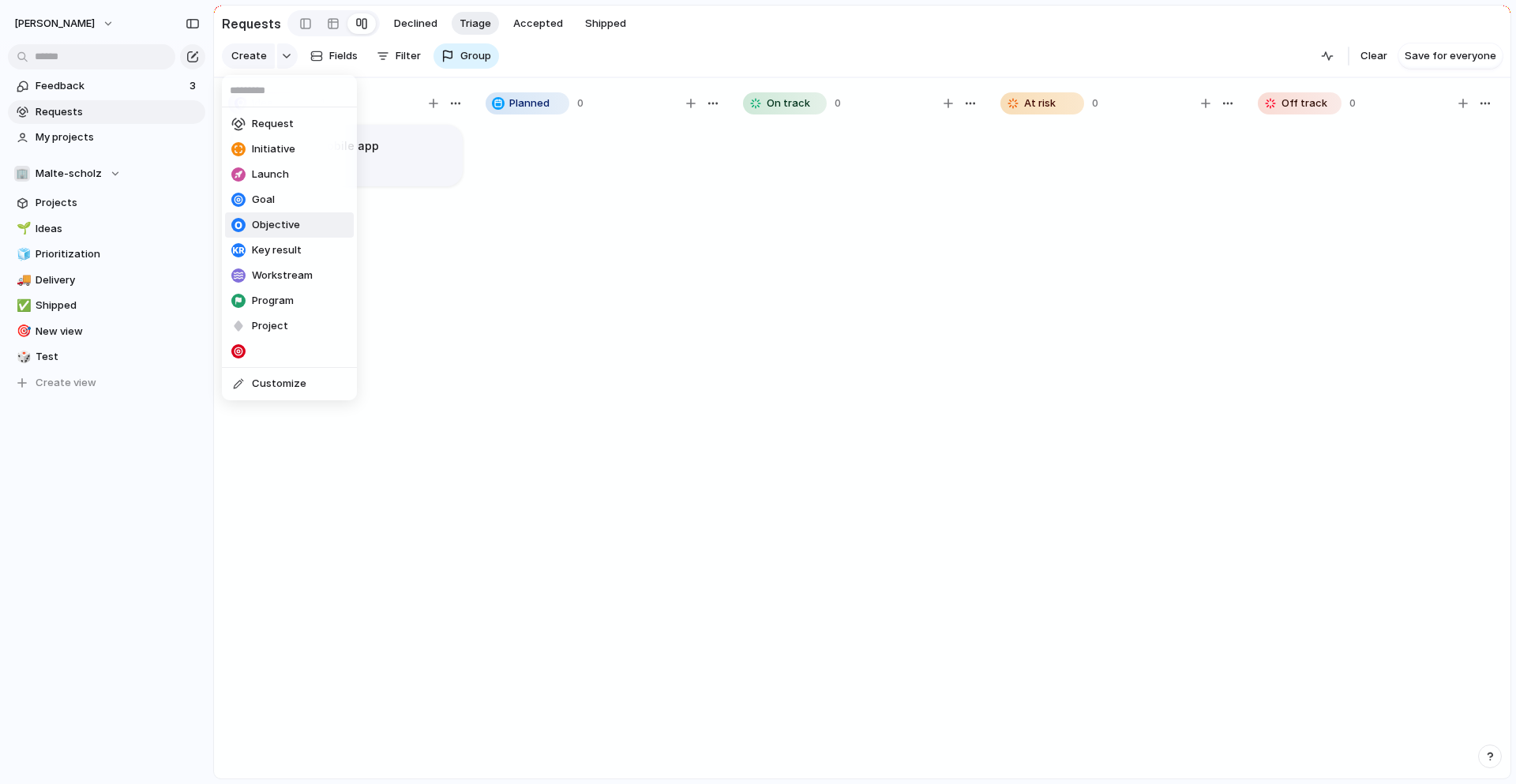
click at [263, 221] on span "Objective" at bounding box center [276, 224] width 48 height 15
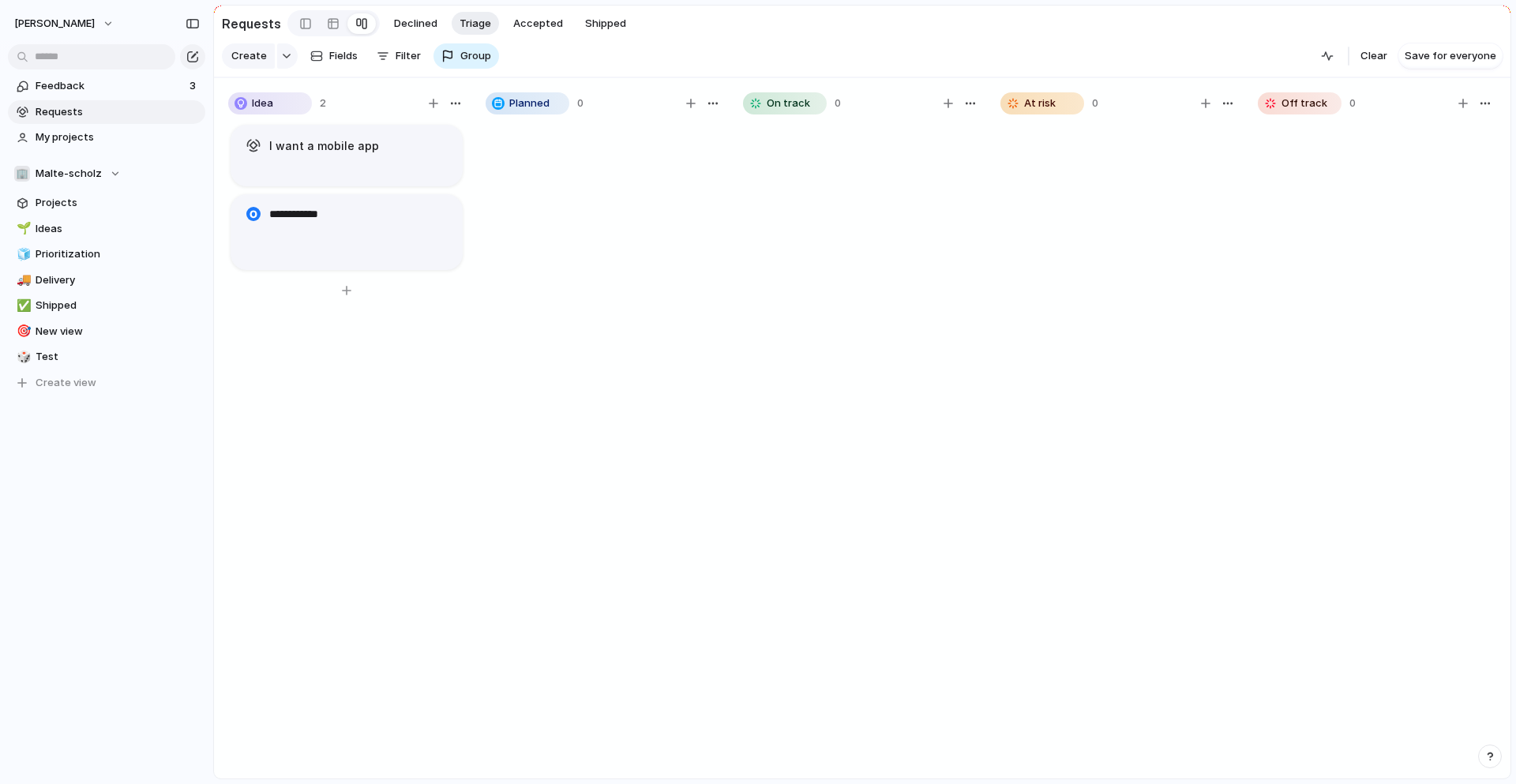
click at [403, 421] on div "**********" at bounding box center [346, 458] width 237 height 671
click at [324, 208] on textarea "**********" at bounding box center [360, 222] width 180 height 34
click at [501, 205] on div at bounding box center [603, 458] width 237 height 671
click at [298, 214] on textarea "**********" at bounding box center [360, 222] width 180 height 34
click at [248, 216] on button "button" at bounding box center [253, 214] width 19 height 19
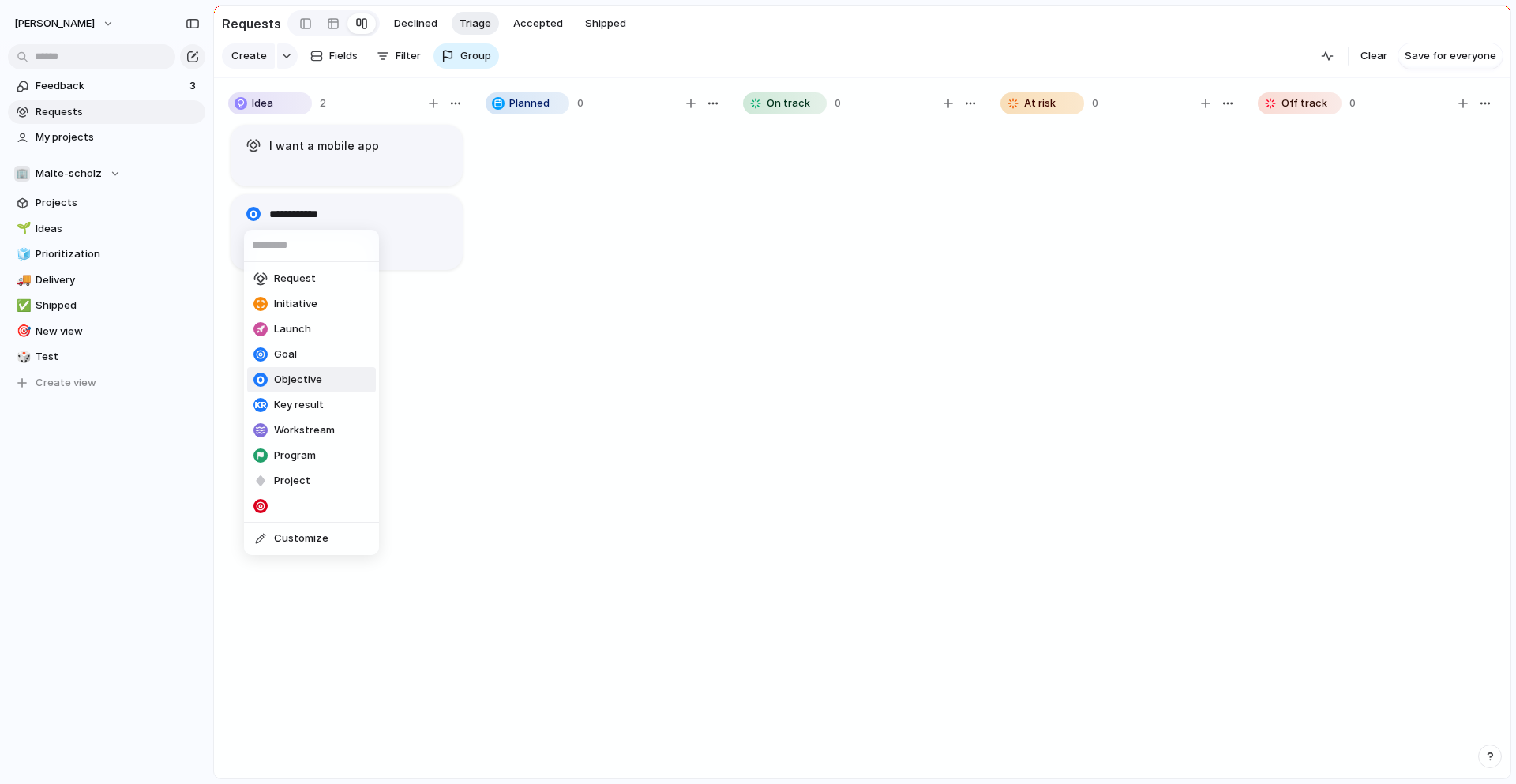
click at [339, 219] on div "Request Initiative Launch Goal Objective Key result Workstream Program Project …" at bounding box center [758, 392] width 1516 height 784
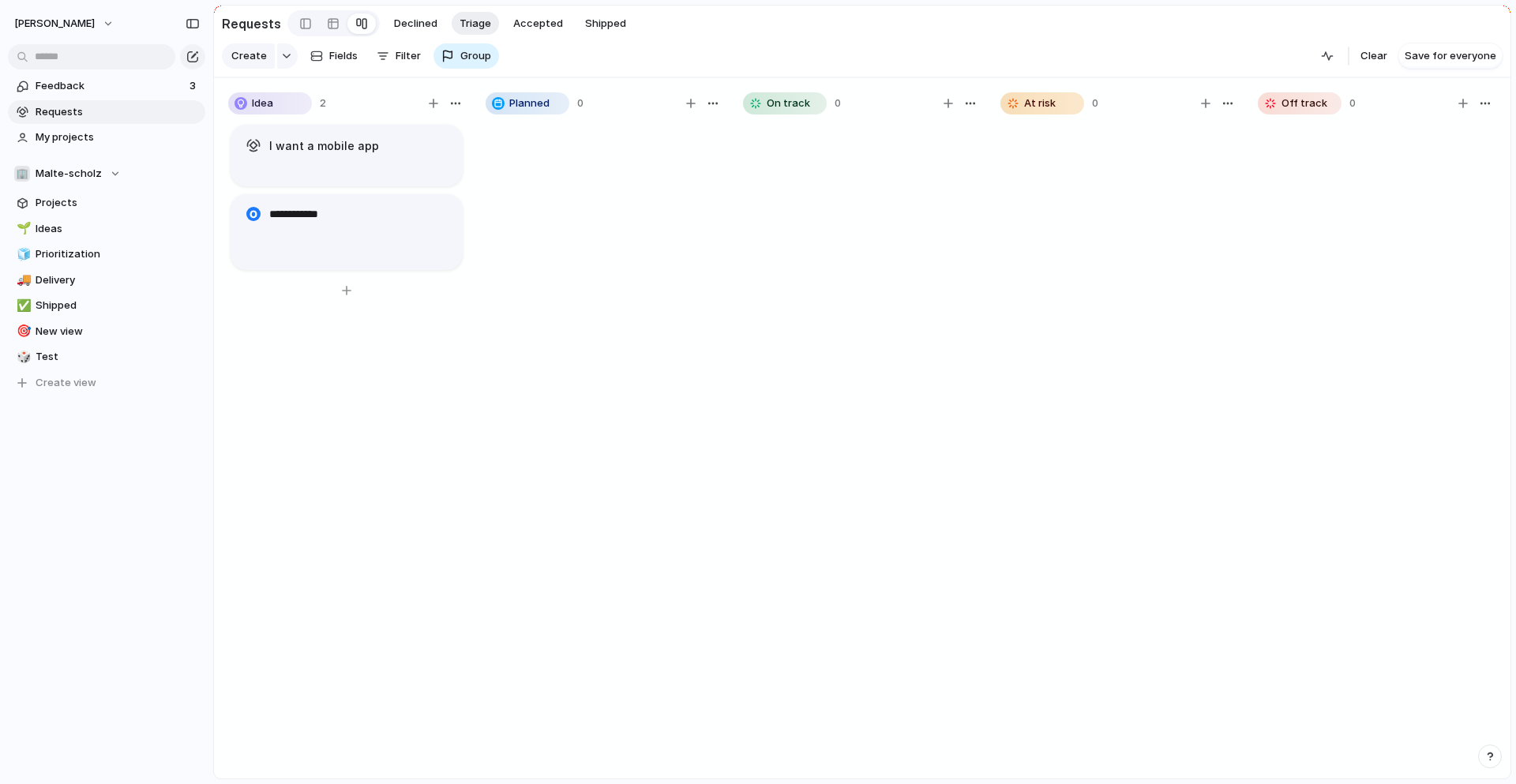
click at [376, 246] on article "**********" at bounding box center [346, 232] width 232 height 76
click at [318, 228] on textarea "**********" at bounding box center [360, 222] width 180 height 34
click at [315, 226] on textarea "**********" at bounding box center [360, 222] width 180 height 34
type textarea "**********"
click at [688, 216] on div at bounding box center [603, 458] width 237 height 671
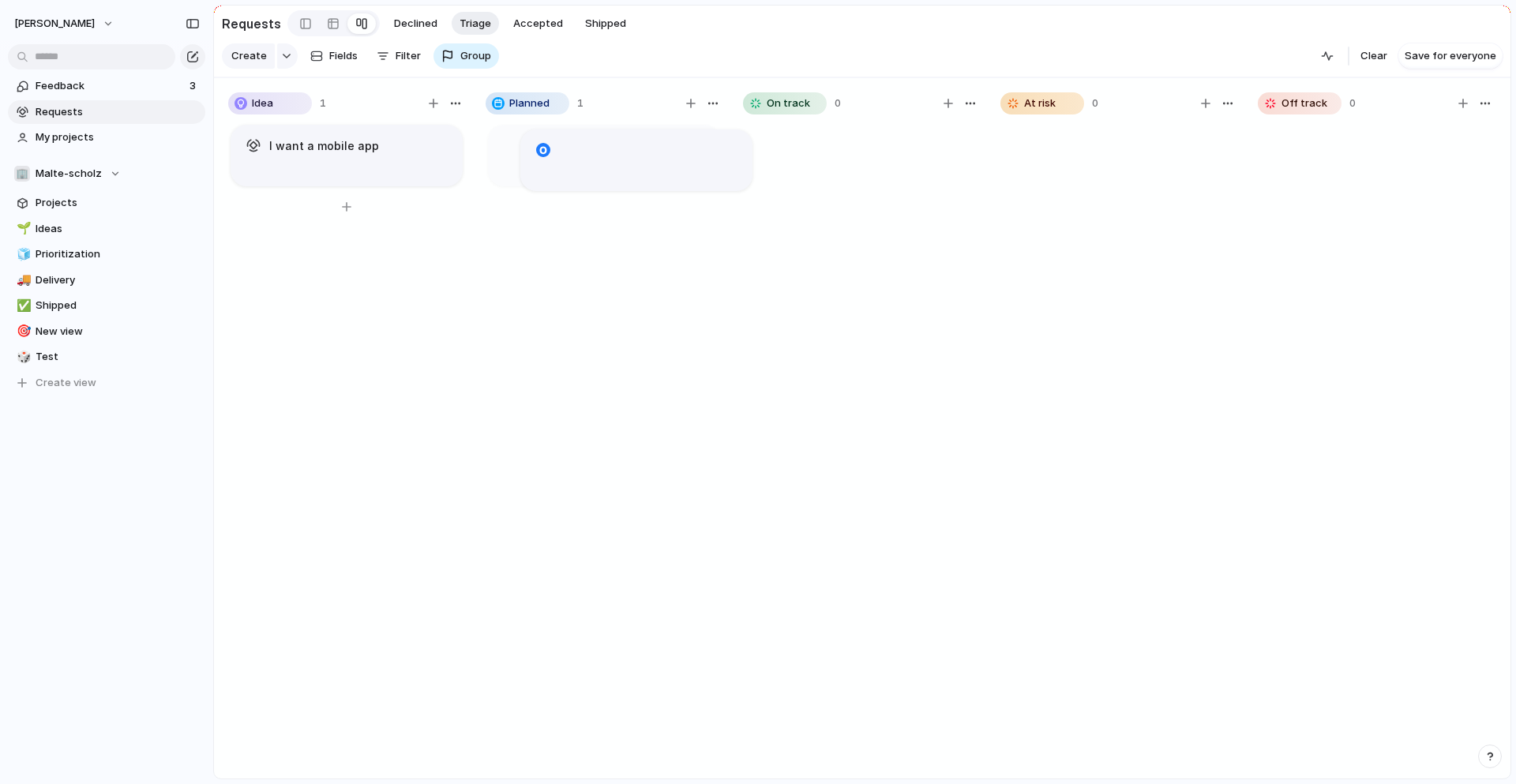
drag, startPoint x: 373, startPoint y: 219, endPoint x: 665, endPoint y: 154, distance: 299.1
click at [552, 150] on textarea at bounding box center [617, 145] width 180 height 16
type textarea "**********"
click at [571, 312] on div "Objective 1" at bounding box center [603, 458] width 237 height 671
click at [610, 151] on div "Objective 1" at bounding box center [604, 146] width 205 height 17
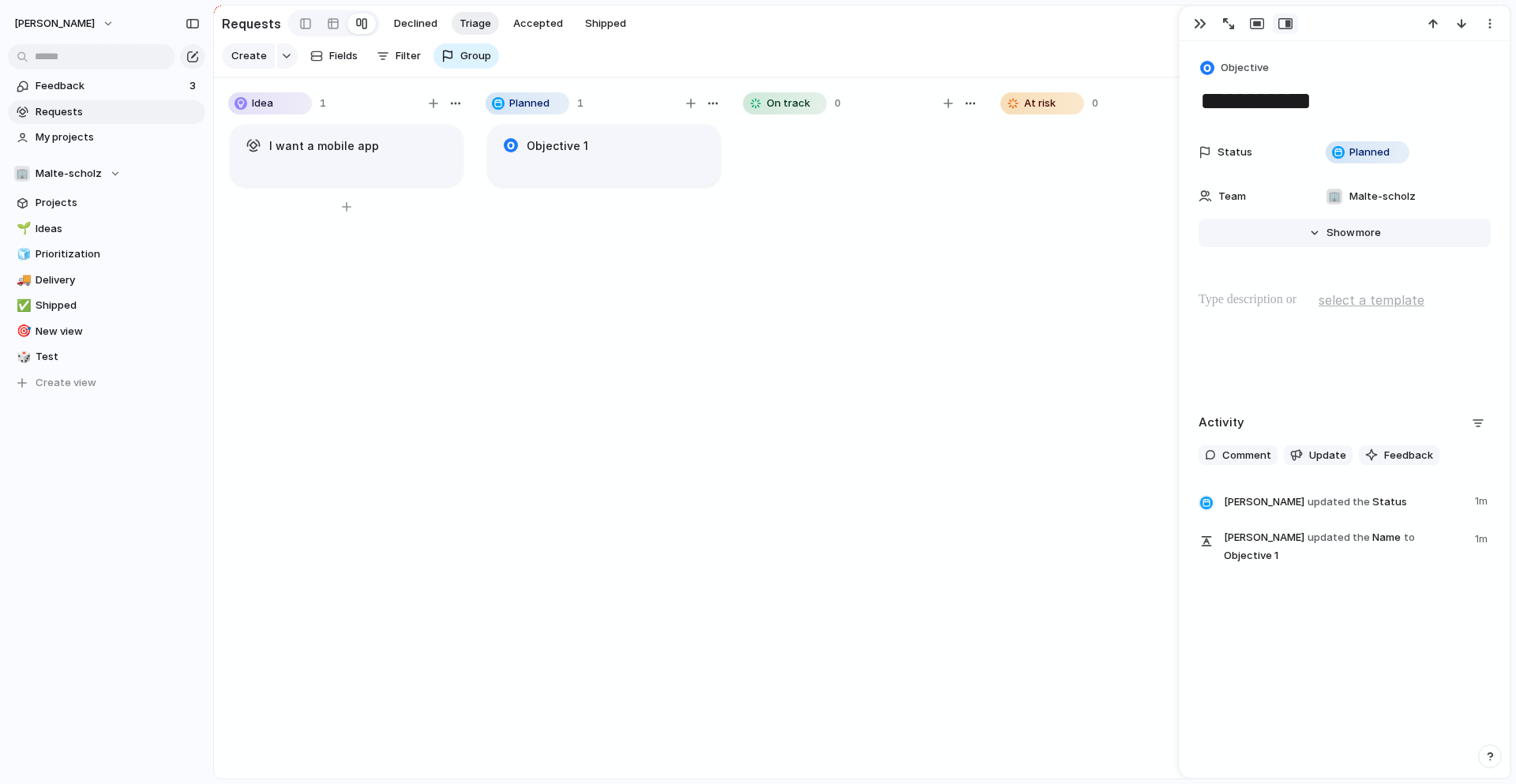
click at [1346, 230] on span "Show" at bounding box center [1341, 233] width 29 height 15
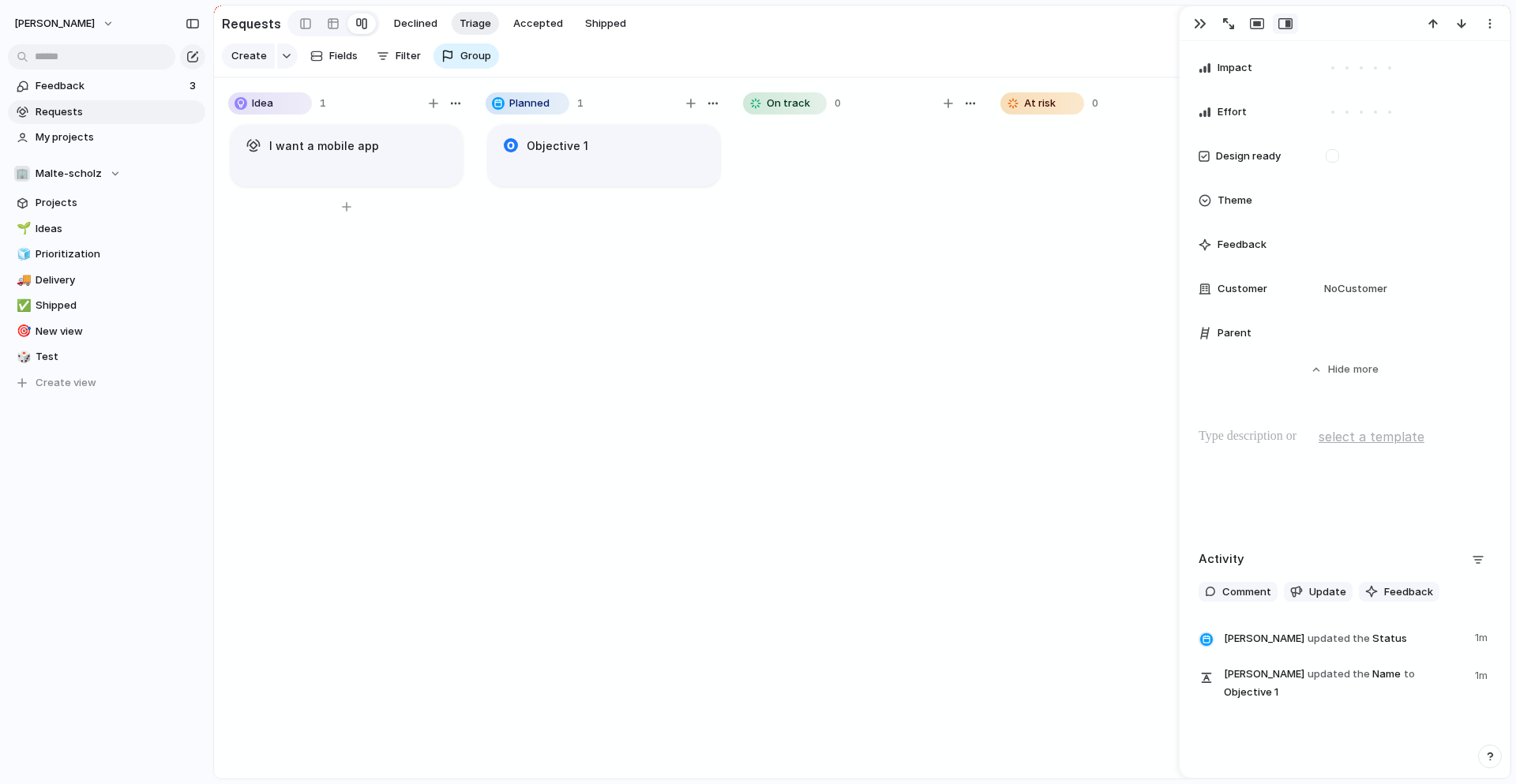
scroll to position [610, 0]
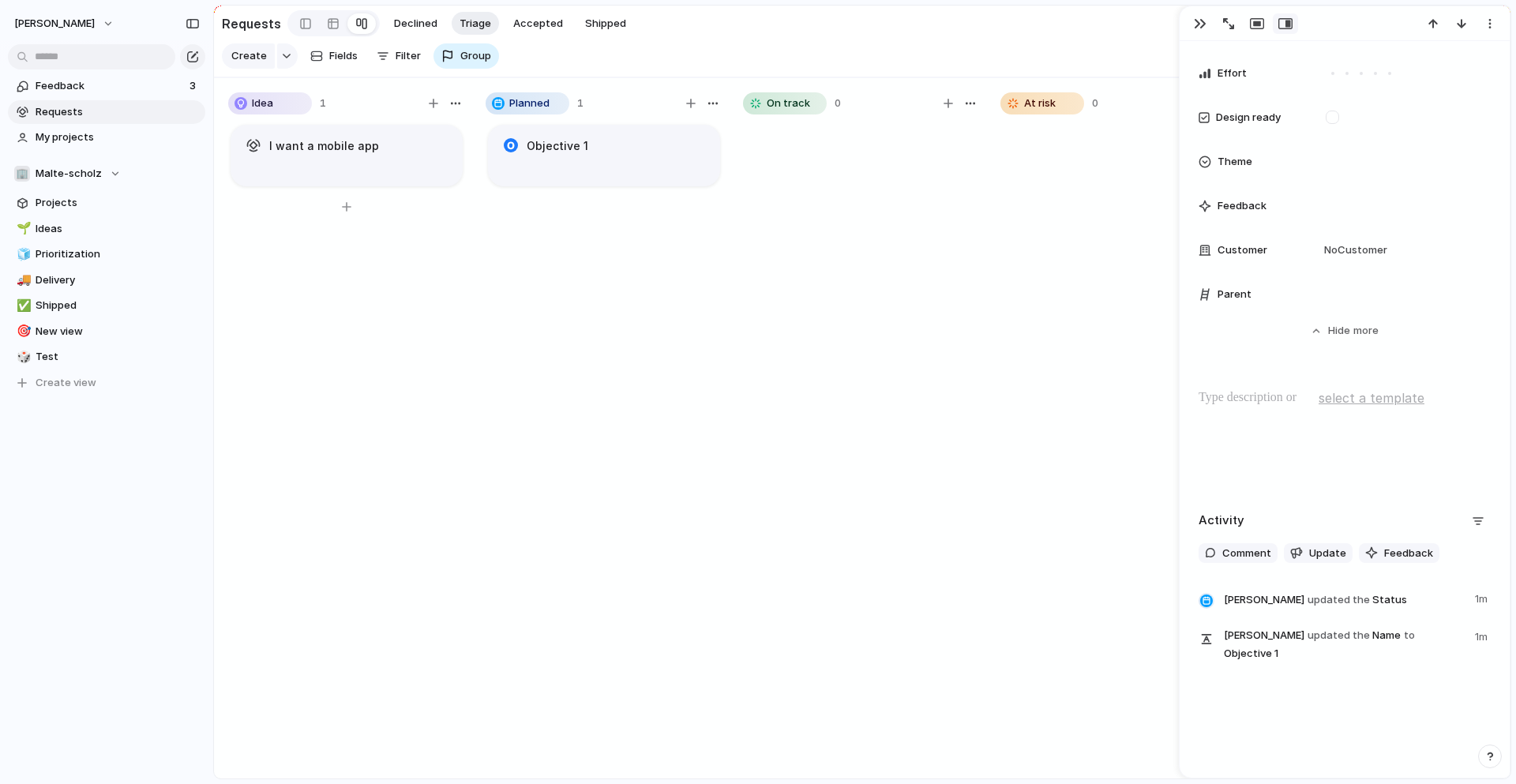
click at [1364, 396] on span "select a template" at bounding box center [1371, 398] width 105 height 19
click at [1361, 430] on span "Test template" at bounding box center [1361, 432] width 71 height 15
click at [1387, 550] on span "Feedback" at bounding box center [1408, 553] width 49 height 15
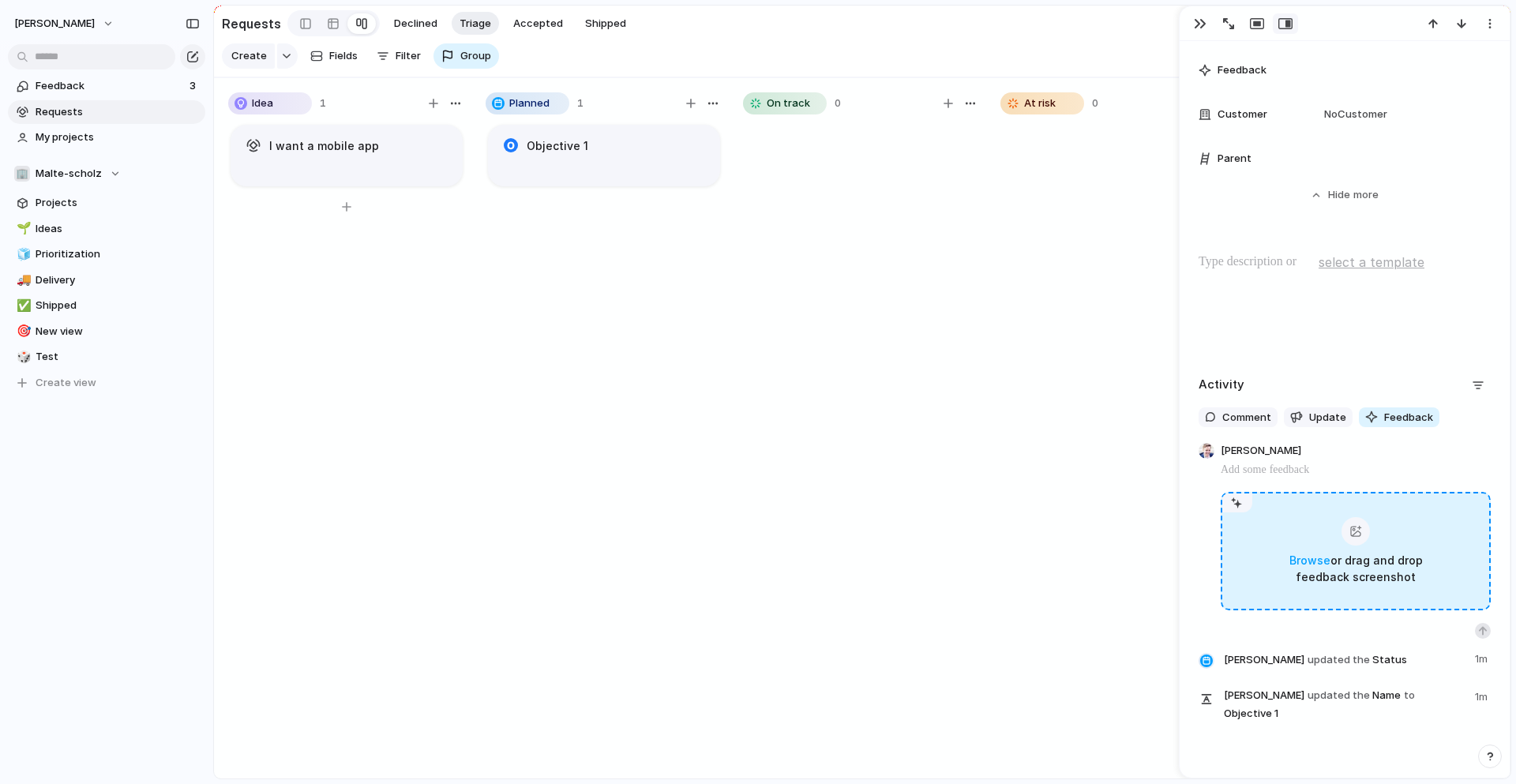
scroll to position [805, 0]
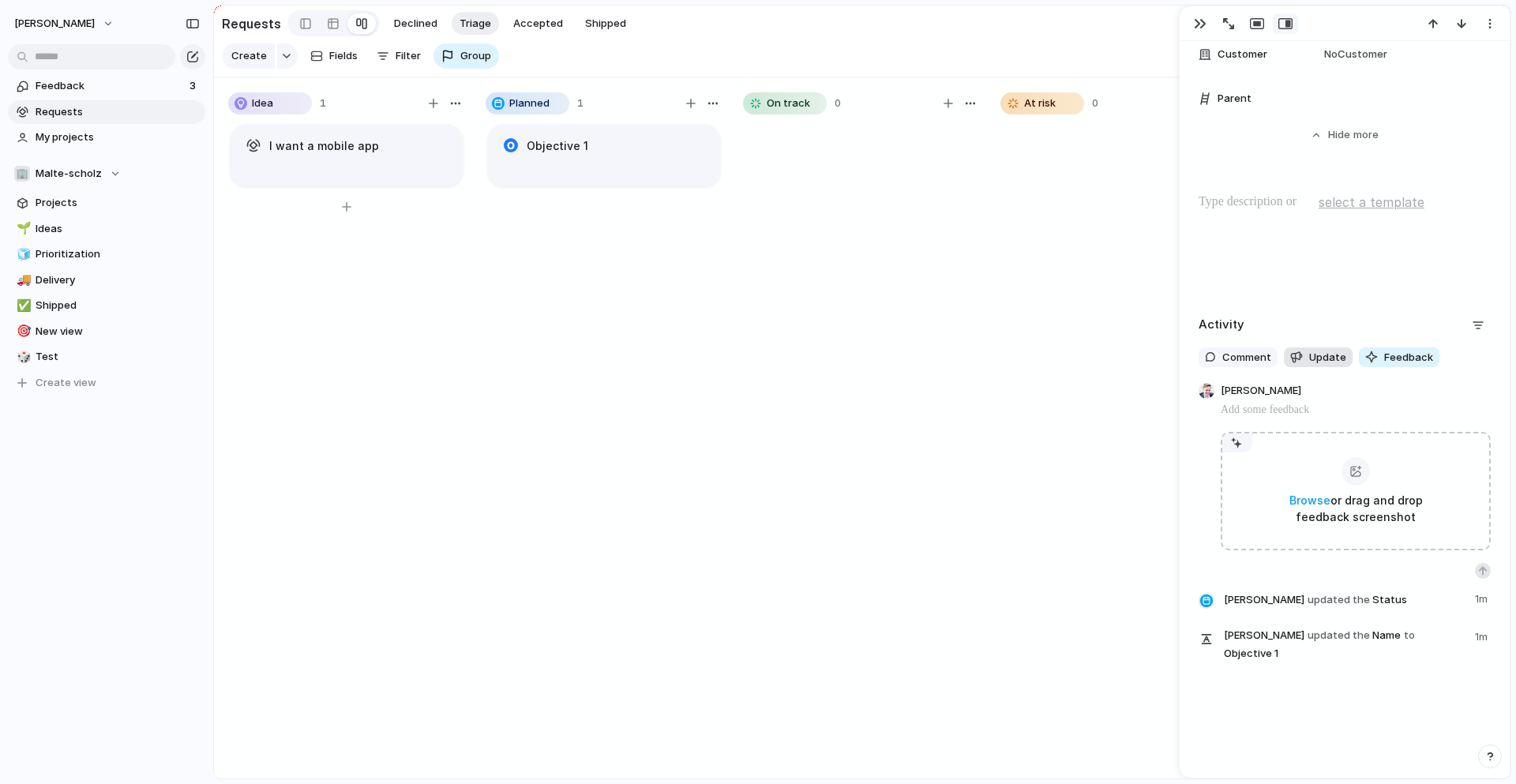
click at [1318, 361] on span "Update" at bounding box center [1327, 357] width 37 height 15
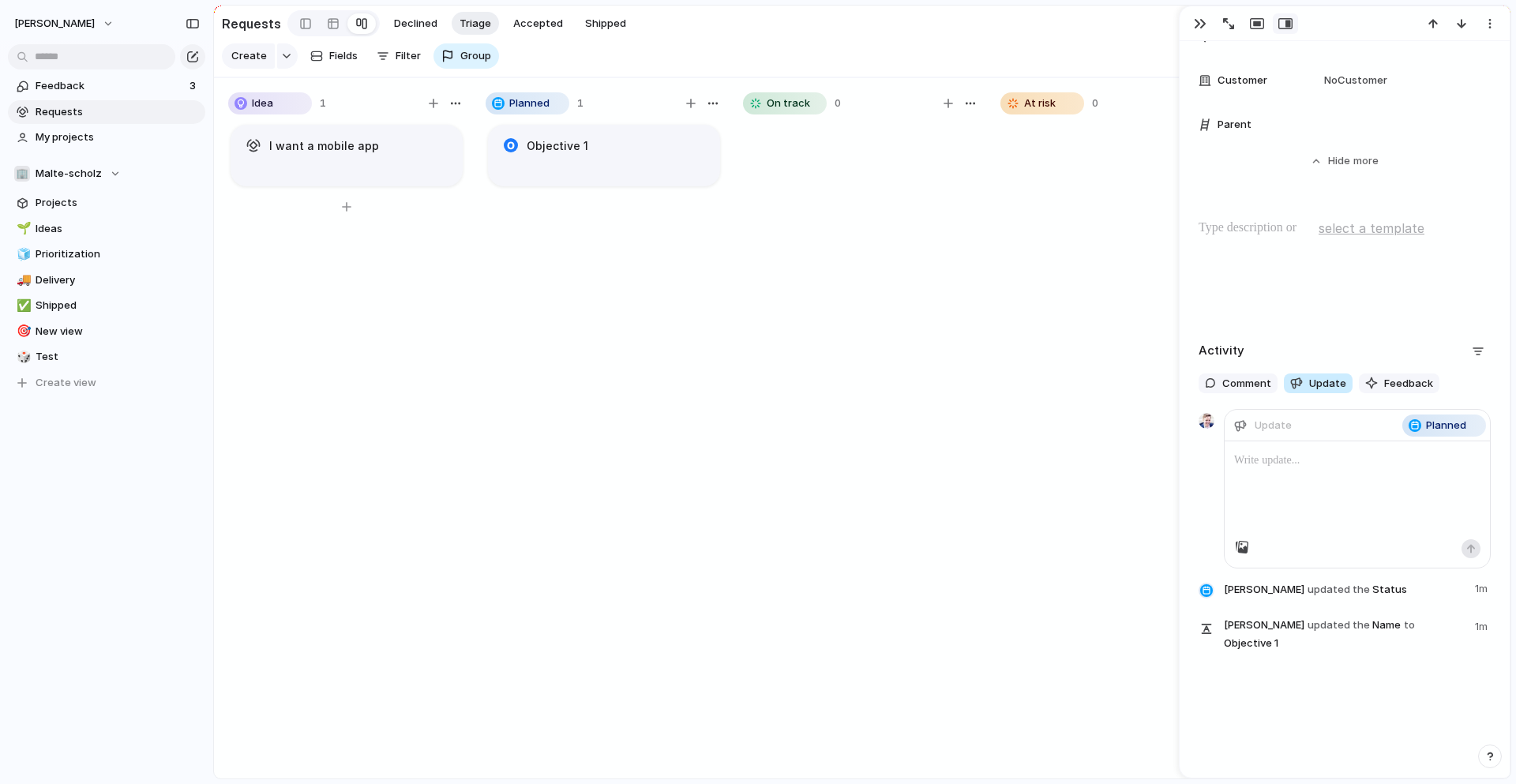
scroll to position [769, 0]
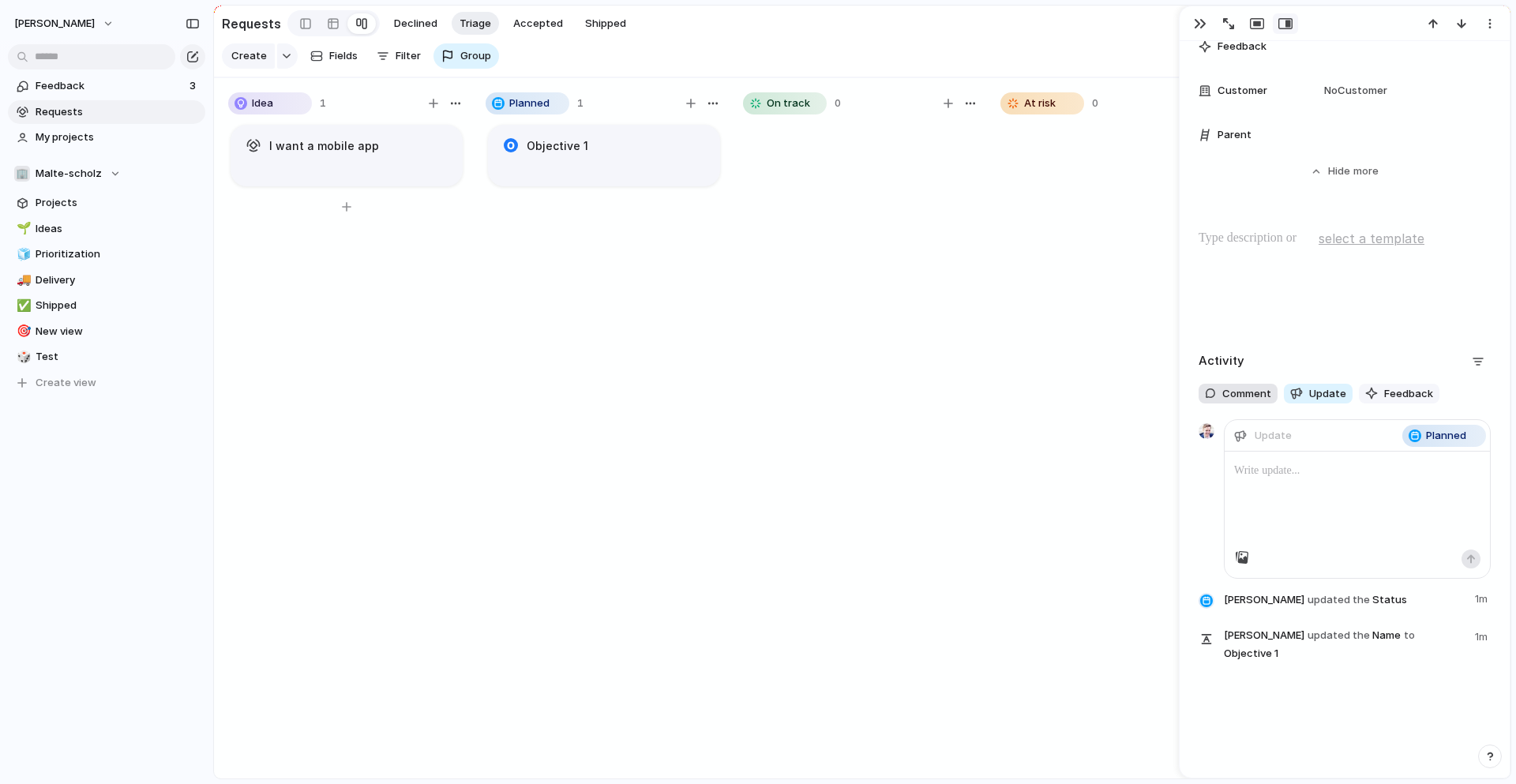
click at [1239, 395] on span "Comment" at bounding box center [1247, 394] width 49 height 15
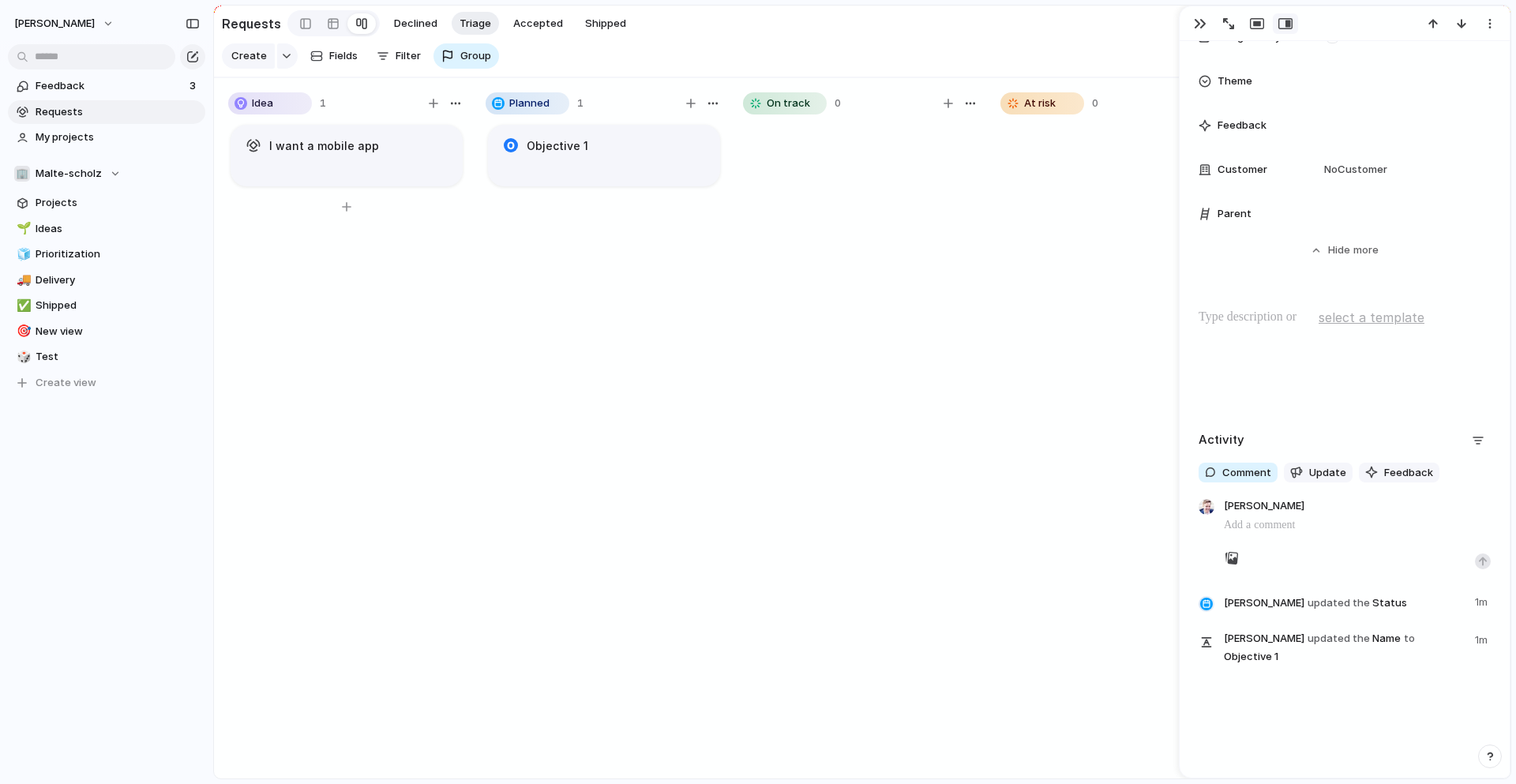
scroll to position [693, 0]
click at [1321, 464] on span "Update" at bounding box center [1327, 470] width 37 height 15
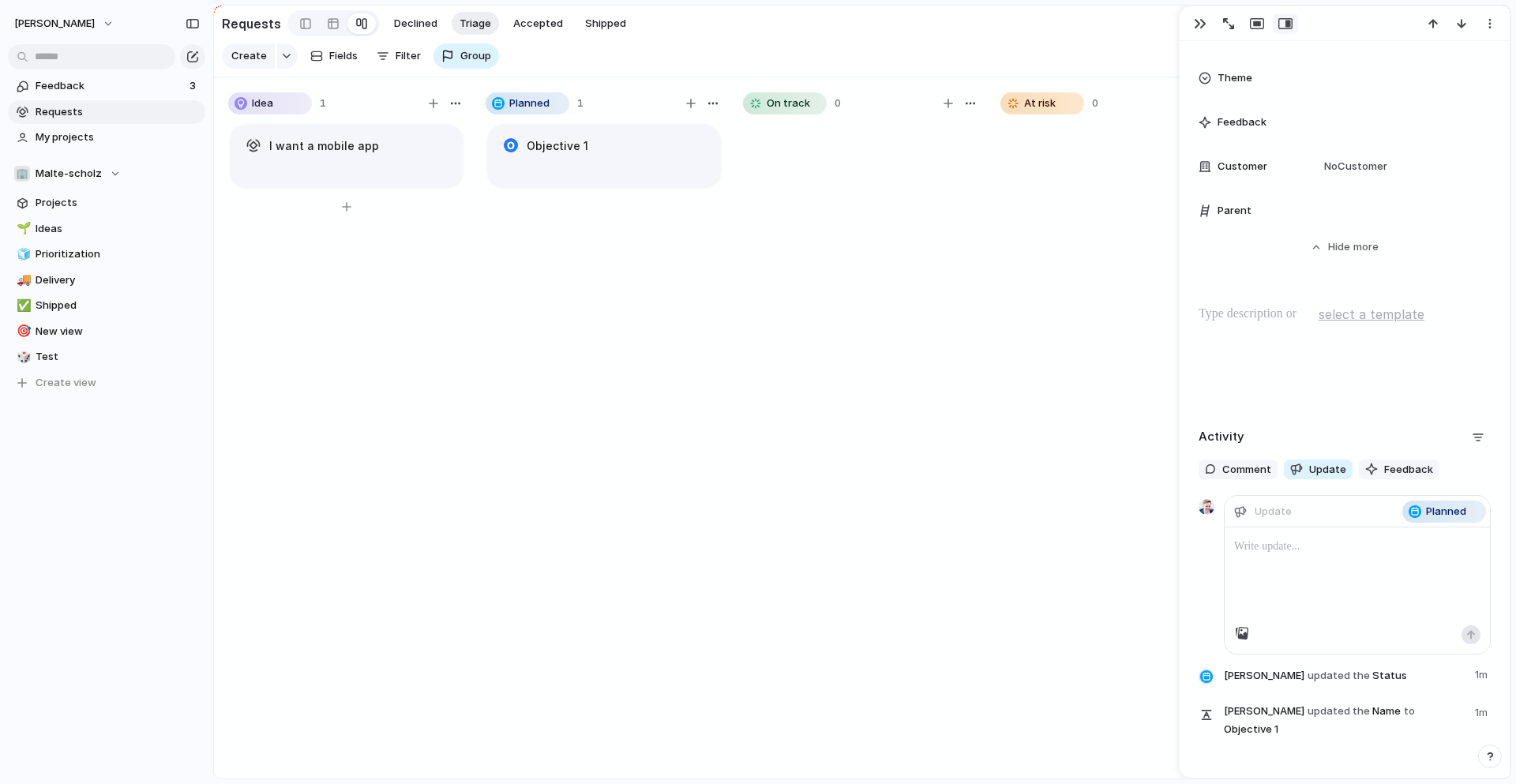
scroll to position [769, 0]
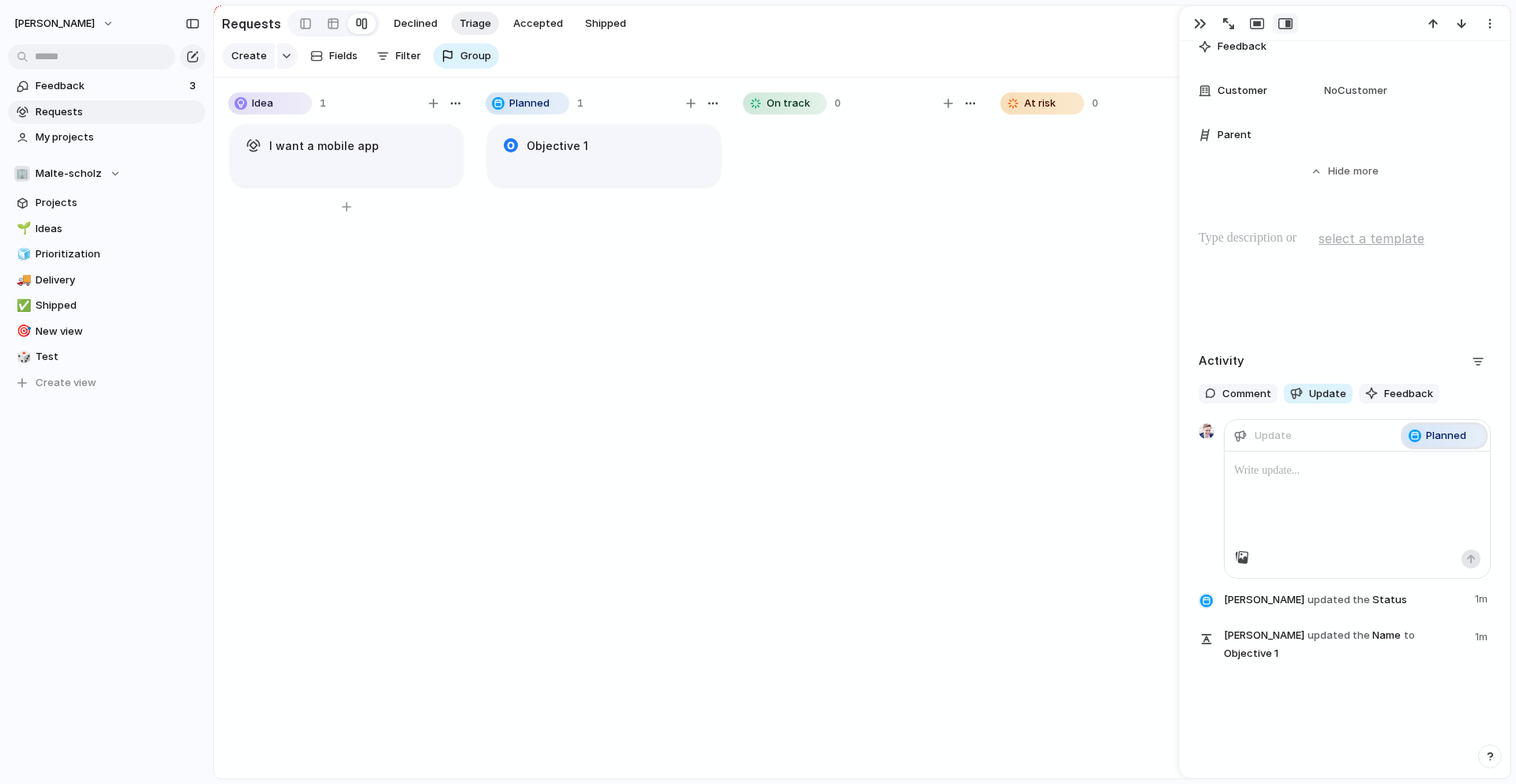
click at [1428, 431] on span "Planned" at bounding box center [1446, 435] width 40 height 15
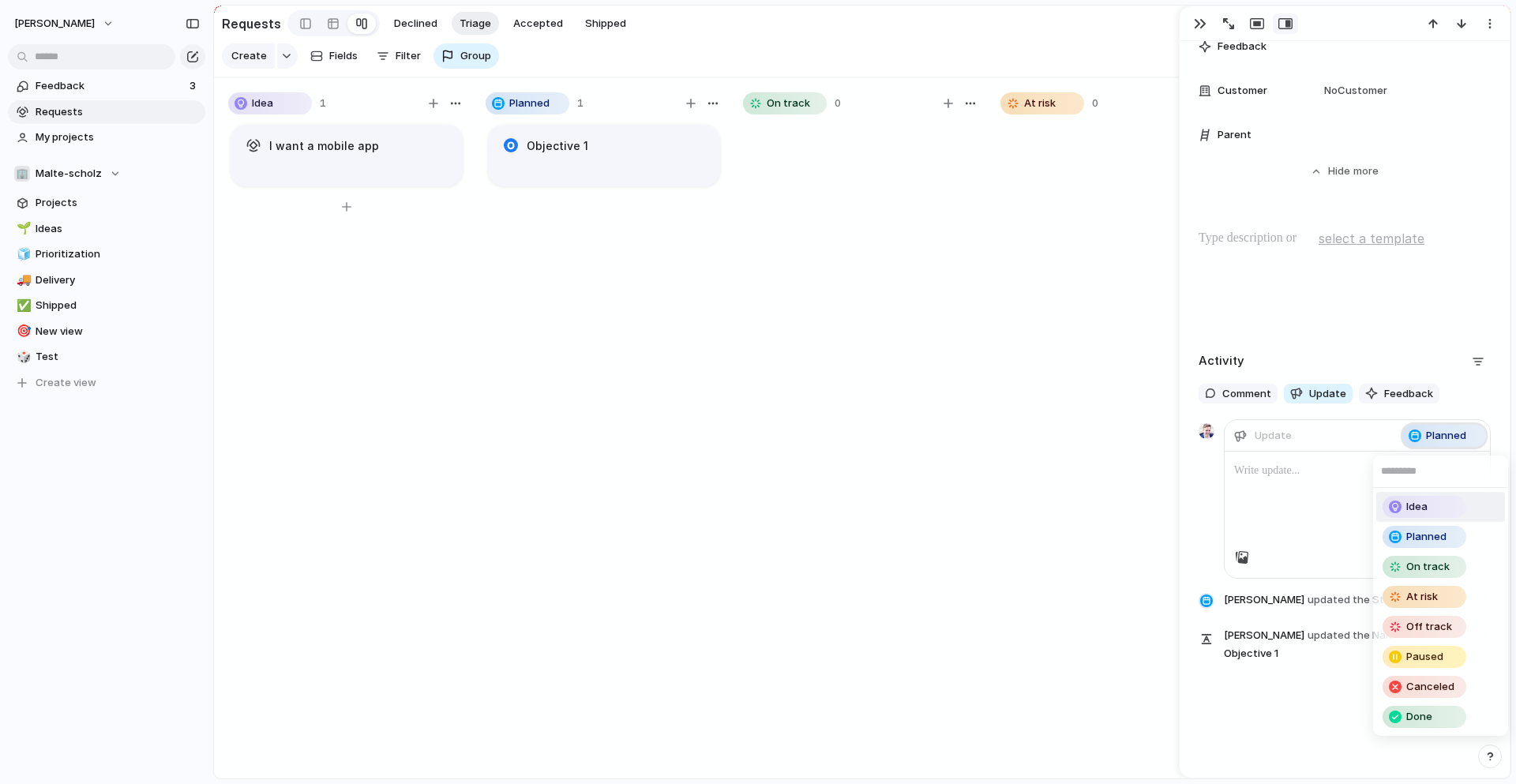
click at [1428, 431] on div "Idea Planned On track At risk Off track Paused Canceled Done" at bounding box center [758, 392] width 1516 height 784
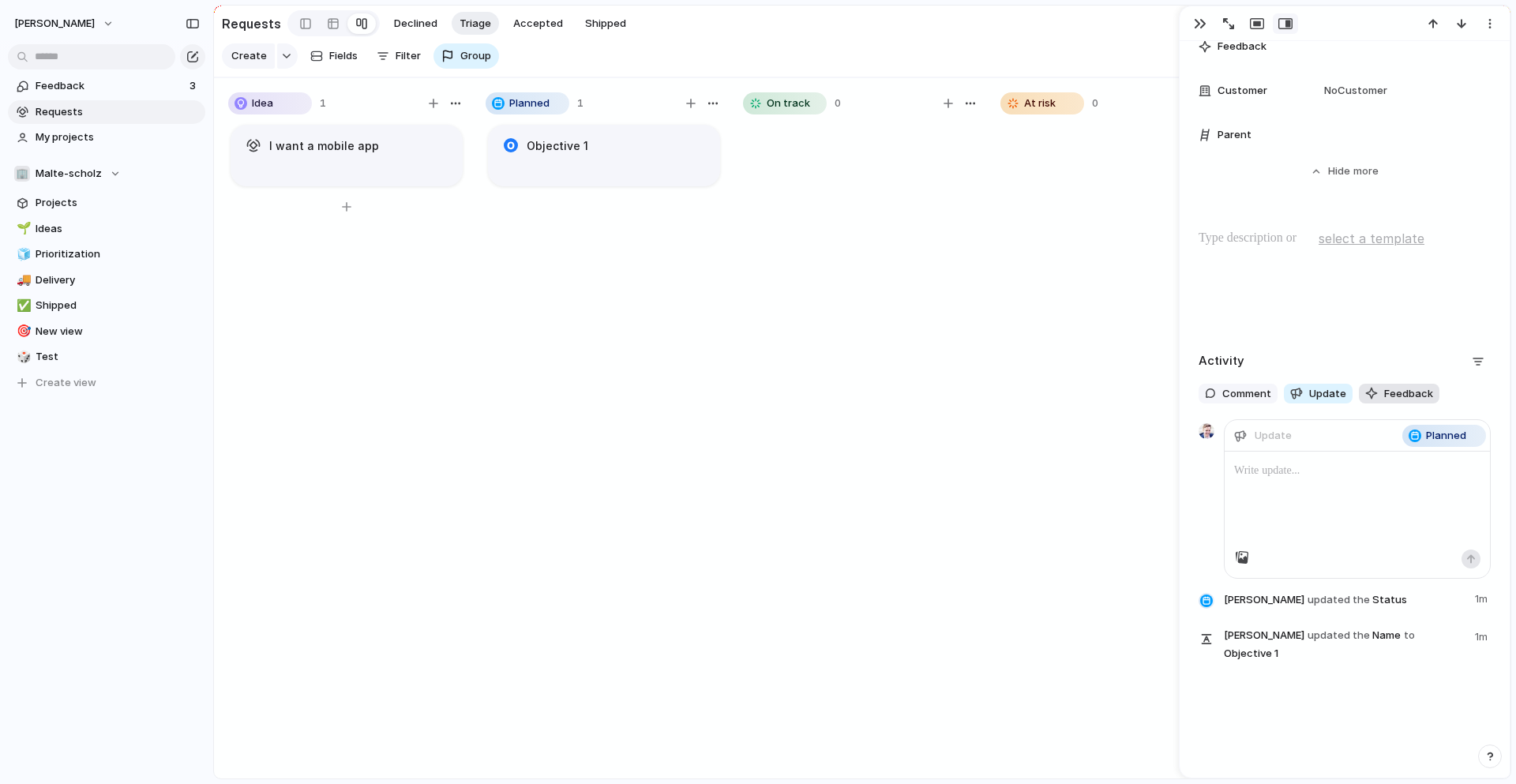
click at [1394, 388] on span "Feedback" at bounding box center [1408, 394] width 49 height 15
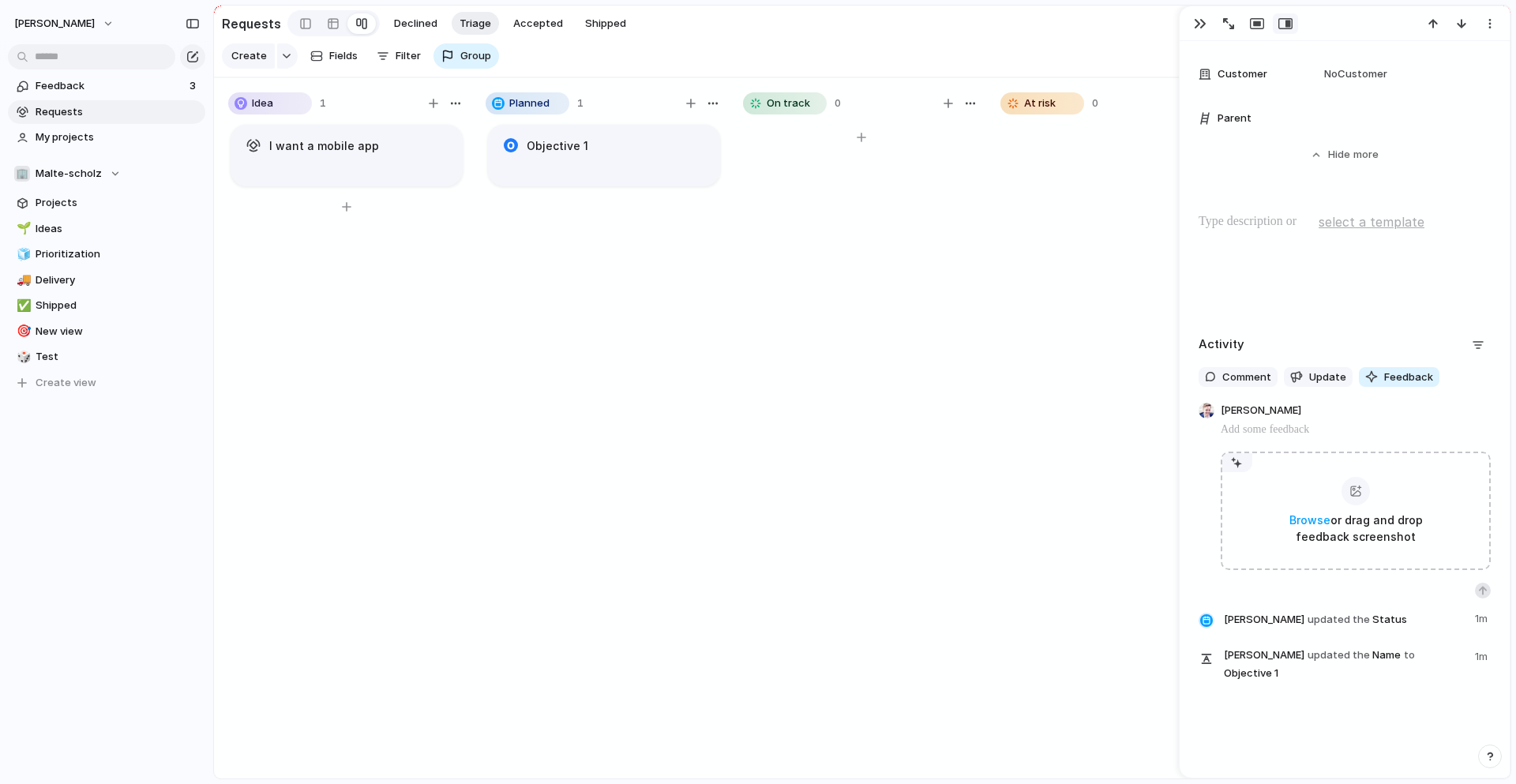
click at [939, 321] on div at bounding box center [861, 458] width 237 height 671
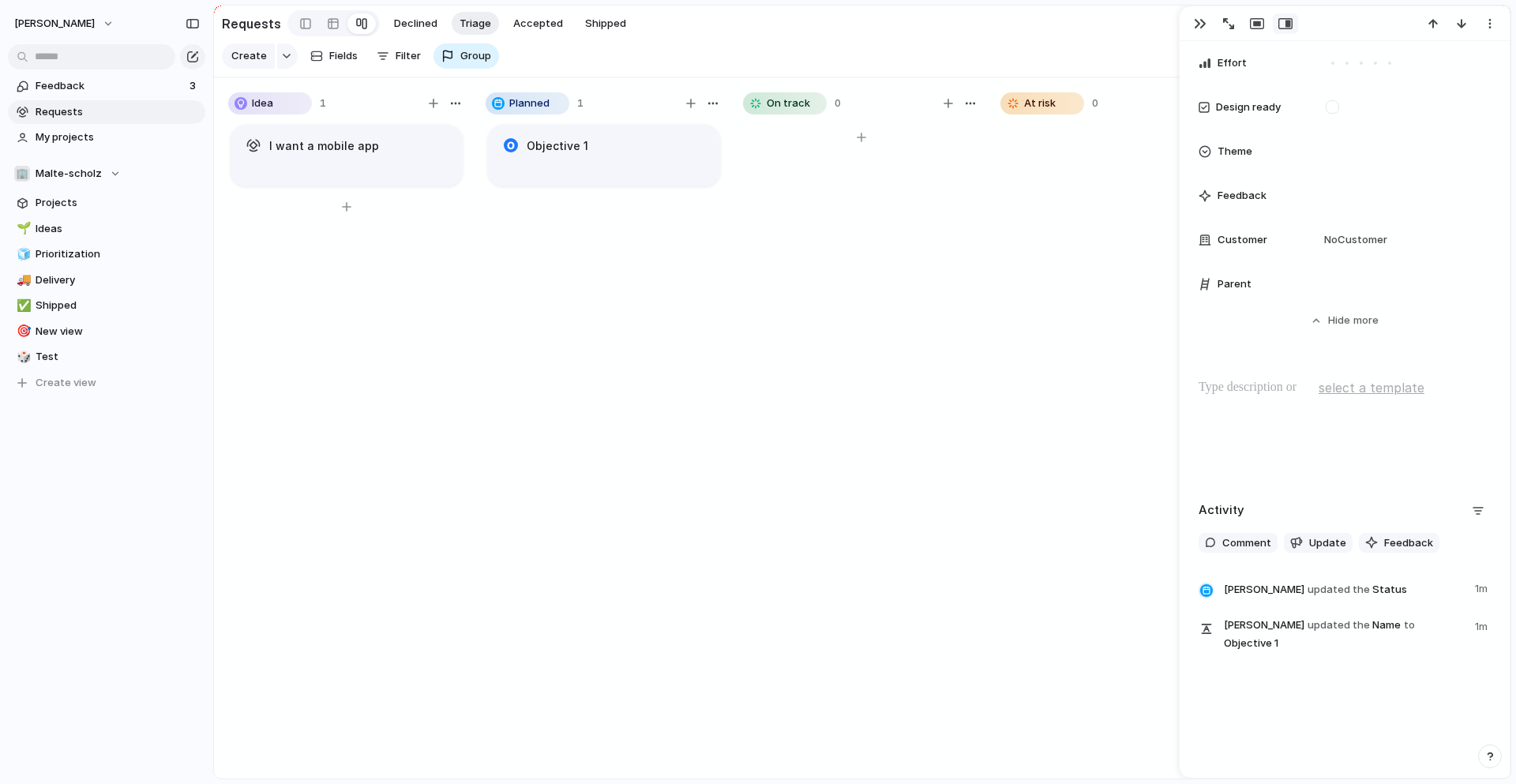
scroll to position [610, 0]
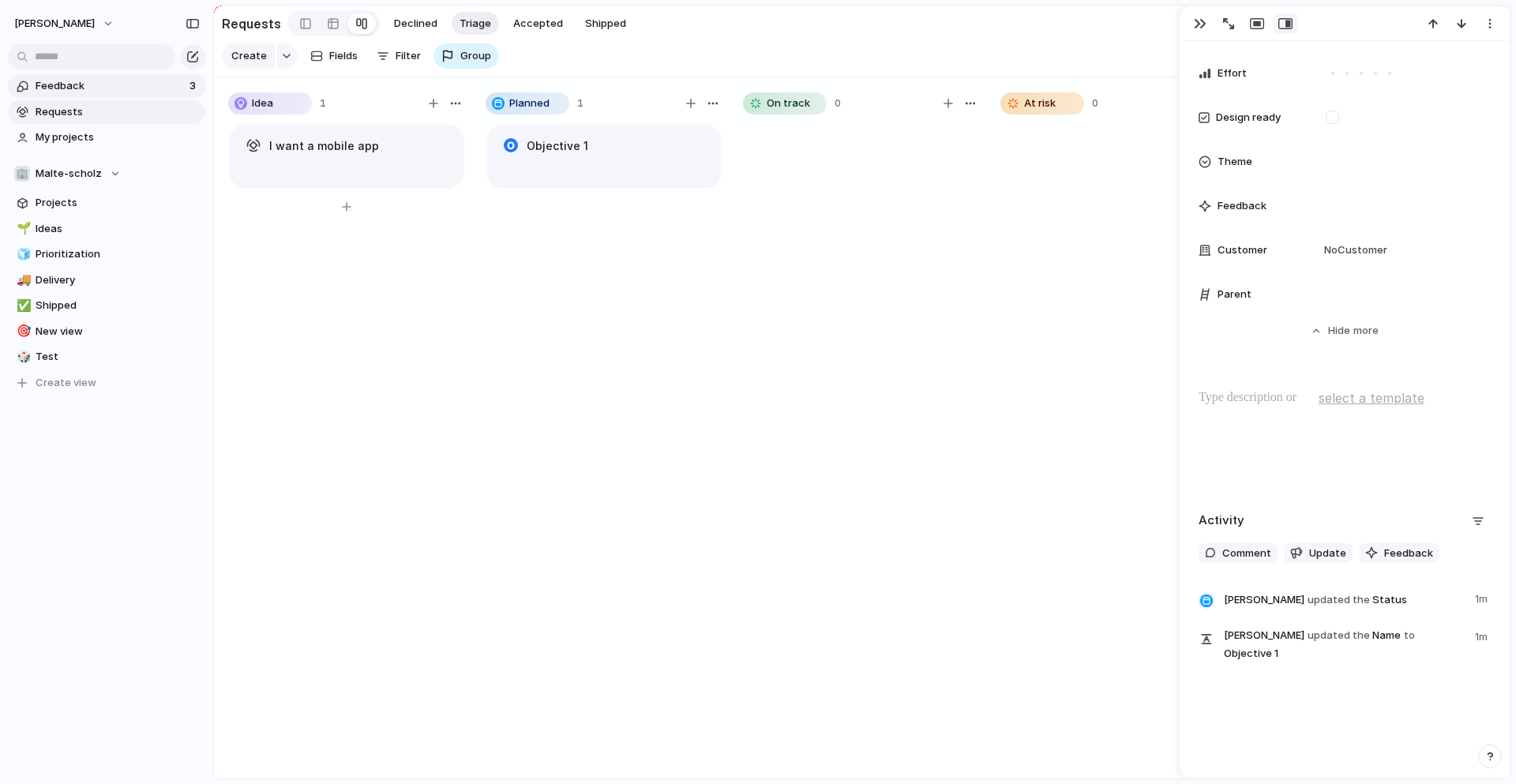
click at [53, 87] on span "Feedback" at bounding box center [110, 86] width 150 height 15
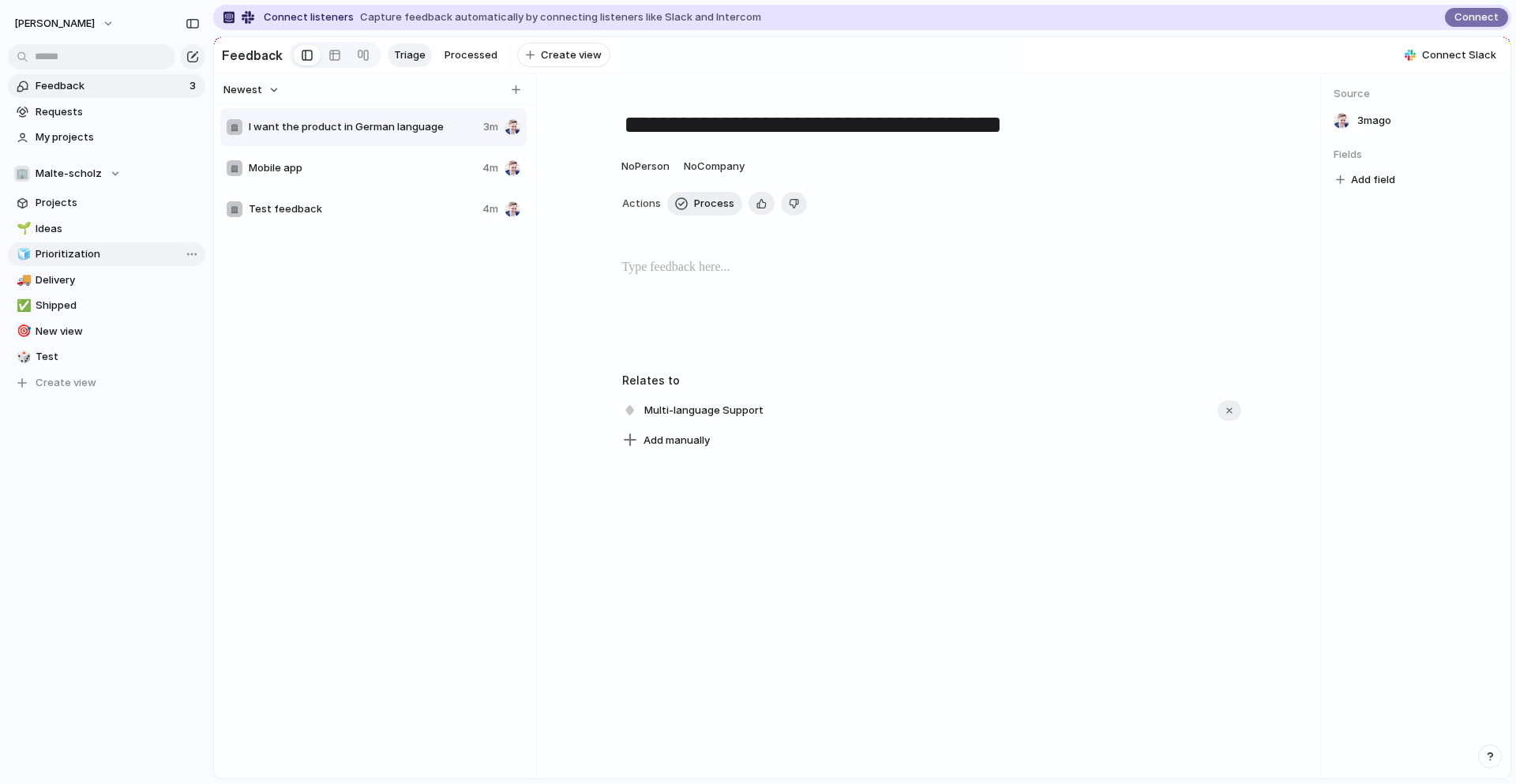
click at [63, 247] on span "Prioritization" at bounding box center [117, 254] width 164 height 15
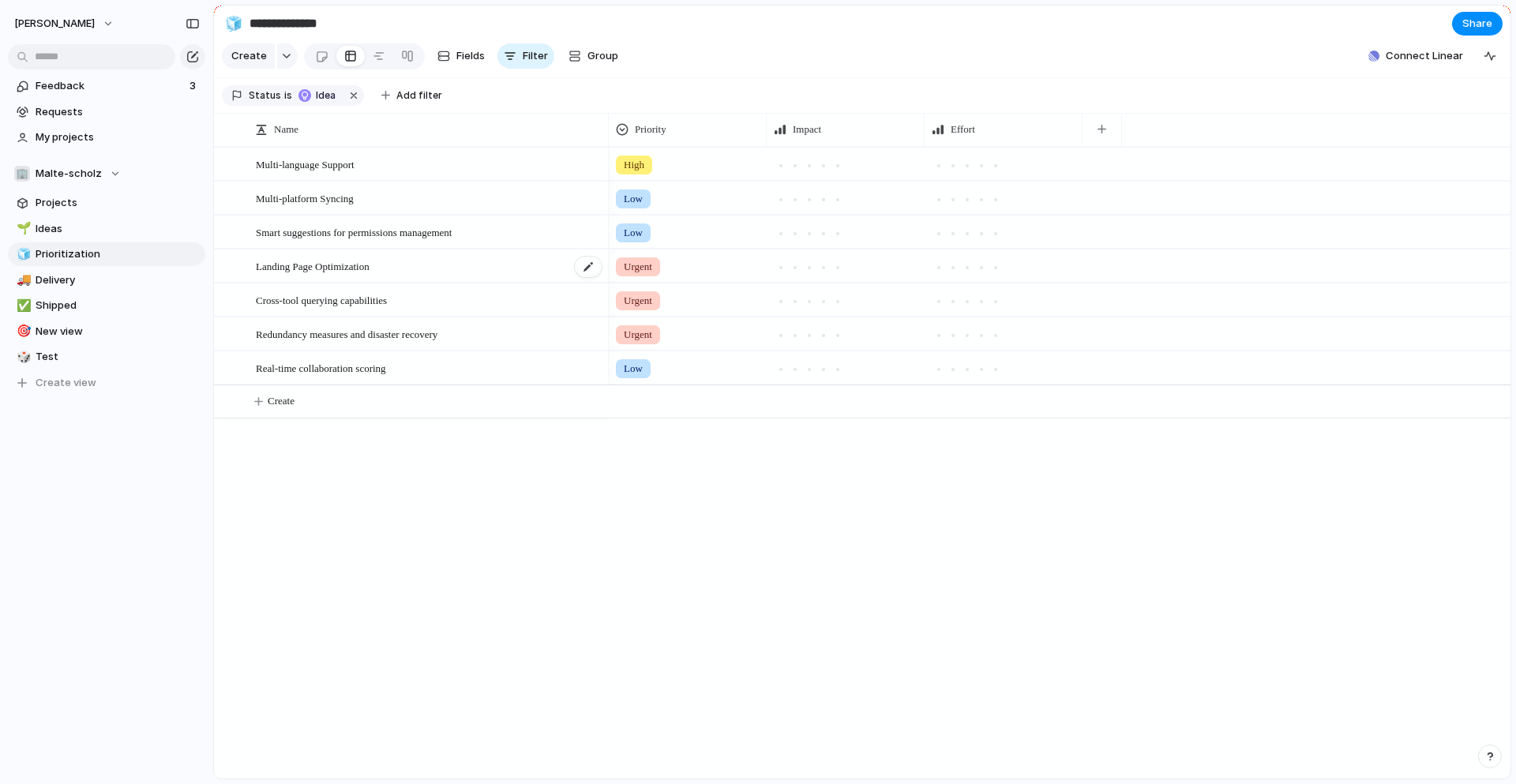
click at [334, 269] on span "Landing Page Optimization" at bounding box center [313, 265] width 114 height 18
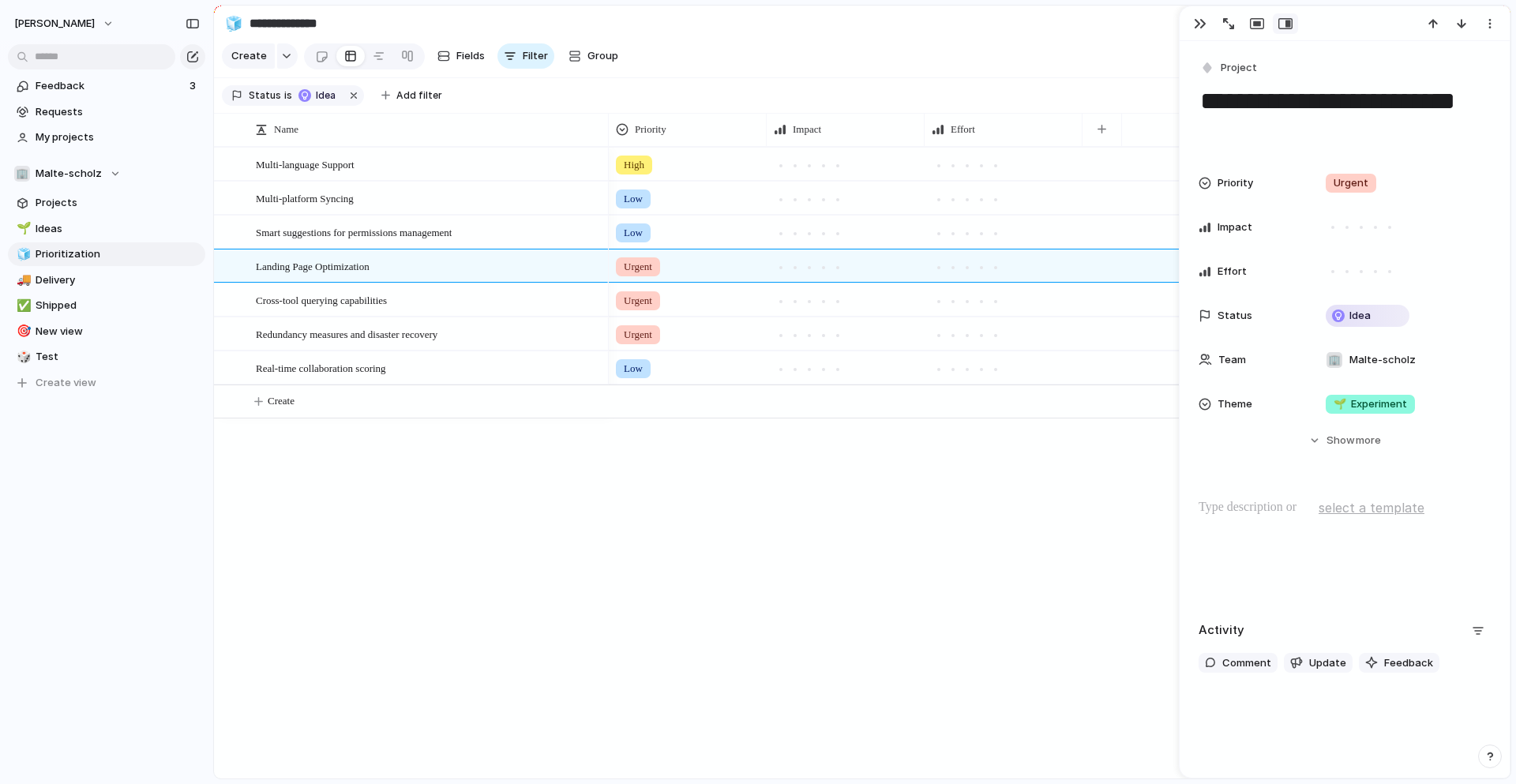
click at [1289, 101] on textarea "**********" at bounding box center [1344, 116] width 292 height 64
click at [572, 542] on div "Multi-language Support Multi-platform Syncing Smart suggestions for permissions…" at bounding box center [862, 462] width 1296 height 632
click at [60, 82] on span "Feedback" at bounding box center [110, 86] width 150 height 15
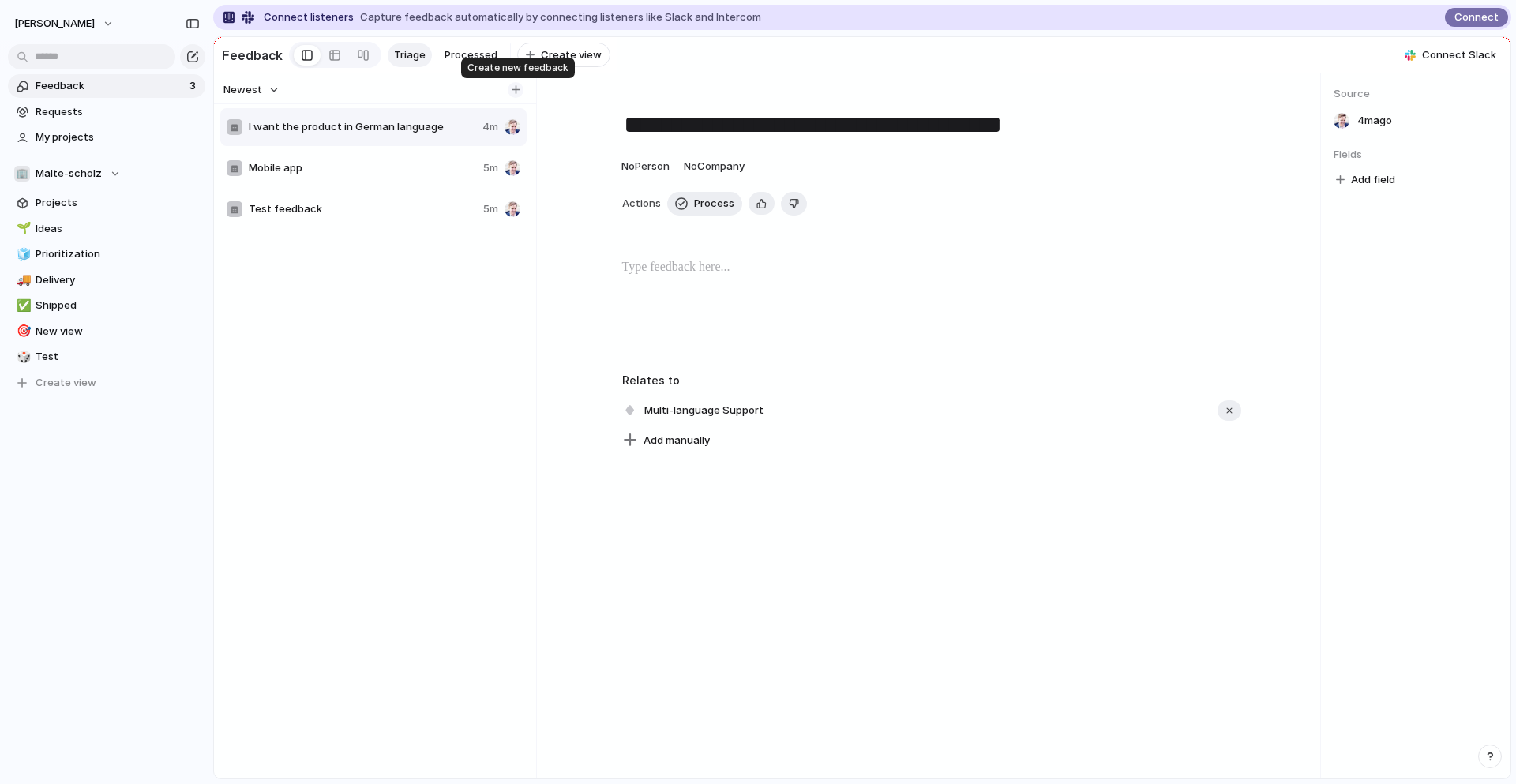
click at [514, 90] on div "button" at bounding box center [516, 89] width 9 height 9
click at [515, 88] on div "button" at bounding box center [516, 89] width 9 height 9
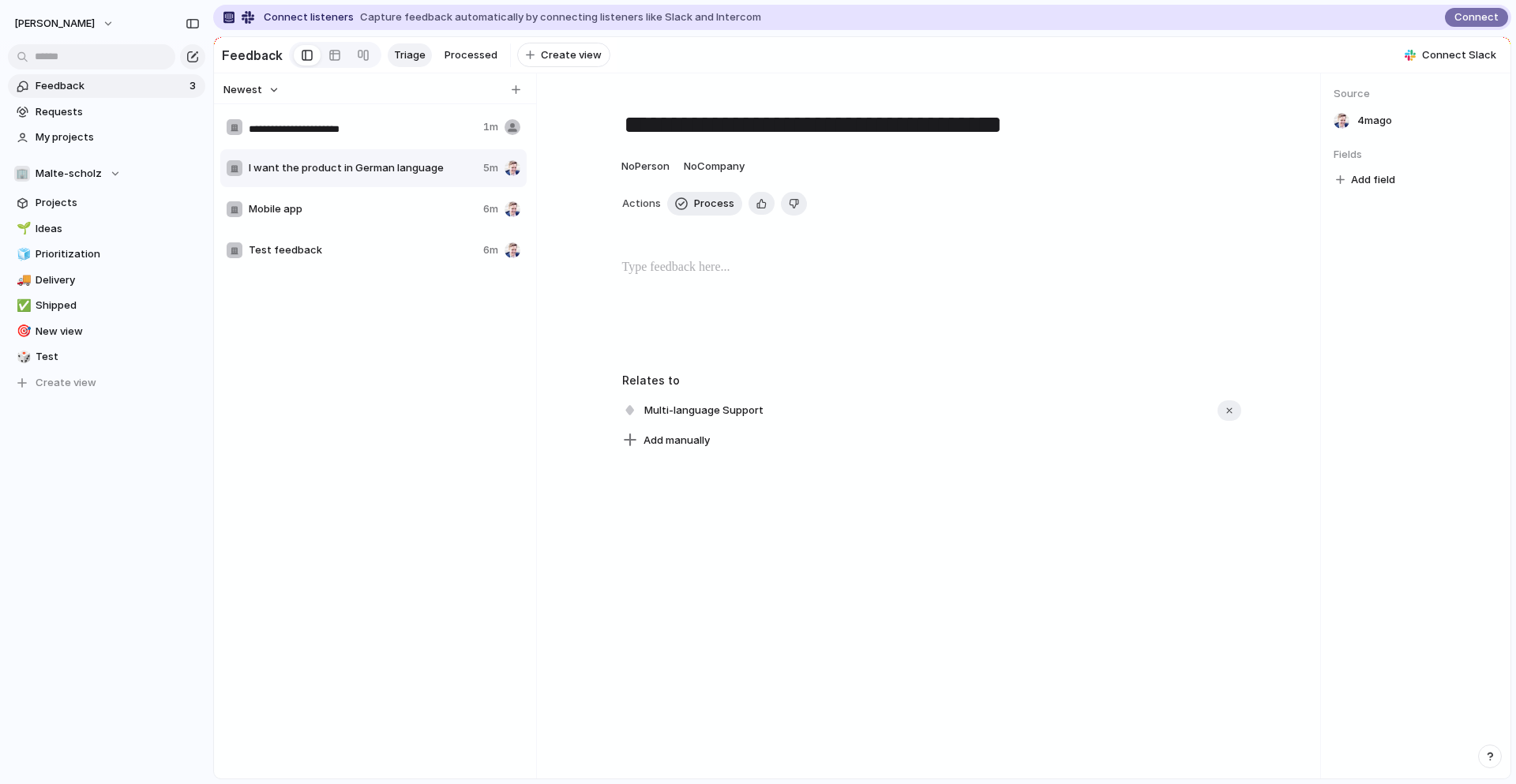
type input "**********"
type textarea "**********"
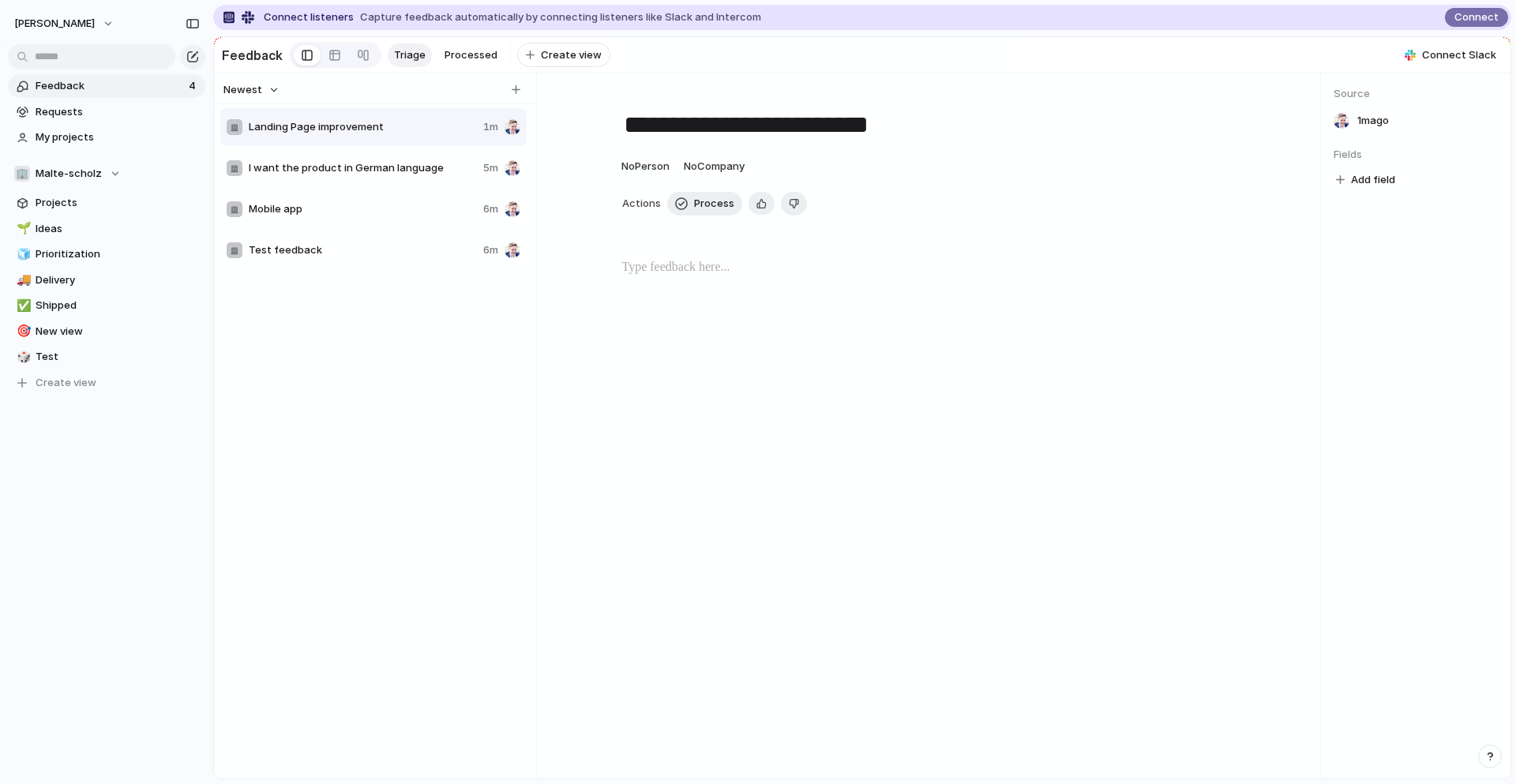
click at [442, 127] on span "Landing Page improvement" at bounding box center [362, 127] width 228 height 15
click at [101, 246] on span "Prioritization" at bounding box center [117, 254] width 164 height 15
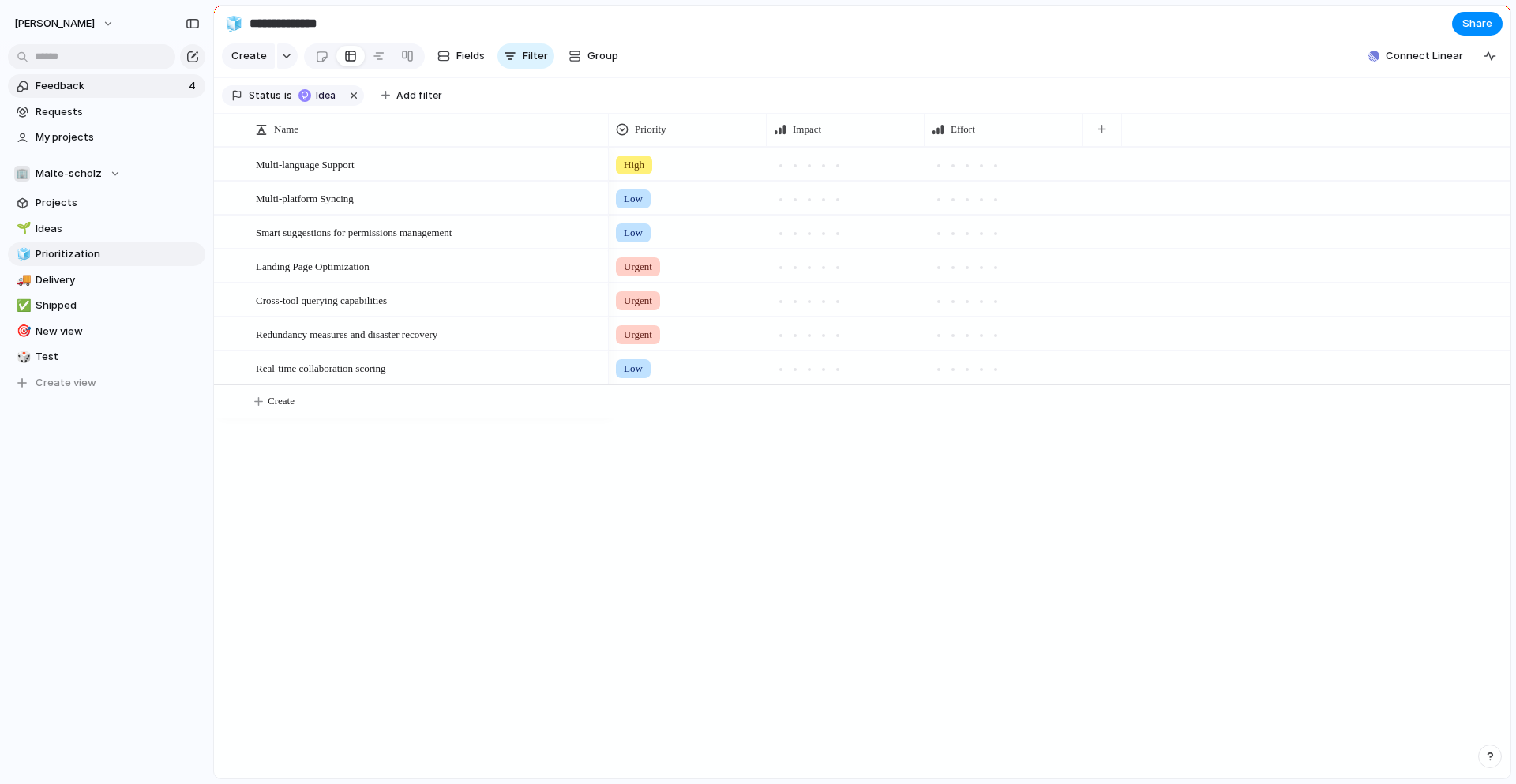
click at [71, 86] on span "Feedback" at bounding box center [109, 86] width 149 height 15
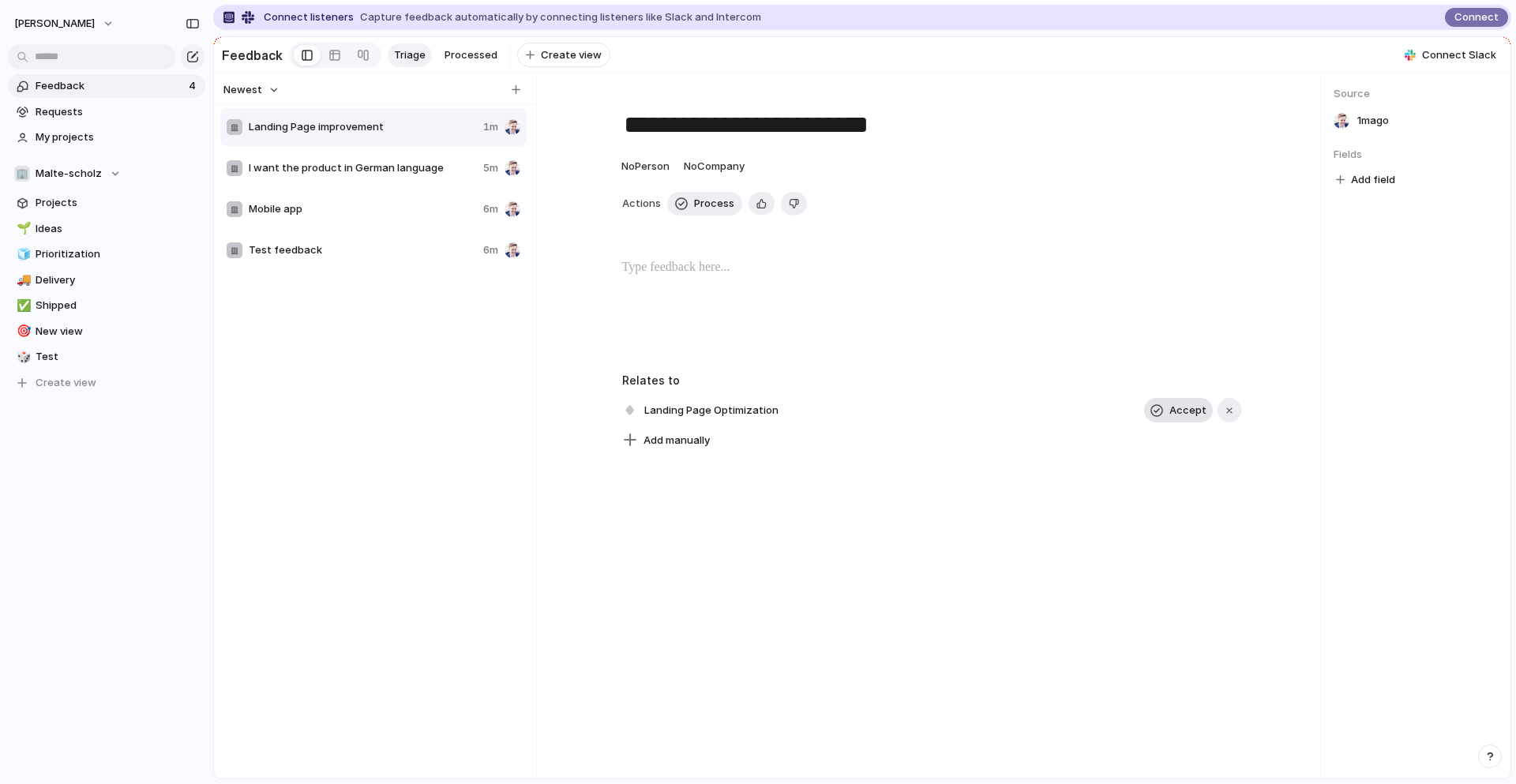
click at [1178, 410] on span "Accept" at bounding box center [1187, 410] width 37 height 15
click at [275, 412] on div "Landing Page improvement 1m I want the product in German language 5m Mobile app…" at bounding box center [375, 456] width 310 height 700
click at [94, 20] on button "malte-scholz" at bounding box center [64, 24] width 115 height 25
click at [81, 56] on li "Settings" at bounding box center [77, 59] width 131 height 25
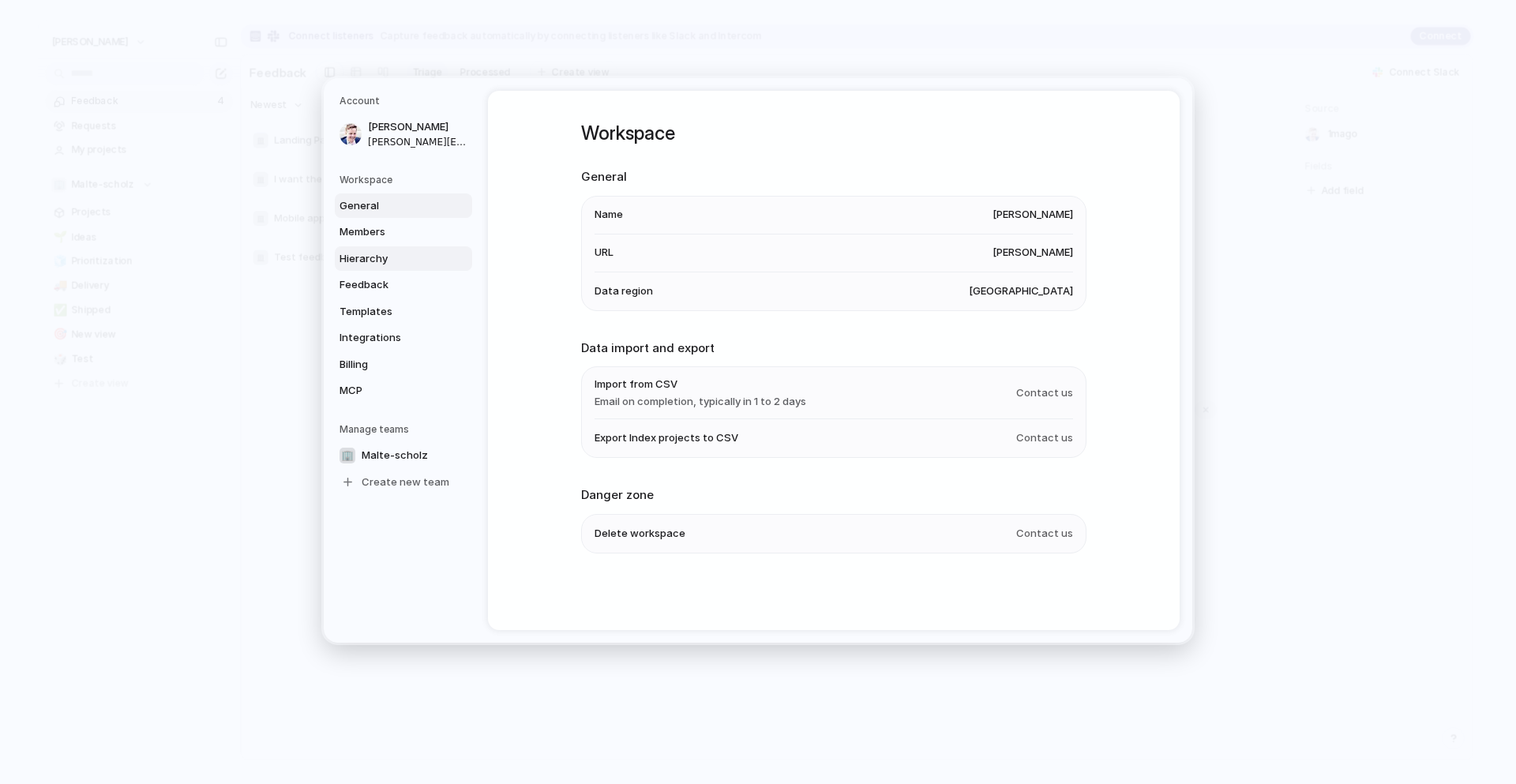
click at [364, 253] on span "Hierarchy" at bounding box center [389, 259] width 101 height 15
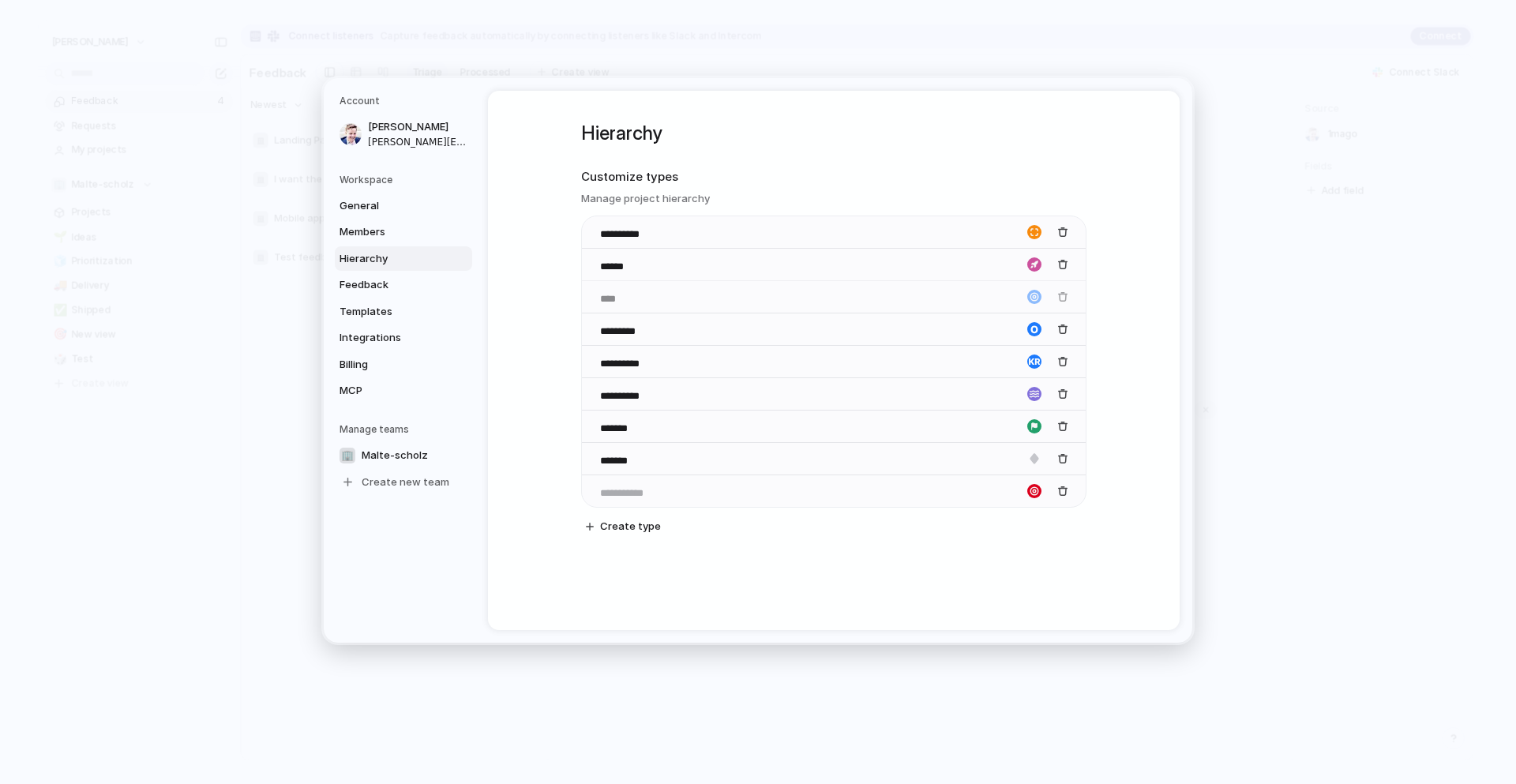
drag, startPoint x: 591, startPoint y: 297, endPoint x: 649, endPoint y: 291, distance: 58.3
click at [649, 291] on body "**********" at bounding box center [758, 392] width 1516 height 784
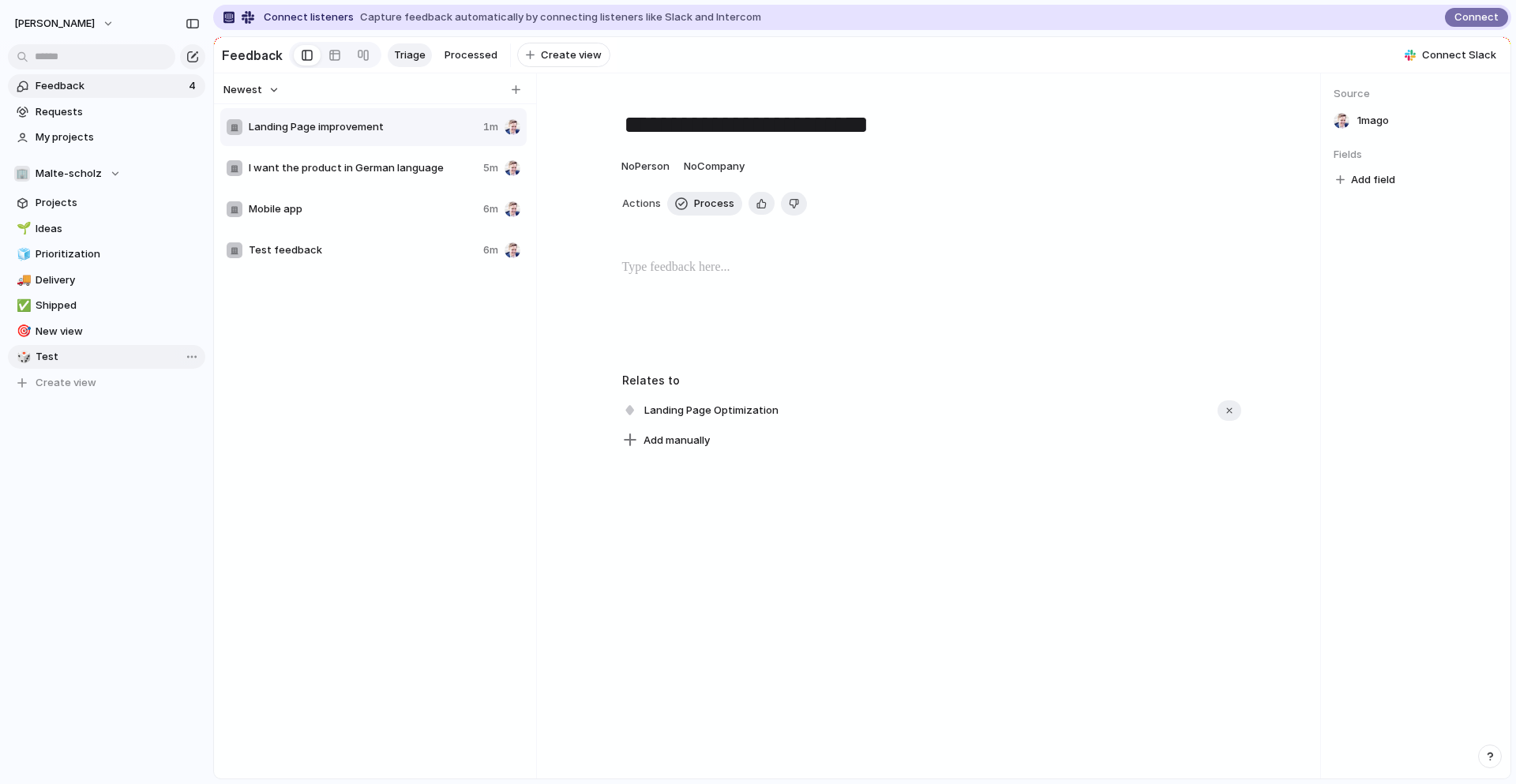
click at [64, 356] on span "Test" at bounding box center [117, 357] width 164 height 15
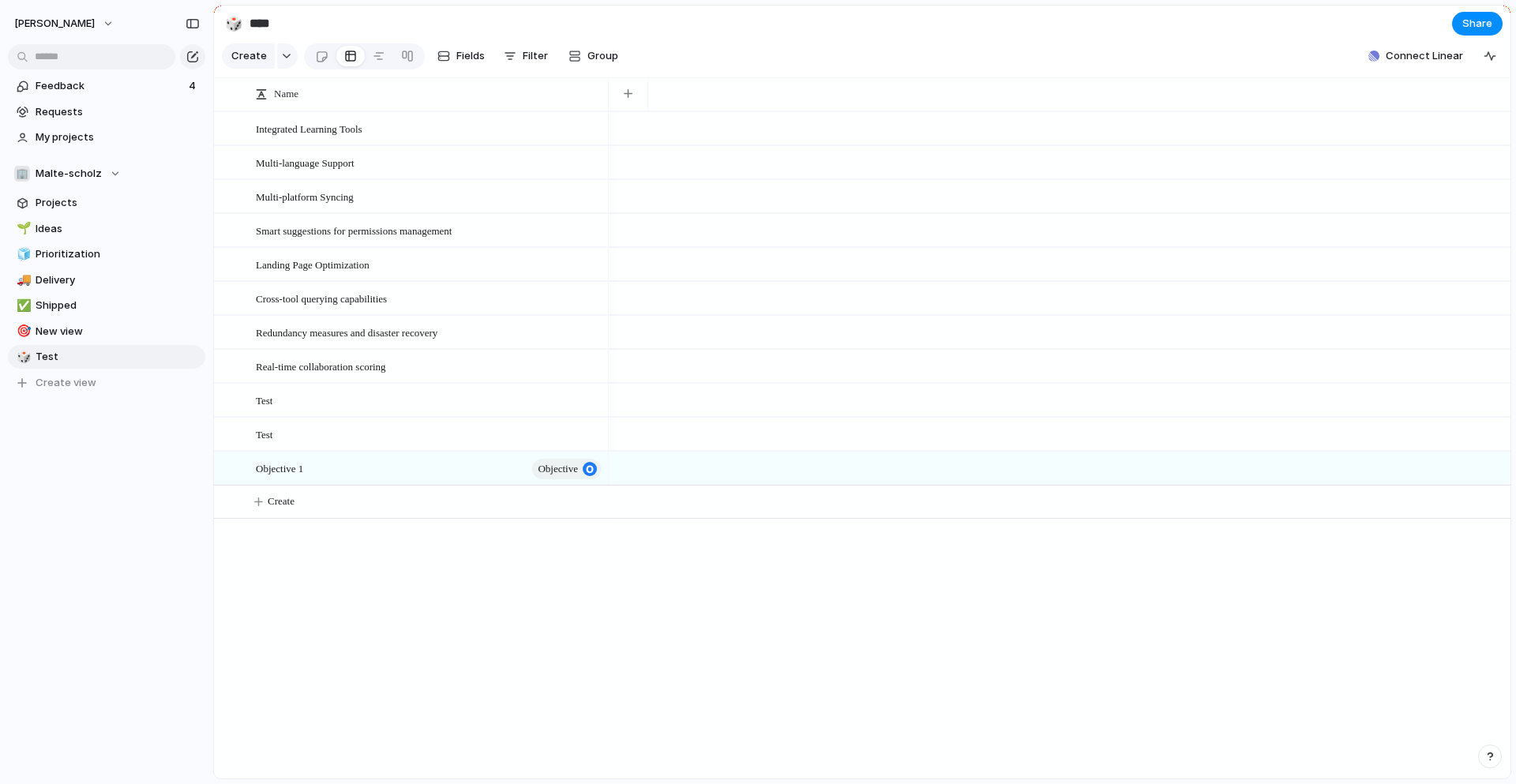
click at [265, 23] on input "****" at bounding box center [338, 24] width 185 height 29
type input "**********"
click at [523, 53] on span "Filter" at bounding box center [535, 56] width 25 height 15
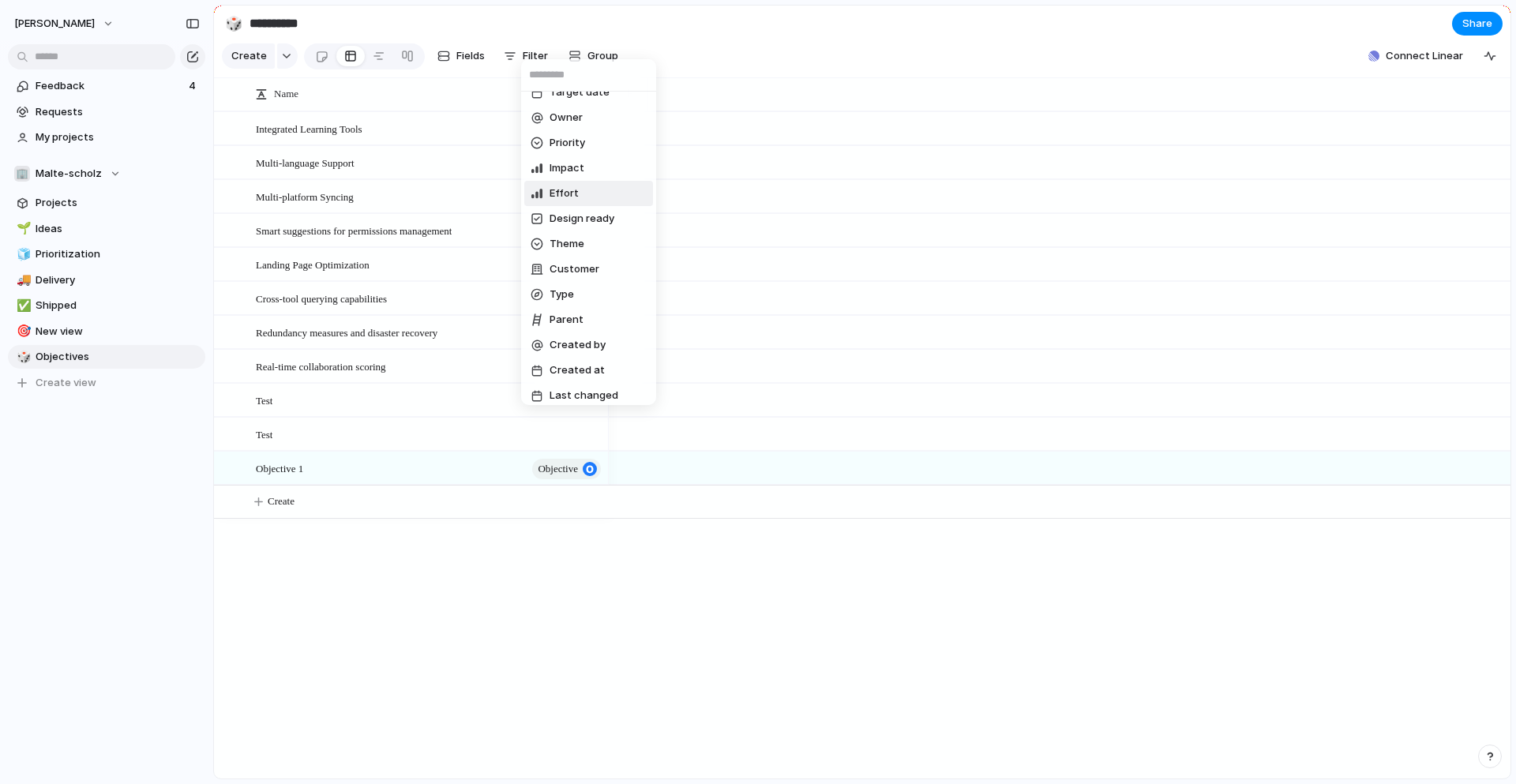
scroll to position [99, 0]
click at [563, 281] on span "Type" at bounding box center [562, 287] width 25 height 15
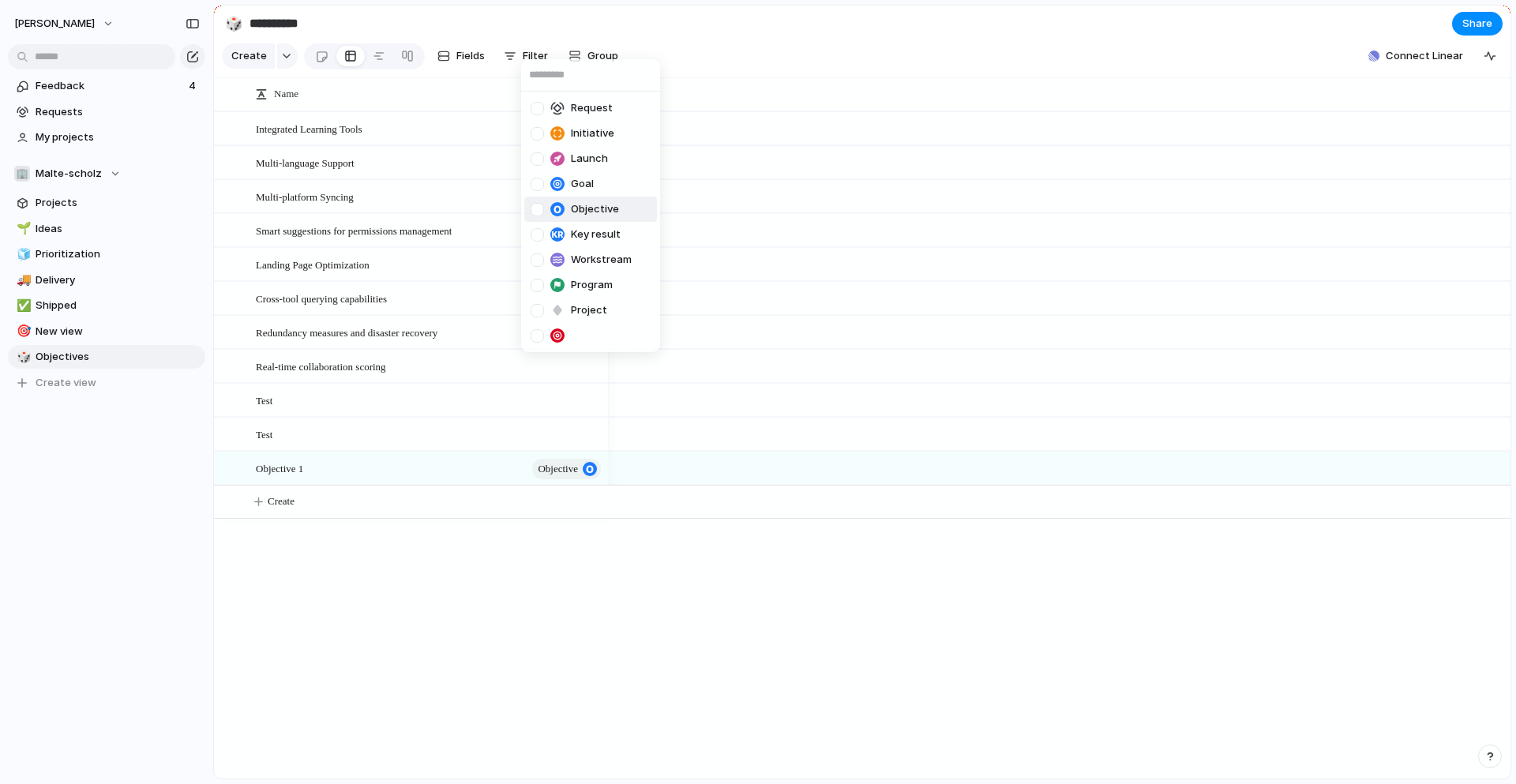
click at [597, 207] on span "Objective" at bounding box center [595, 209] width 48 height 15
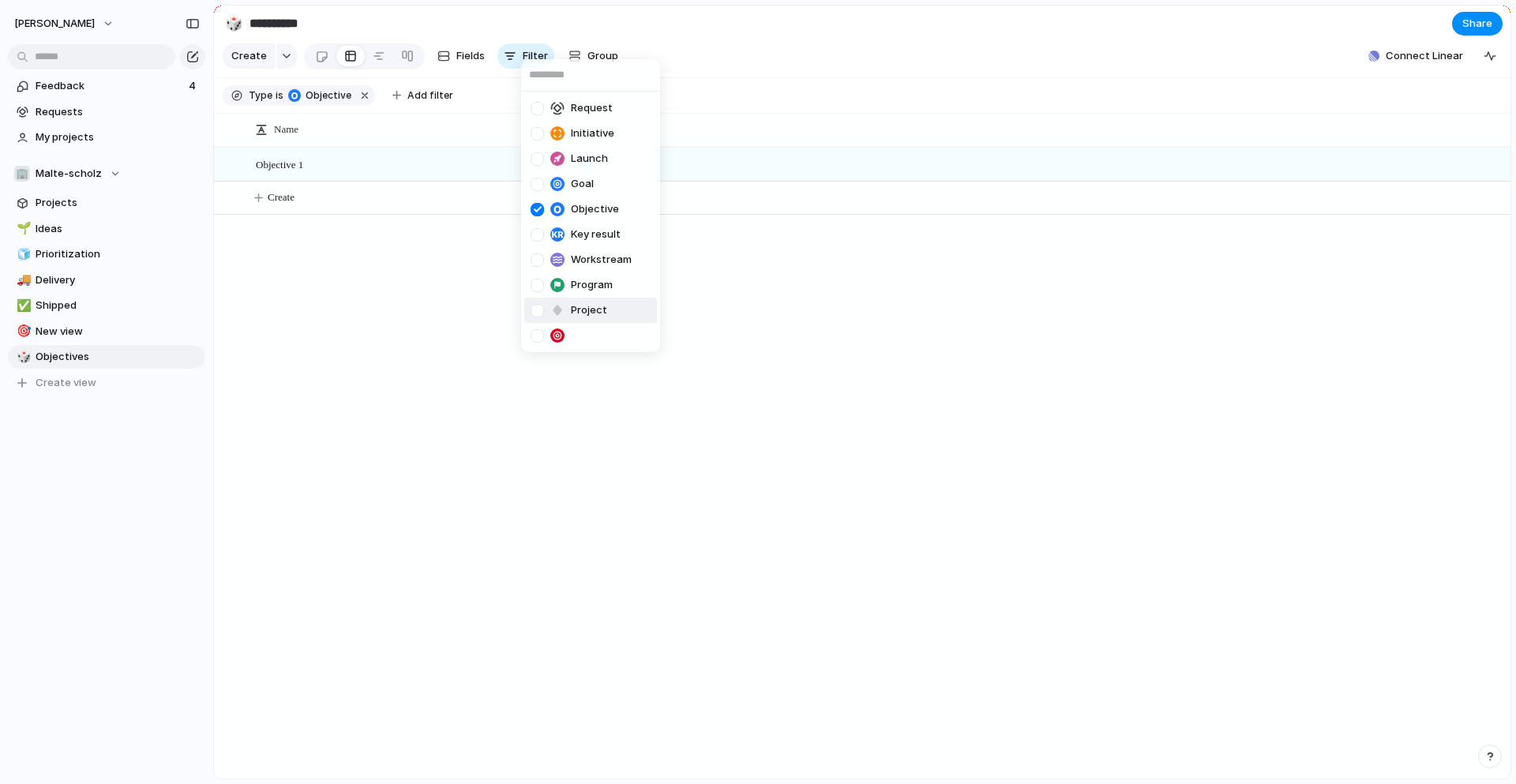
click at [486, 328] on div "Request Initiative Launch Goal Objective Key result Workstream Program Project" at bounding box center [758, 392] width 1516 height 784
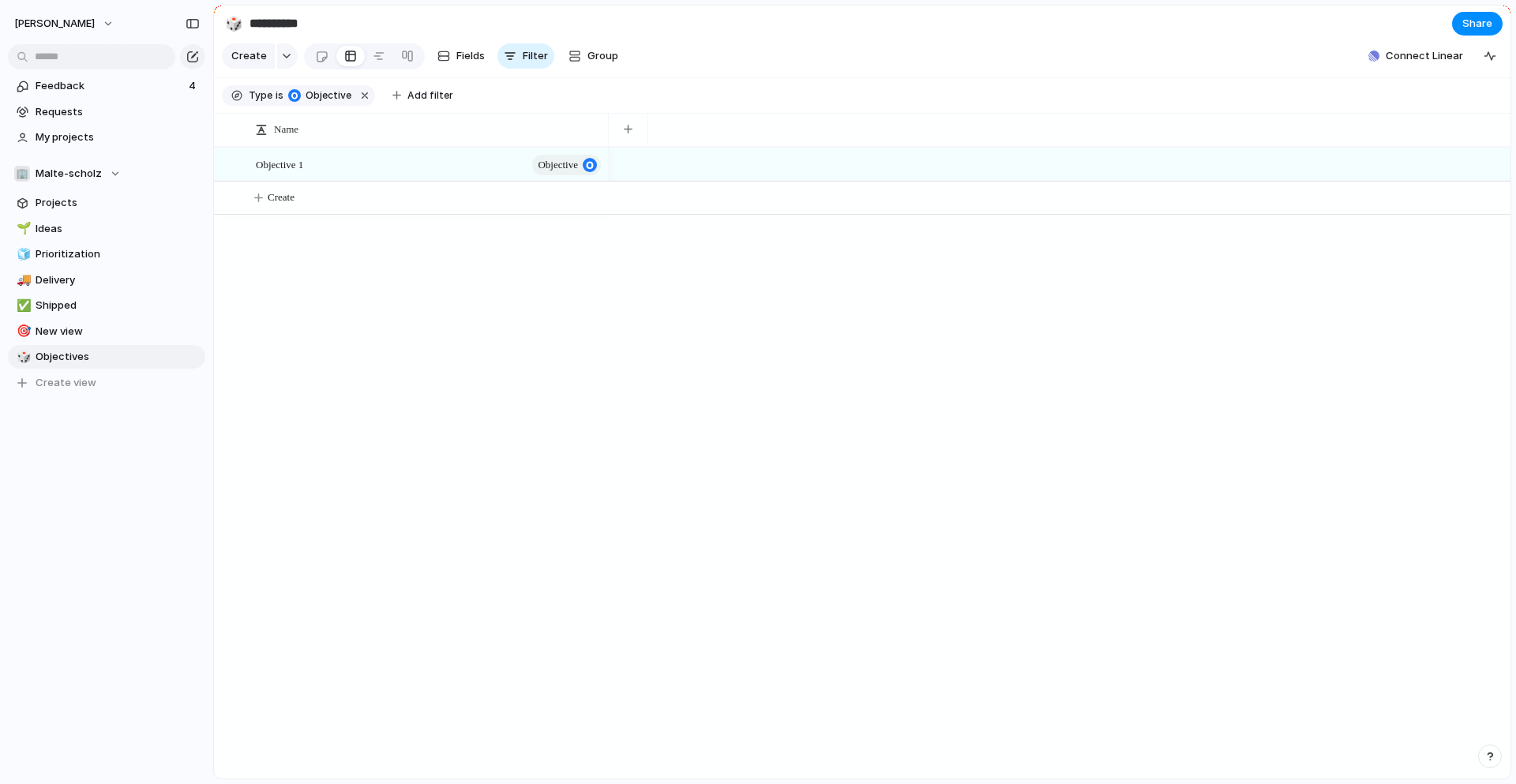
click at [349, 289] on div "Objective 1 objective Create" at bounding box center [862, 462] width 1296 height 632
click at [289, 163] on span "Objective 1" at bounding box center [279, 163] width 47 height 18
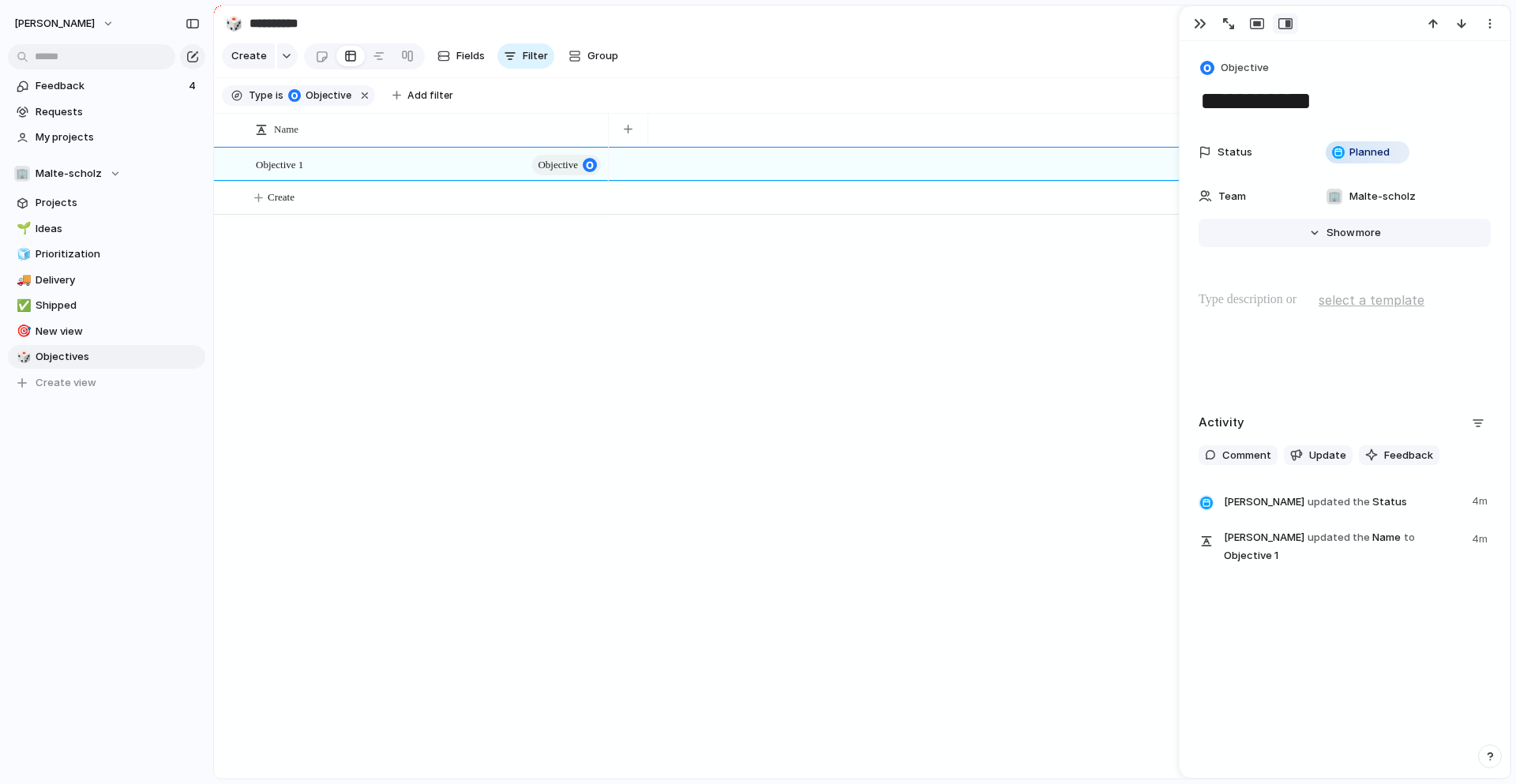
click at [1329, 221] on button "Hide Show more" at bounding box center [1344, 233] width 292 height 29
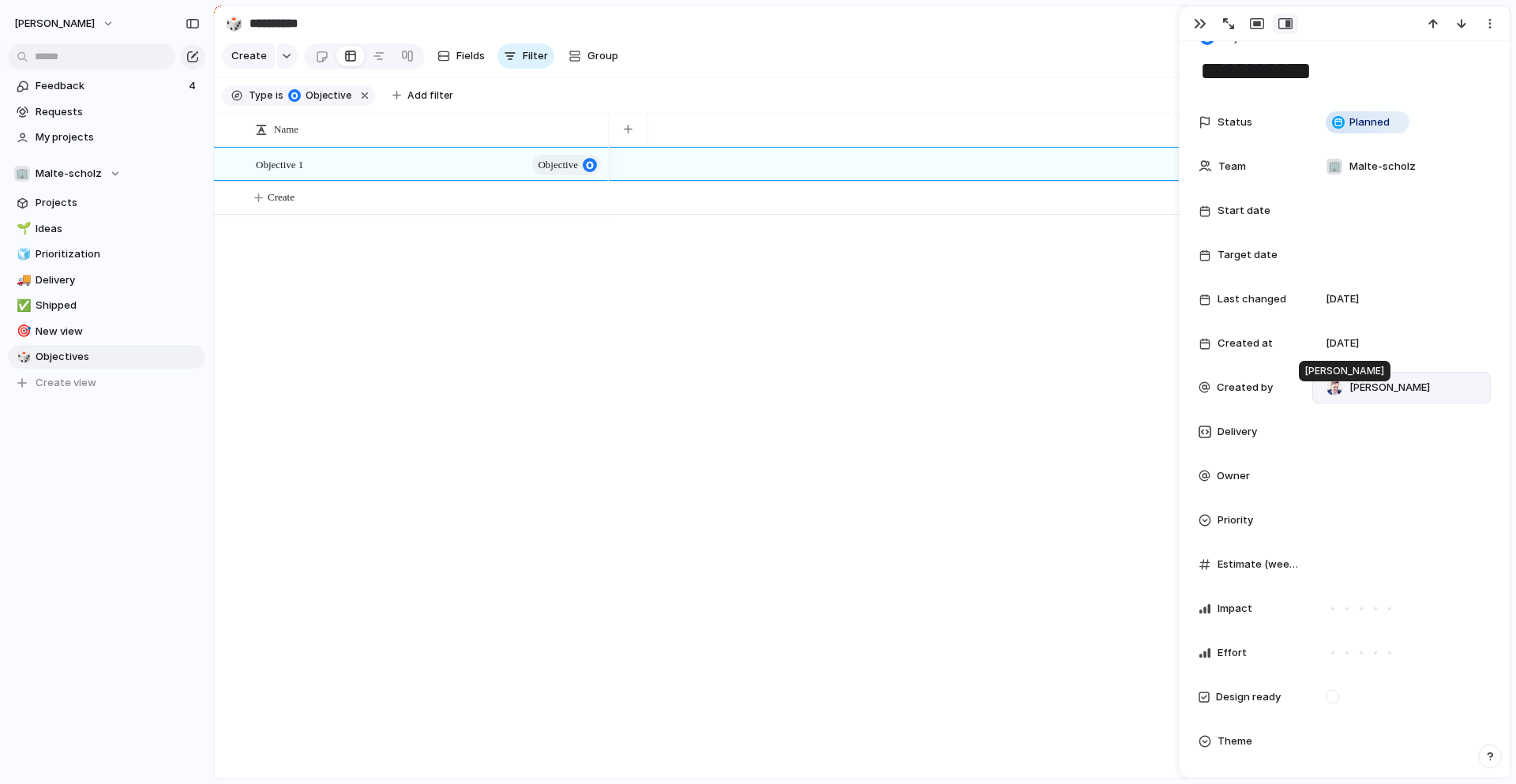
scroll to position [34, 0]
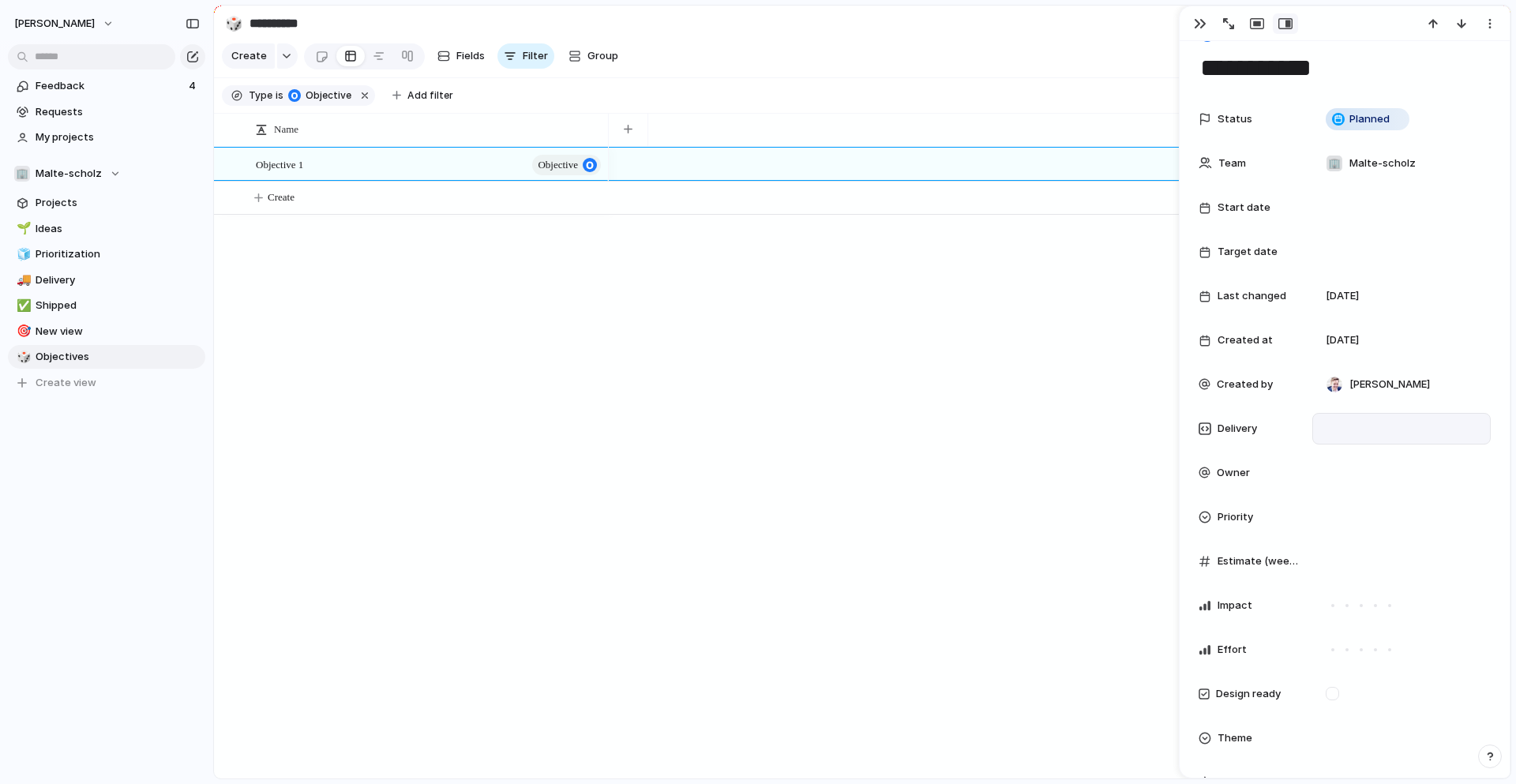
click at [1341, 429] on div at bounding box center [1401, 428] width 164 height 17
click at [1326, 426] on div at bounding box center [1401, 428] width 164 height 17
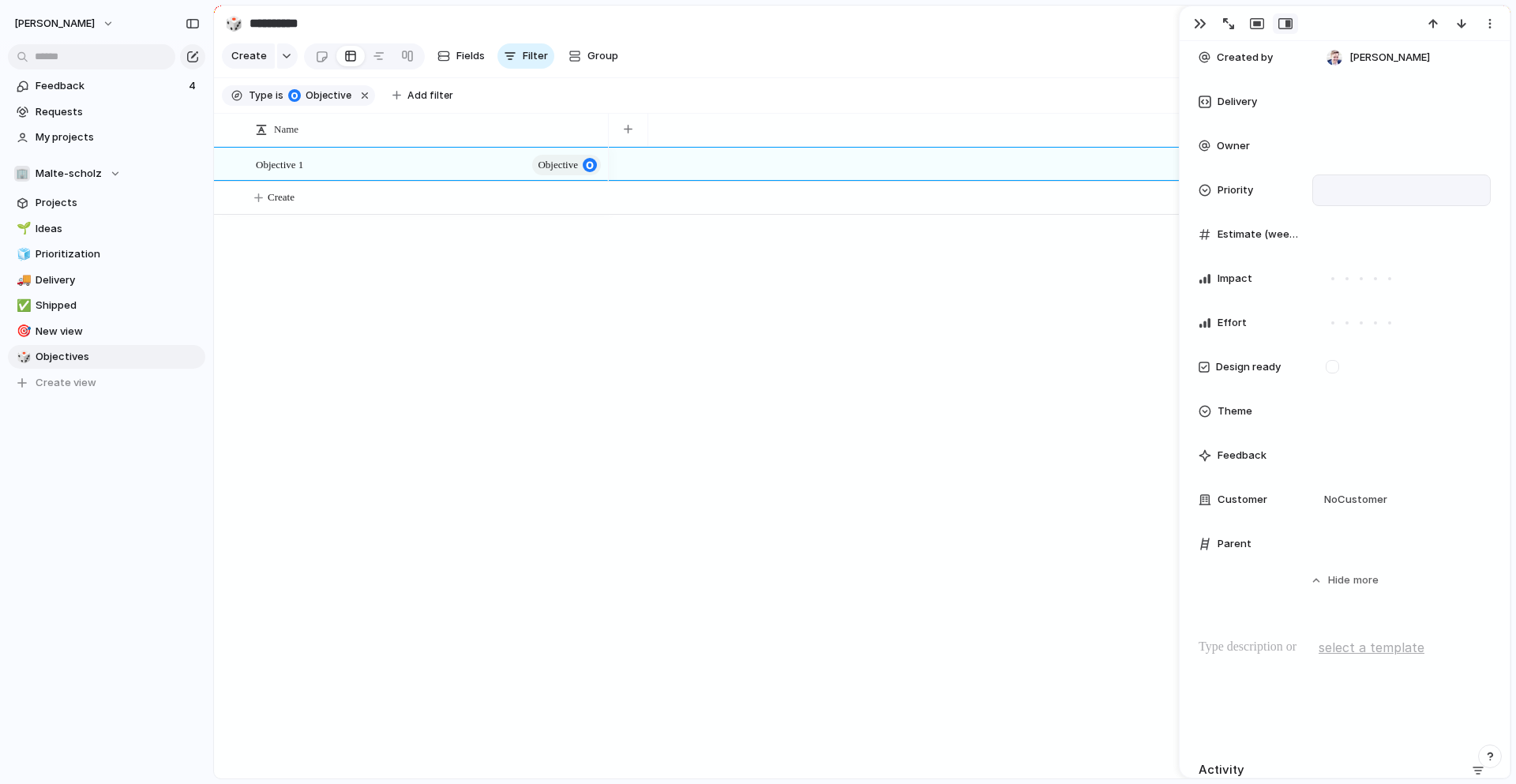
scroll to position [361, 0]
click at [1339, 451] on div at bounding box center [1401, 453] width 178 height 32
click at [1389, 451] on div at bounding box center [1401, 453] width 178 height 32
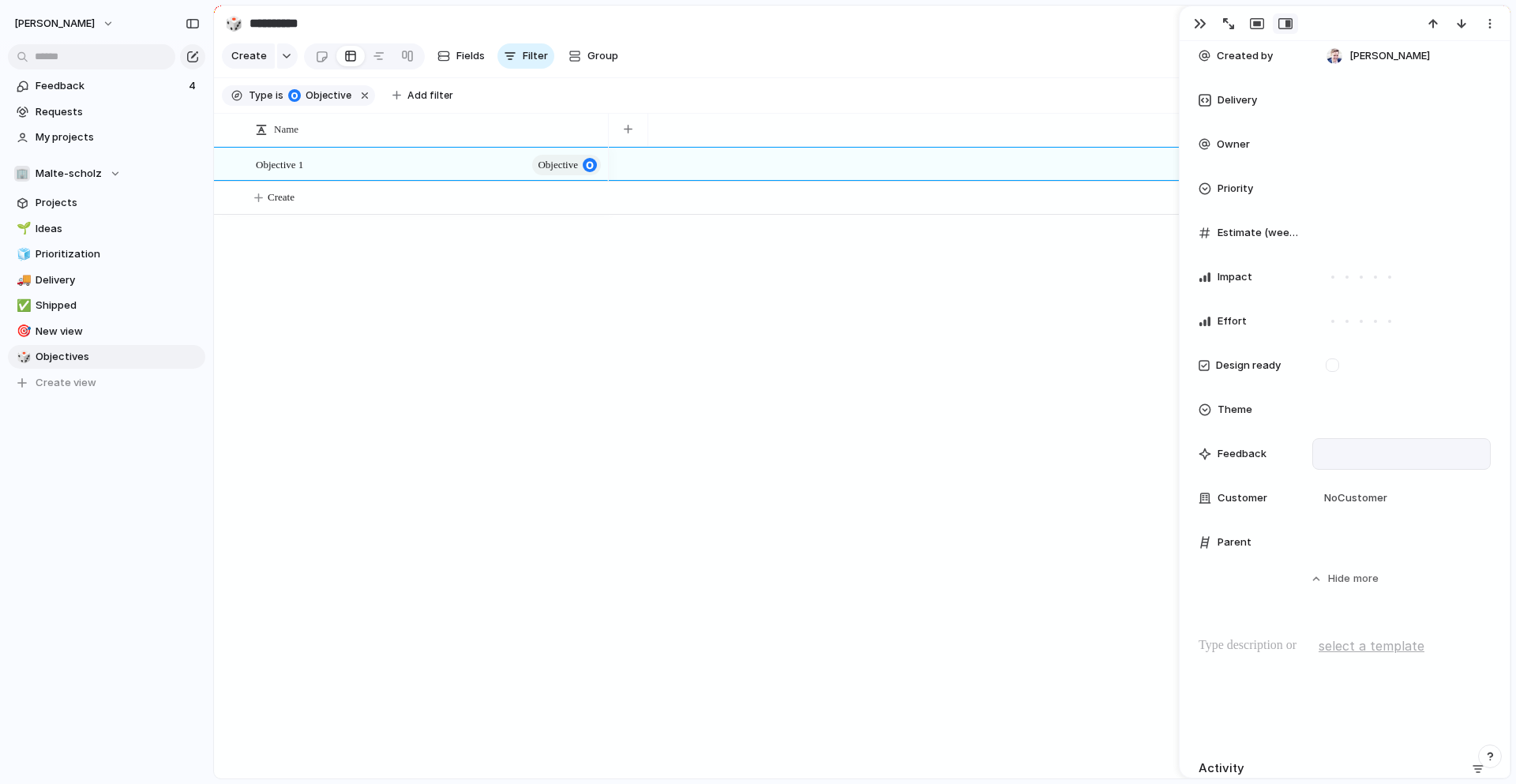
click at [1343, 451] on div at bounding box center [1401, 453] width 178 height 32
click at [1344, 498] on span "No Customer" at bounding box center [1353, 497] width 68 height 15
click at [1374, 562] on span "Adidas" at bounding box center [1389, 563] width 34 height 15
click at [1334, 544] on div at bounding box center [1401, 542] width 164 height 17
click at [1378, 596] on span "I want a mobile app" at bounding box center [1397, 597] width 96 height 15
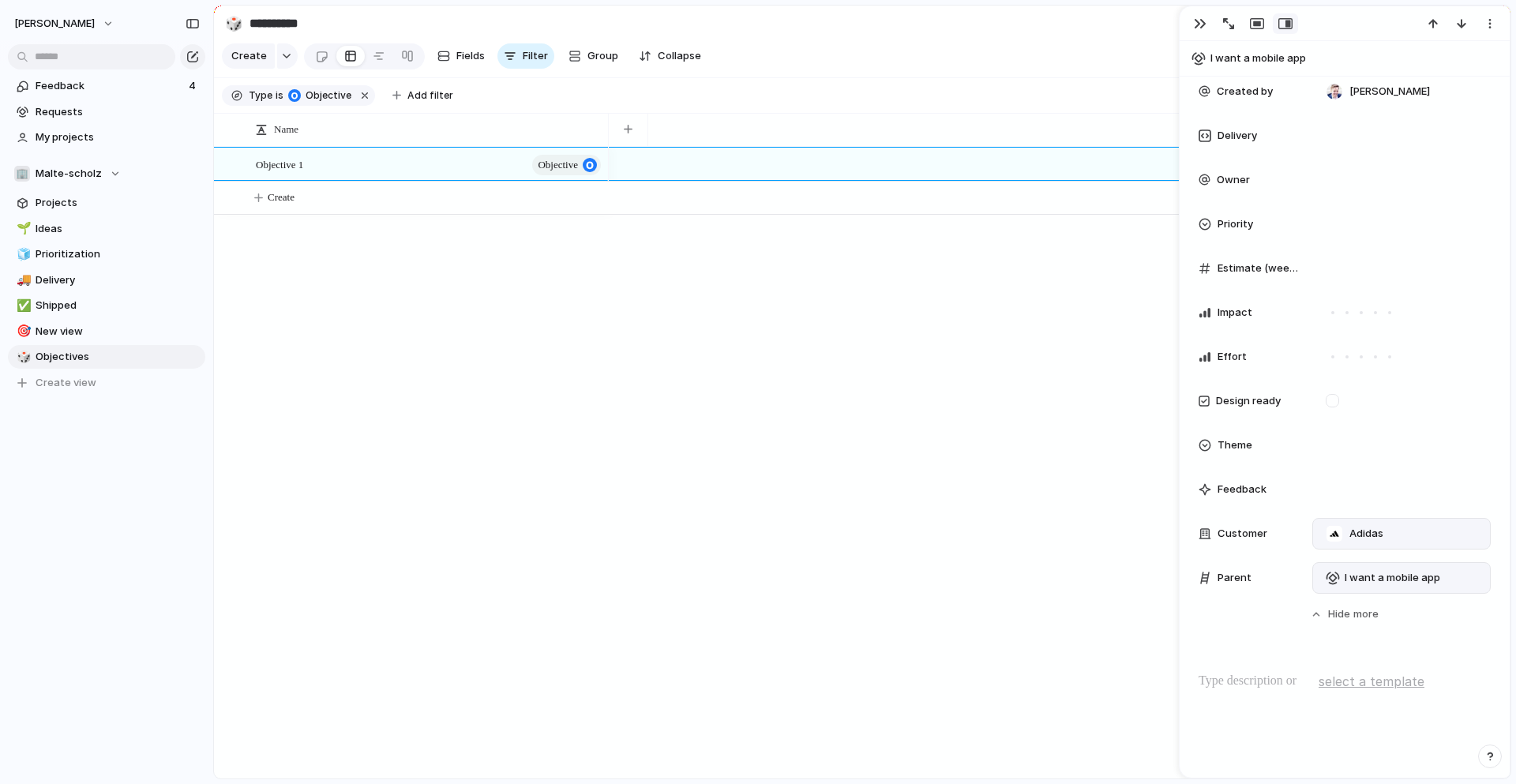
click at [478, 308] on div "Objective 1 objective Create" at bounding box center [862, 462] width 1296 height 632
click at [623, 127] on div "button" at bounding box center [627, 128] width 9 height 9
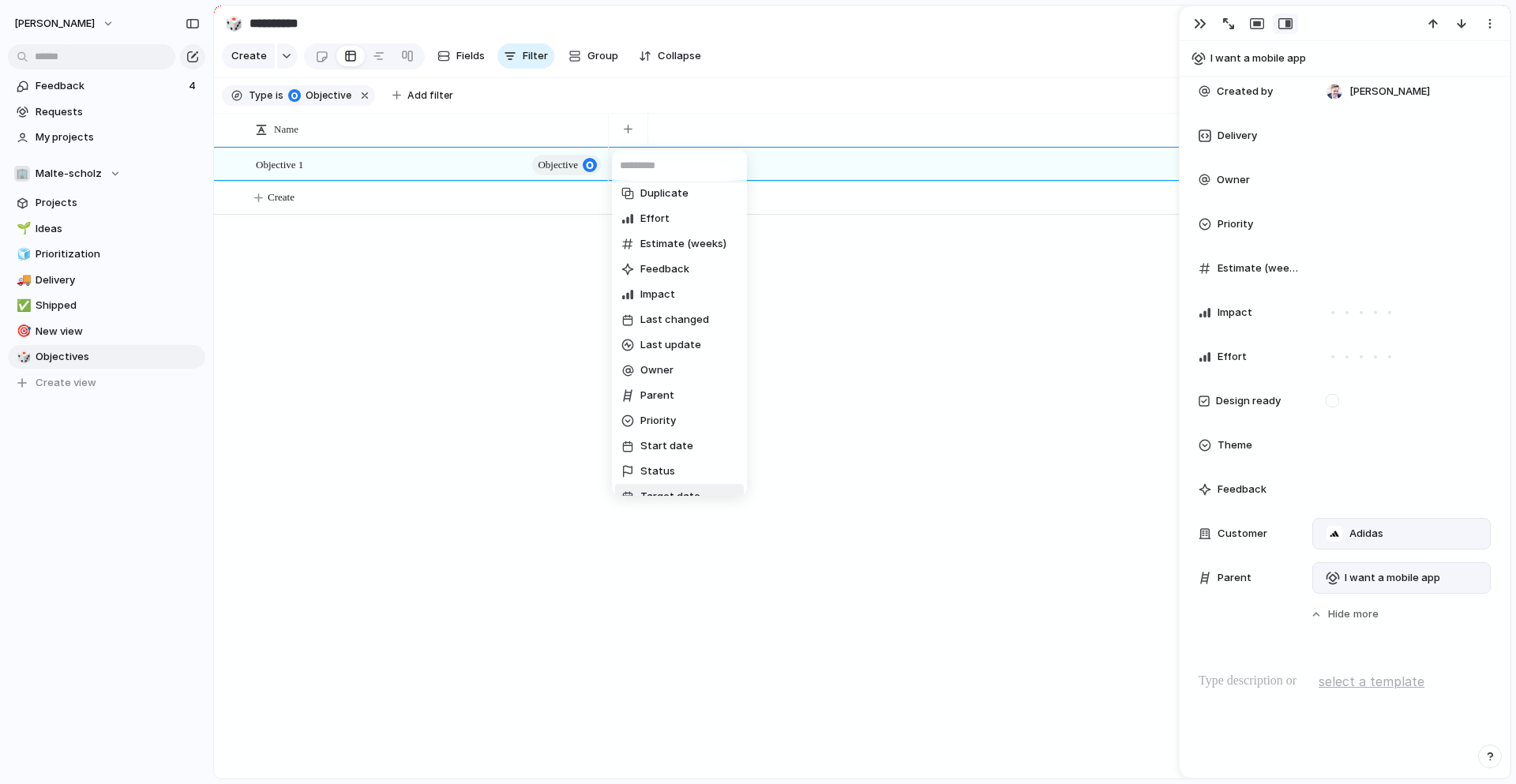
scroll to position [119, 0]
click at [682, 410] on li "Parent" at bounding box center [679, 407] width 128 height 25
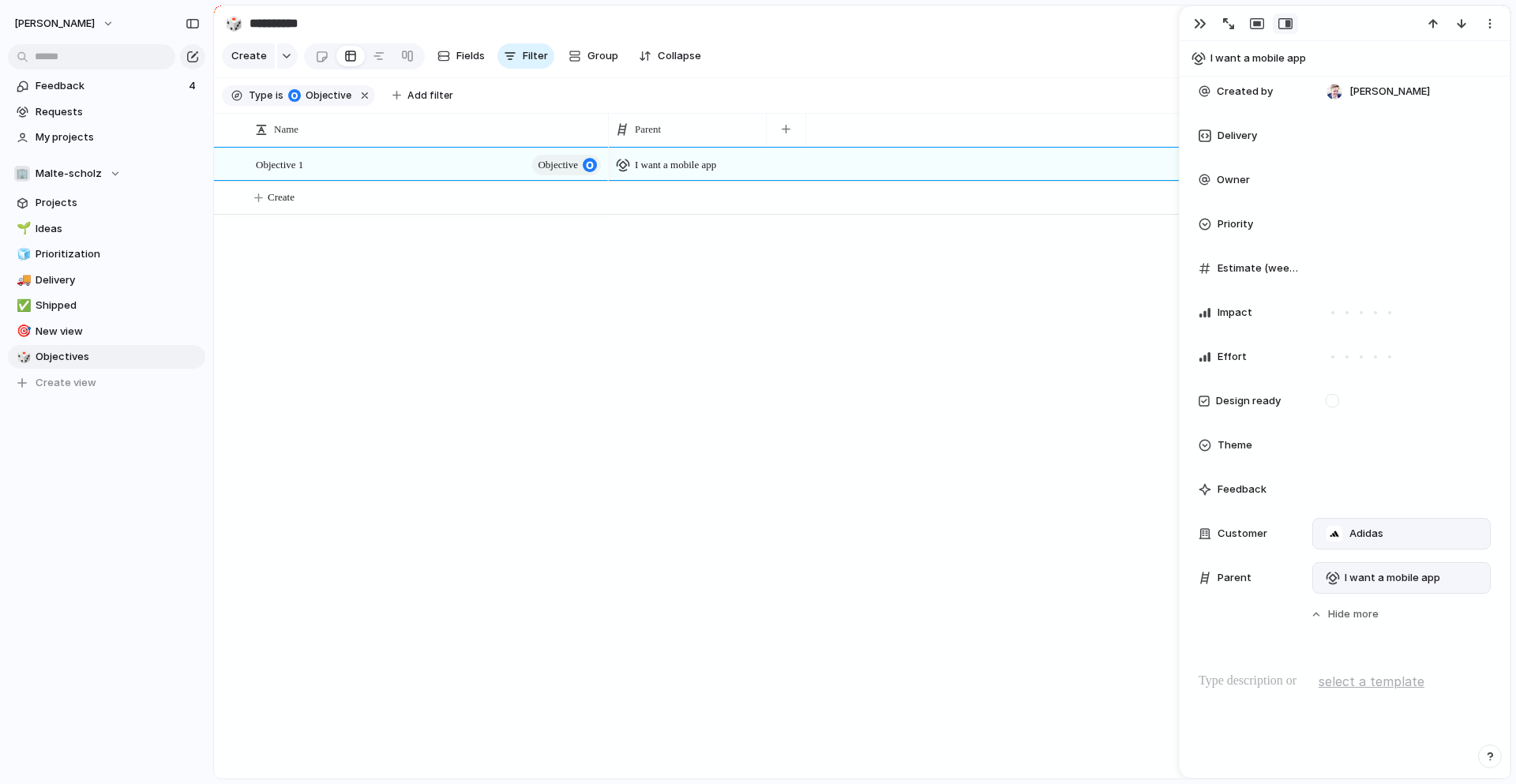
click at [701, 337] on div "I want a mobile app" at bounding box center [1060, 462] width 901 height 632
click at [690, 172] on span "I want a mobile app" at bounding box center [675, 165] width 82 height 15
click at [678, 251] on span "I want a mobile app" at bounding box center [688, 254] width 96 height 15
click at [391, 334] on div "Objective 1 objective I want a mobile app Create" at bounding box center [862, 462] width 1296 height 632
click at [56, 198] on span "Projects" at bounding box center [117, 202] width 164 height 15
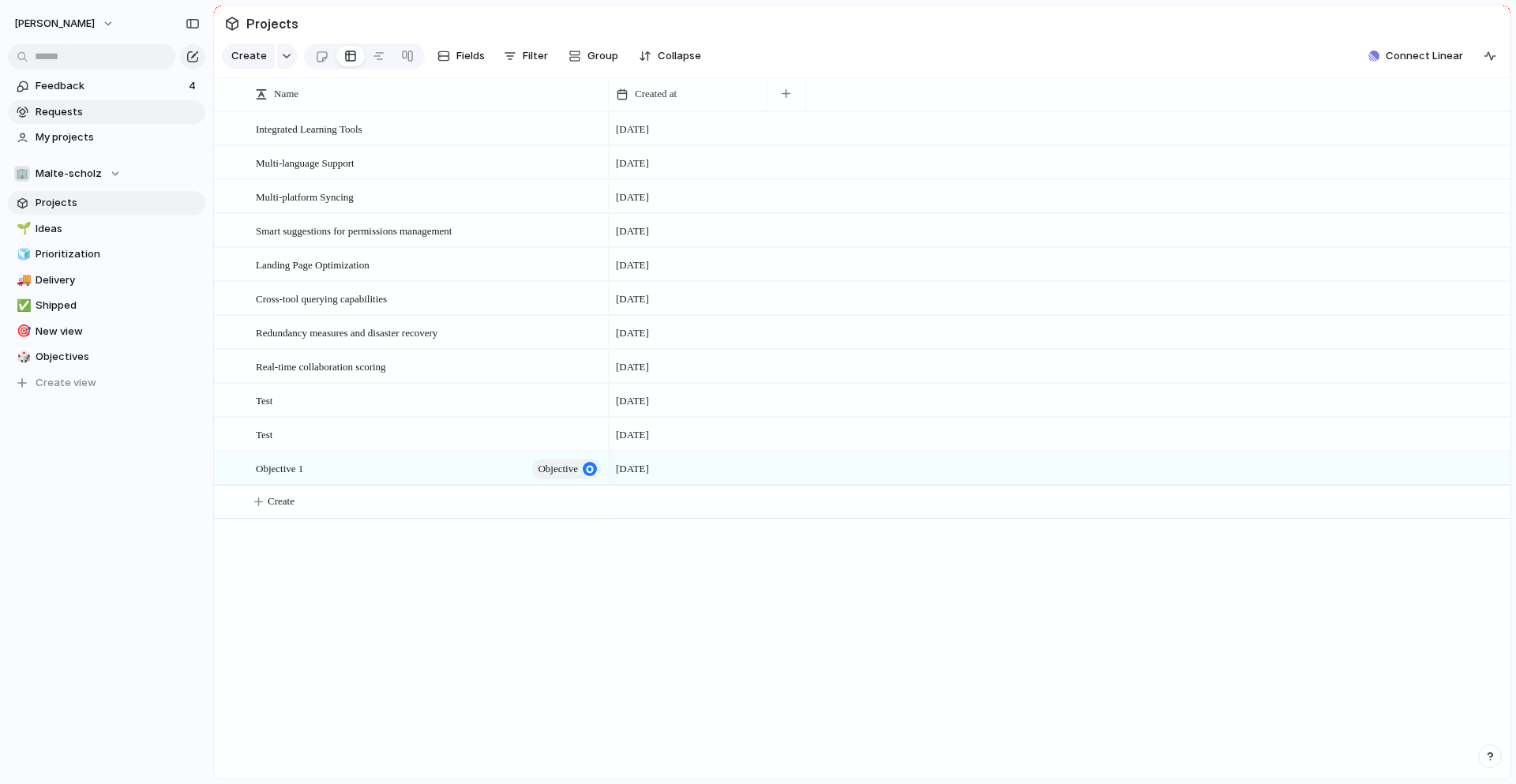
click at [76, 107] on span "Requests" at bounding box center [117, 112] width 164 height 15
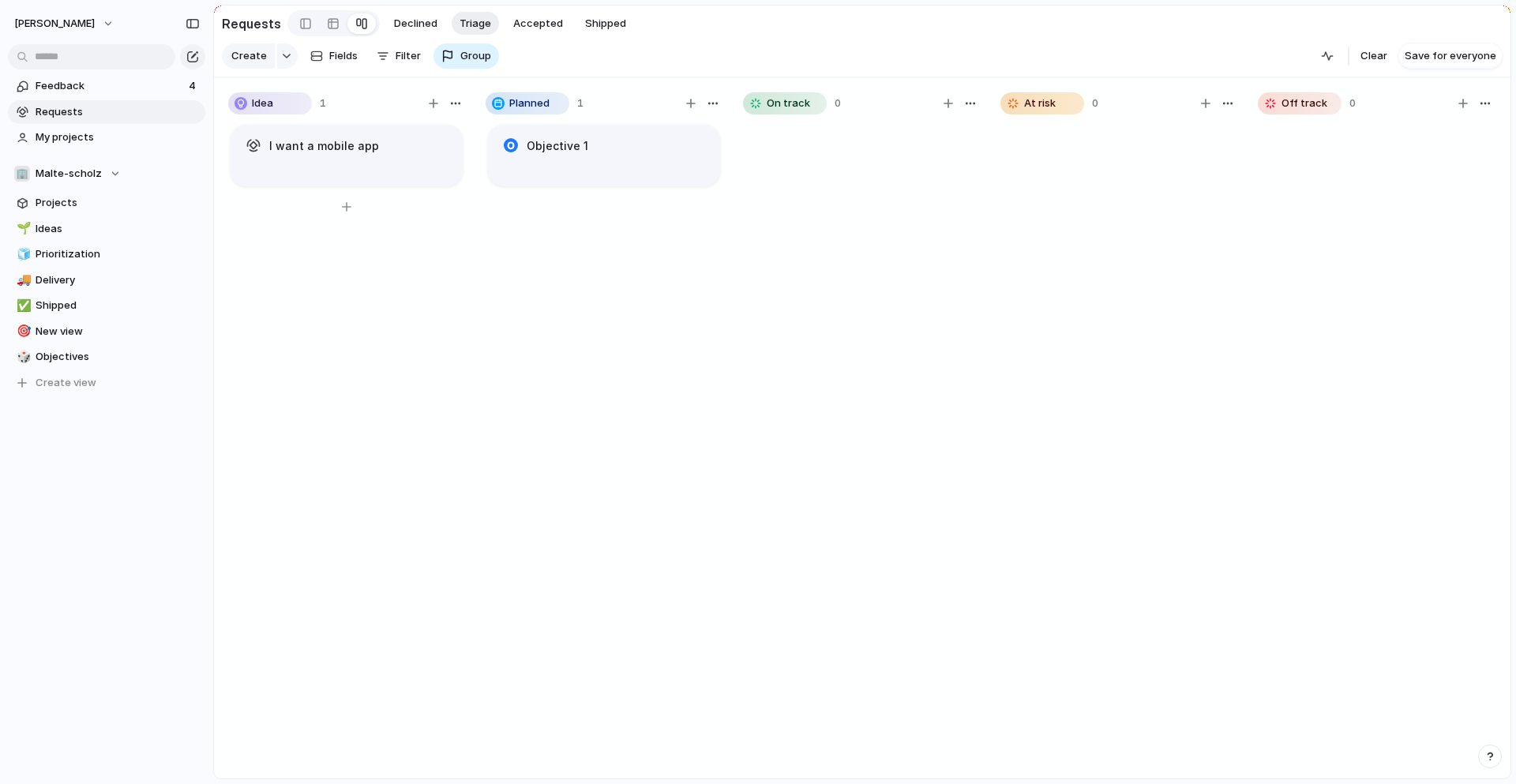
click at [367, 150] on h1 "I want a mobile app" at bounding box center [324, 146] width 109 height 17
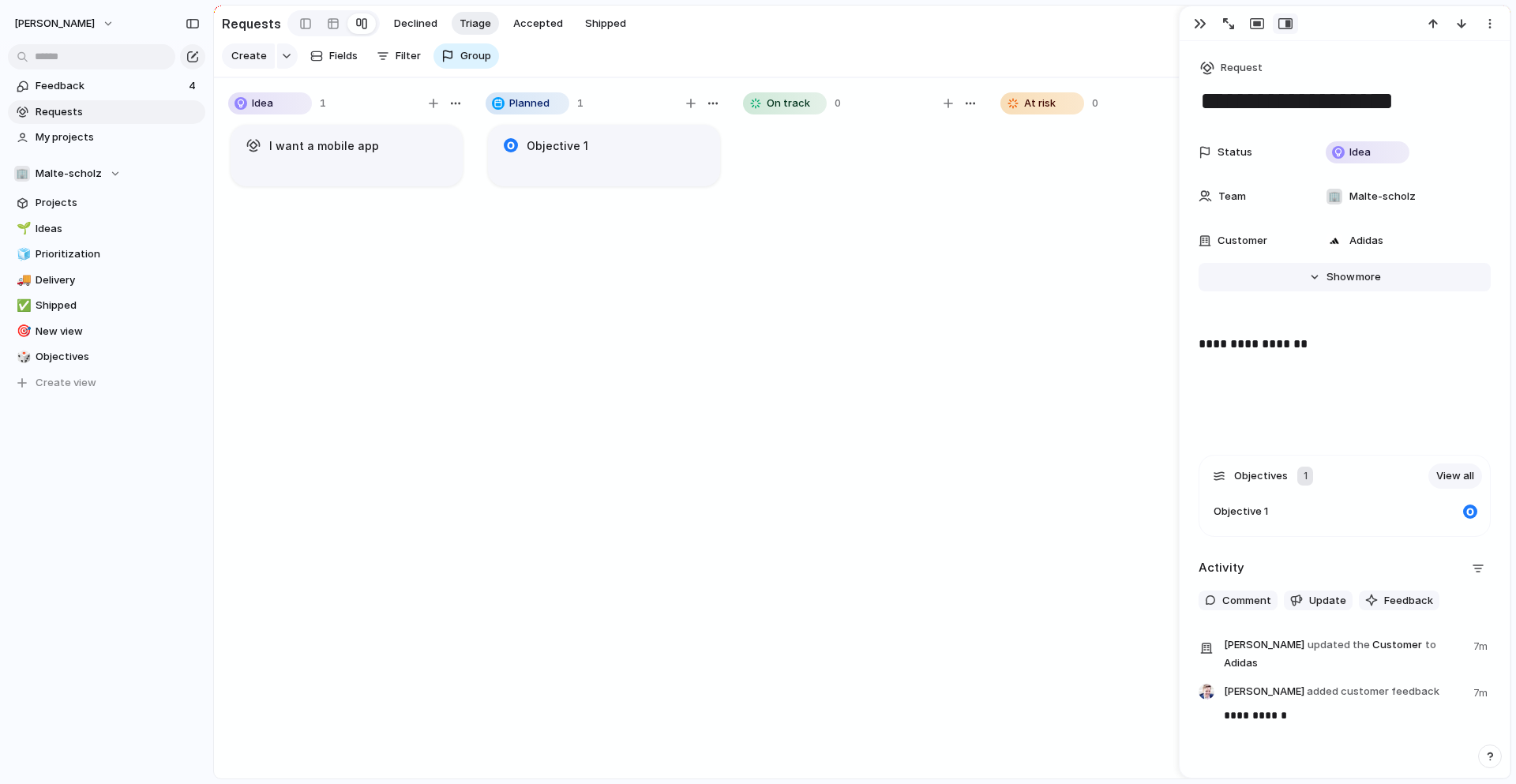
click at [1310, 288] on button "Hide Show more" at bounding box center [1344, 277] width 292 height 29
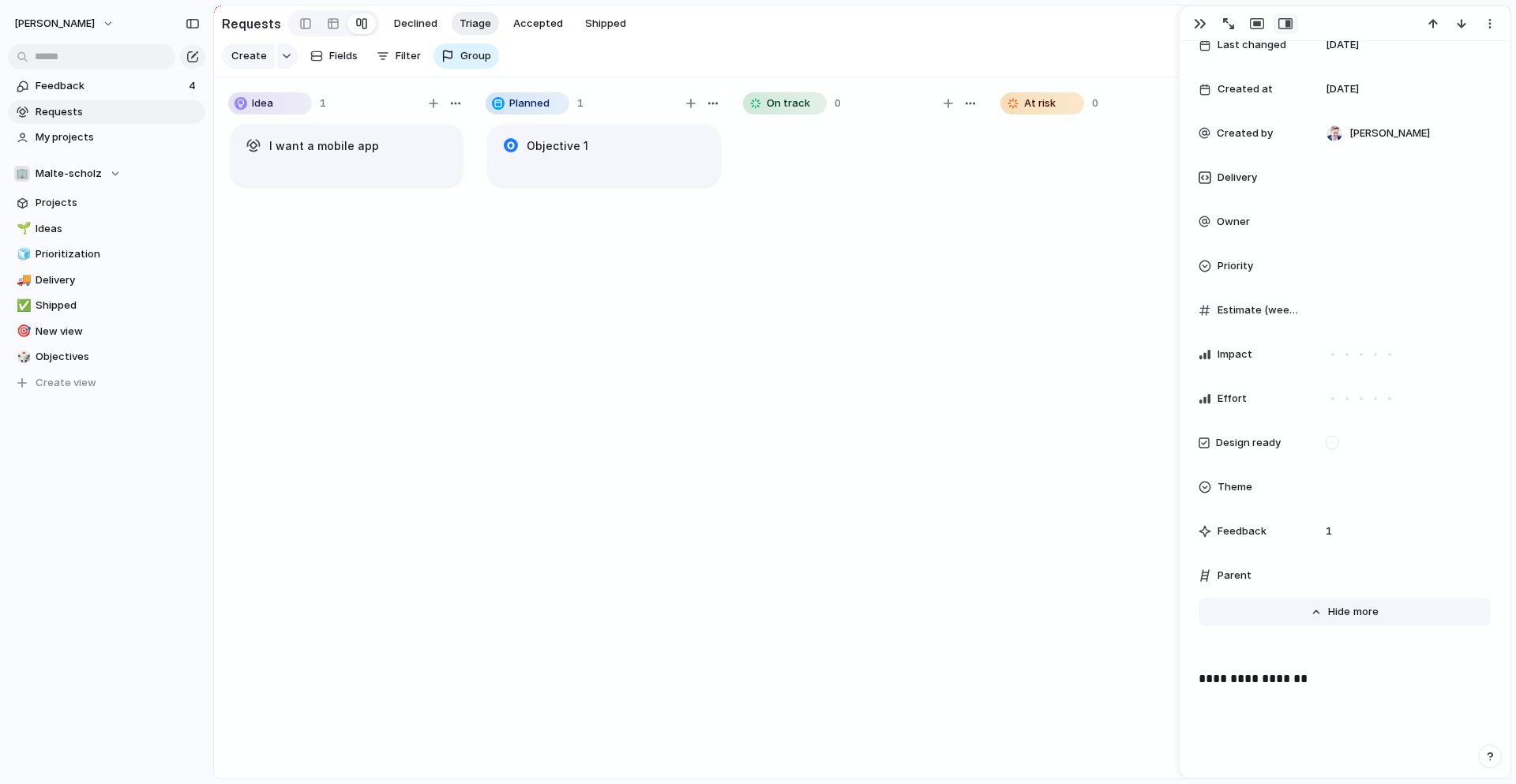
scroll to position [337, 0]
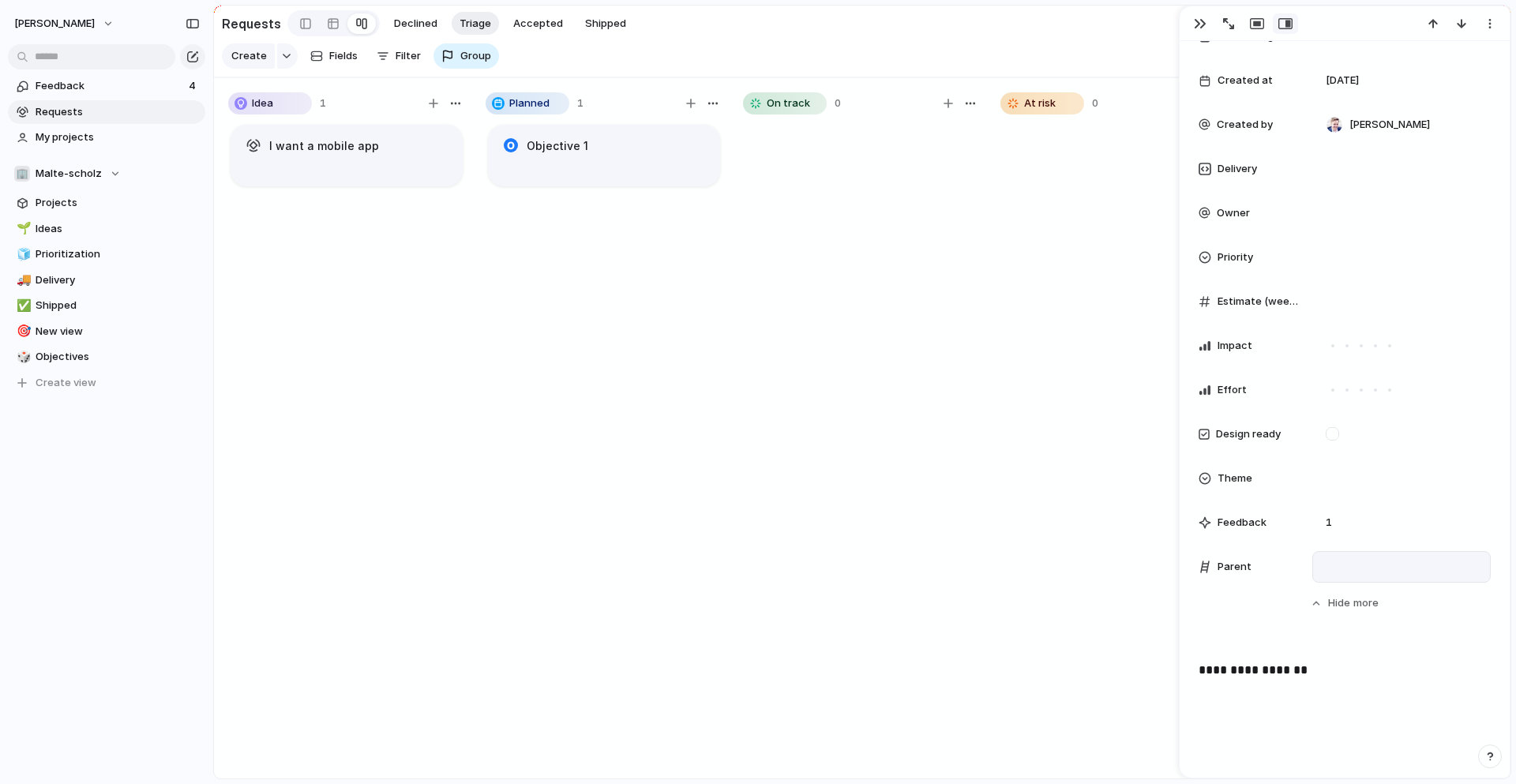
click at [1334, 569] on div at bounding box center [1401, 566] width 164 height 17
click at [1220, 594] on div "Use the create dropdown to add your first parent" at bounding box center [758, 392] width 1516 height 784
